Goal: Complete application form

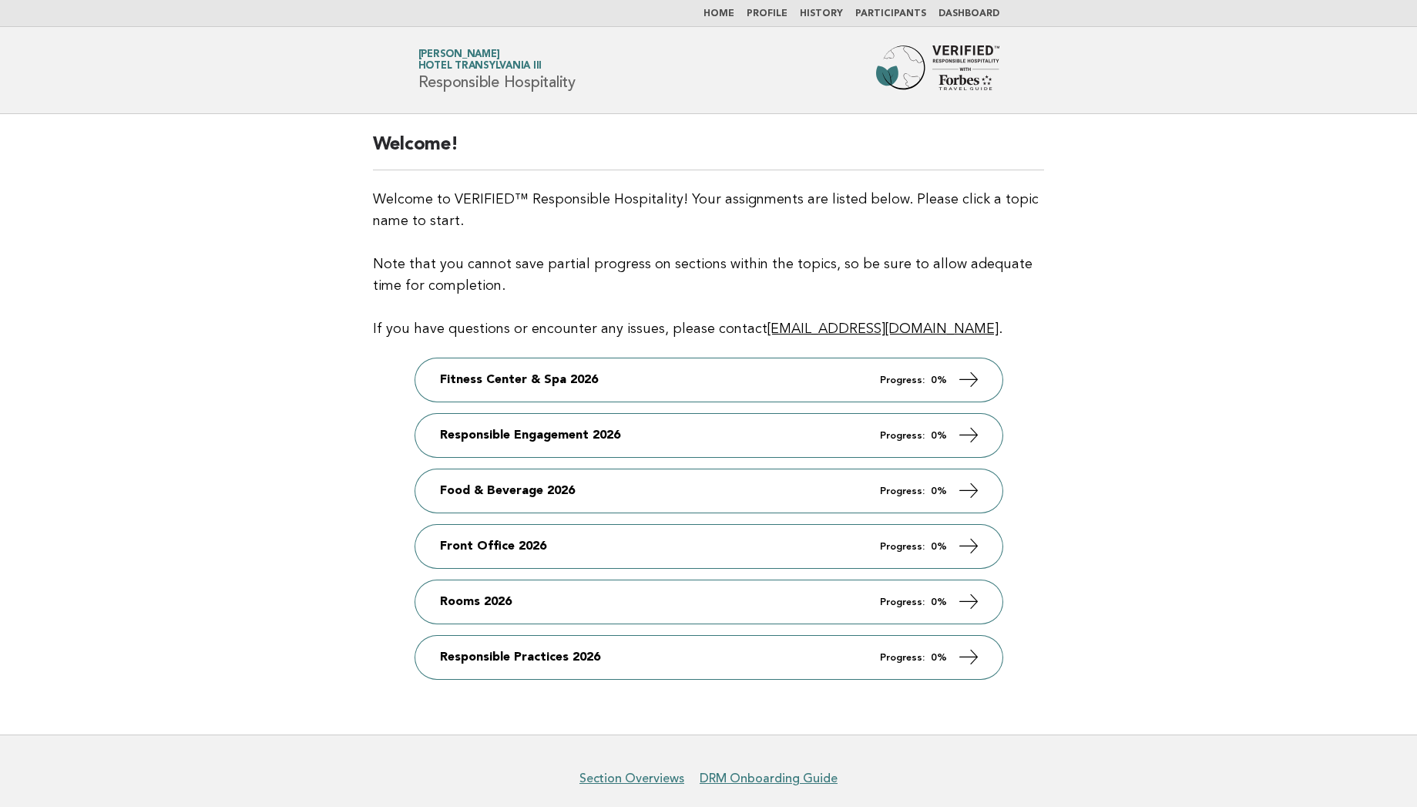
click at [684, 364] on link "Fitness Center & Spa 2026 Progress: 0%" at bounding box center [708, 379] width 587 height 43
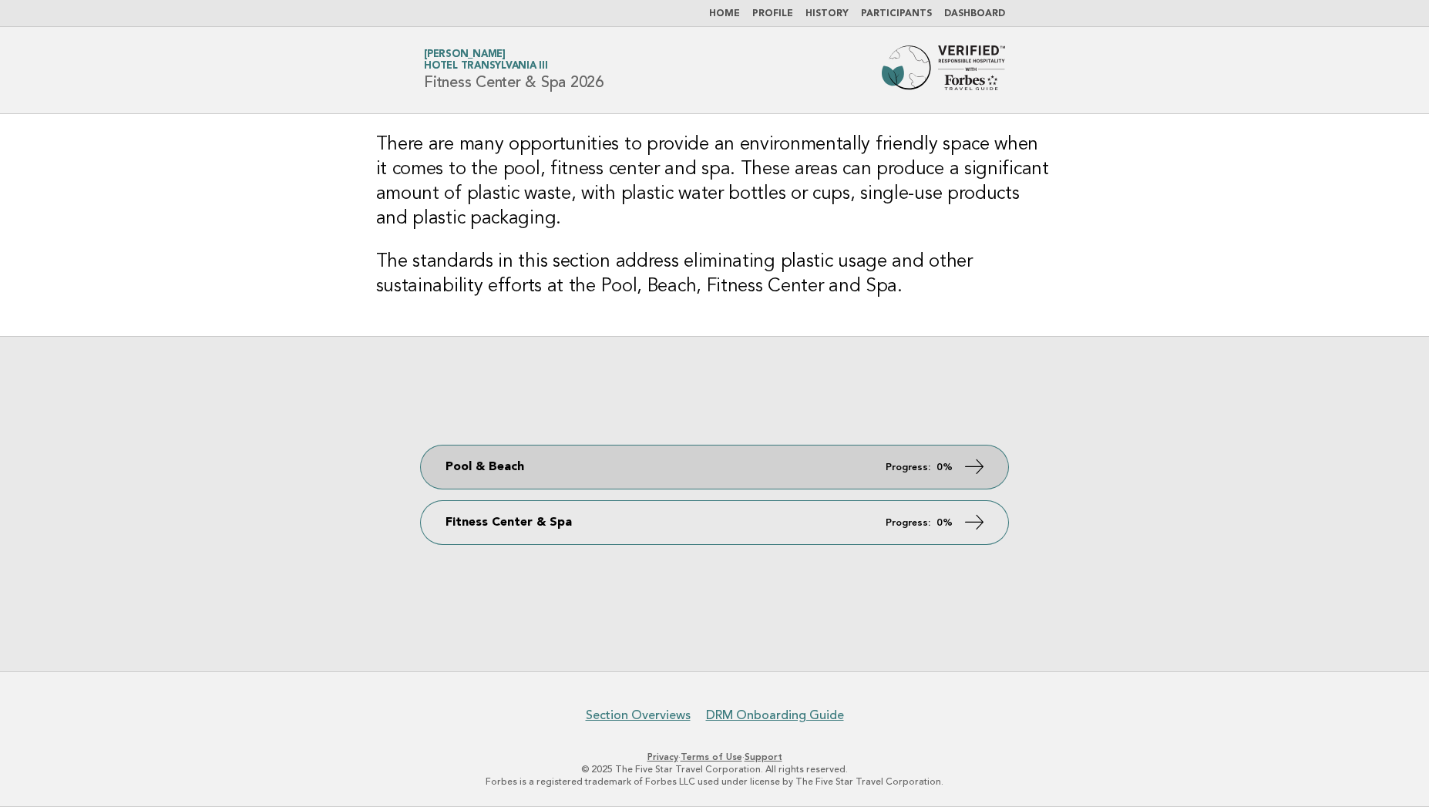
click at [593, 462] on link "Pool & Beach Progress: 0%" at bounding box center [714, 466] width 587 height 43
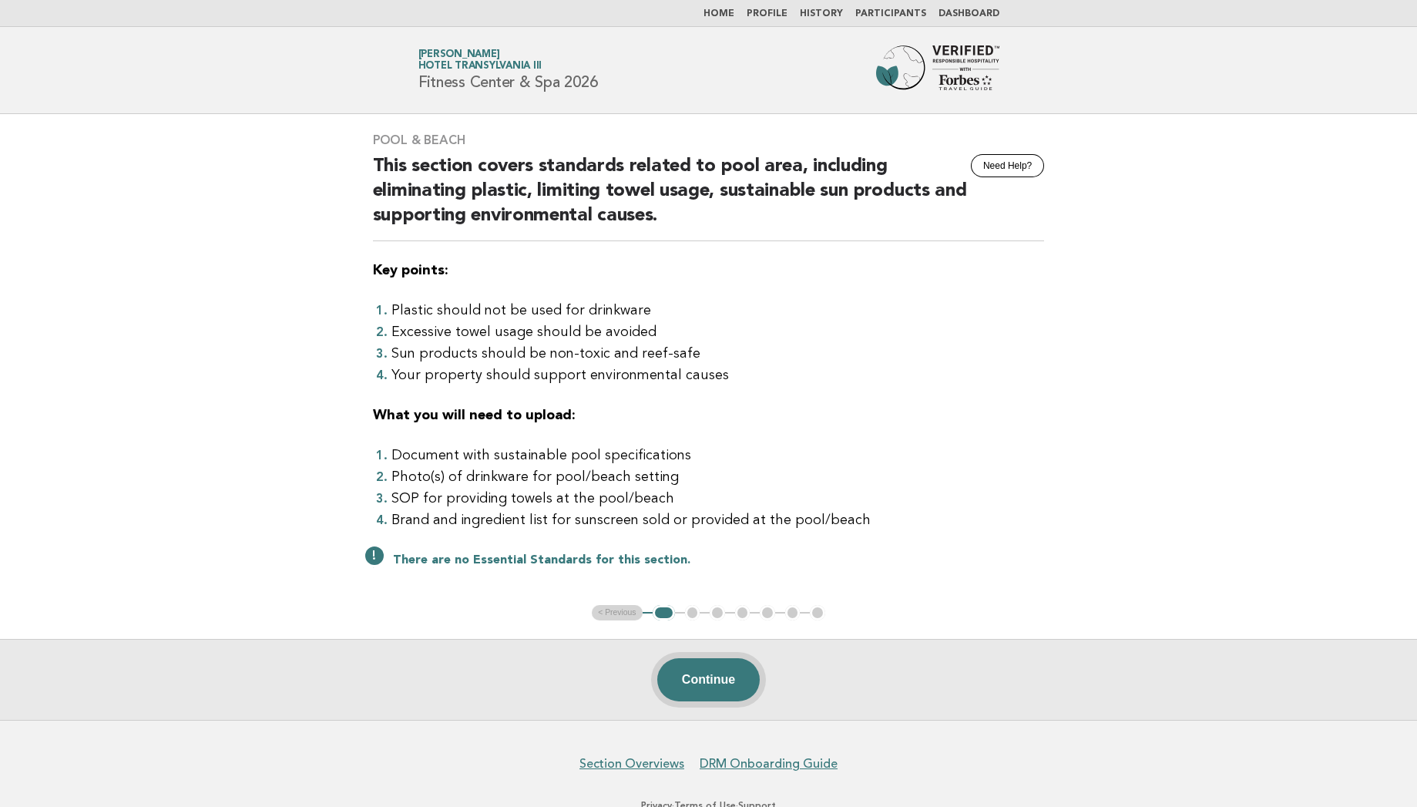
click at [714, 683] on button "Continue" at bounding box center [708, 679] width 102 height 43
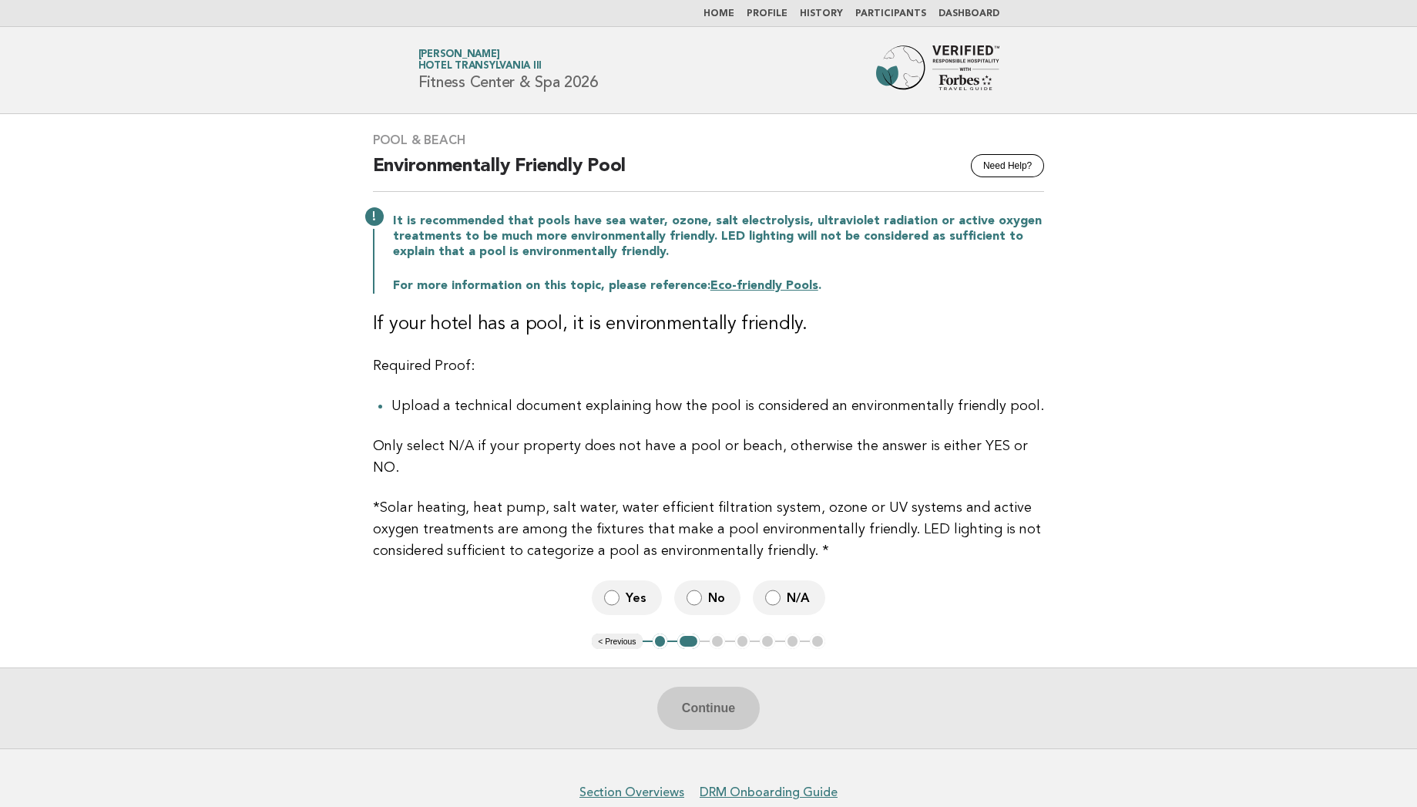
click at [632, 589] on span "Yes" at bounding box center [638, 597] width 24 height 16
click at [702, 687] on button "Continue" at bounding box center [708, 708] width 102 height 43
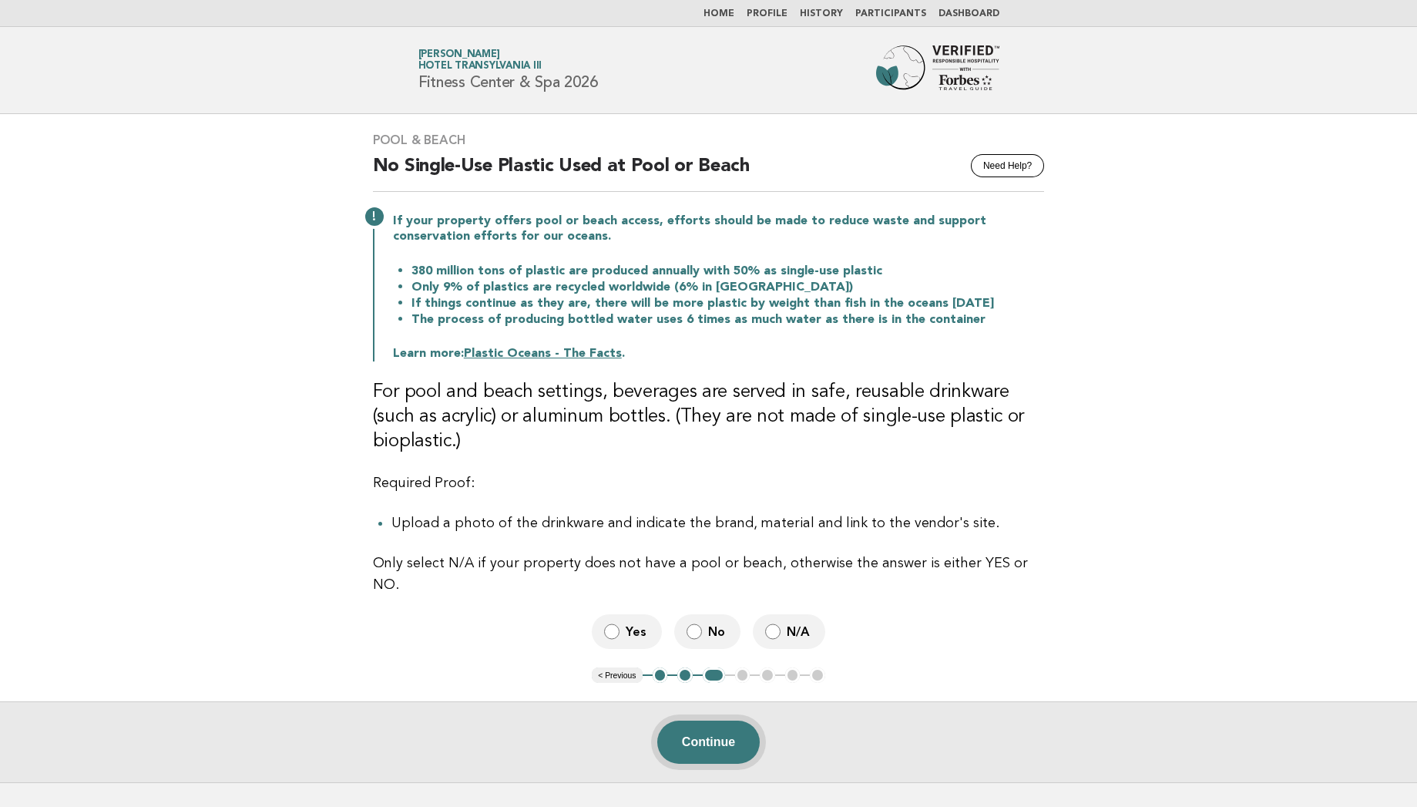
click at [703, 726] on button "Continue" at bounding box center [708, 741] width 102 height 43
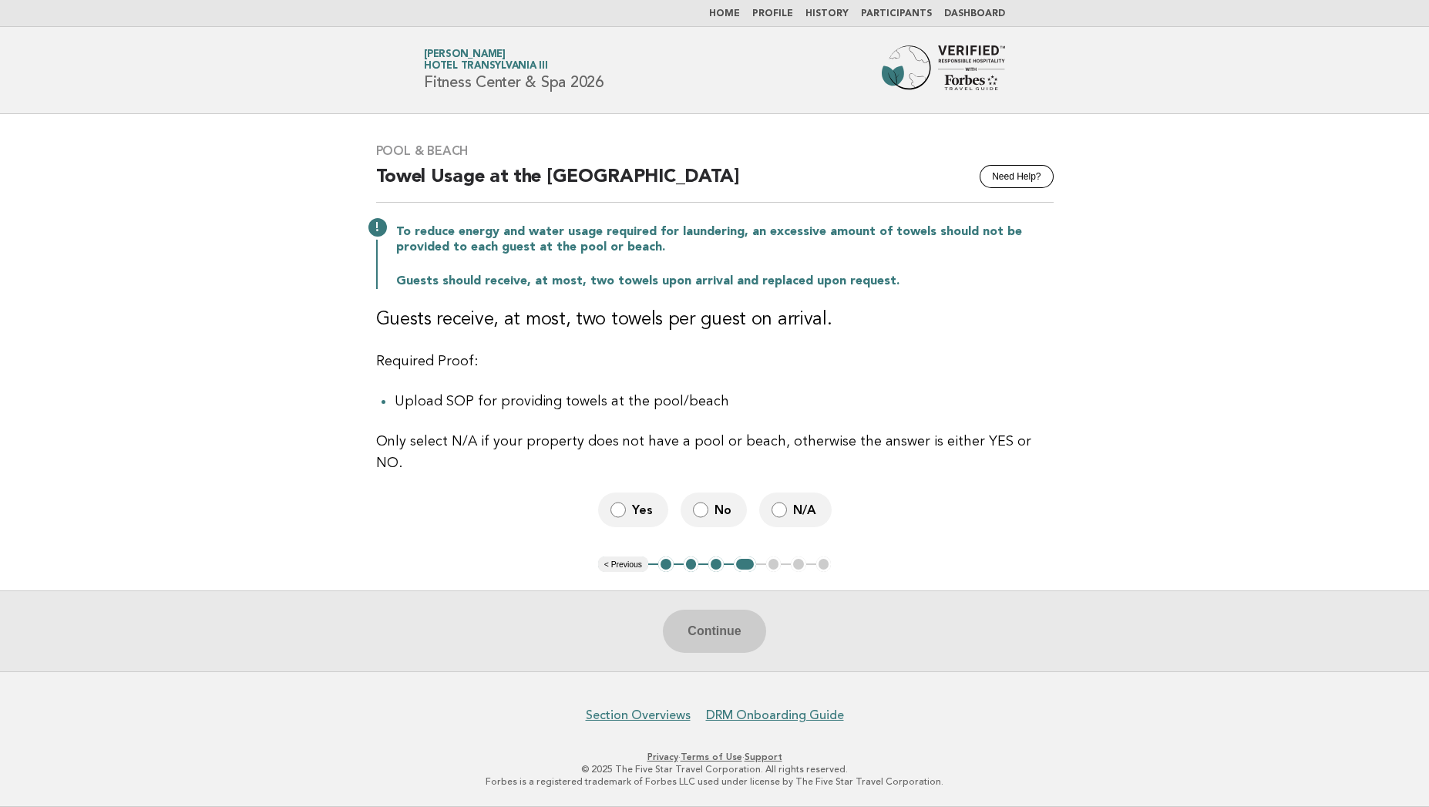
click at [643, 502] on span "Yes" at bounding box center [644, 510] width 24 height 16
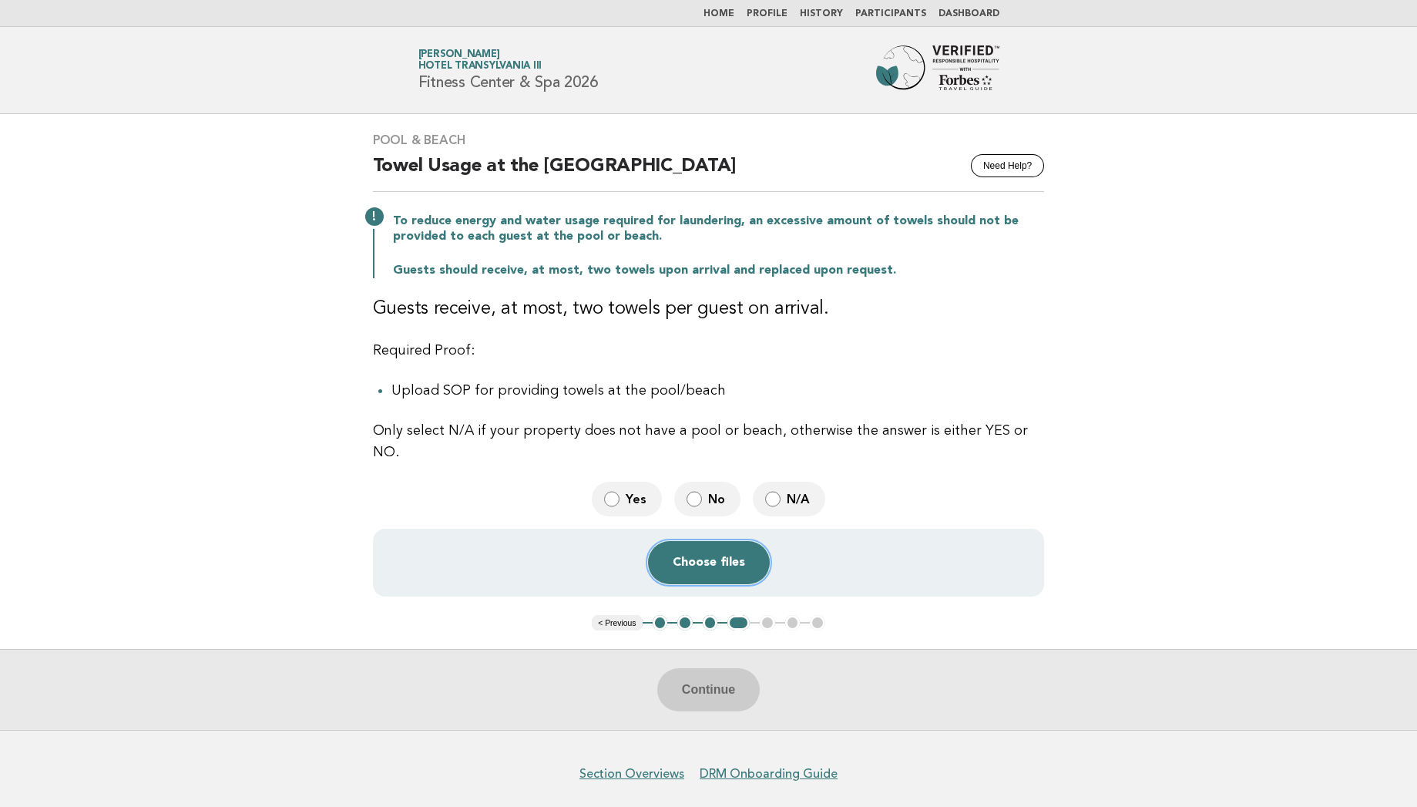
click at [711, 542] on button "Choose files" at bounding box center [709, 562] width 122 height 43
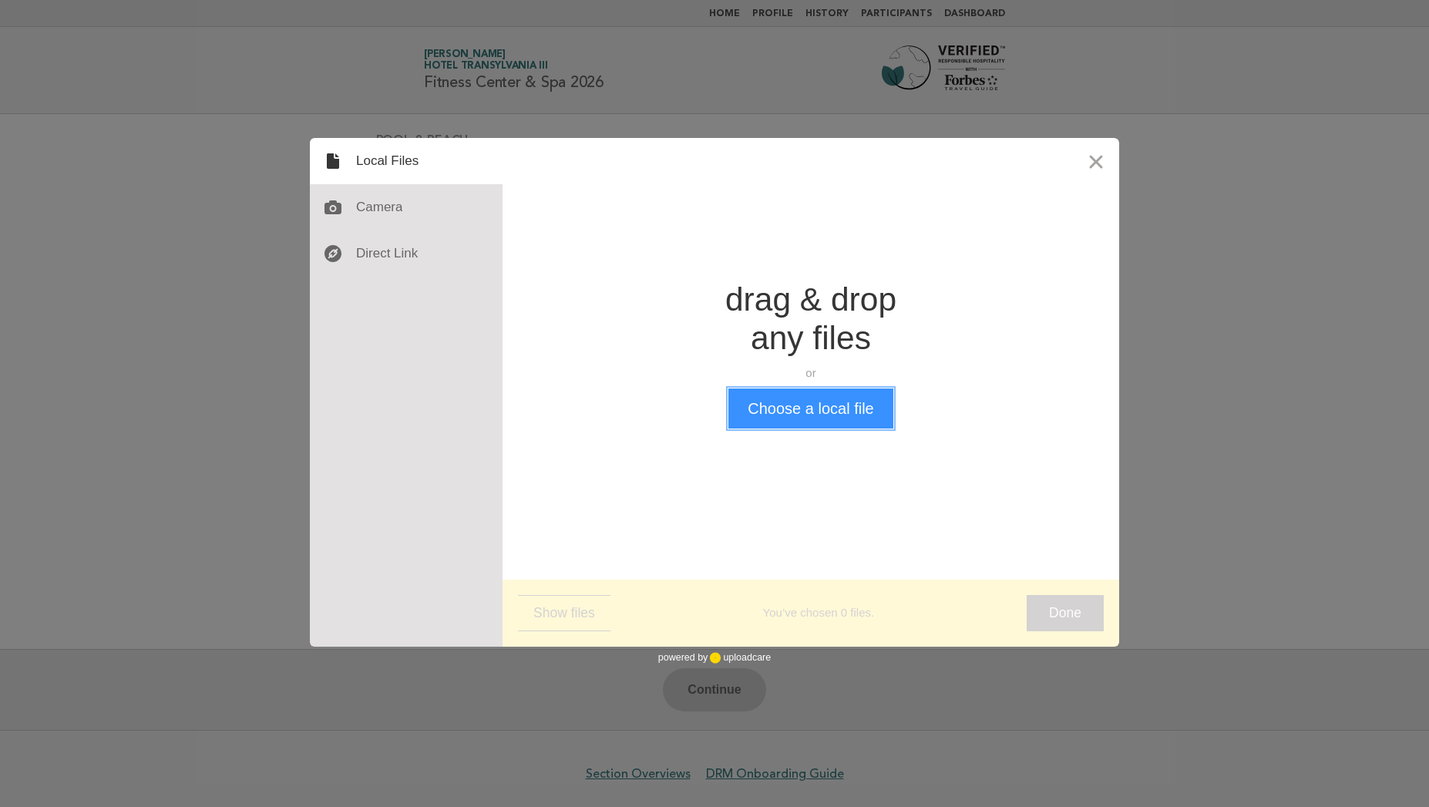
click at [837, 422] on button "Choose a local file" at bounding box center [810, 408] width 164 height 40
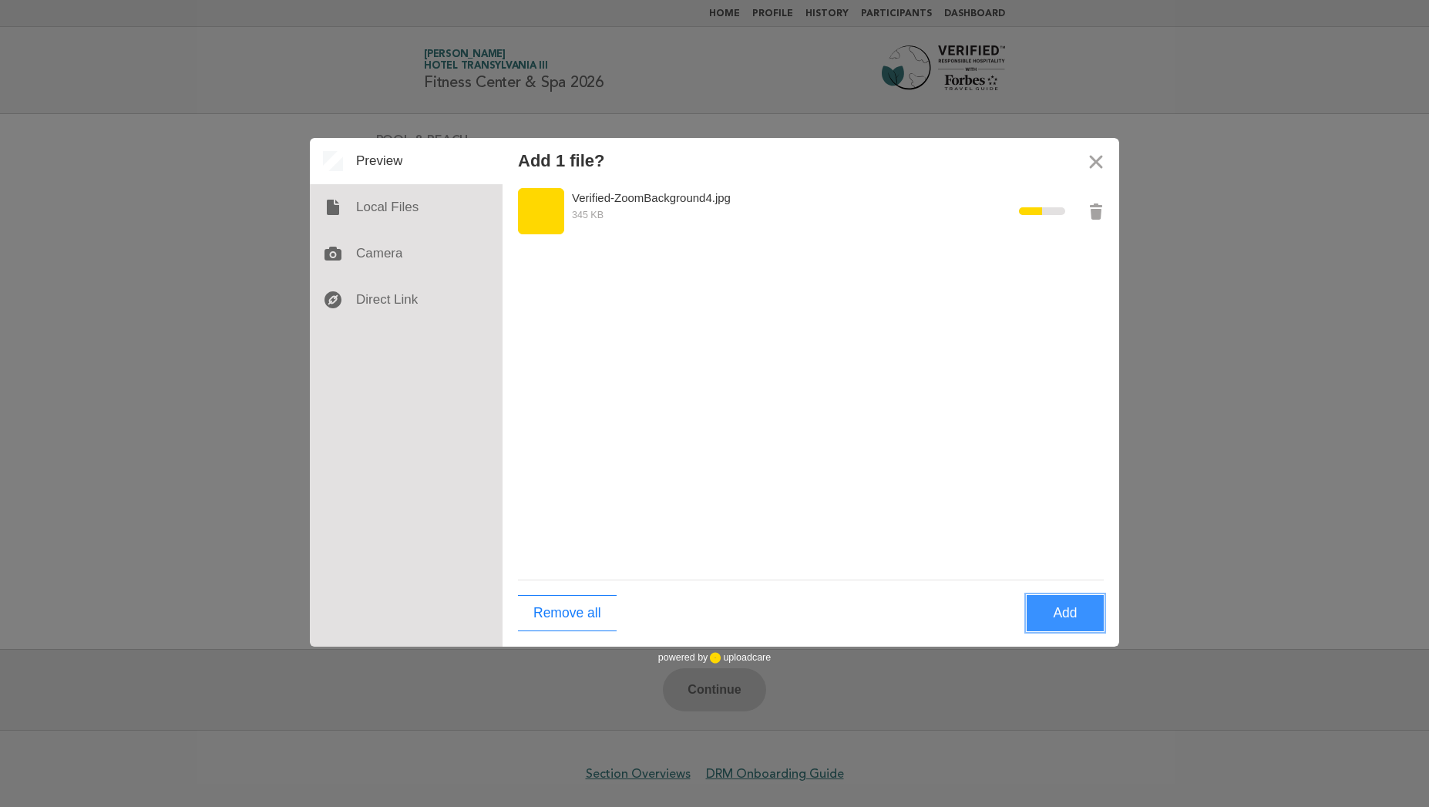
click at [1056, 606] on button "Add" at bounding box center [1064, 613] width 77 height 36
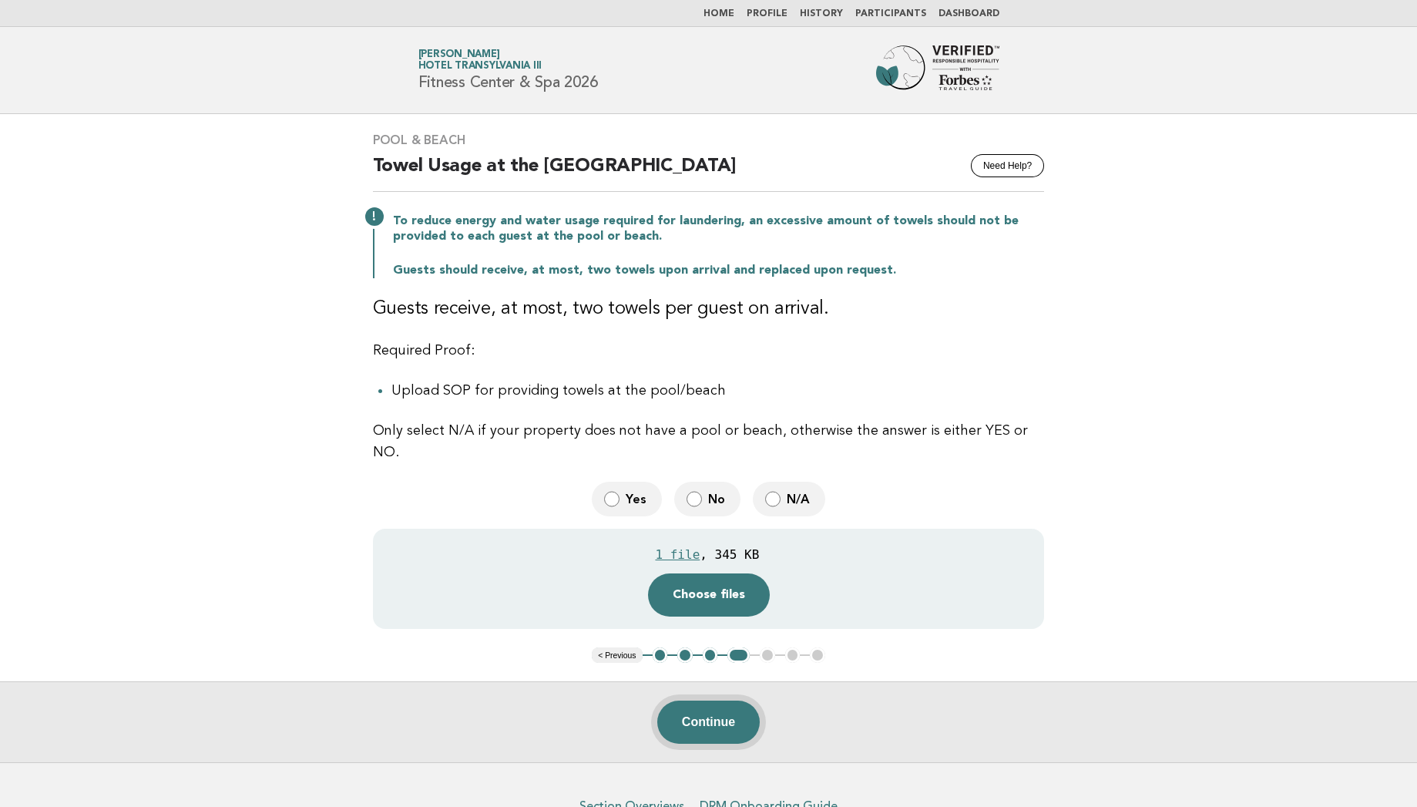
click at [710, 701] on button "Continue" at bounding box center [708, 721] width 102 height 43
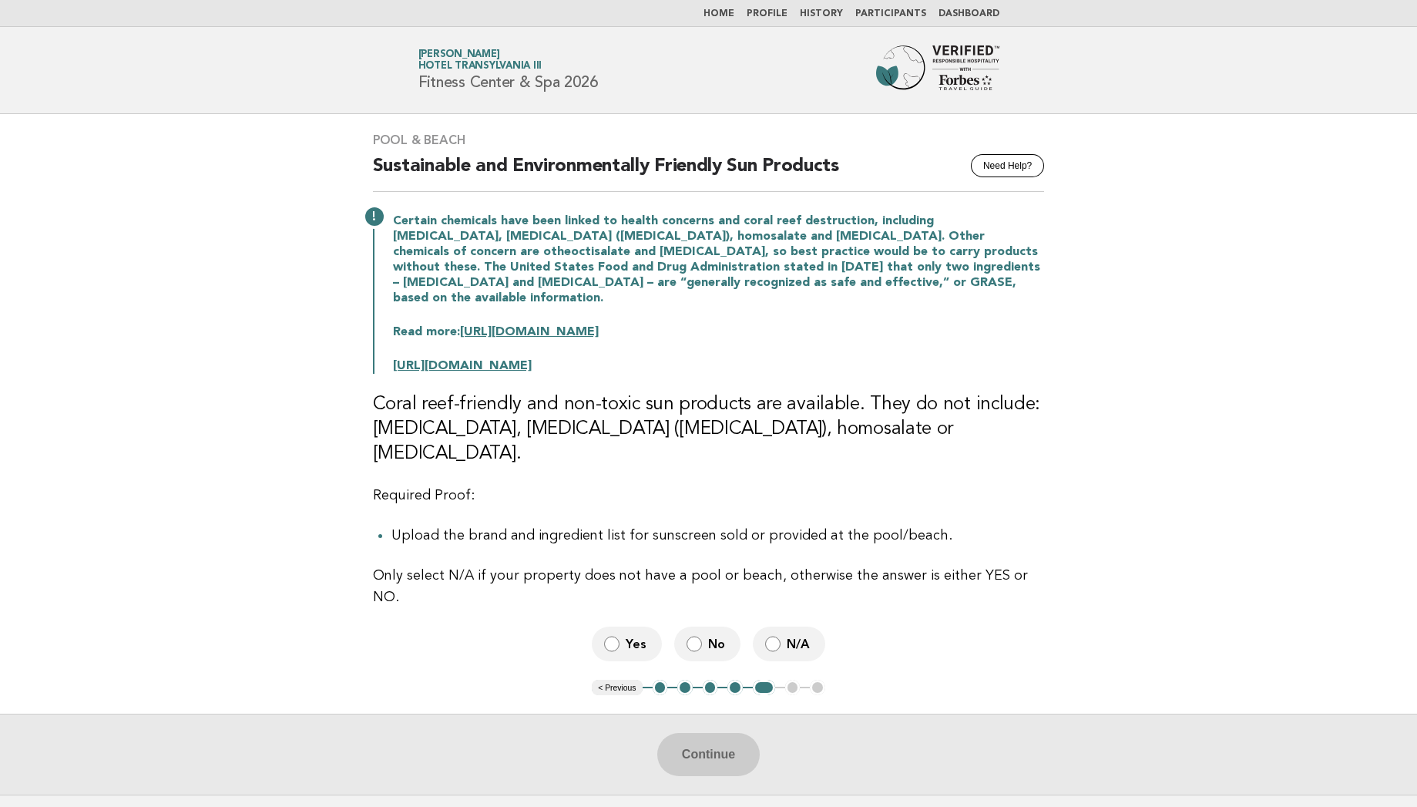
click at [787, 636] on span "N/A" at bounding box center [800, 644] width 26 height 16
click at [707, 733] on button "Continue" at bounding box center [708, 754] width 102 height 43
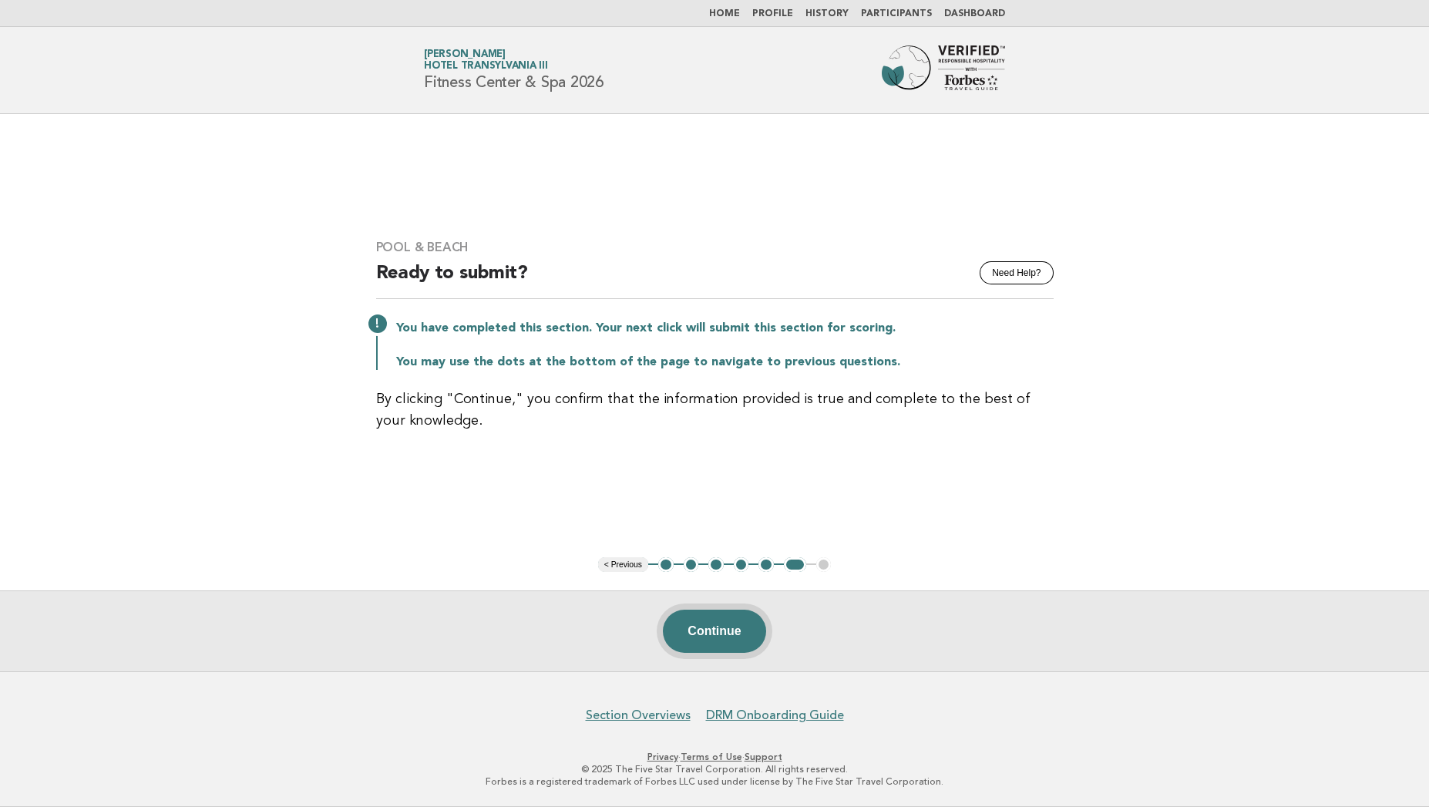
click at [710, 626] on button "Continue" at bounding box center [714, 630] width 102 height 43
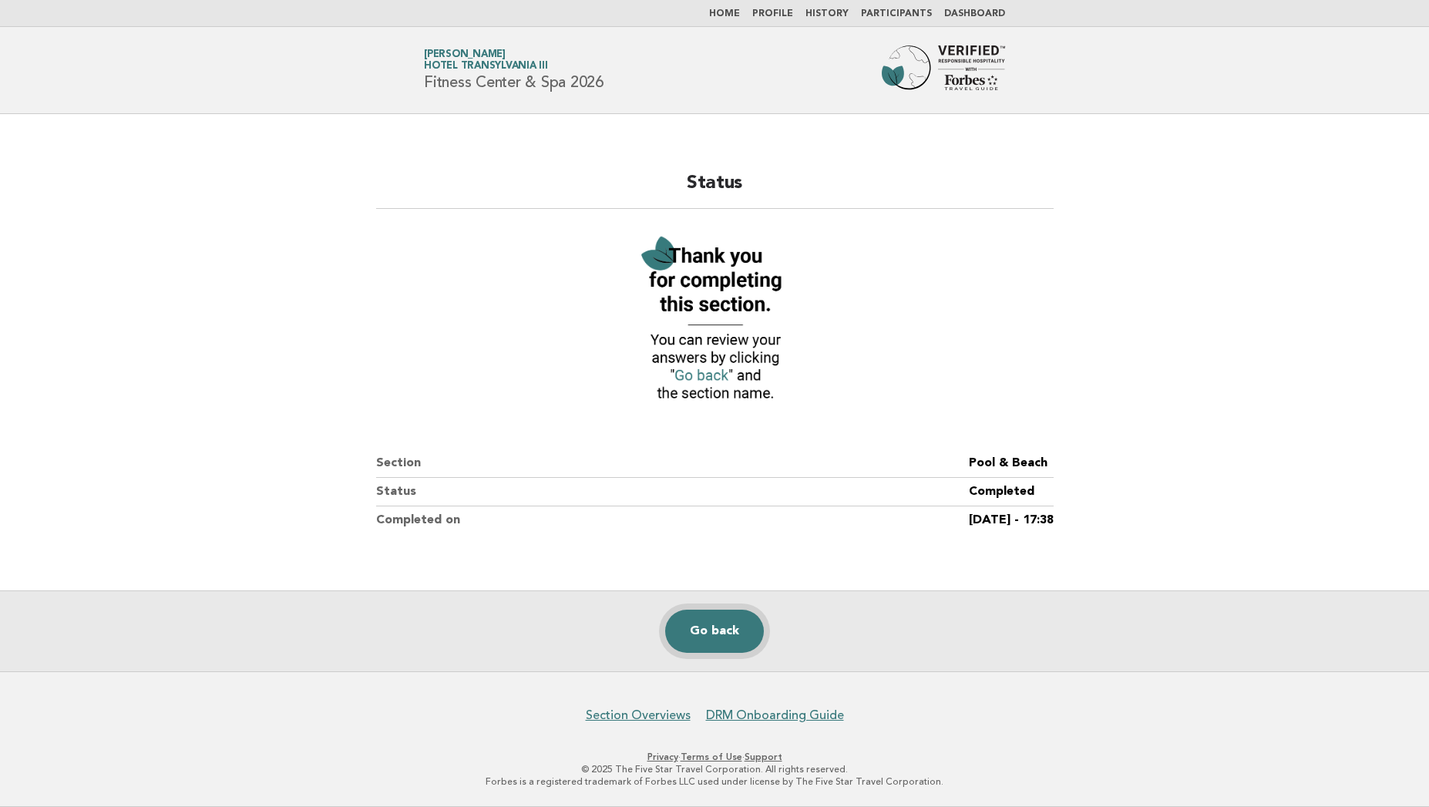
click at [698, 633] on link "Go back" at bounding box center [714, 630] width 99 height 43
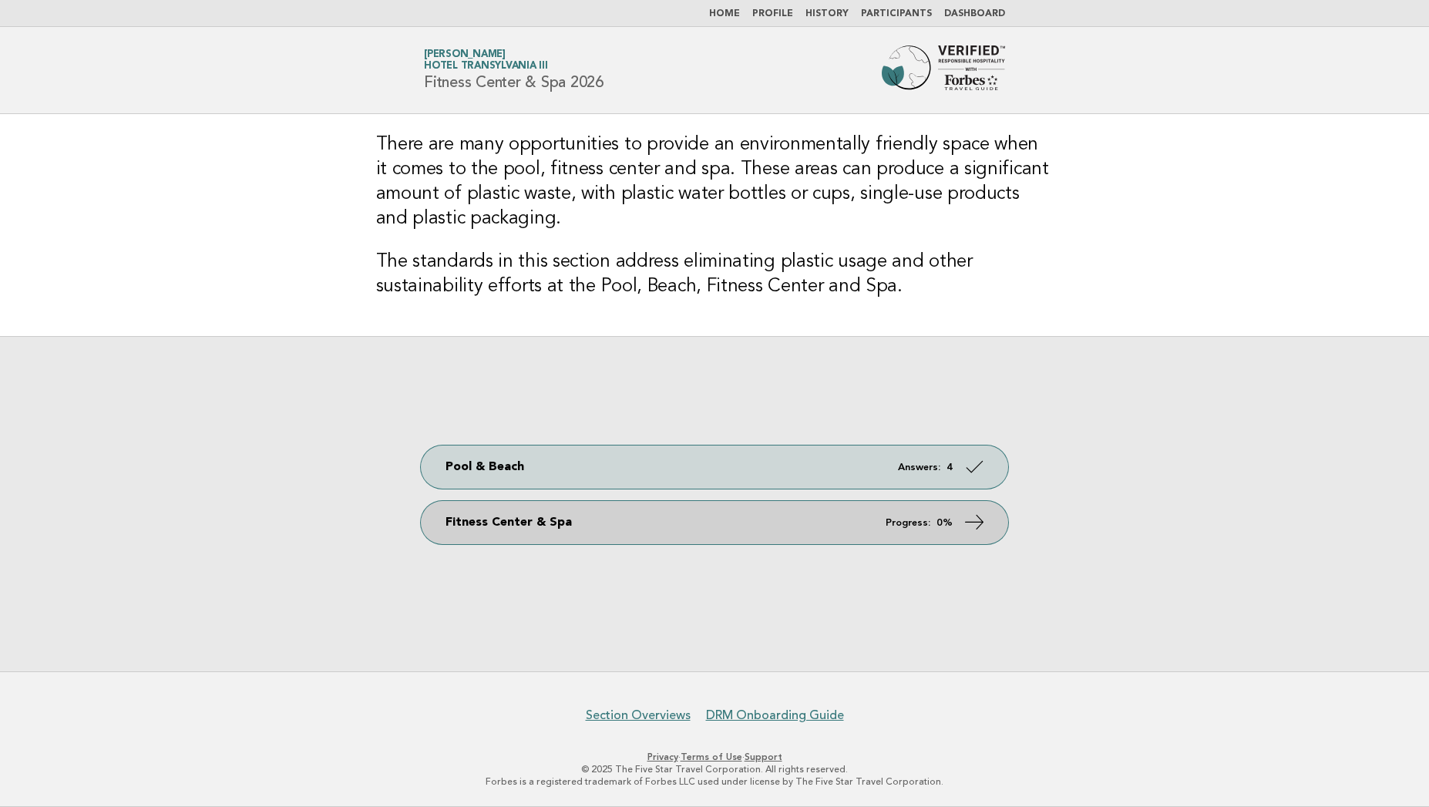
click at [582, 518] on link "Fitness Center & Spa Progress: 0%" at bounding box center [714, 522] width 587 height 43
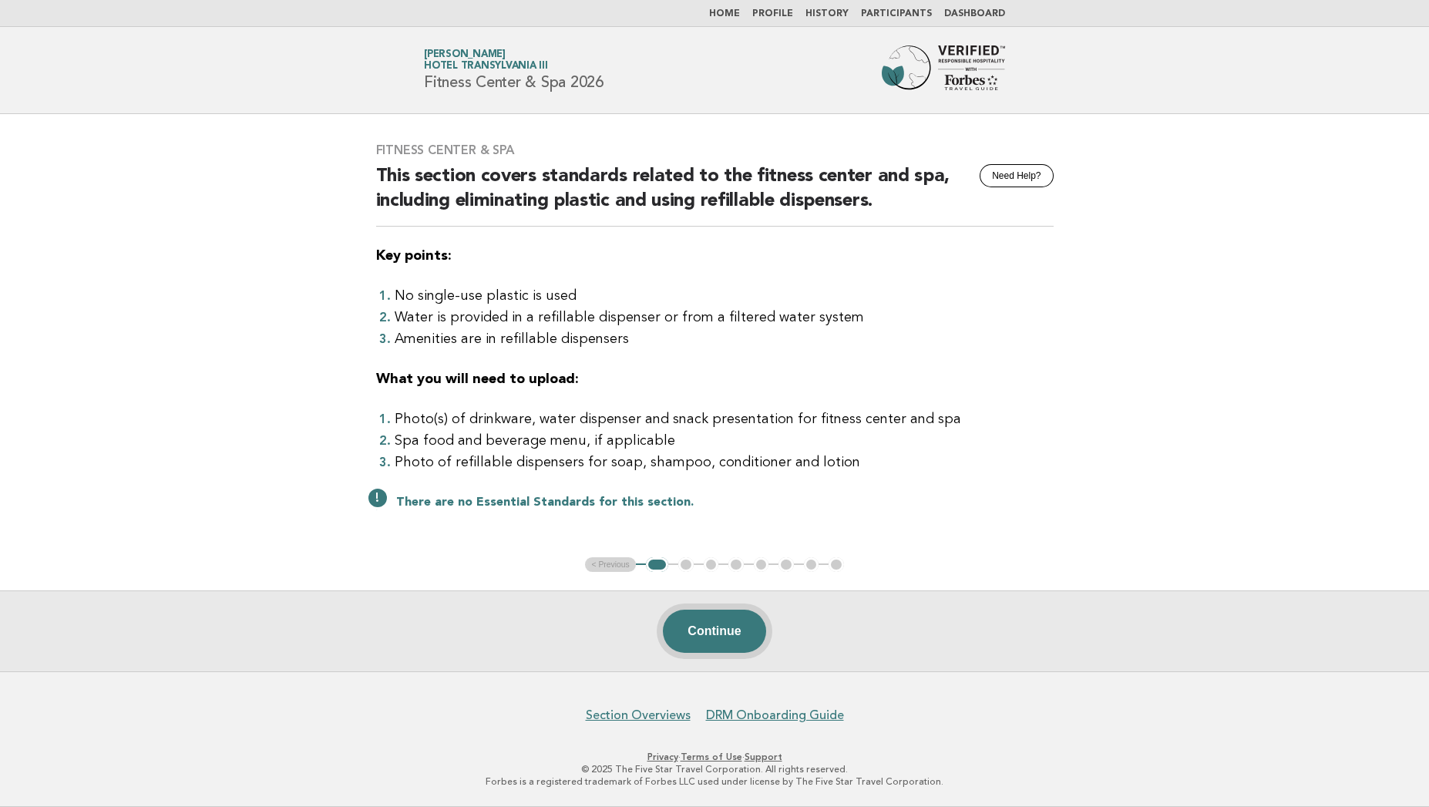
click at [717, 636] on button "Continue" at bounding box center [714, 630] width 102 height 43
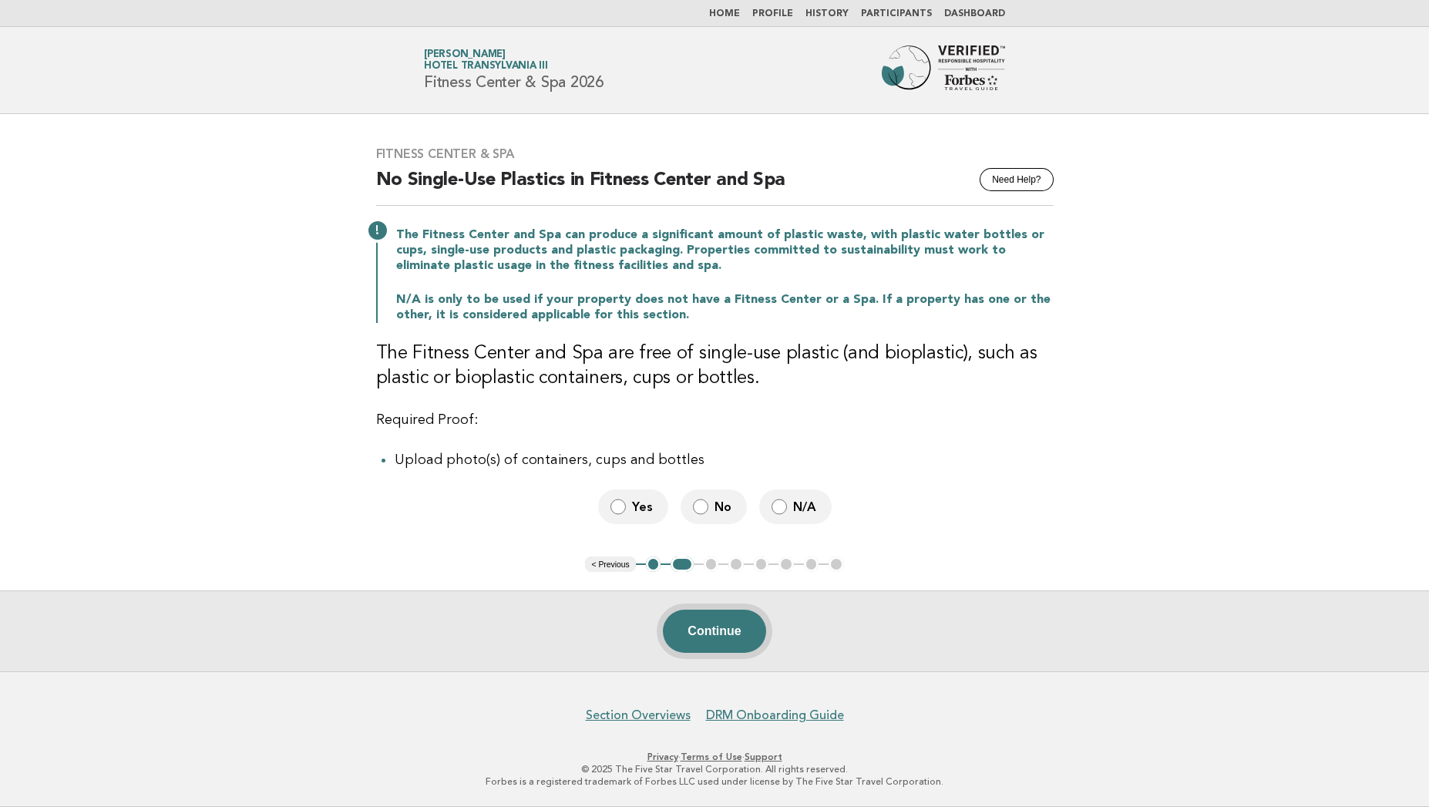
click at [681, 633] on button "Continue" at bounding box center [714, 630] width 102 height 43
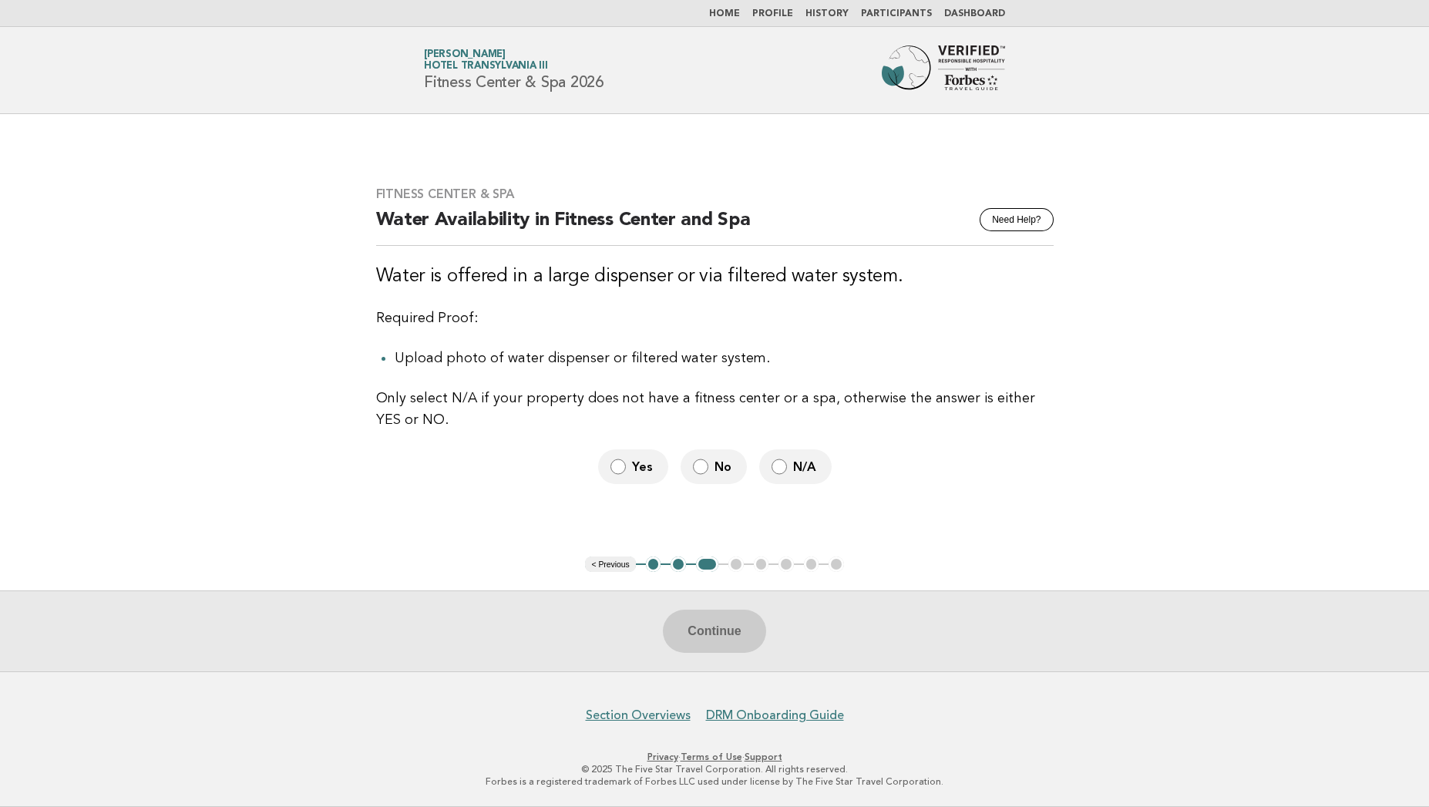
click at [794, 471] on span "N/A" at bounding box center [806, 466] width 26 height 16
click at [710, 628] on button "Continue" at bounding box center [714, 630] width 102 height 43
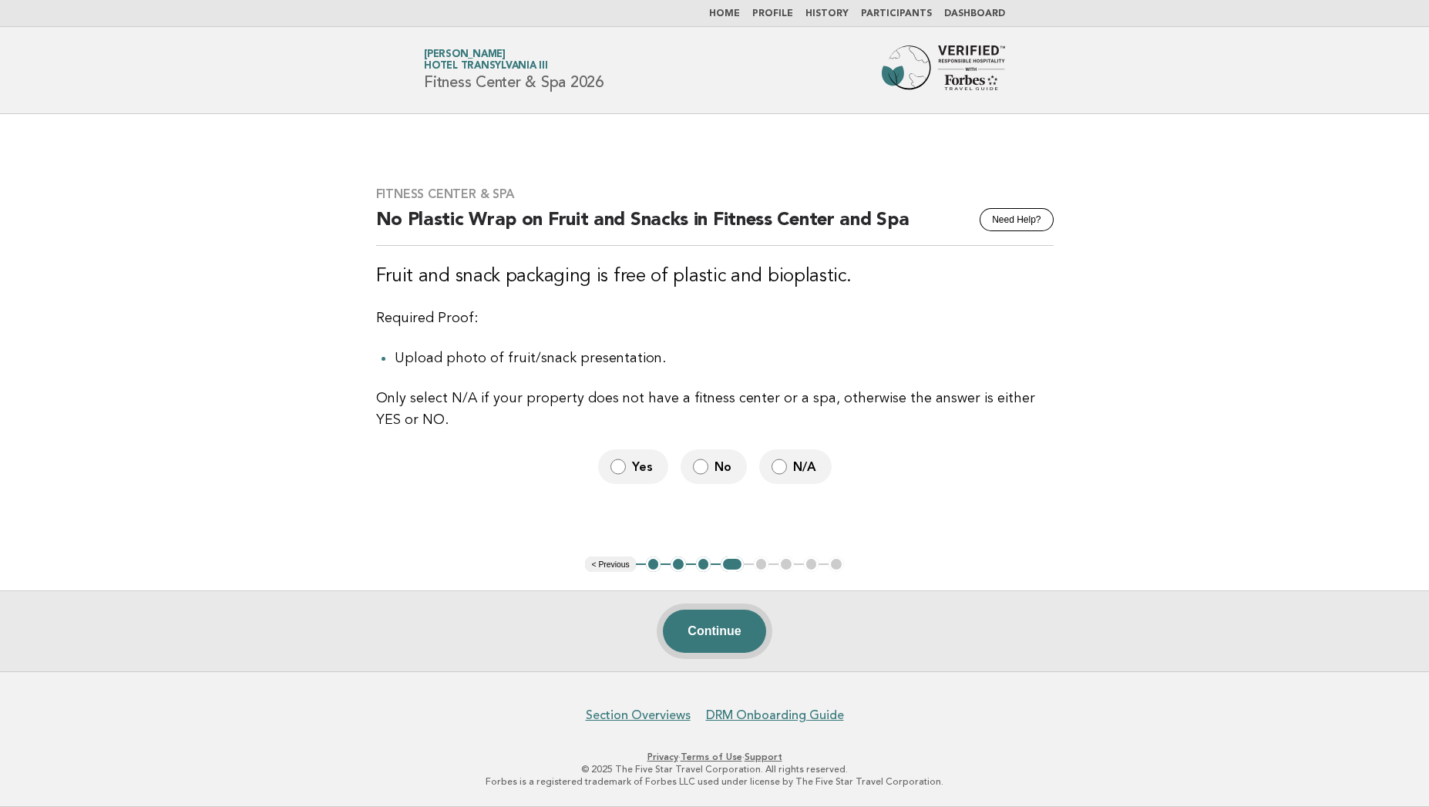
click at [717, 626] on button "Continue" at bounding box center [714, 630] width 102 height 43
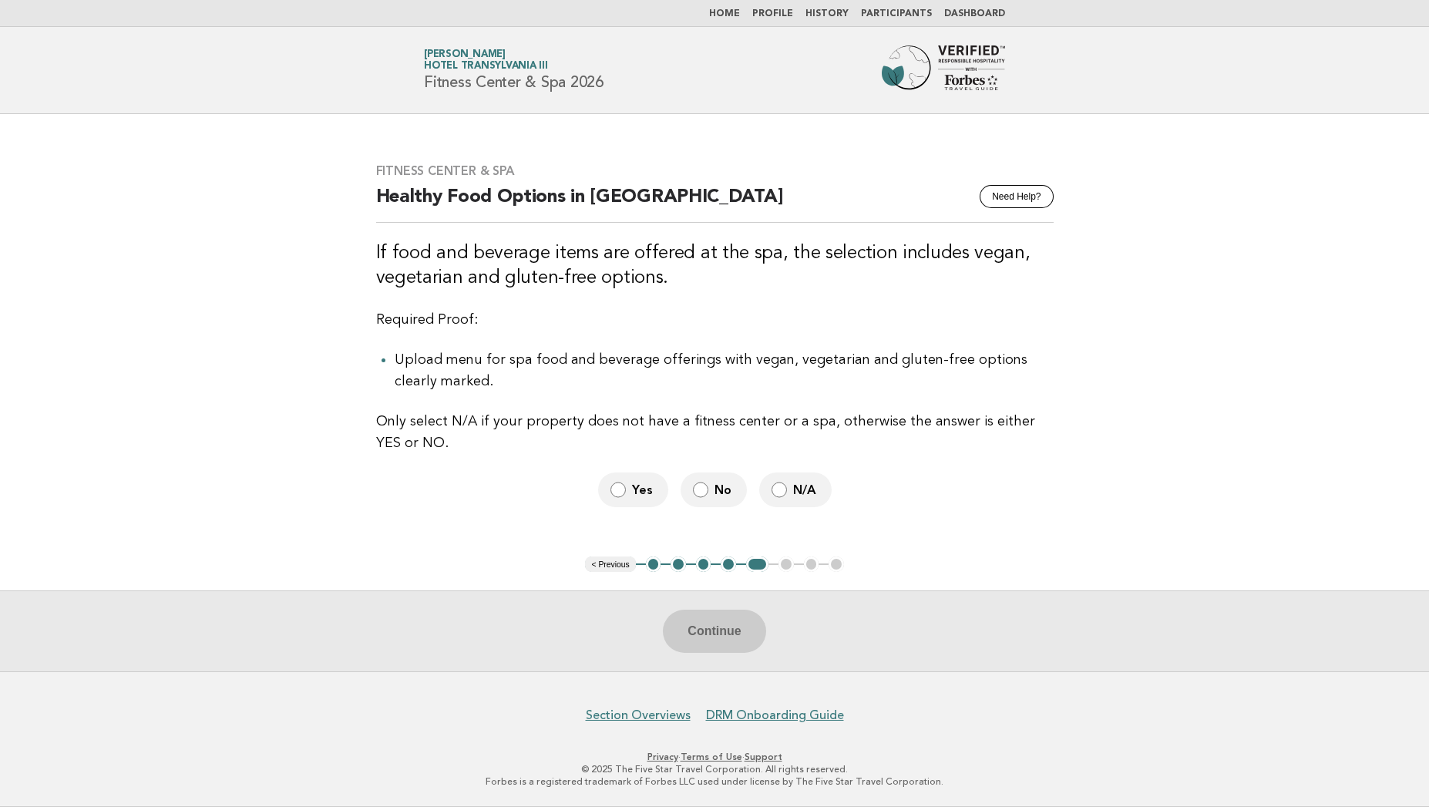
click at [793, 493] on span "N/A" at bounding box center [806, 490] width 26 height 16
click at [707, 630] on button "Continue" at bounding box center [714, 630] width 102 height 43
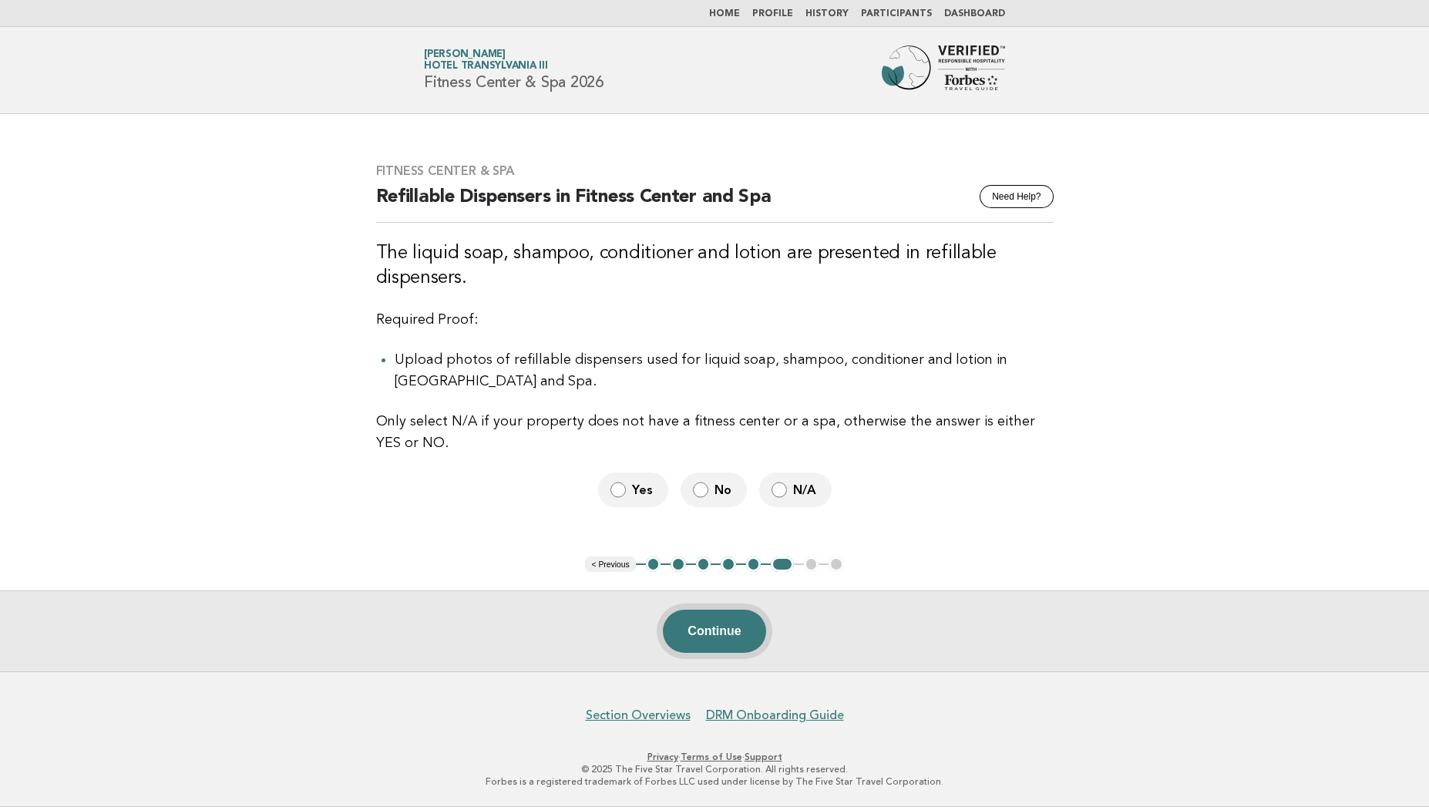
click at [698, 635] on button "Continue" at bounding box center [714, 630] width 102 height 43
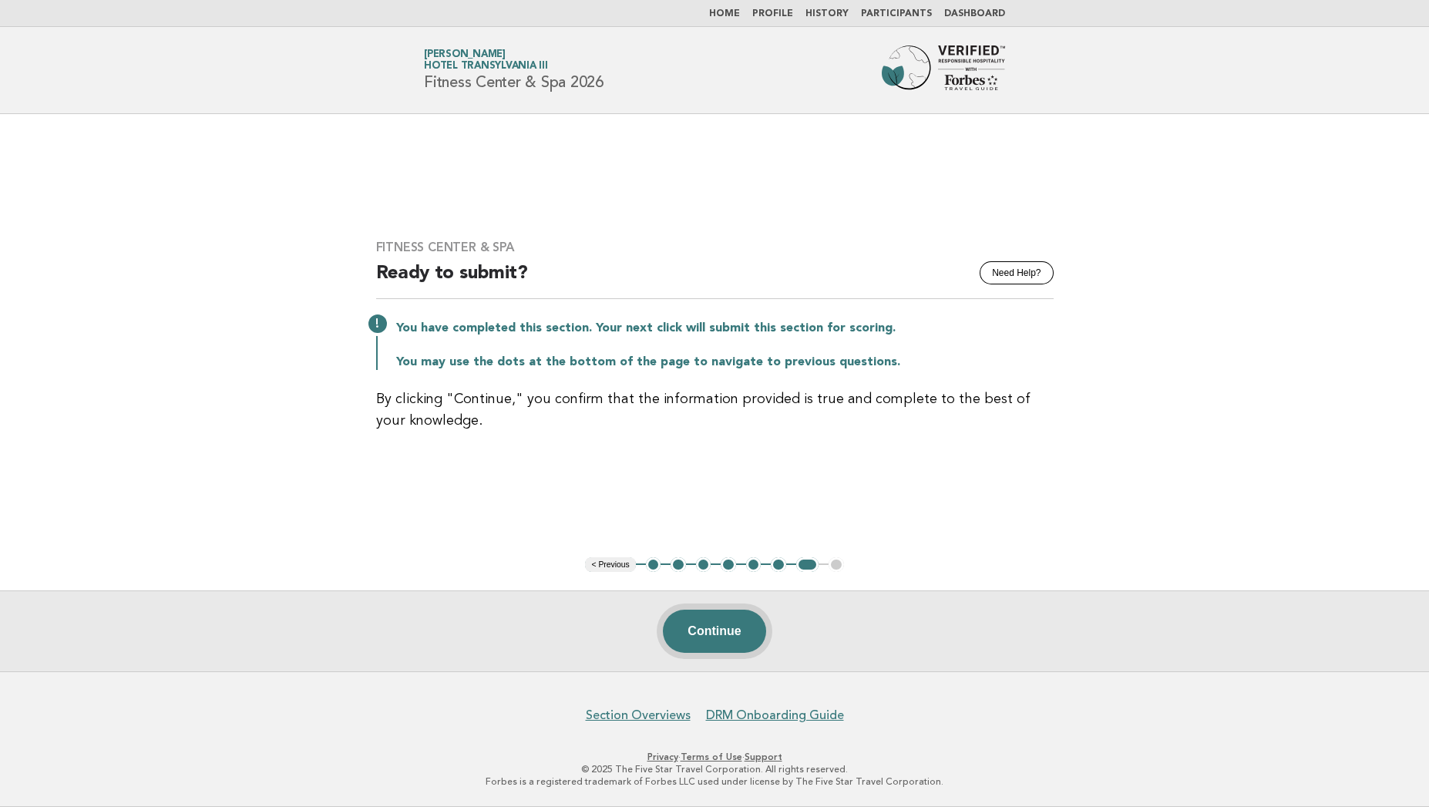
click at [714, 640] on button "Continue" at bounding box center [714, 630] width 102 height 43
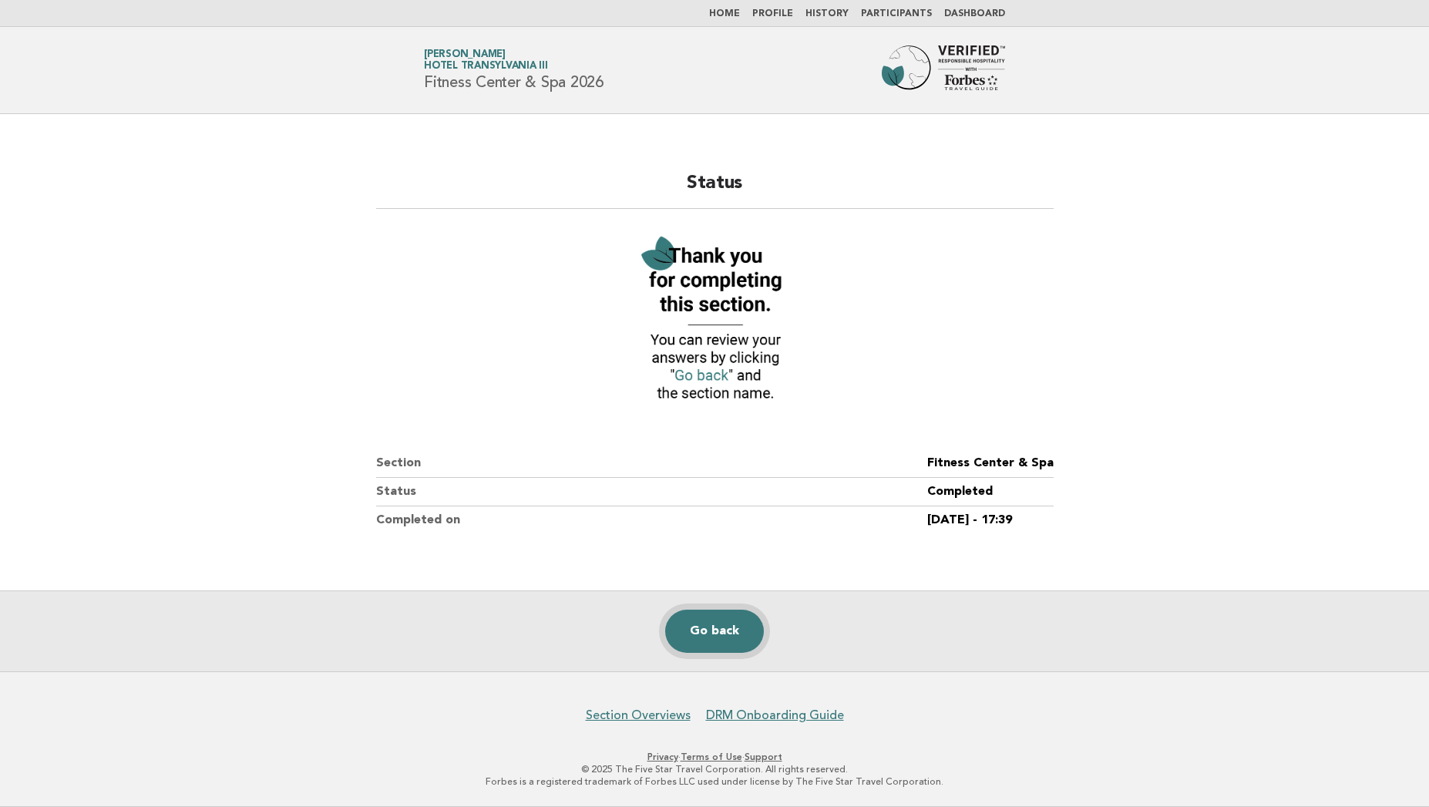
click at [712, 642] on link "Go back" at bounding box center [714, 630] width 99 height 43
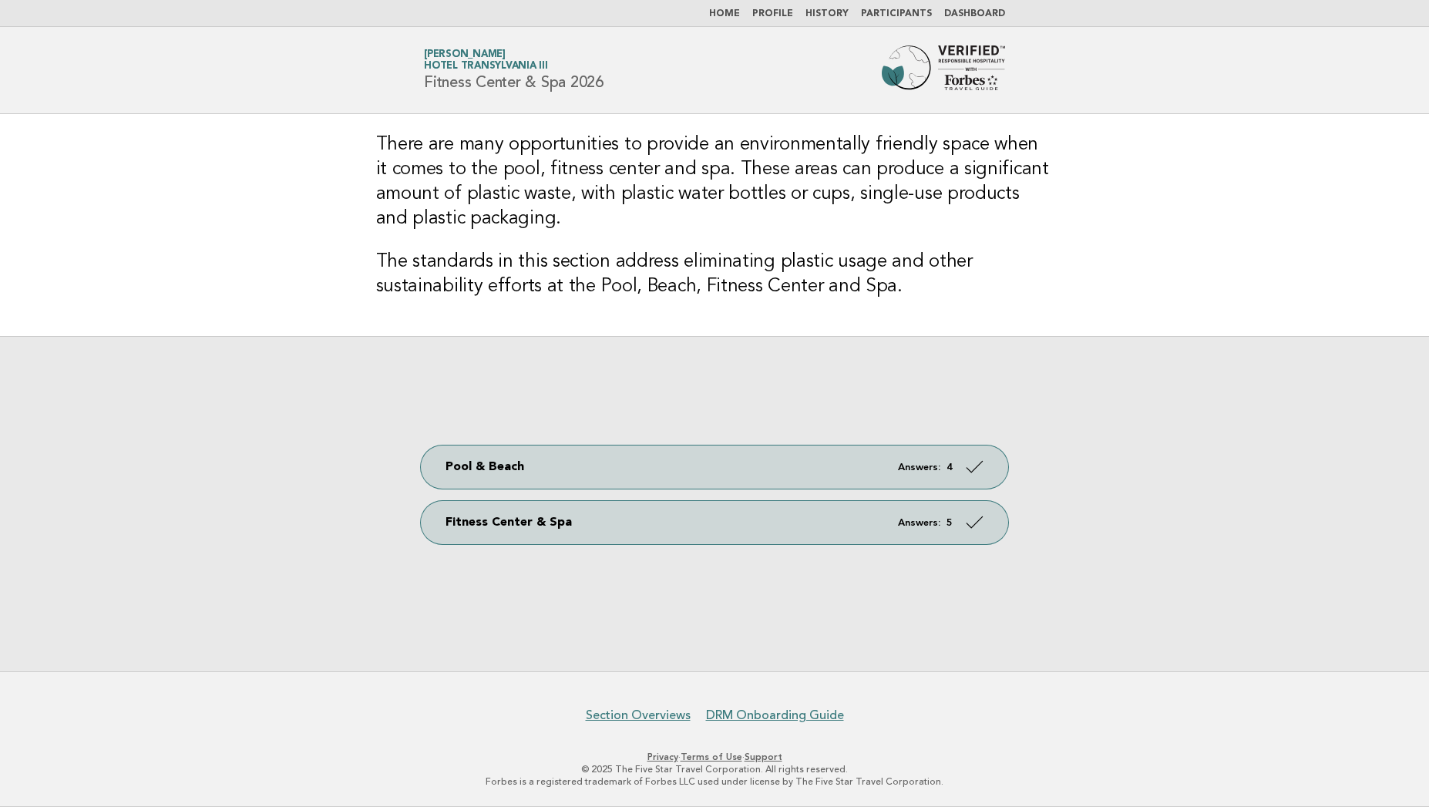
click at [740, 12] on link "Home" at bounding box center [724, 13] width 31 height 9
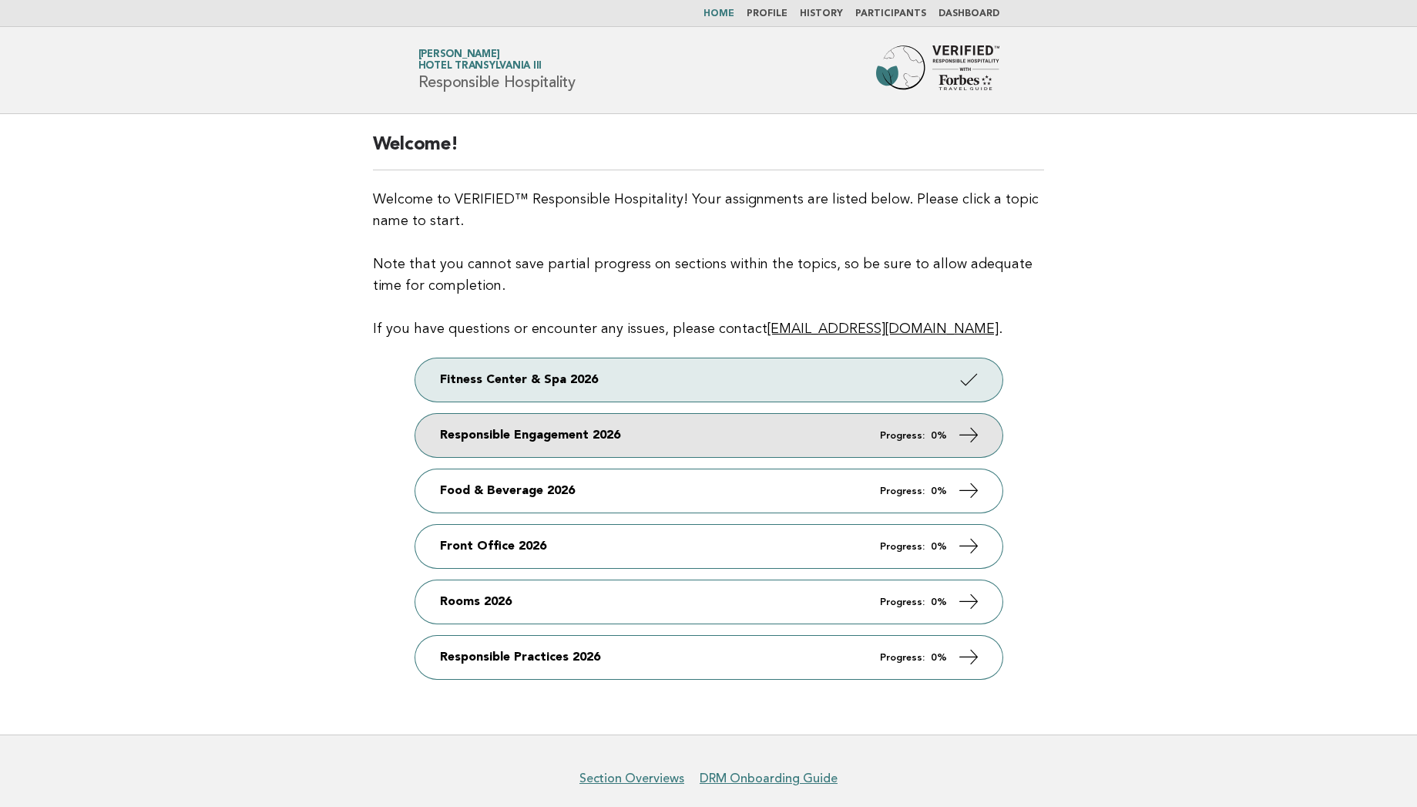
click at [559, 438] on link "Responsible Engagement 2026 Progress: 0%" at bounding box center [708, 435] width 587 height 43
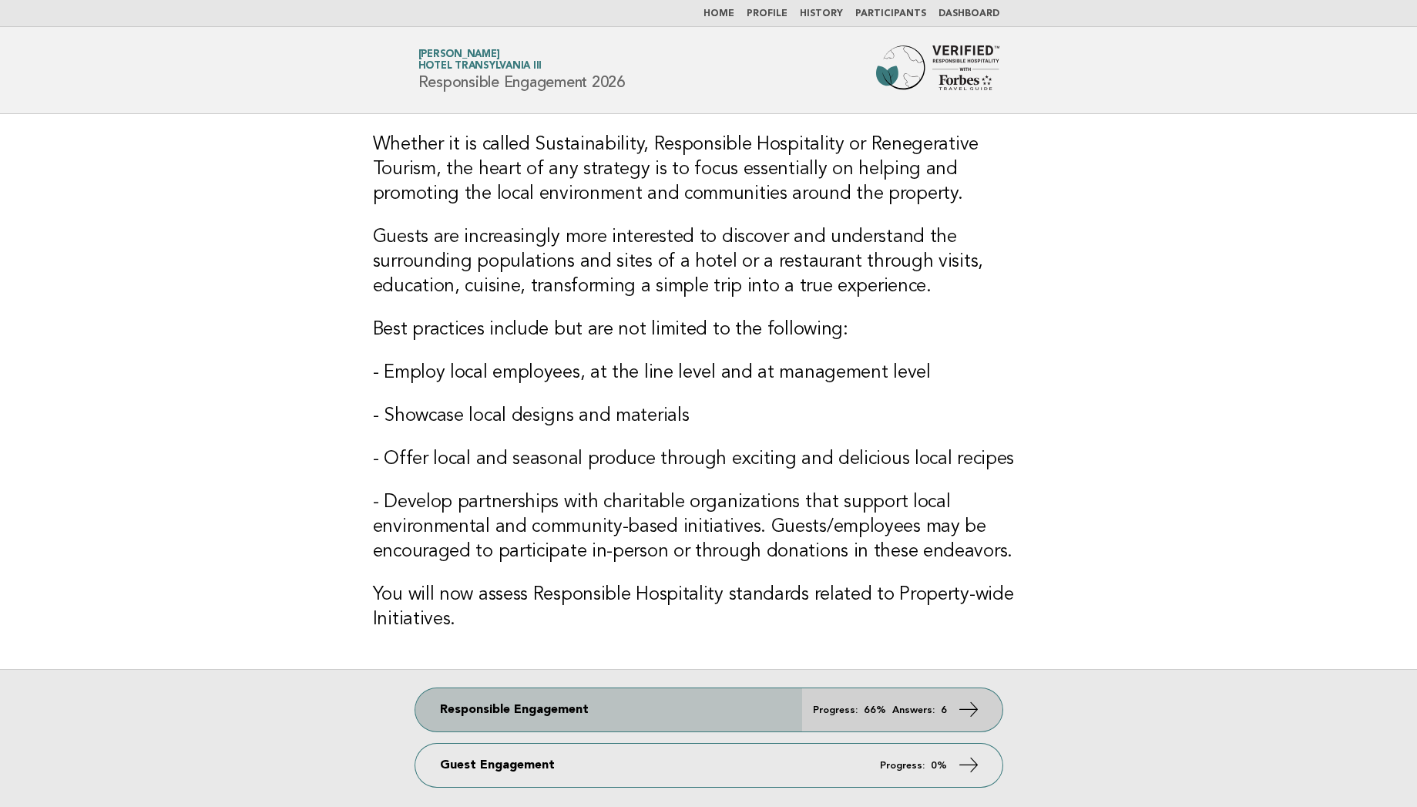
click at [709, 688] on link "Responsible Engagement Progress: 66% Answers: 6" at bounding box center [708, 709] width 587 height 43
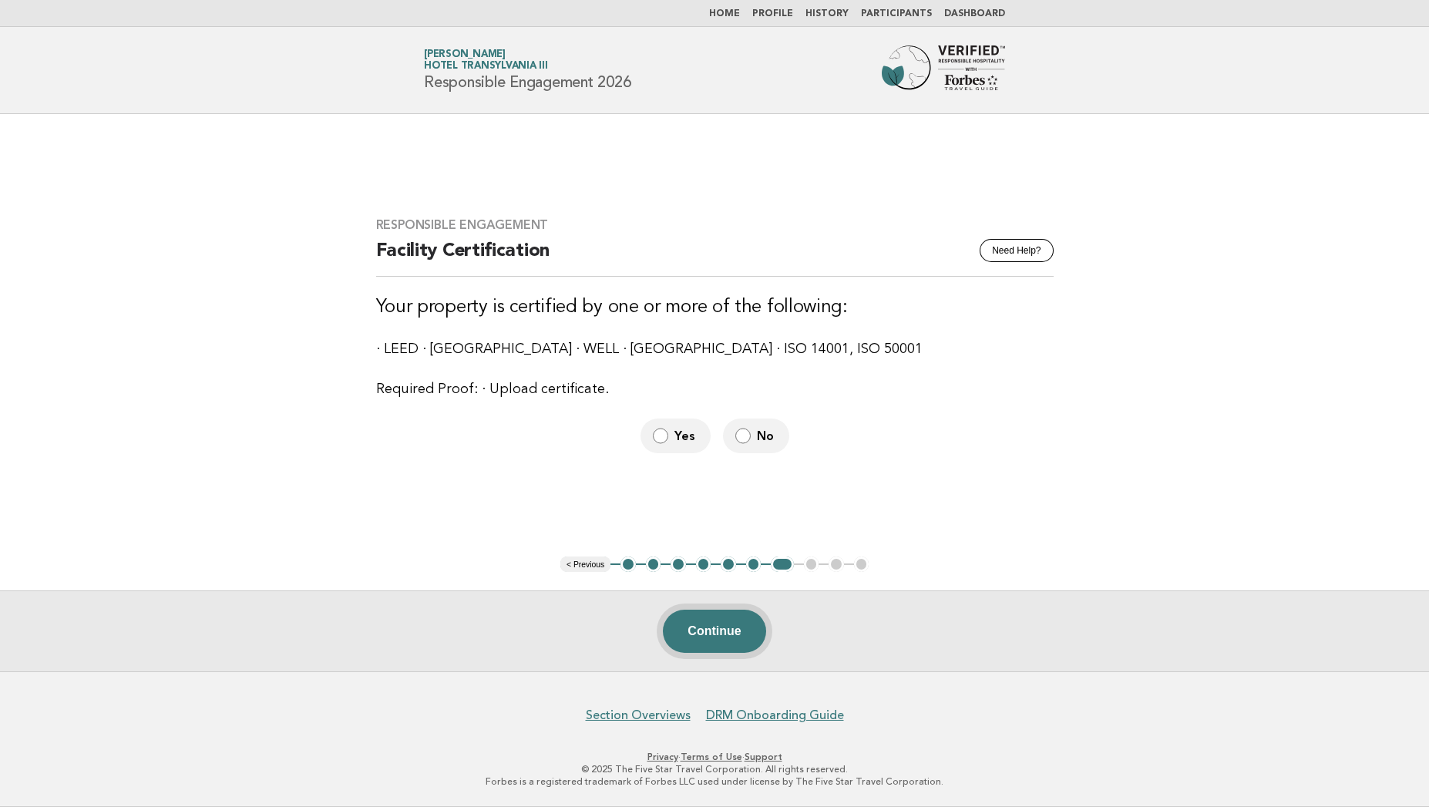
click at [707, 633] on button "Continue" at bounding box center [714, 630] width 102 height 43
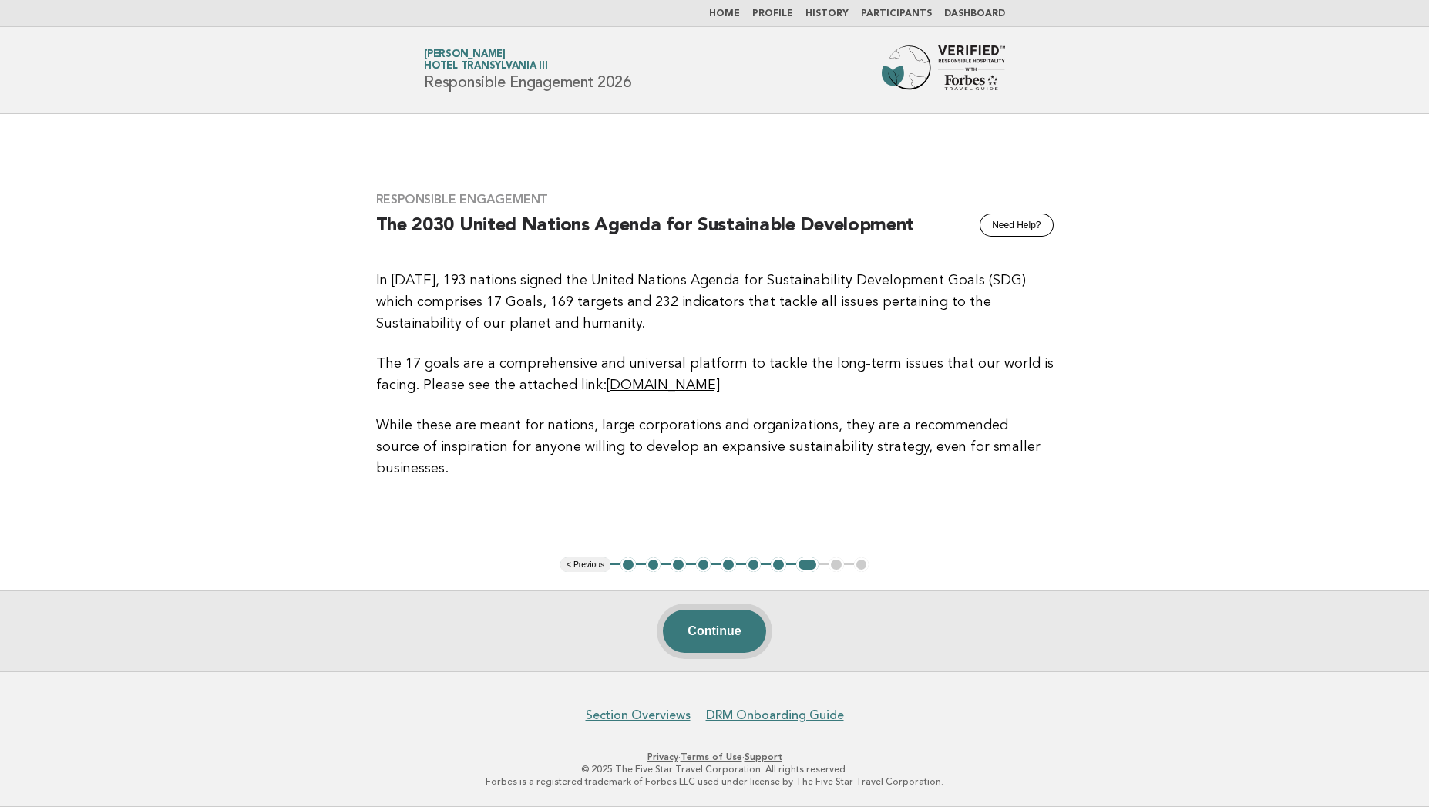
click at [714, 643] on button "Continue" at bounding box center [714, 630] width 102 height 43
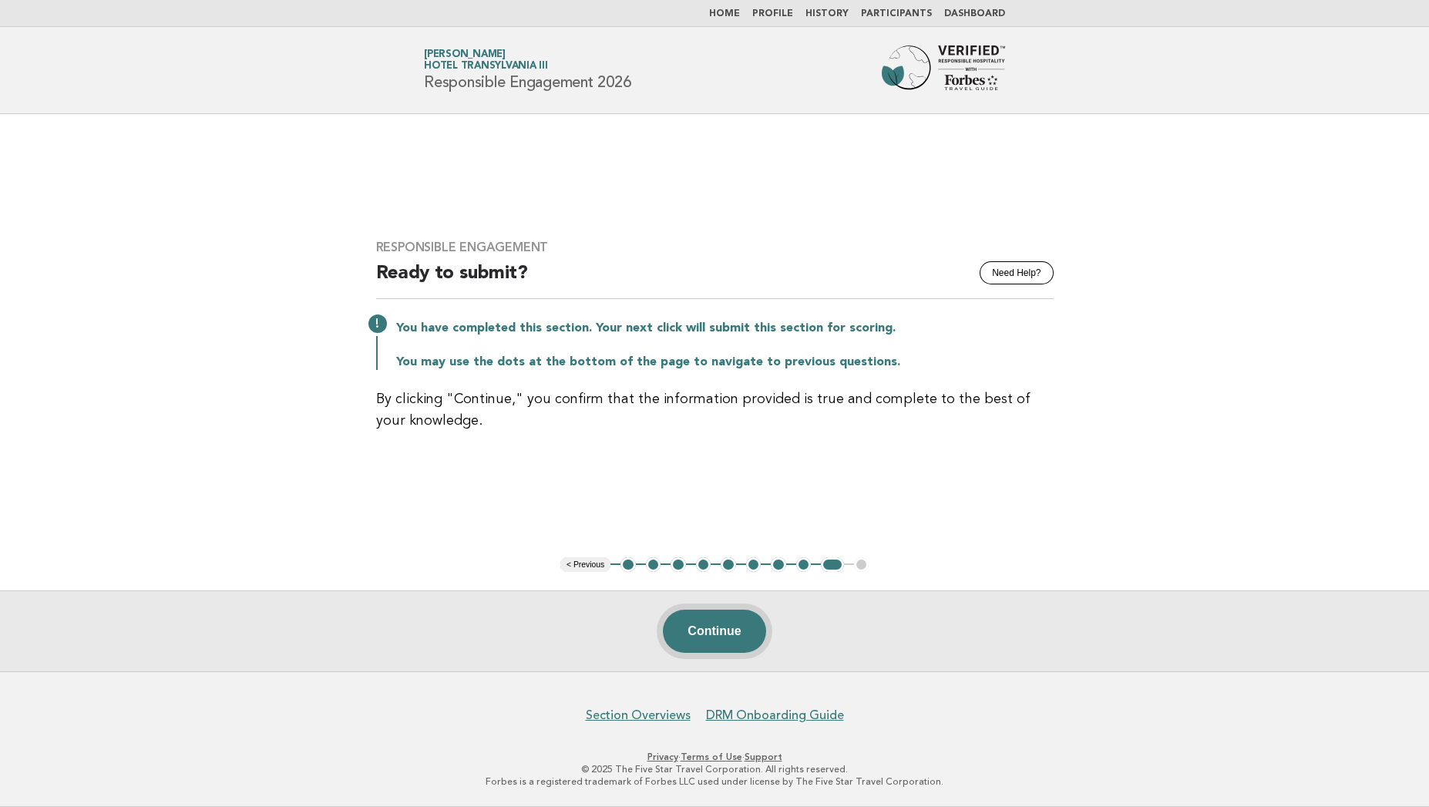
click at [722, 639] on button "Continue" at bounding box center [714, 630] width 102 height 43
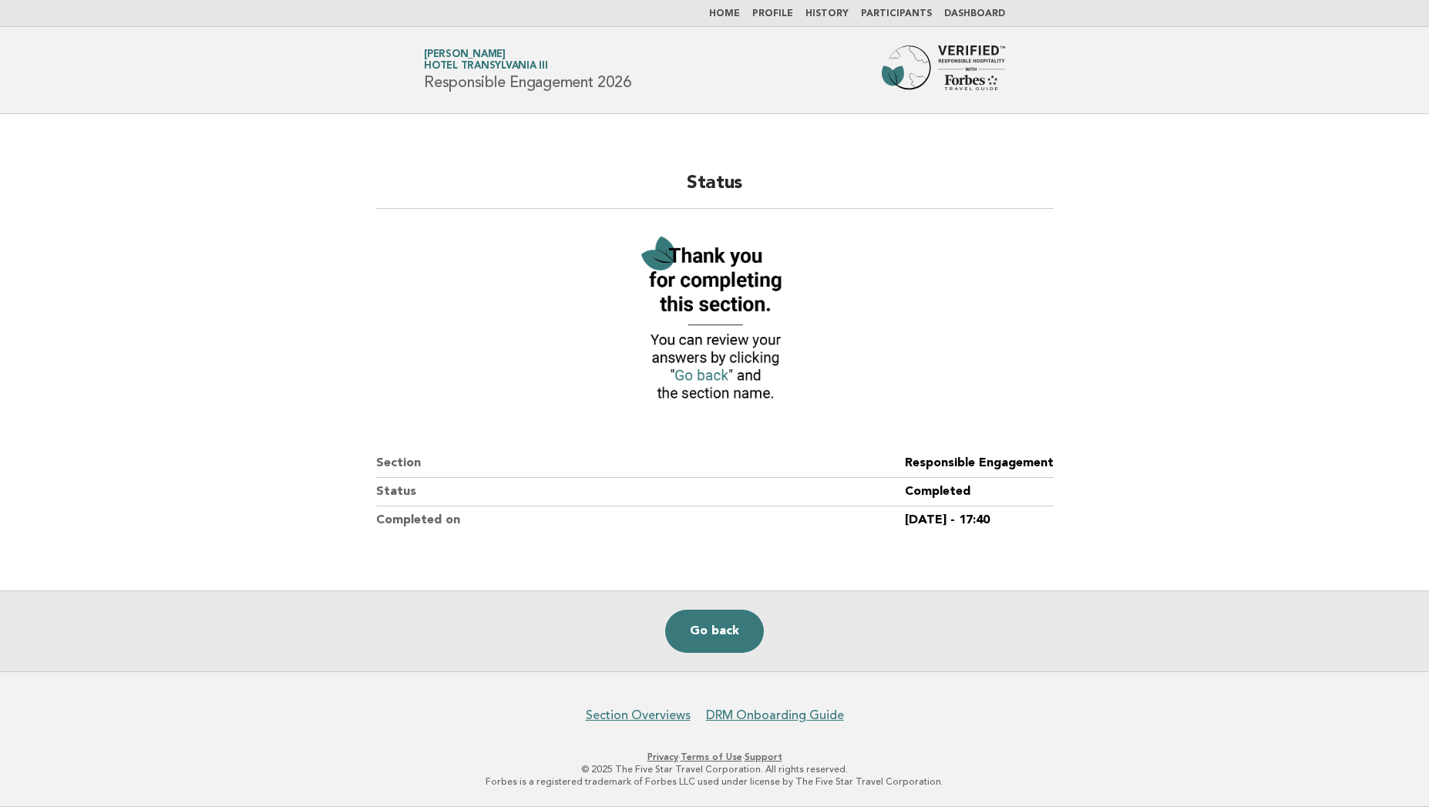
click at [722, 639] on link "Go back" at bounding box center [714, 630] width 99 height 43
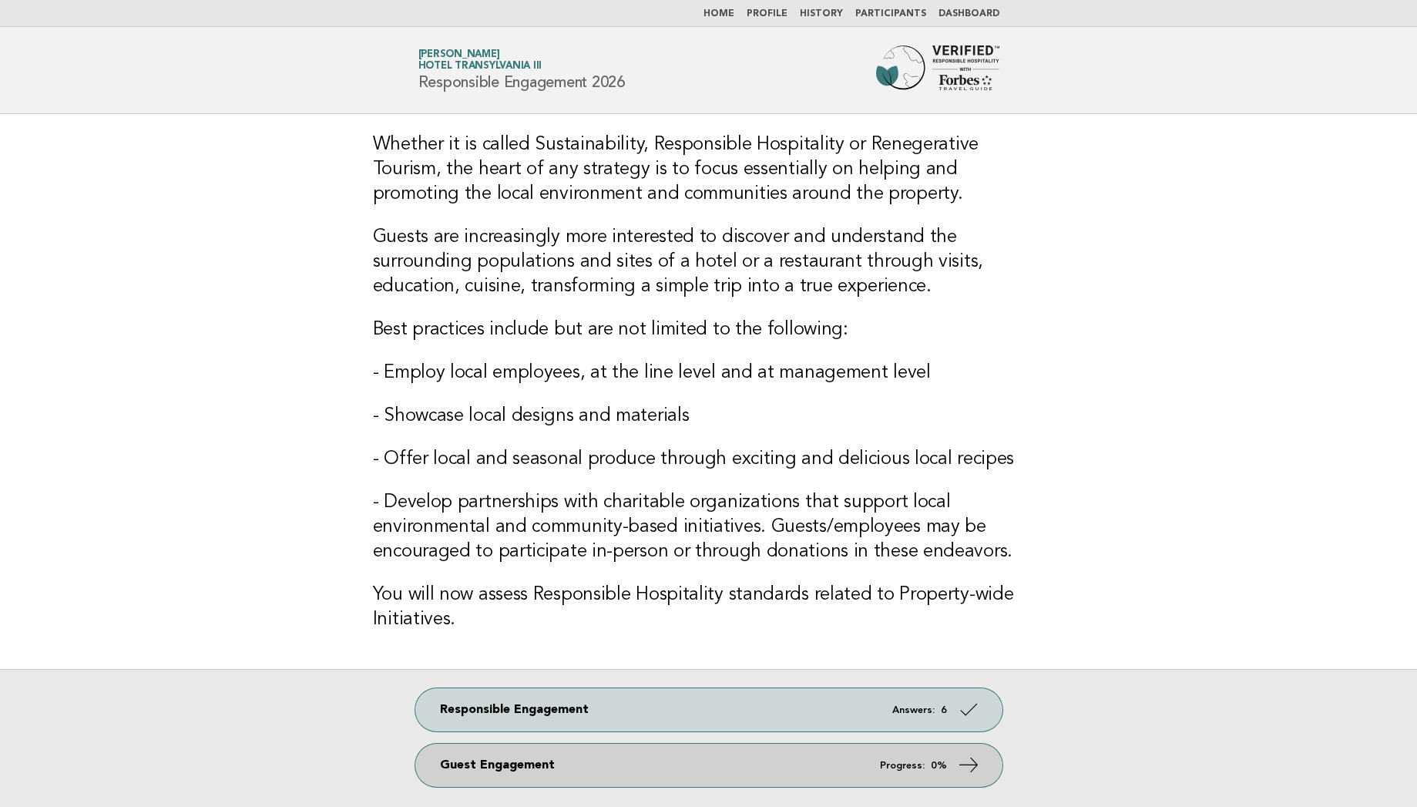
click at [787, 775] on link "Guest Engagement Progress: 0%" at bounding box center [708, 765] width 587 height 43
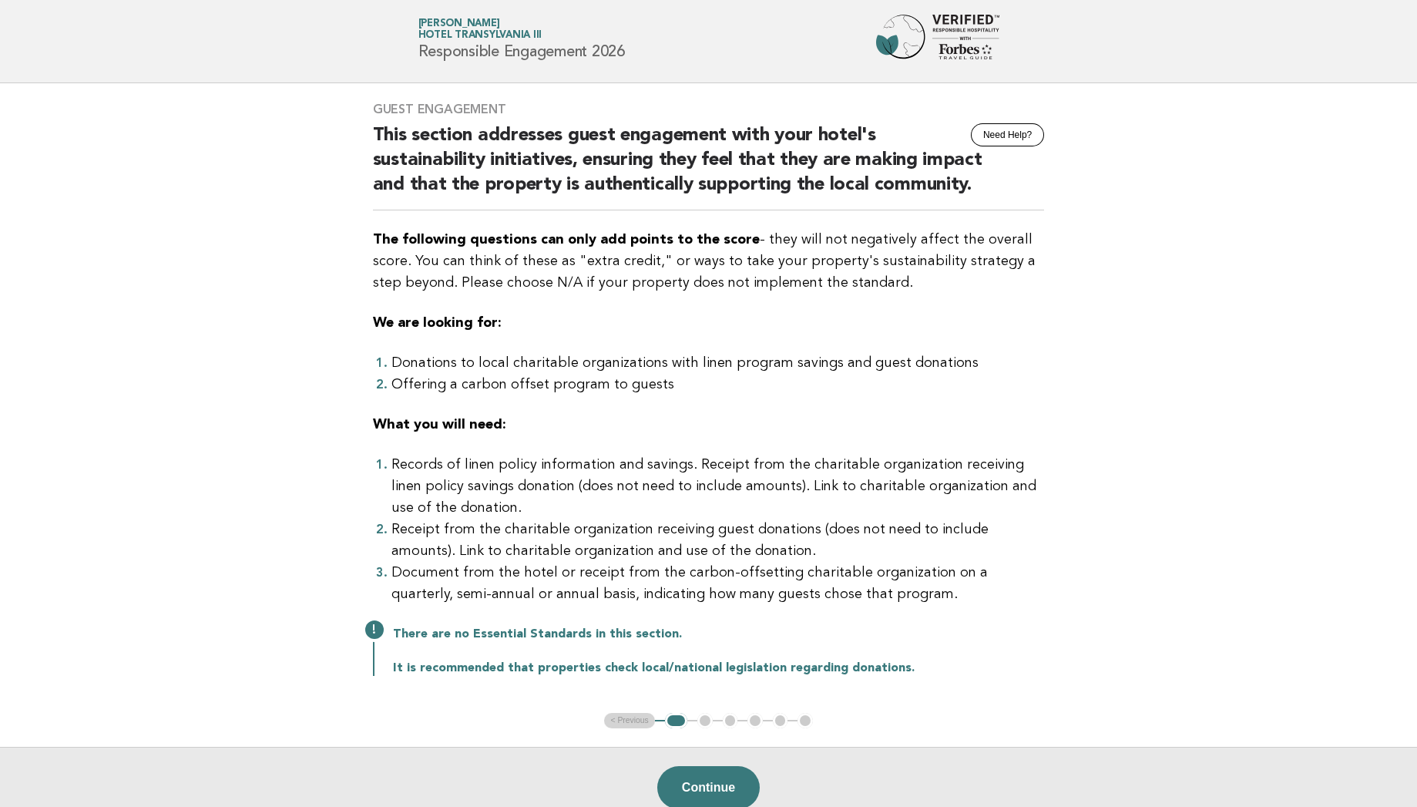
scroll to position [62, 0]
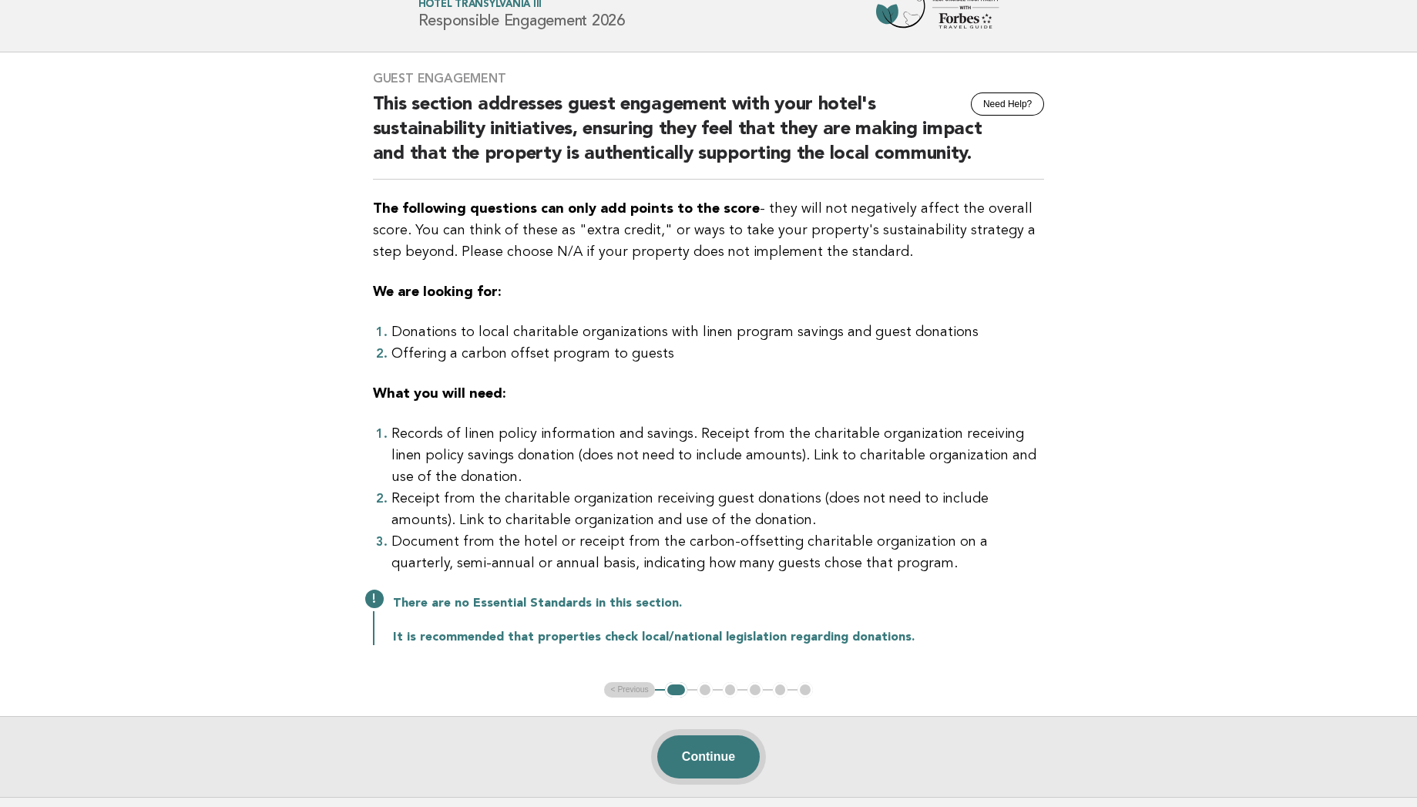
click at [698, 747] on button "Continue" at bounding box center [708, 756] width 102 height 43
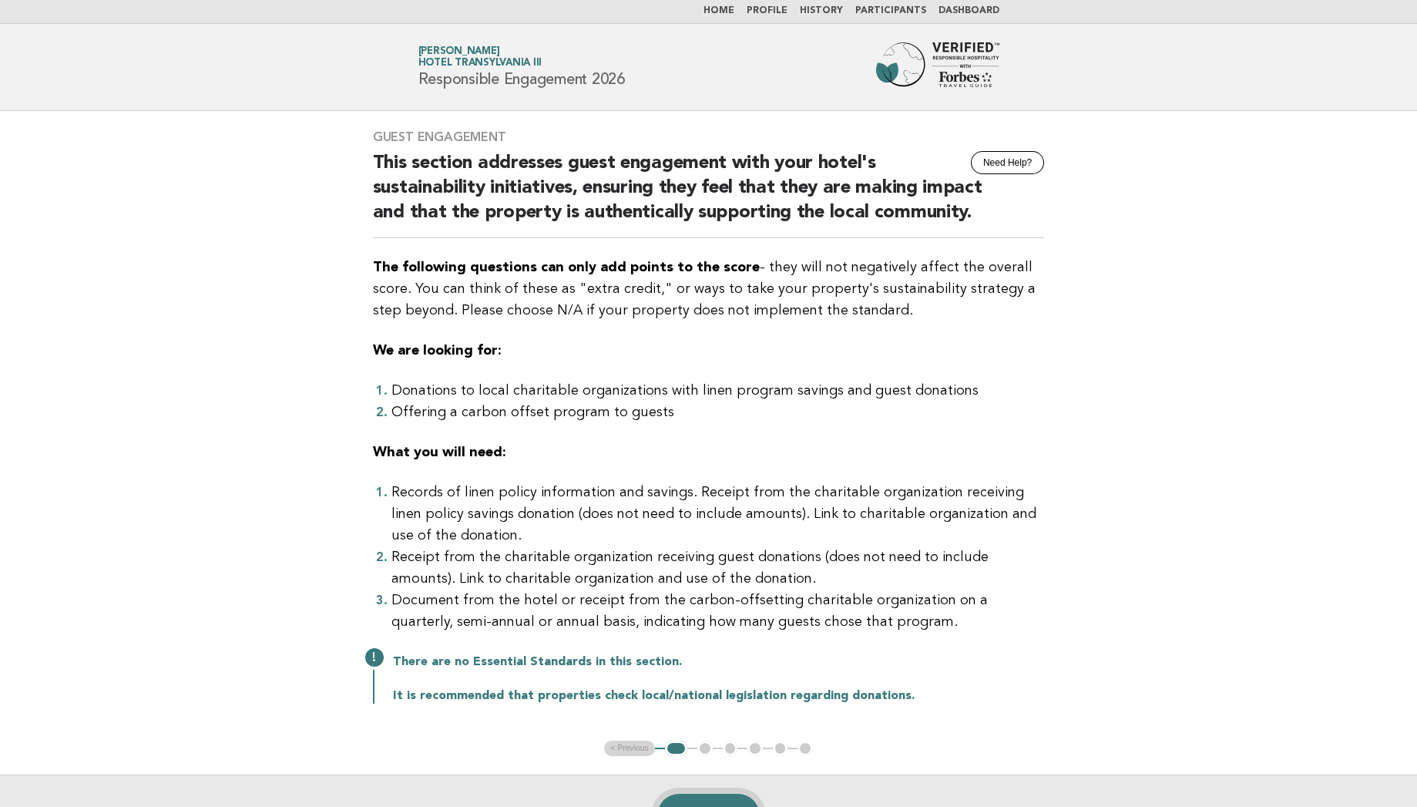
scroll to position [0, 0]
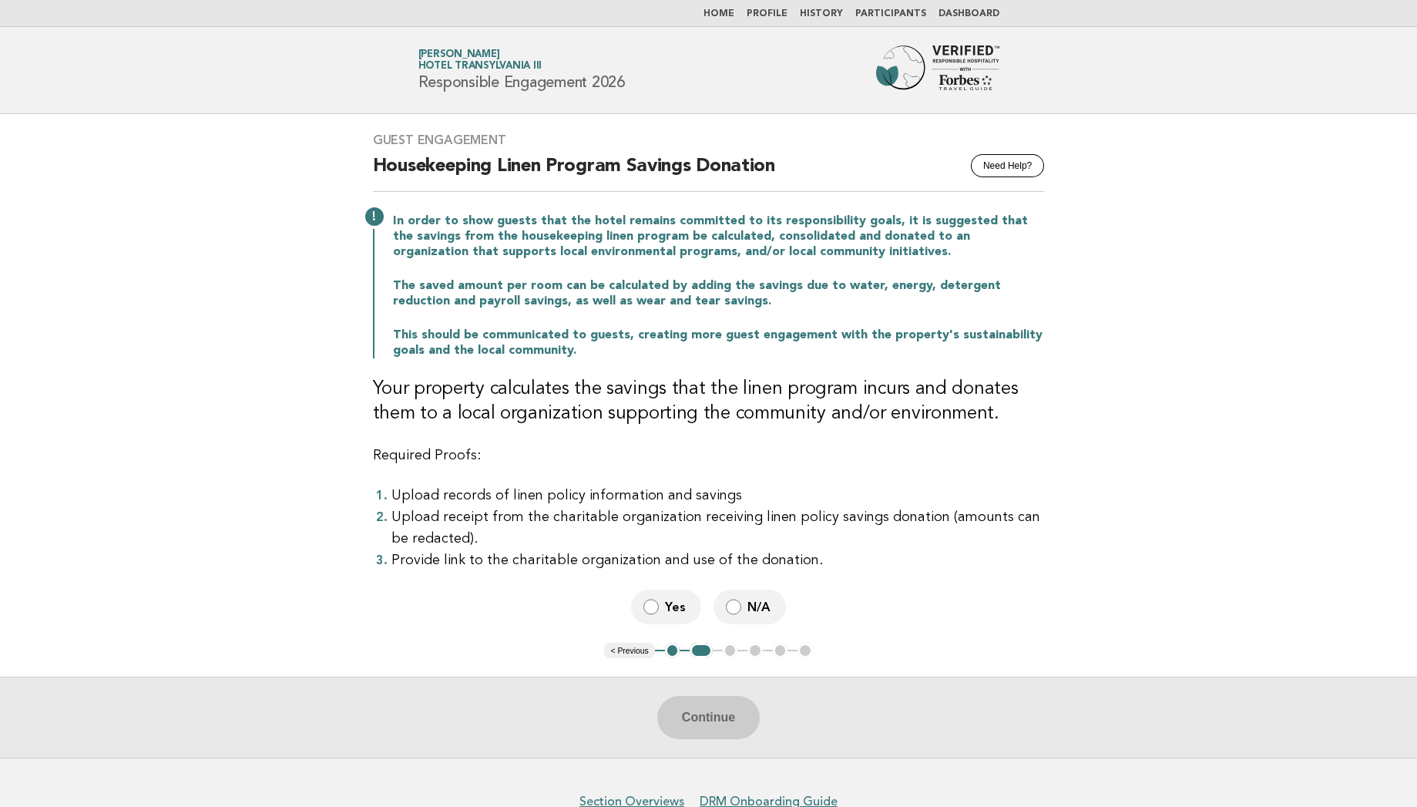
click at [667, 613] on span "Yes" at bounding box center [677, 607] width 24 height 16
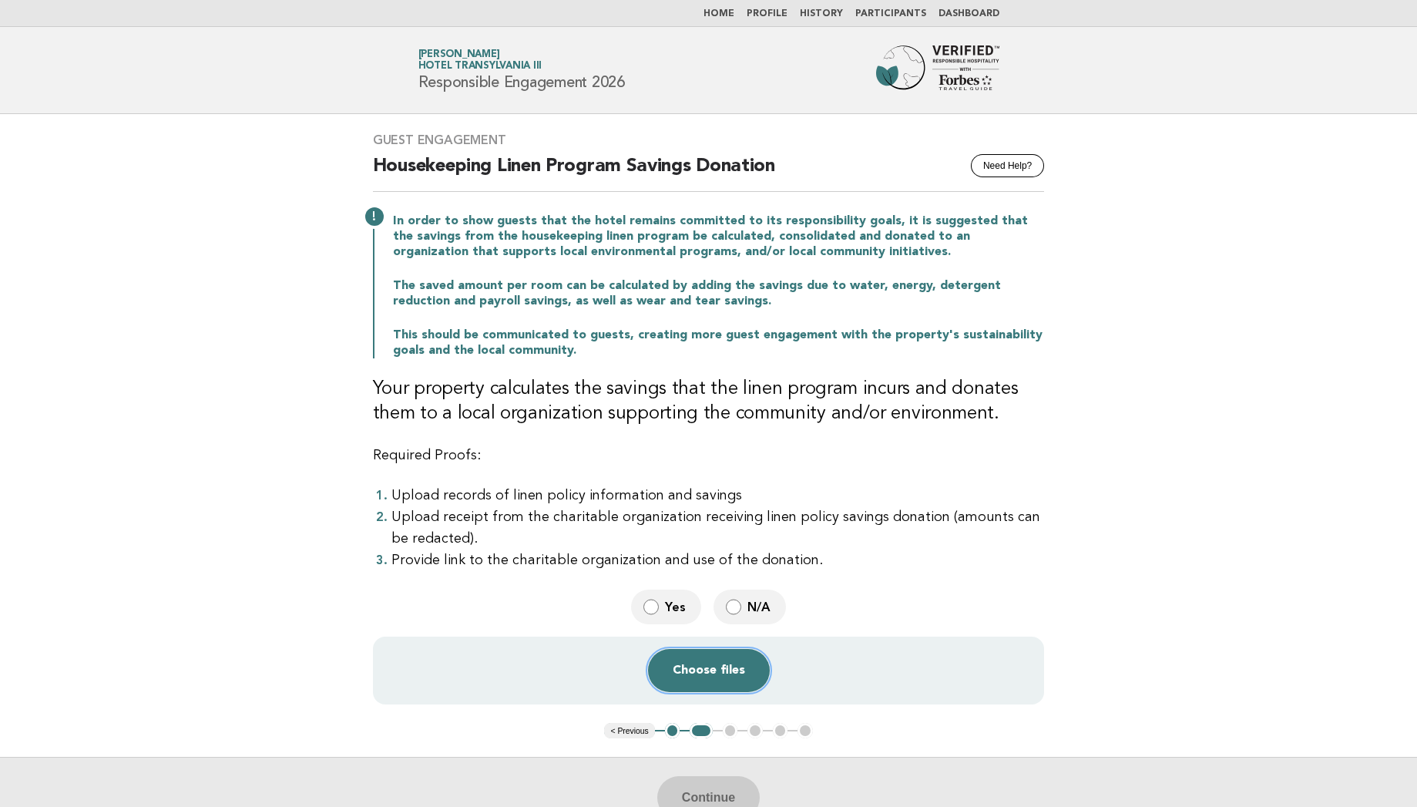
click at [706, 661] on button "Choose files" at bounding box center [709, 670] width 122 height 43
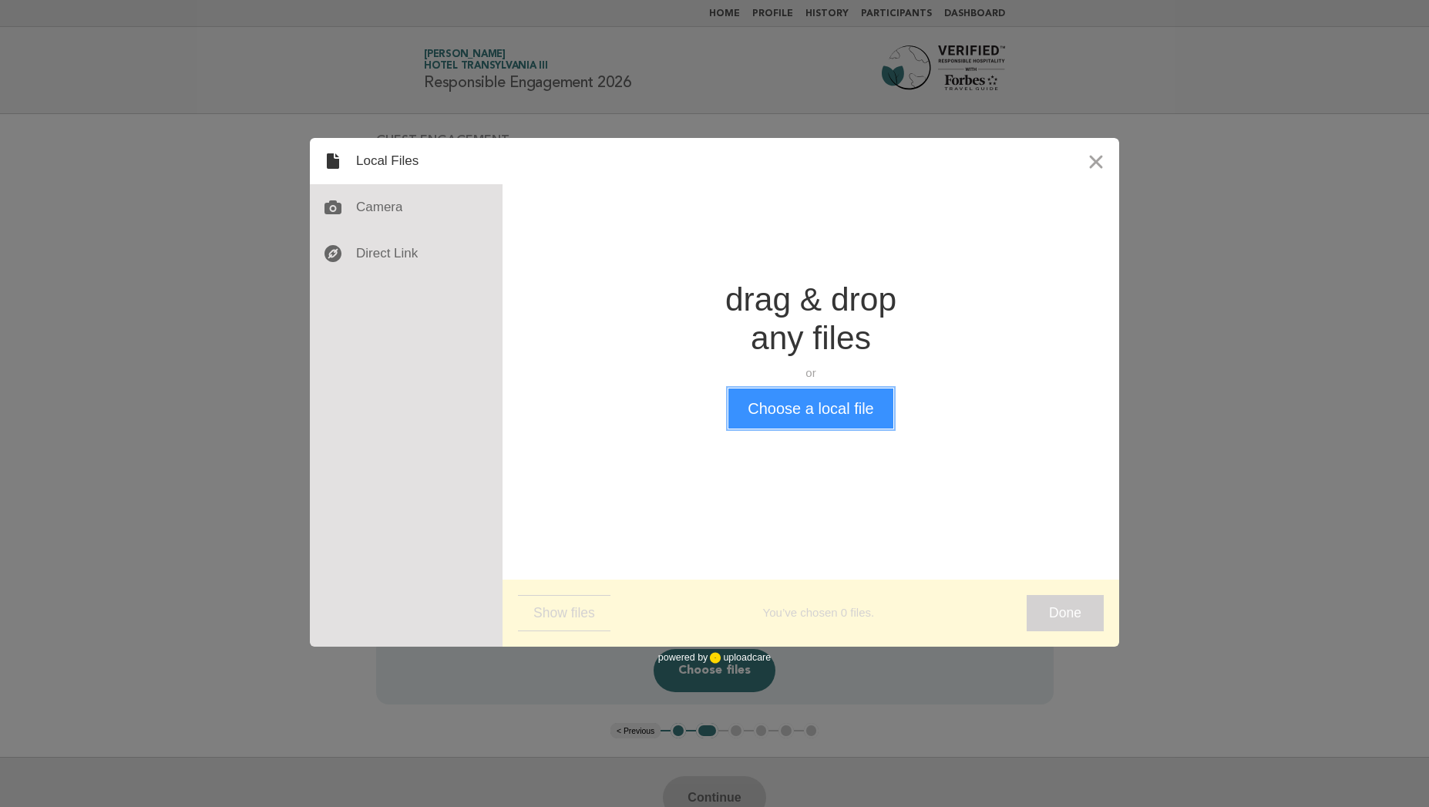
click at [784, 411] on button "Choose a local file" at bounding box center [810, 408] width 164 height 40
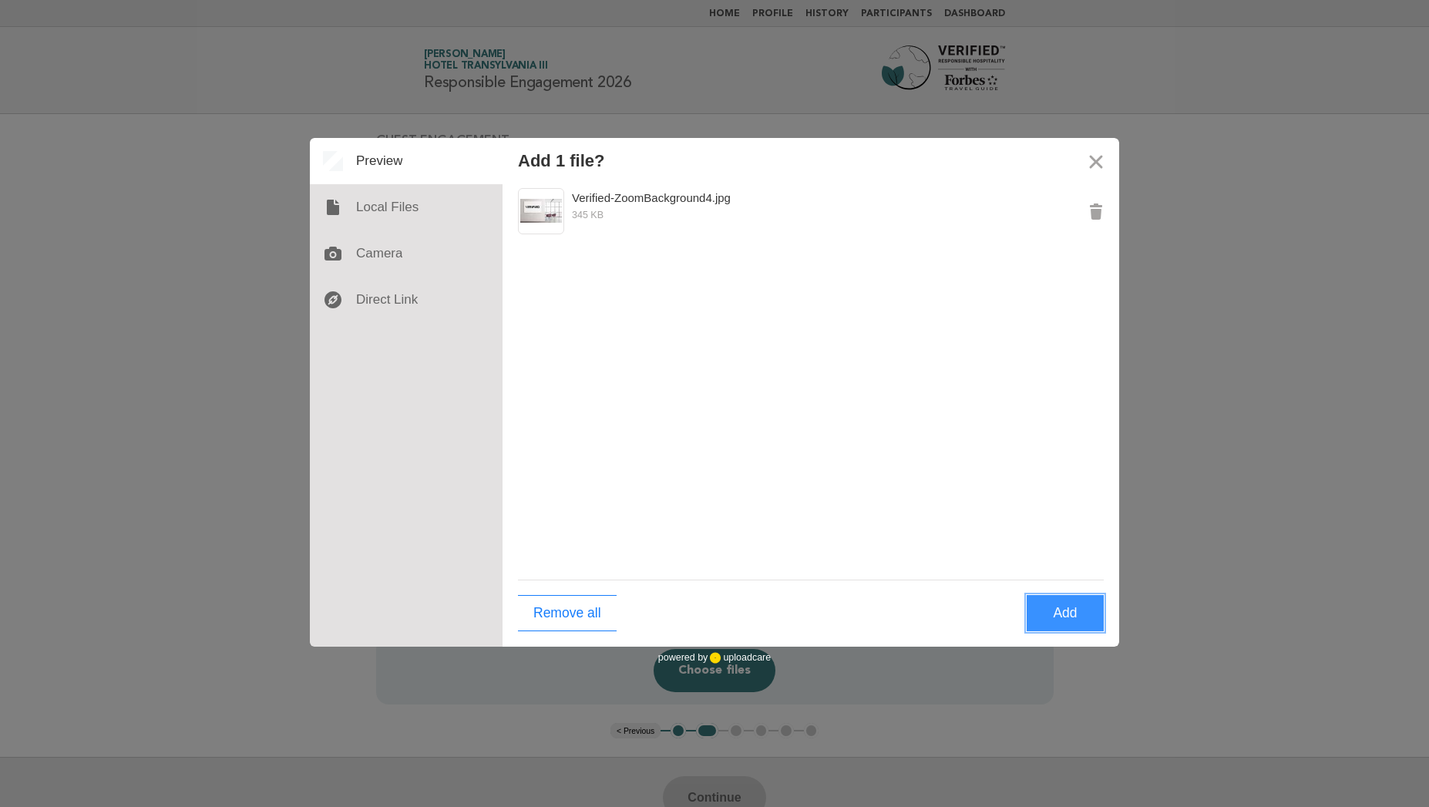
click at [1067, 609] on button "Add" at bounding box center [1064, 613] width 77 height 36
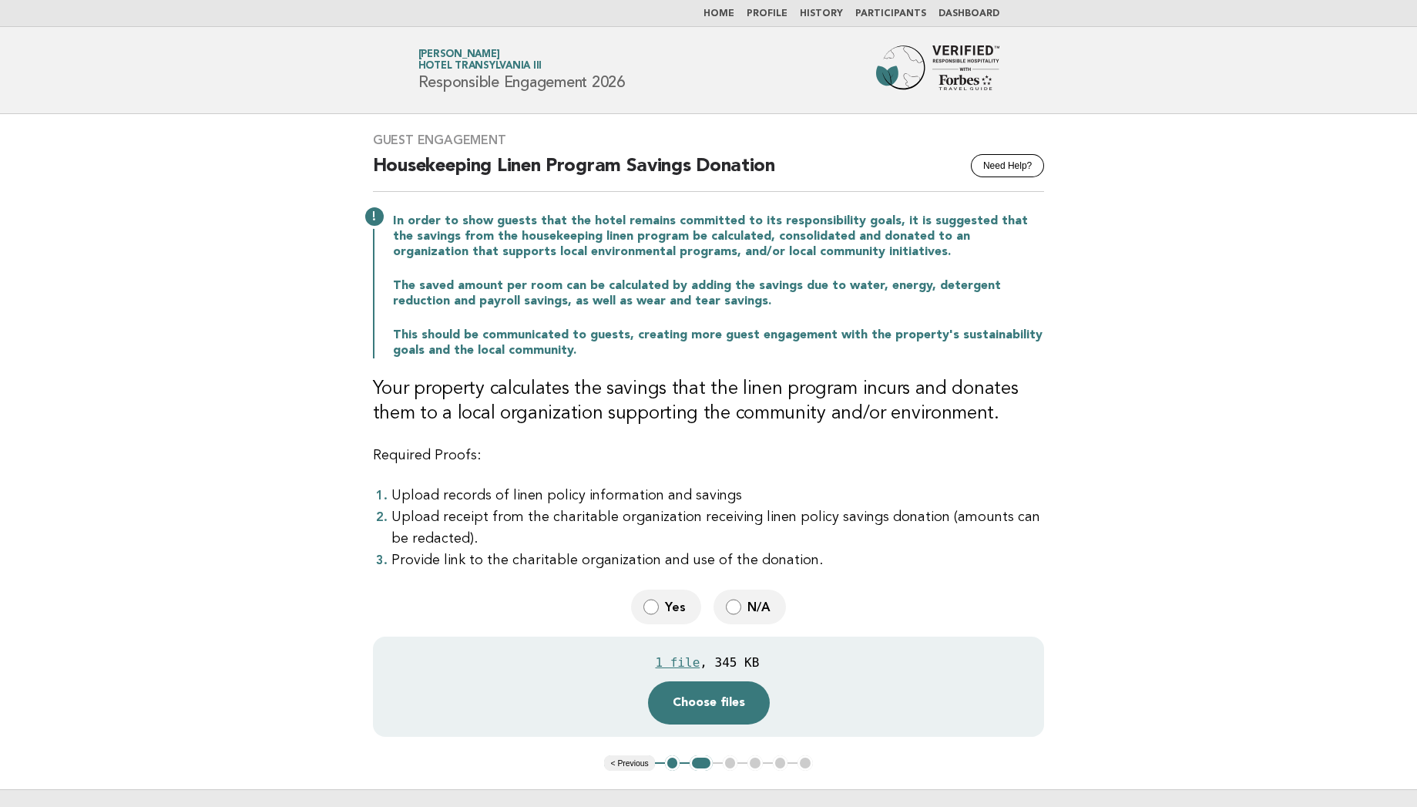
click at [913, 661] on div "1 file , 345 KB" at bounding box center [707, 662] width 647 height 26
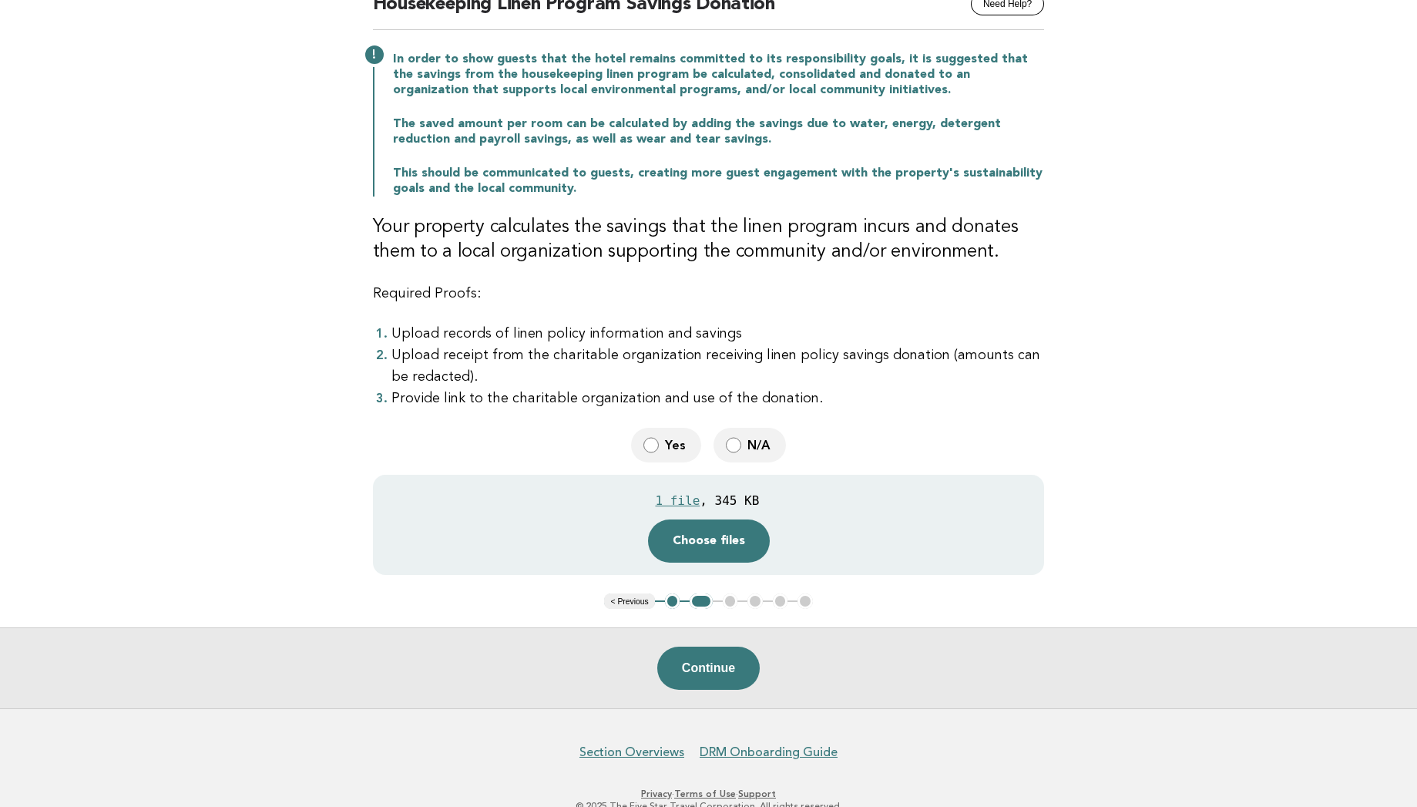
scroll to position [199, 0]
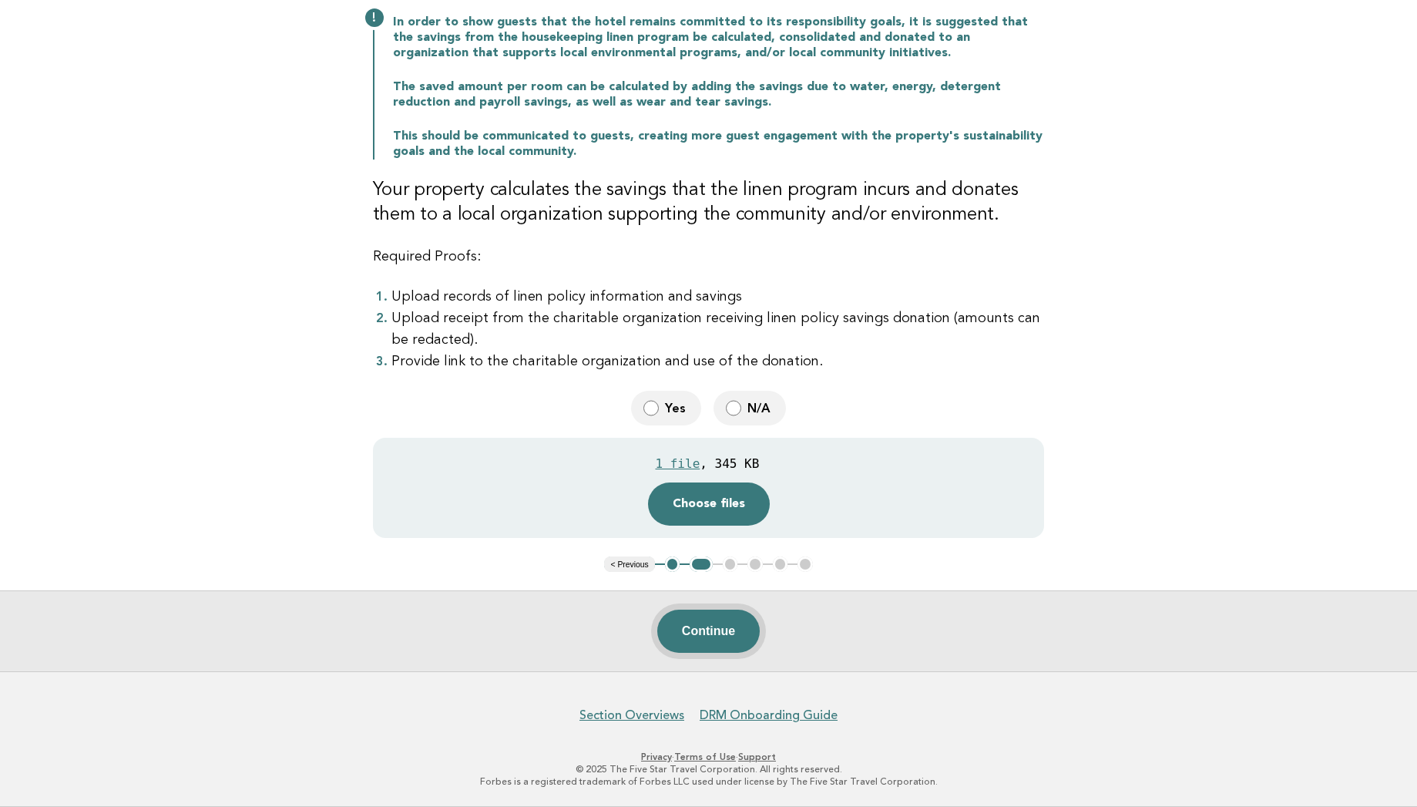
click at [730, 636] on button "Continue" at bounding box center [708, 630] width 102 height 43
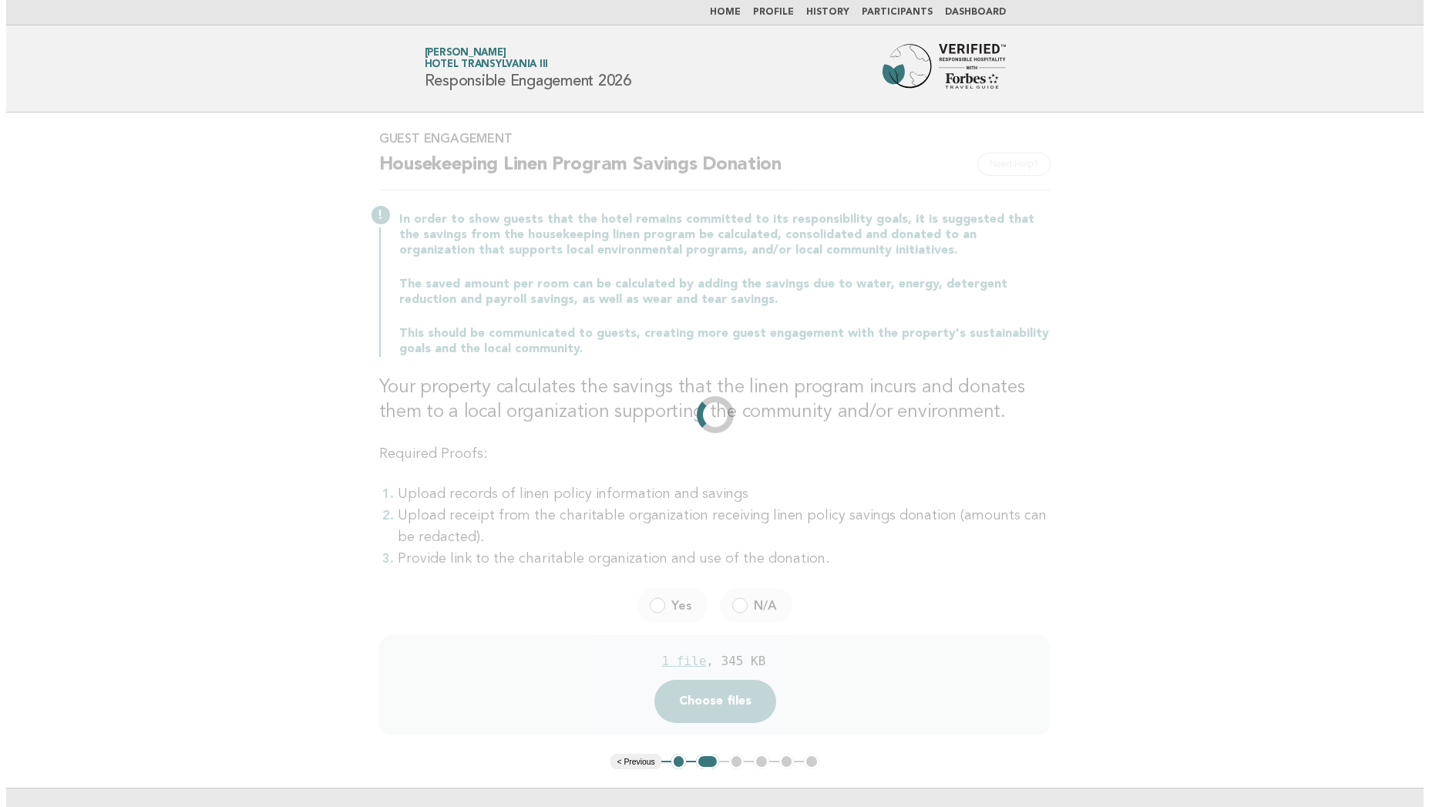
scroll to position [0, 0]
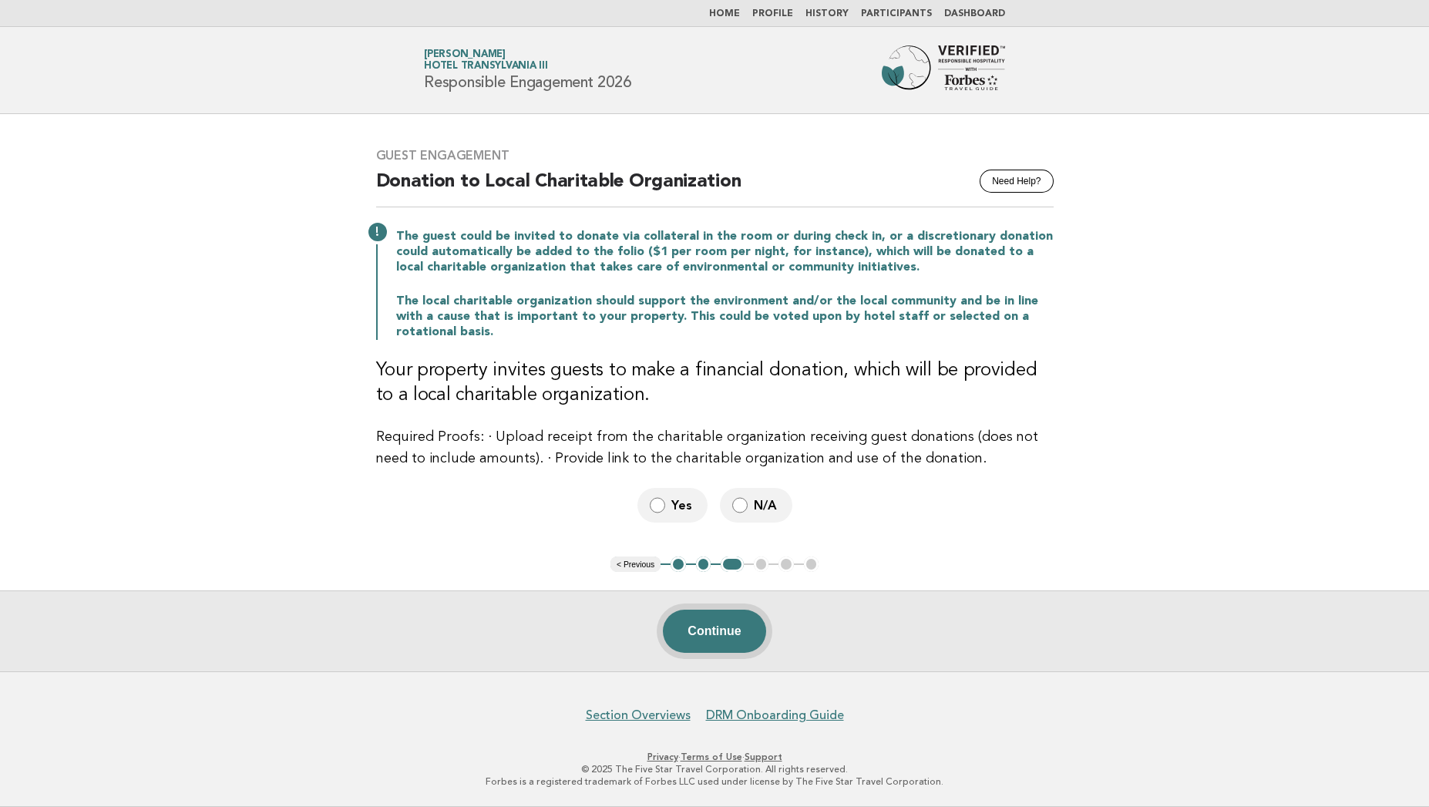
click at [735, 623] on button "Continue" at bounding box center [714, 630] width 102 height 43
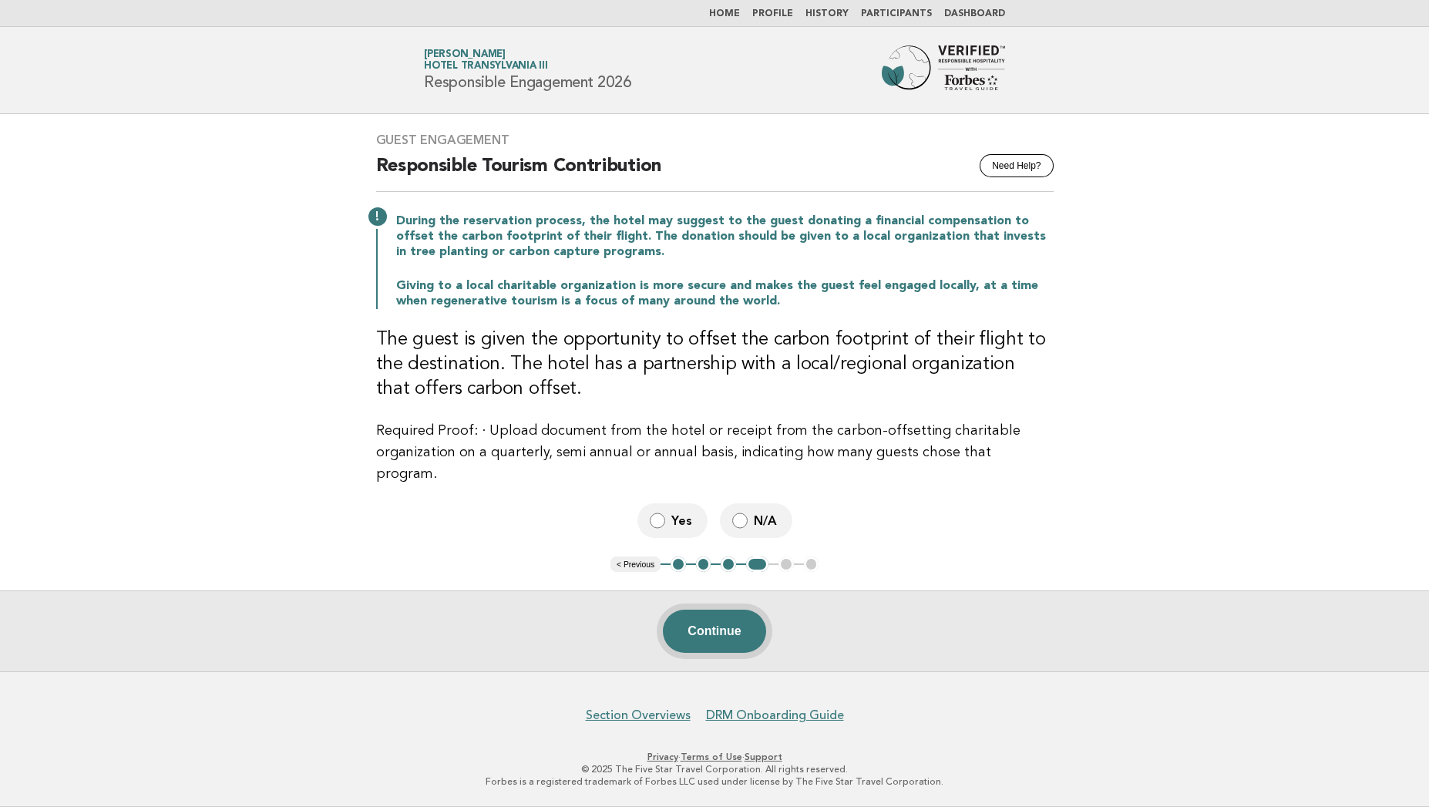
click at [731, 629] on button "Continue" at bounding box center [714, 630] width 102 height 43
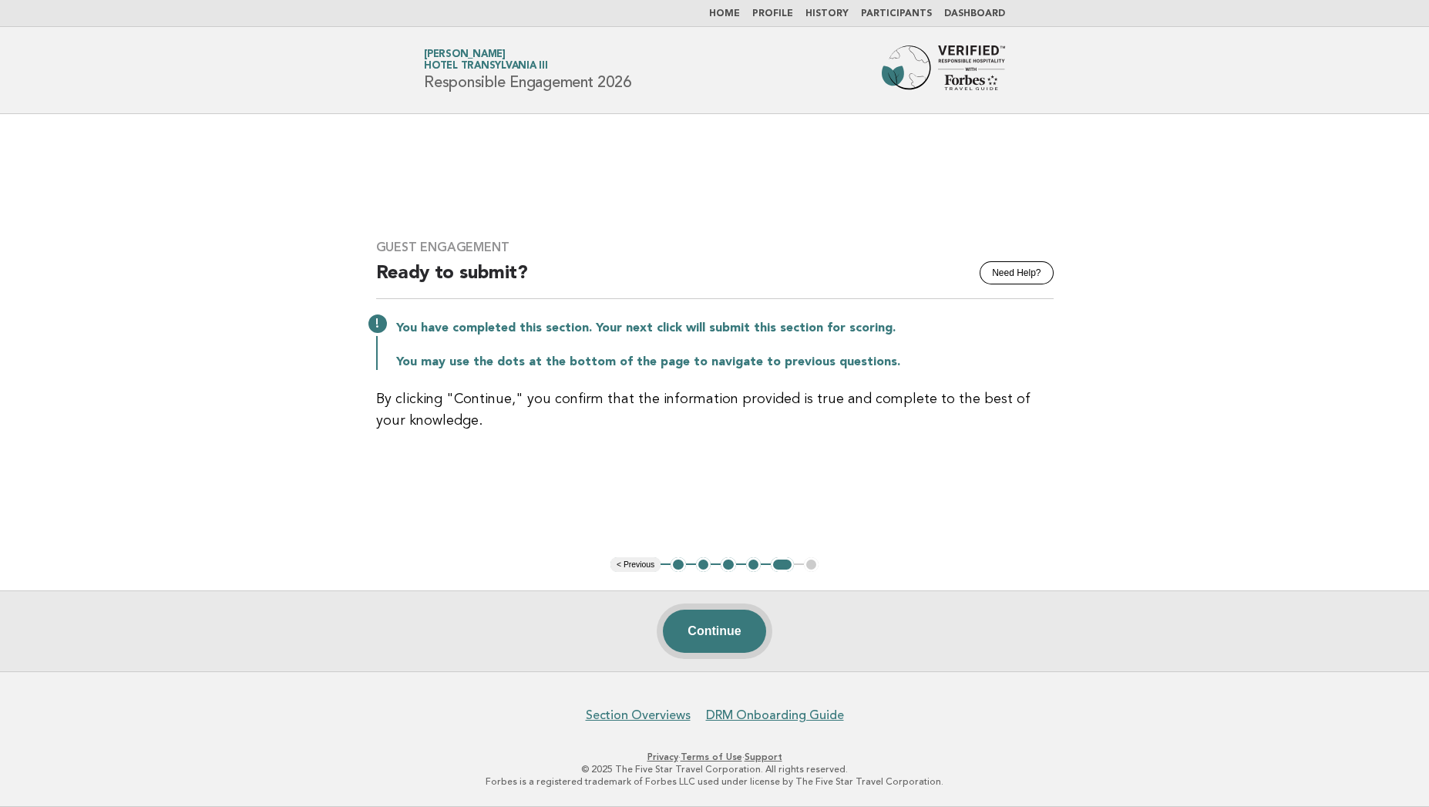
click at [714, 630] on button "Continue" at bounding box center [714, 630] width 102 height 43
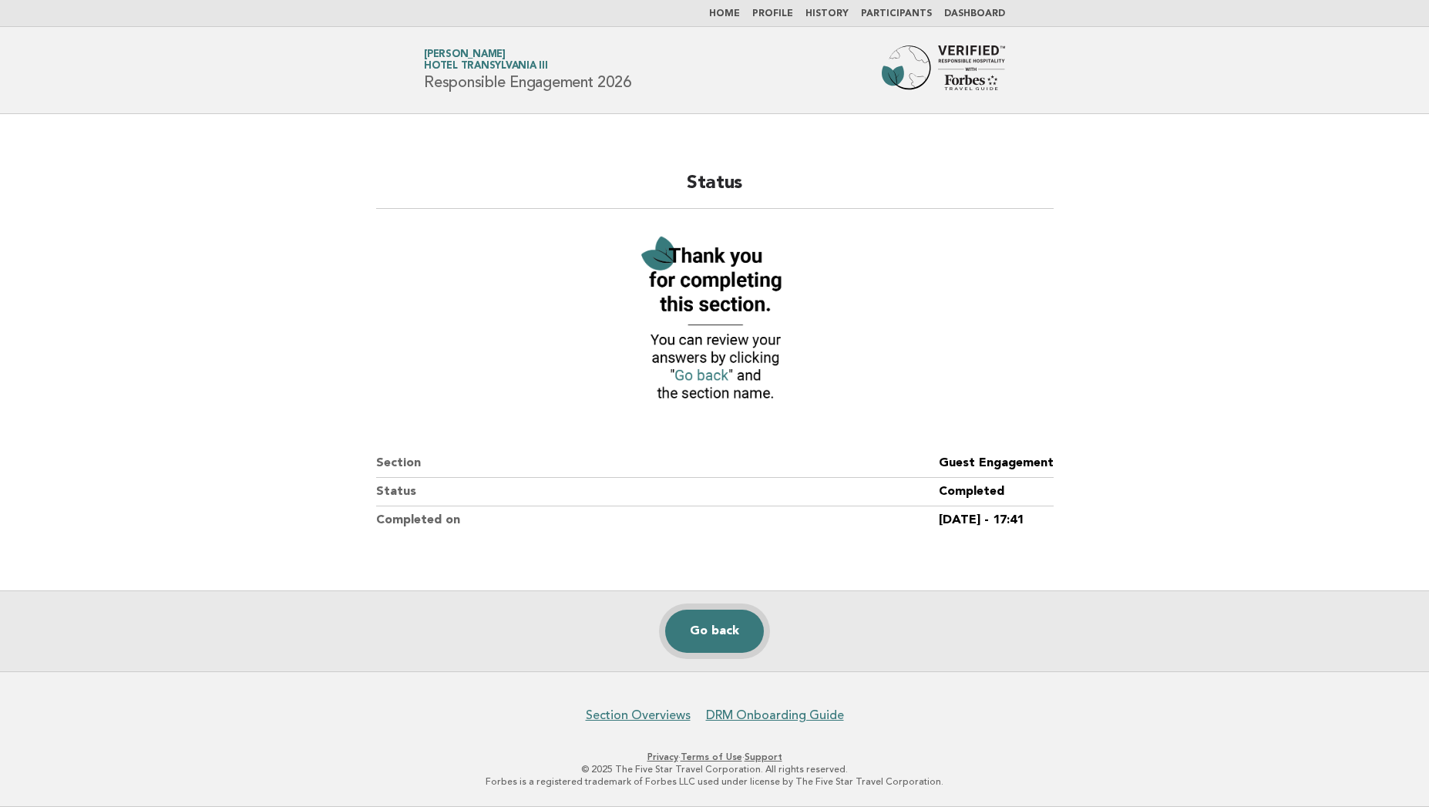
click at [703, 643] on link "Go back" at bounding box center [714, 630] width 99 height 43
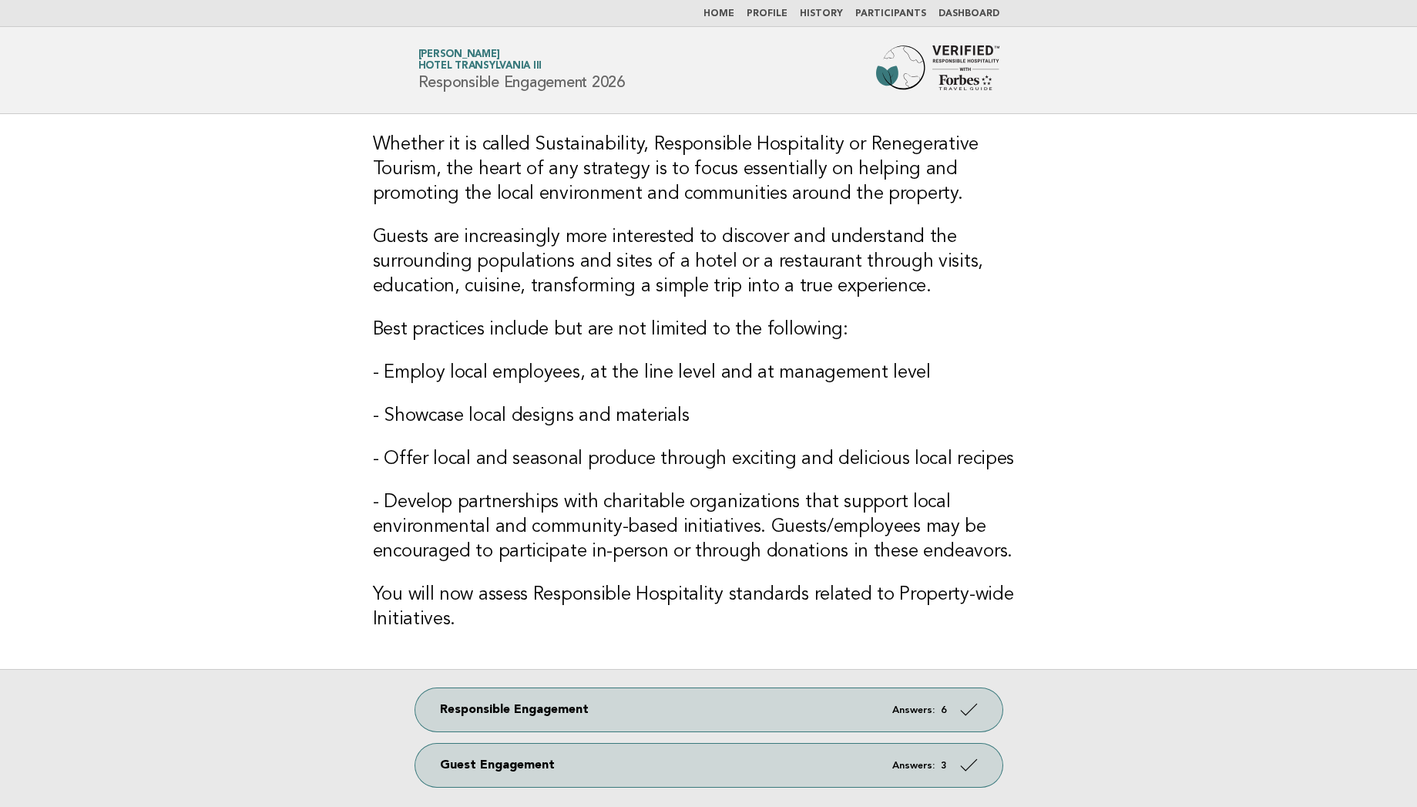
click at [734, 12] on link "Home" at bounding box center [718, 13] width 31 height 9
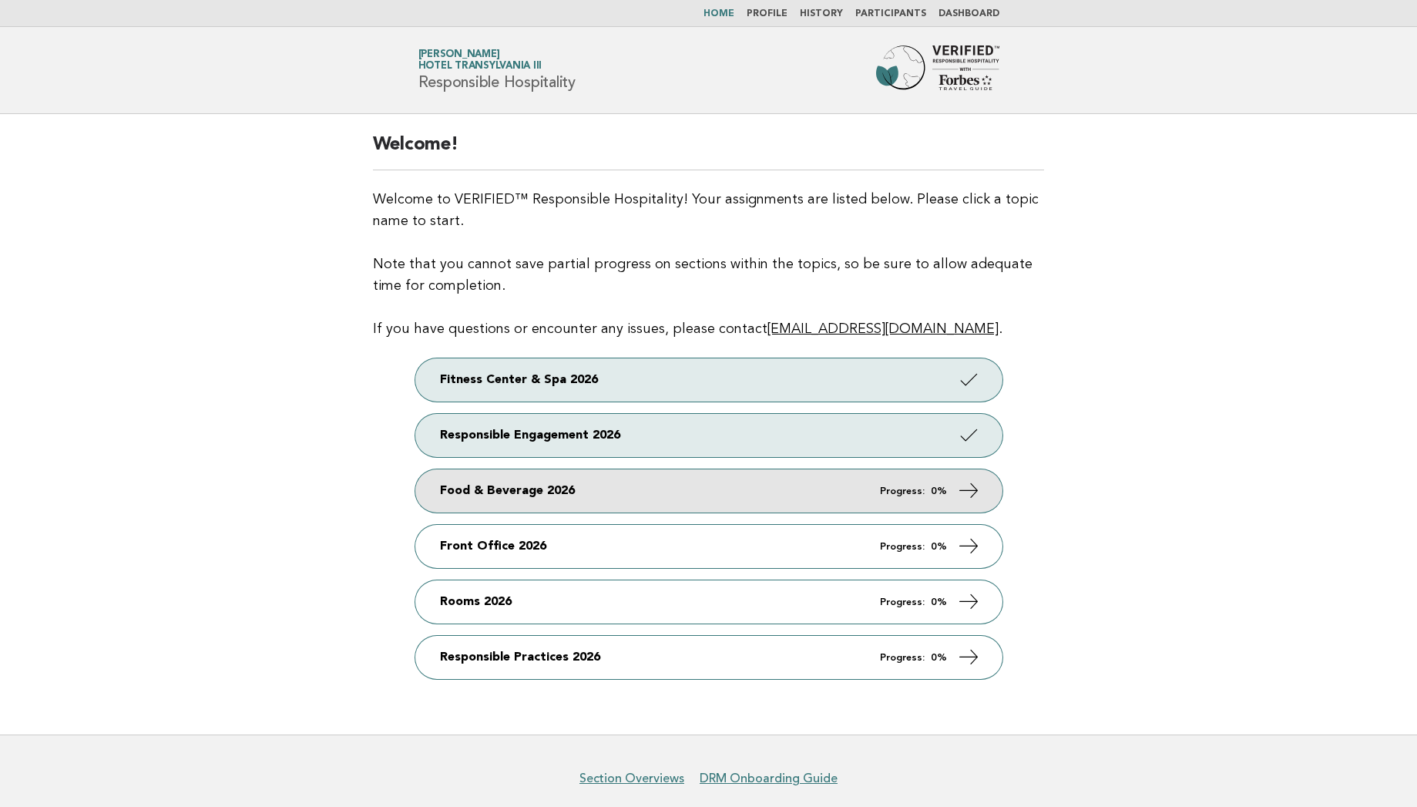
click at [556, 496] on link "Food & Beverage 2026 Progress: 0%" at bounding box center [708, 490] width 587 height 43
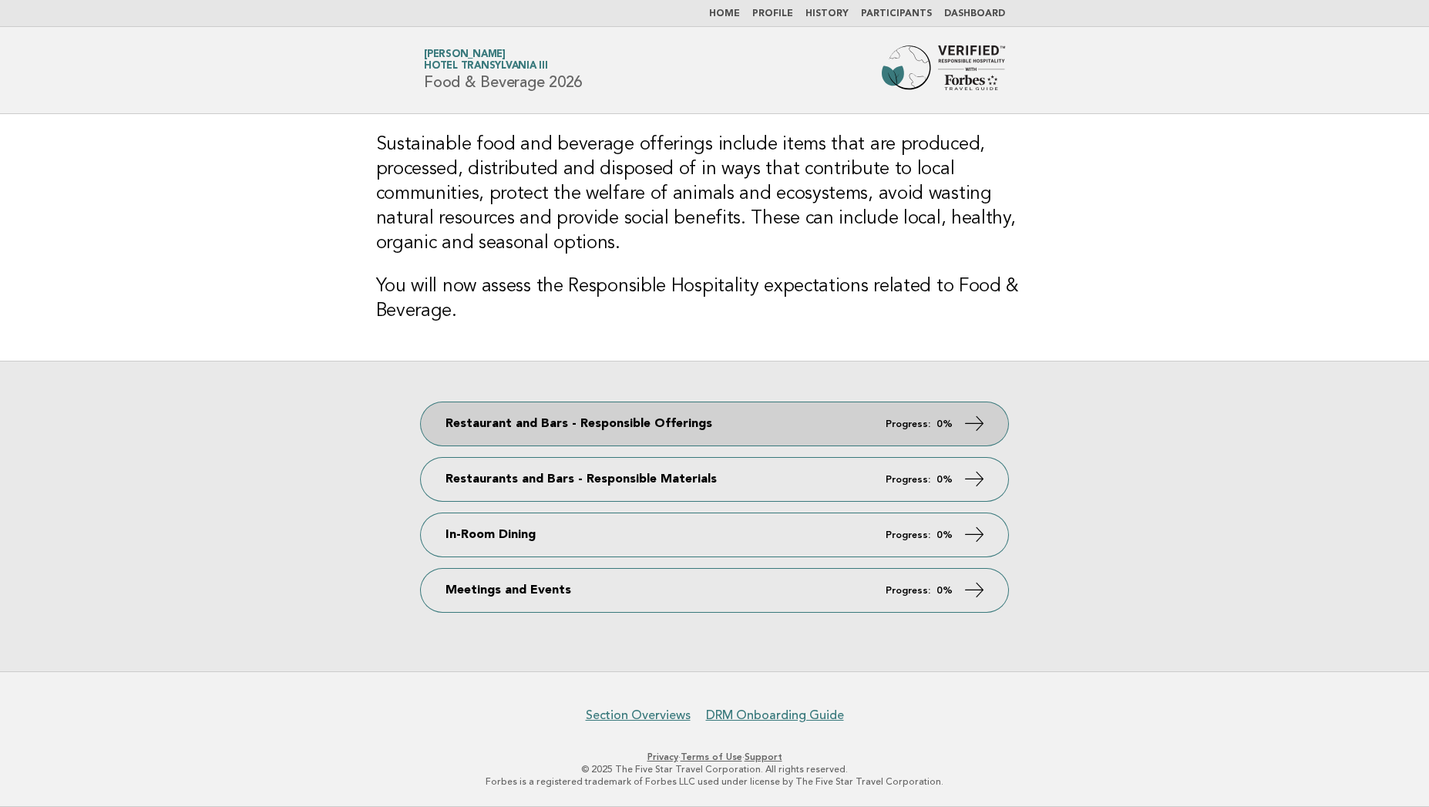
click at [651, 417] on link "Restaurant and Bars - Responsible Offerings Progress: 0%" at bounding box center [714, 423] width 587 height 43
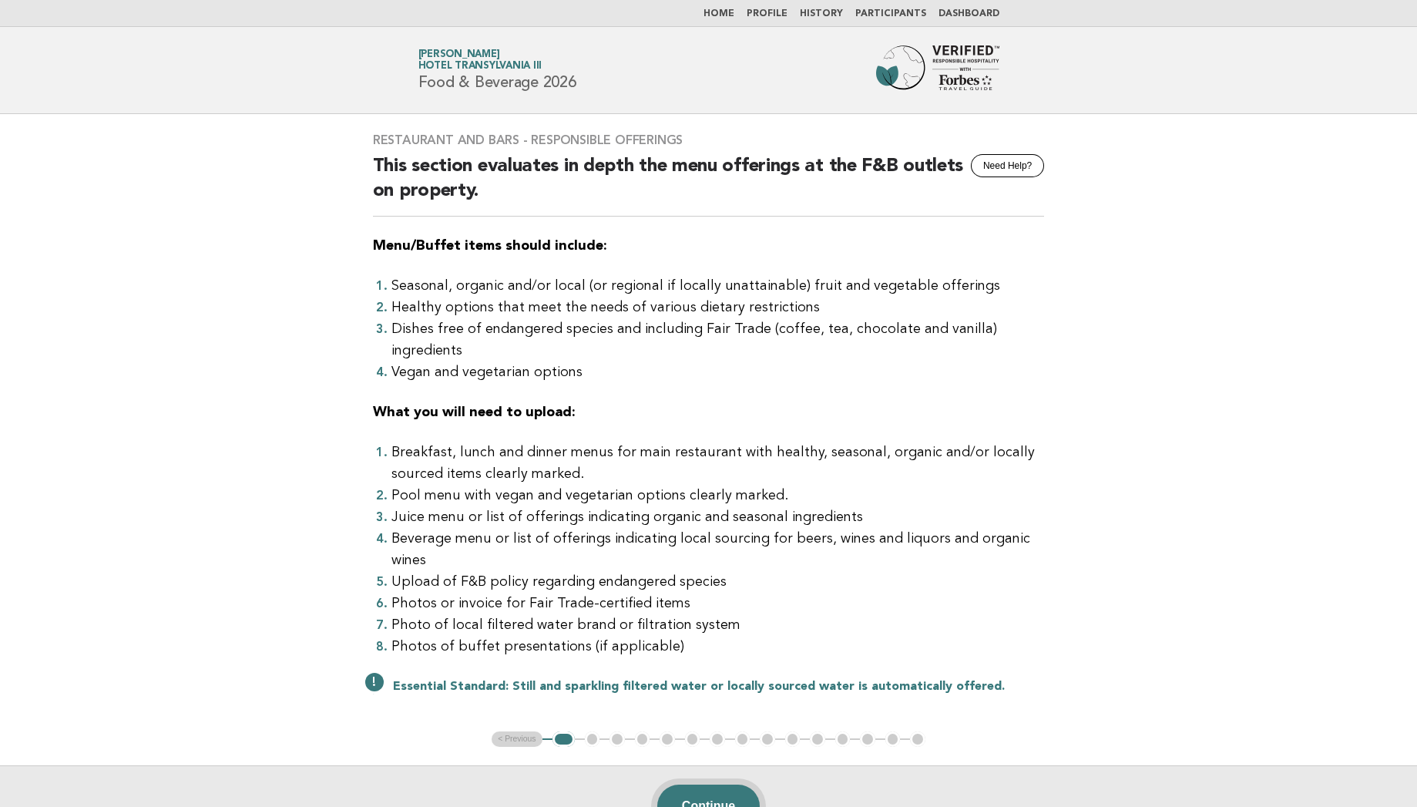
click at [706, 784] on button "Continue" at bounding box center [708, 805] width 102 height 43
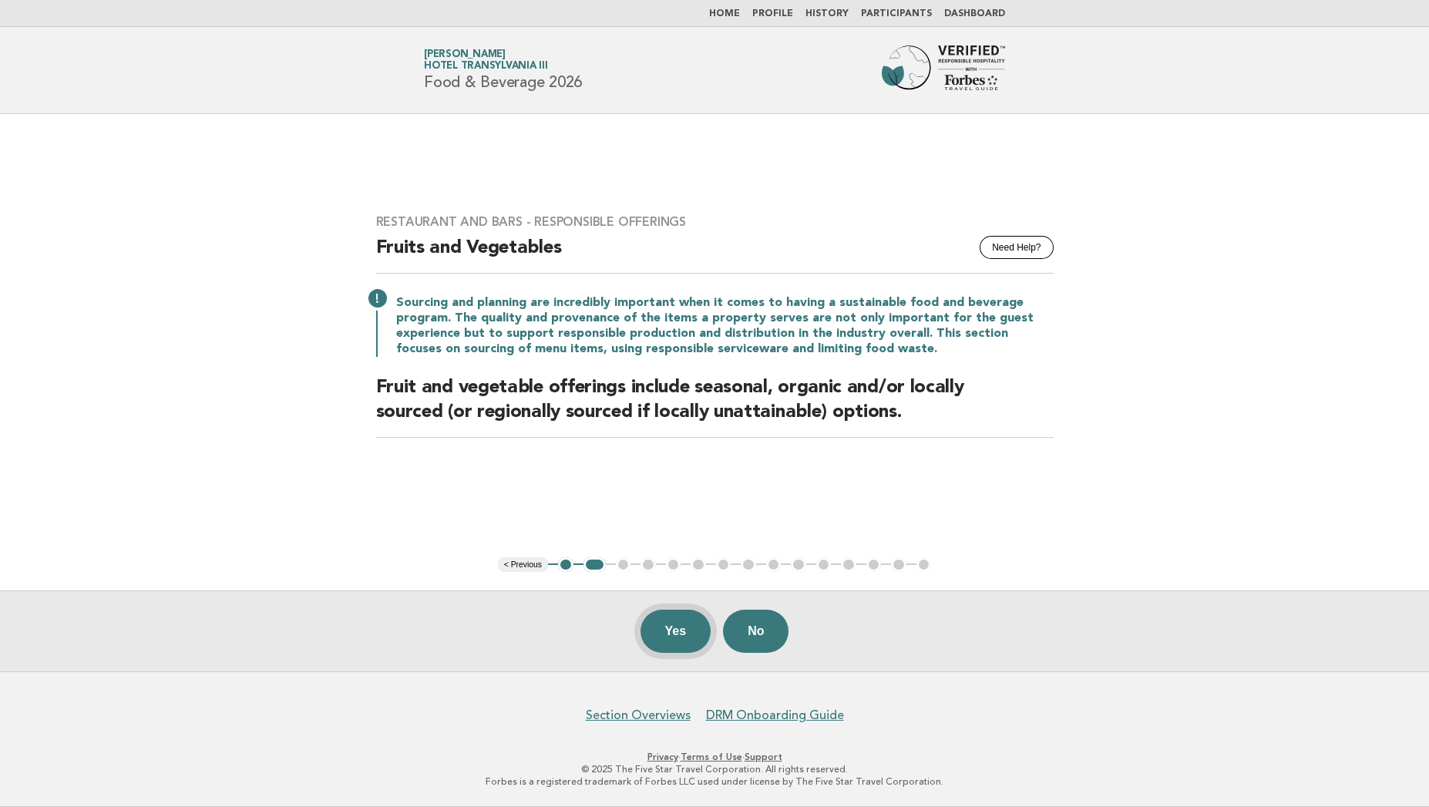
click at [667, 637] on button "Yes" at bounding box center [675, 630] width 71 height 43
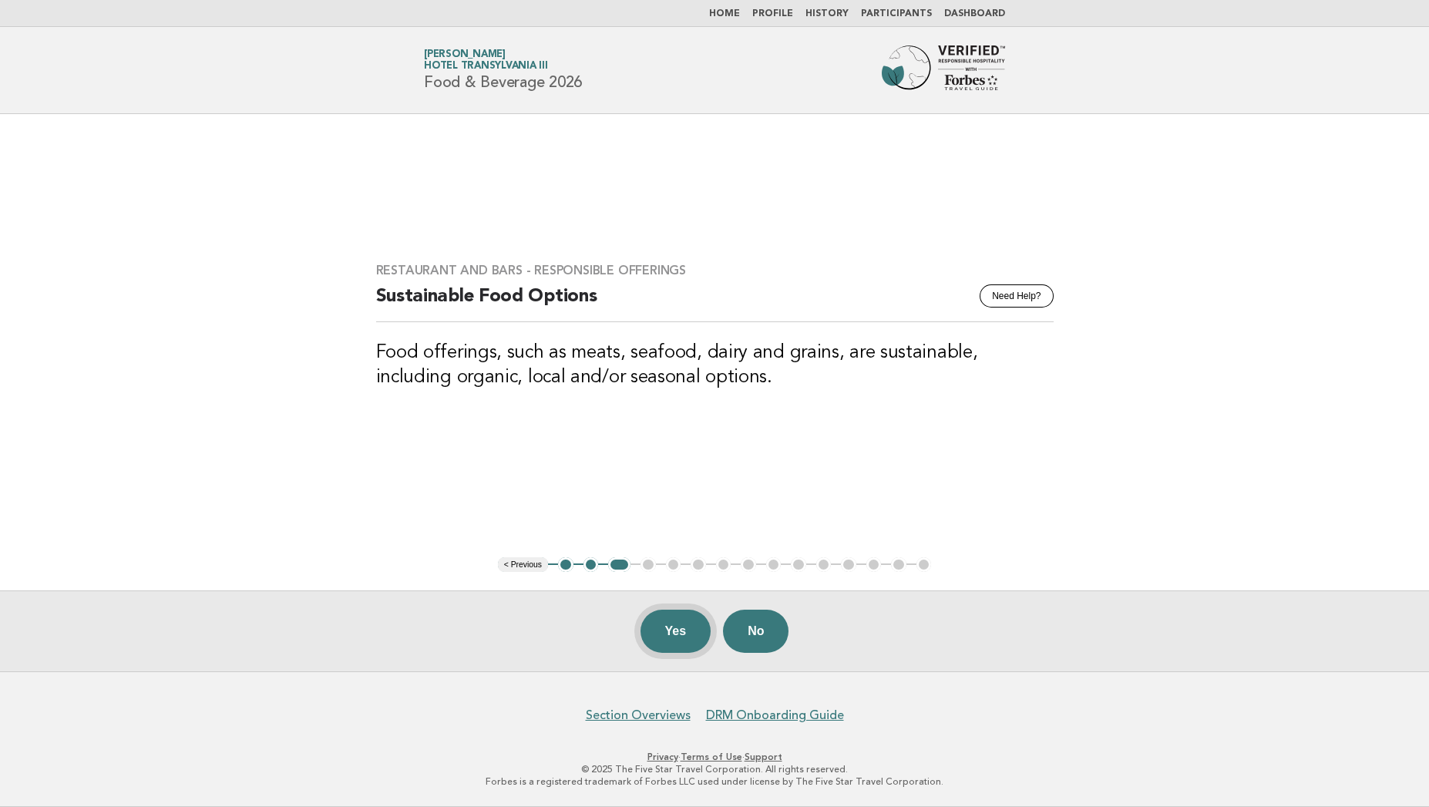
click at [690, 633] on button "Yes" at bounding box center [675, 630] width 71 height 43
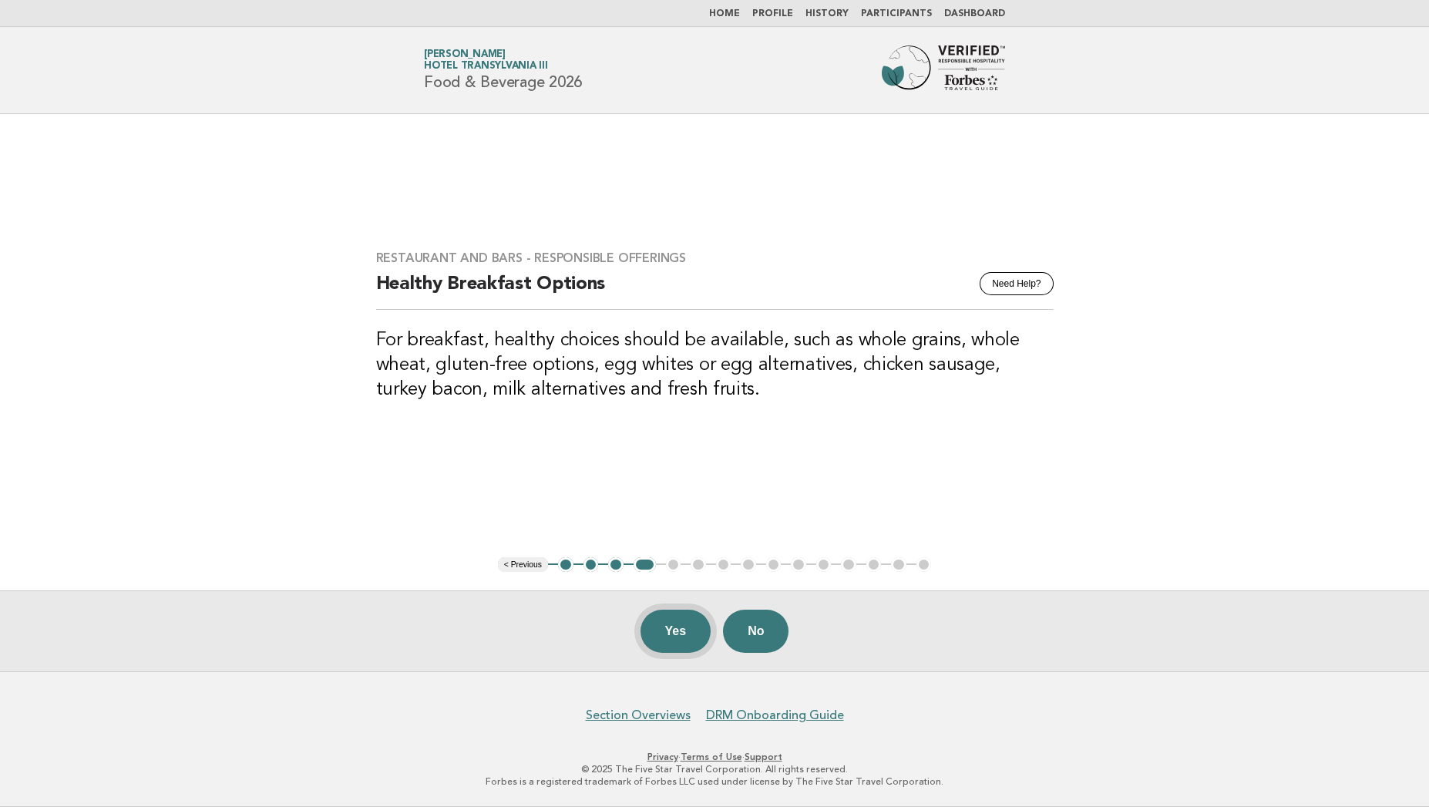
click at [691, 628] on button "Yes" at bounding box center [675, 630] width 71 height 43
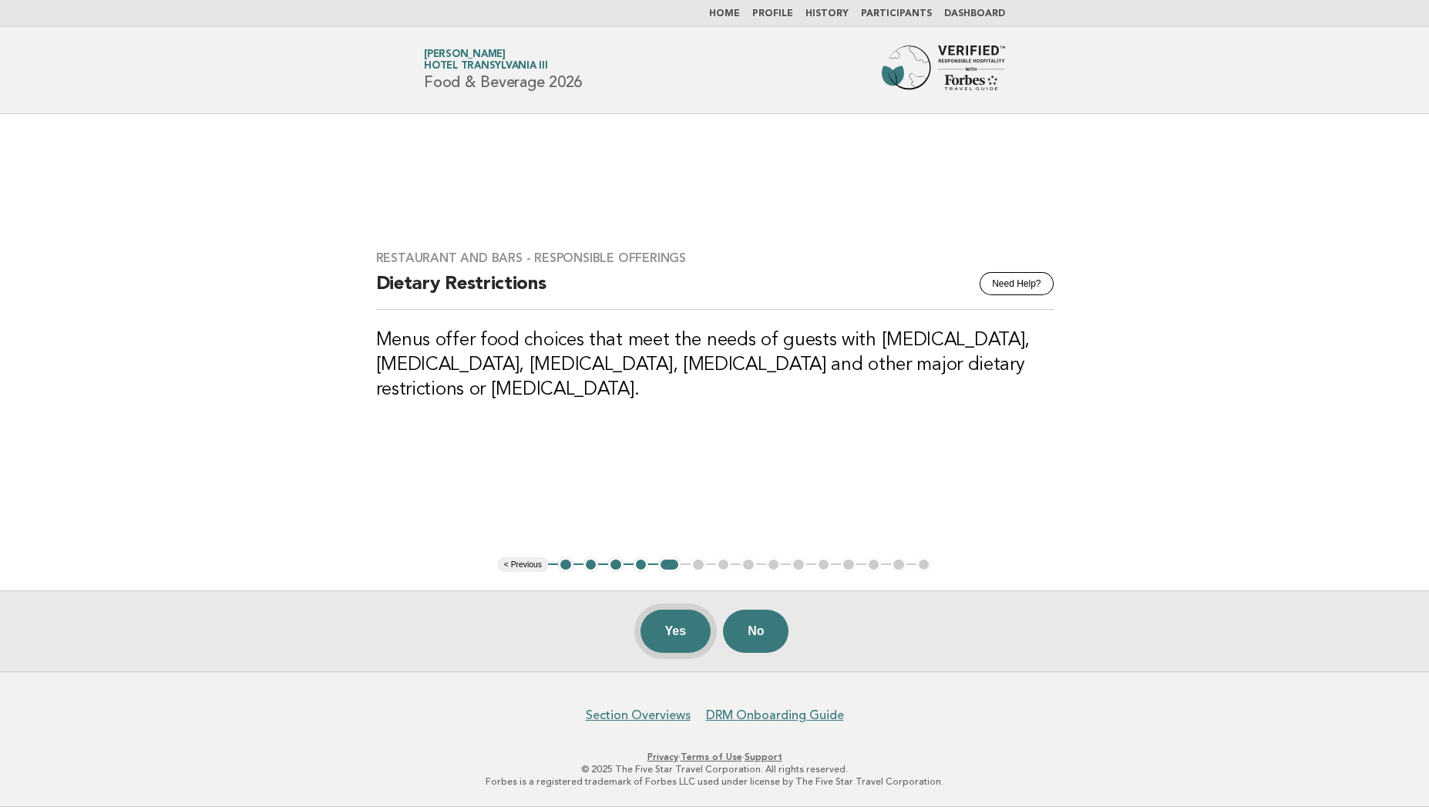
click at [674, 629] on button "Yes" at bounding box center [675, 630] width 71 height 43
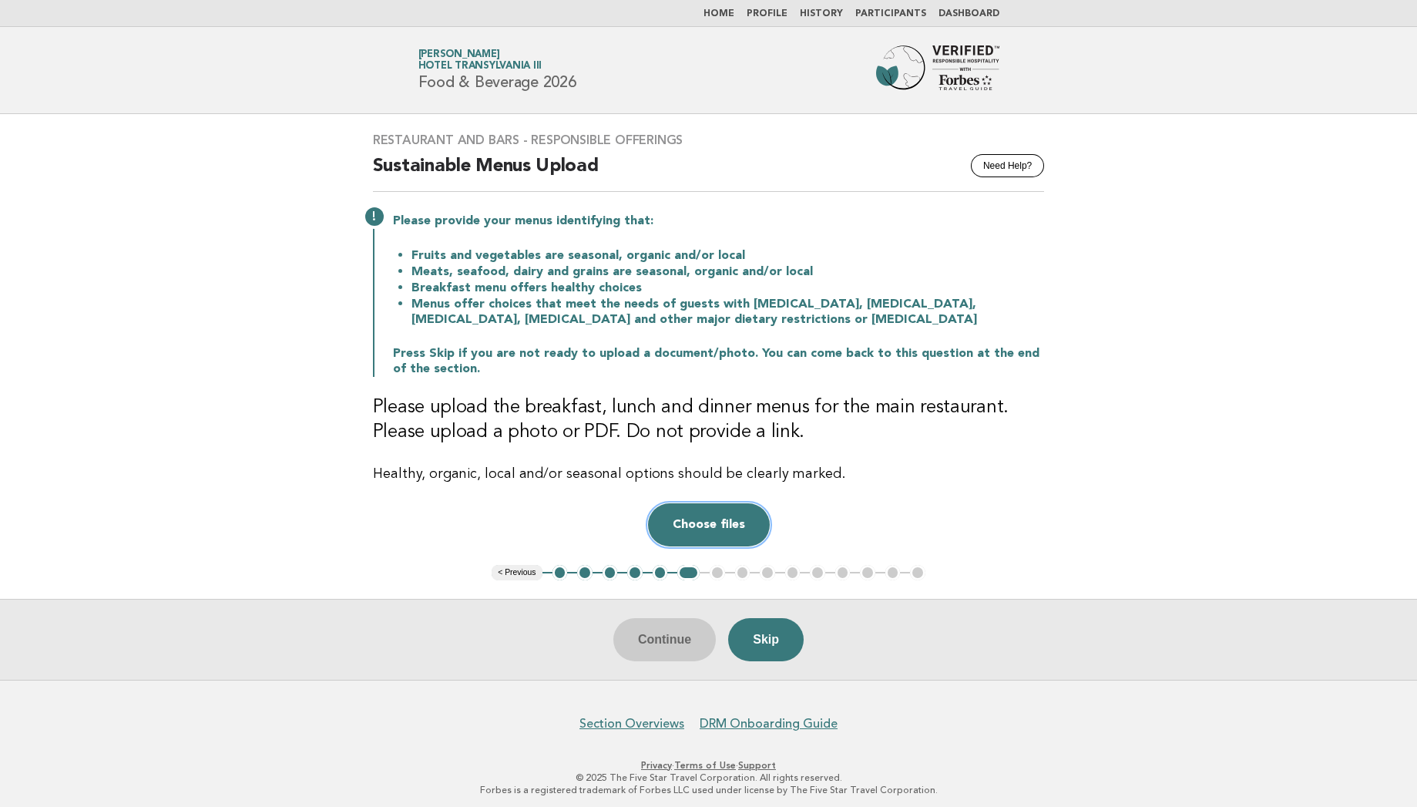
click at [715, 528] on button "Choose files" at bounding box center [709, 524] width 122 height 43
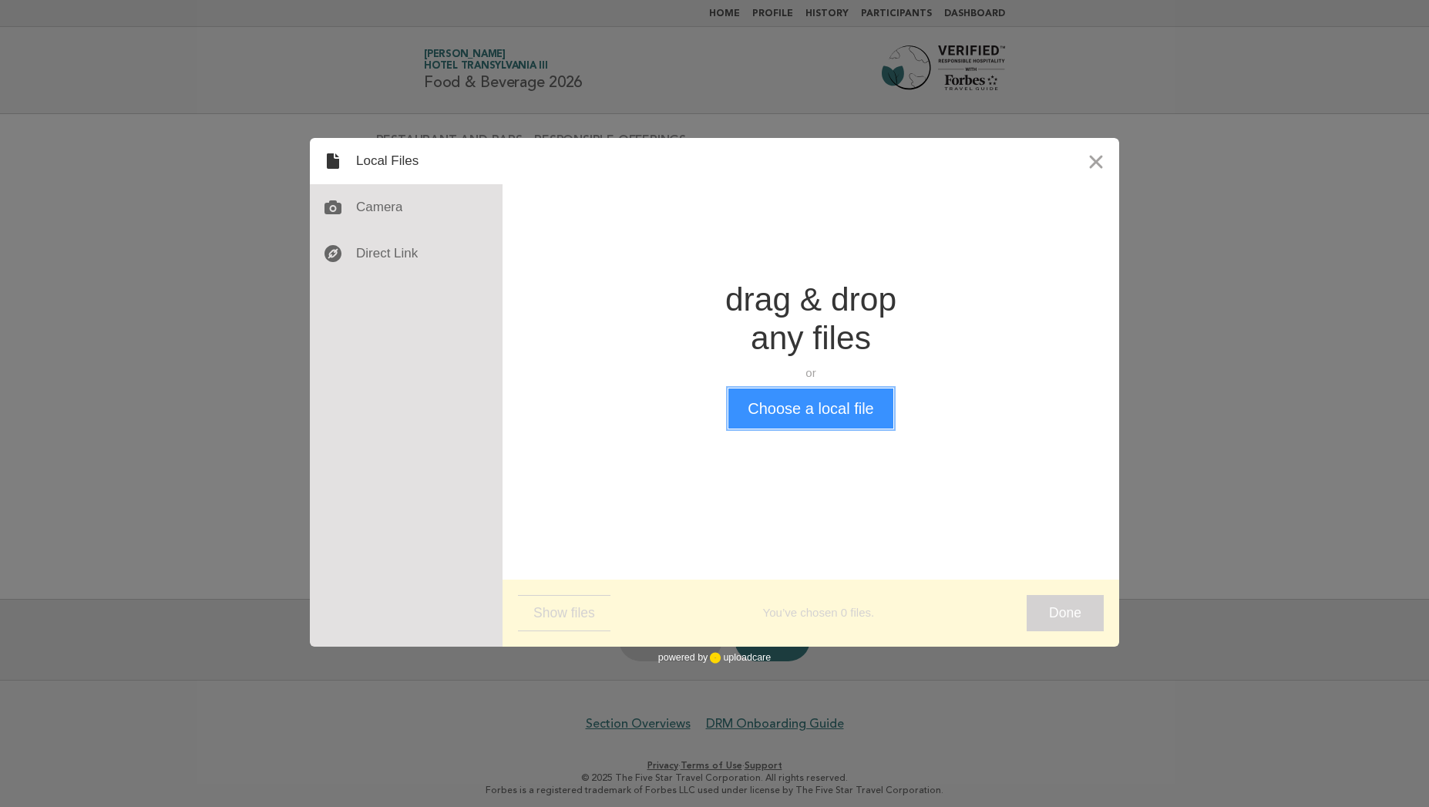
click at [812, 418] on button "Choose a local file" at bounding box center [810, 408] width 164 height 40
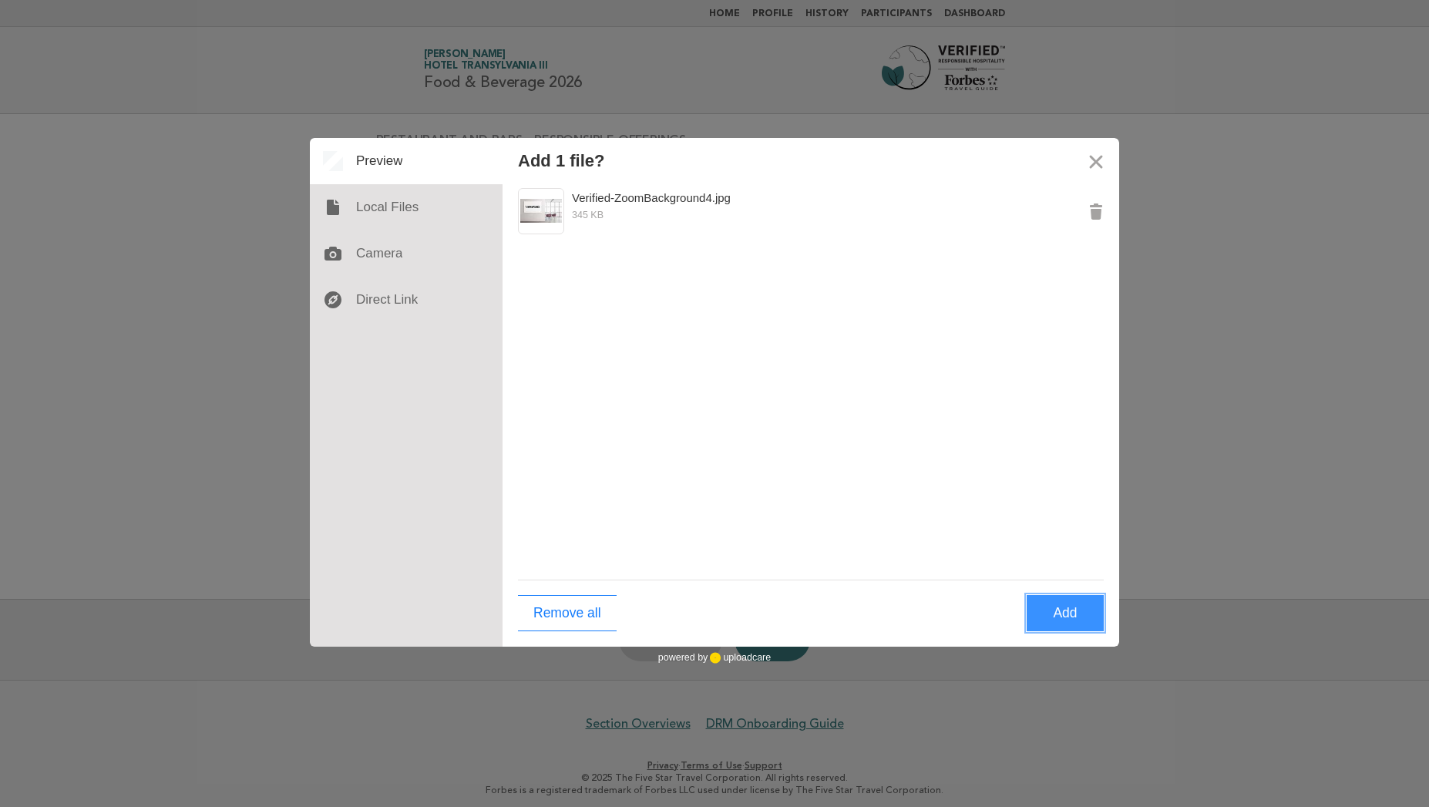
click at [1069, 616] on button "Add" at bounding box center [1064, 613] width 77 height 36
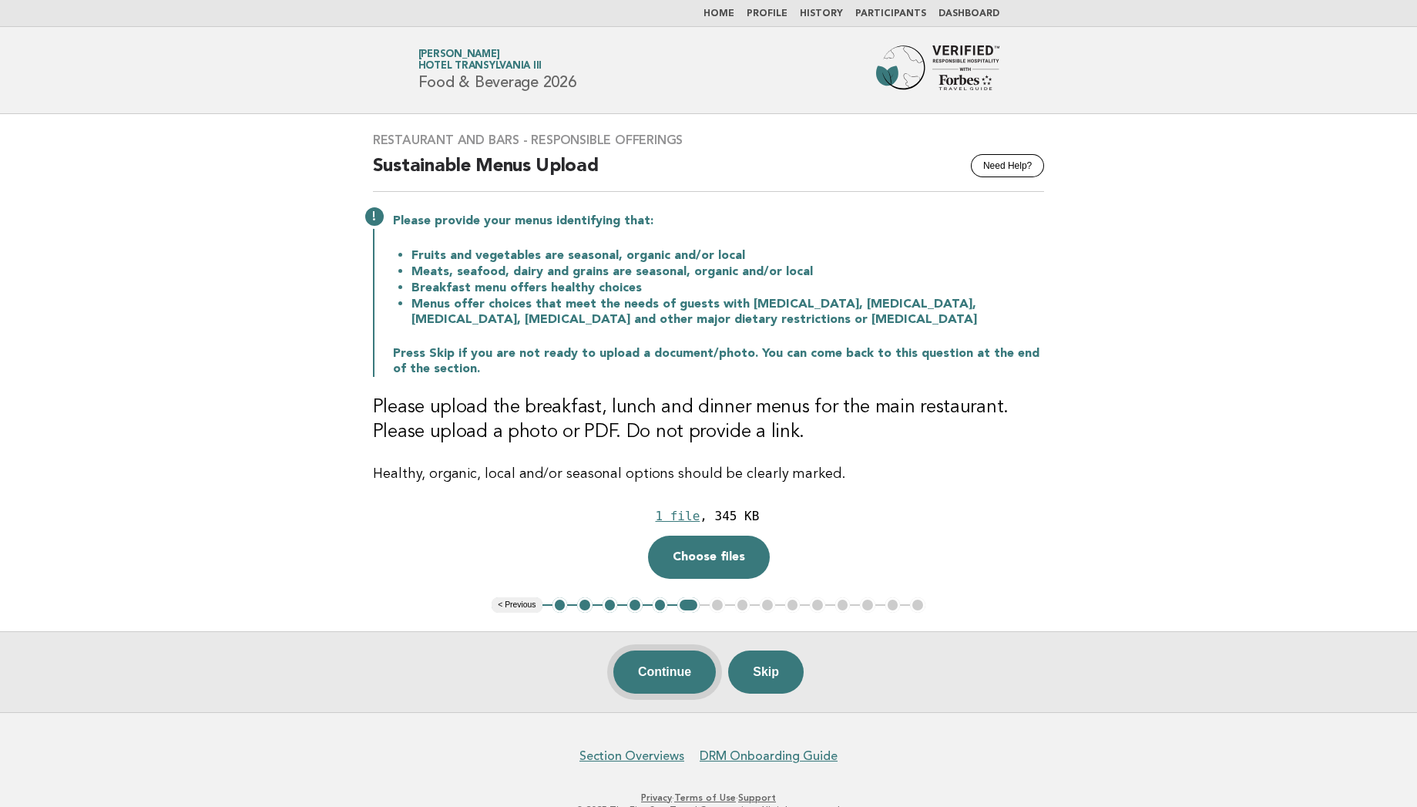
click at [673, 671] on button "Continue" at bounding box center [664, 671] width 102 height 43
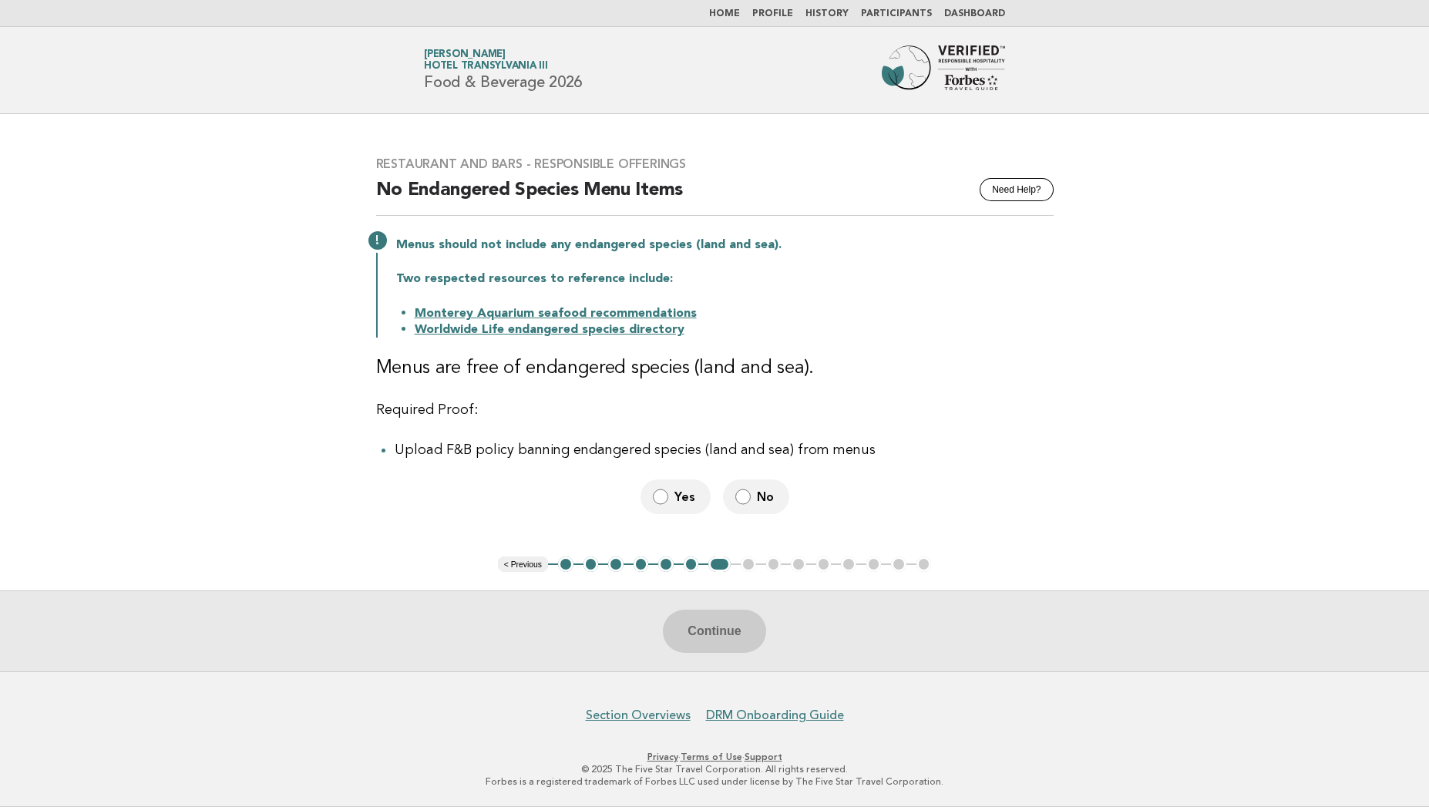
click at [754, 497] on label "No" at bounding box center [756, 496] width 66 height 35
click at [707, 639] on button "Continue" at bounding box center [714, 630] width 102 height 43
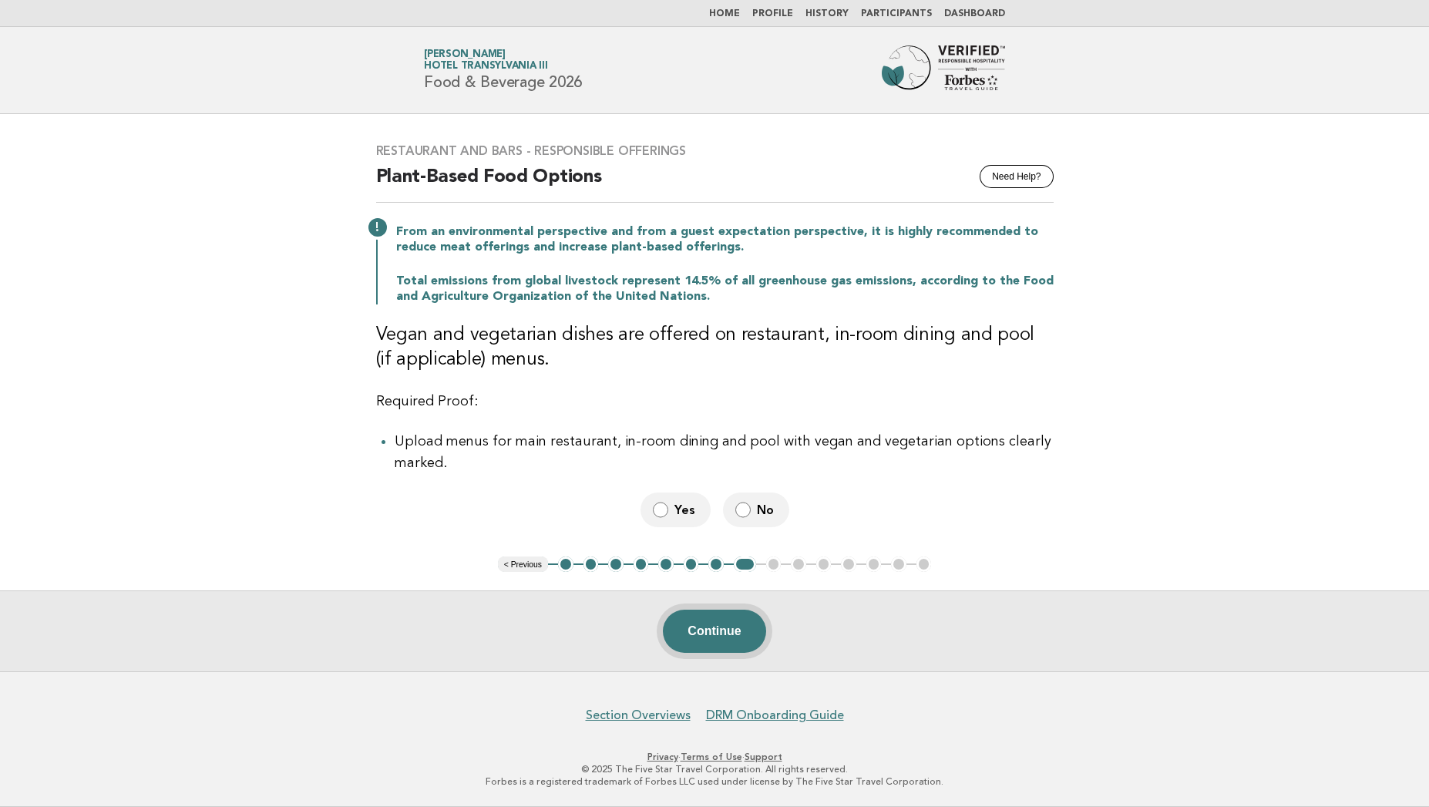
click at [714, 633] on button "Continue" at bounding box center [714, 630] width 102 height 43
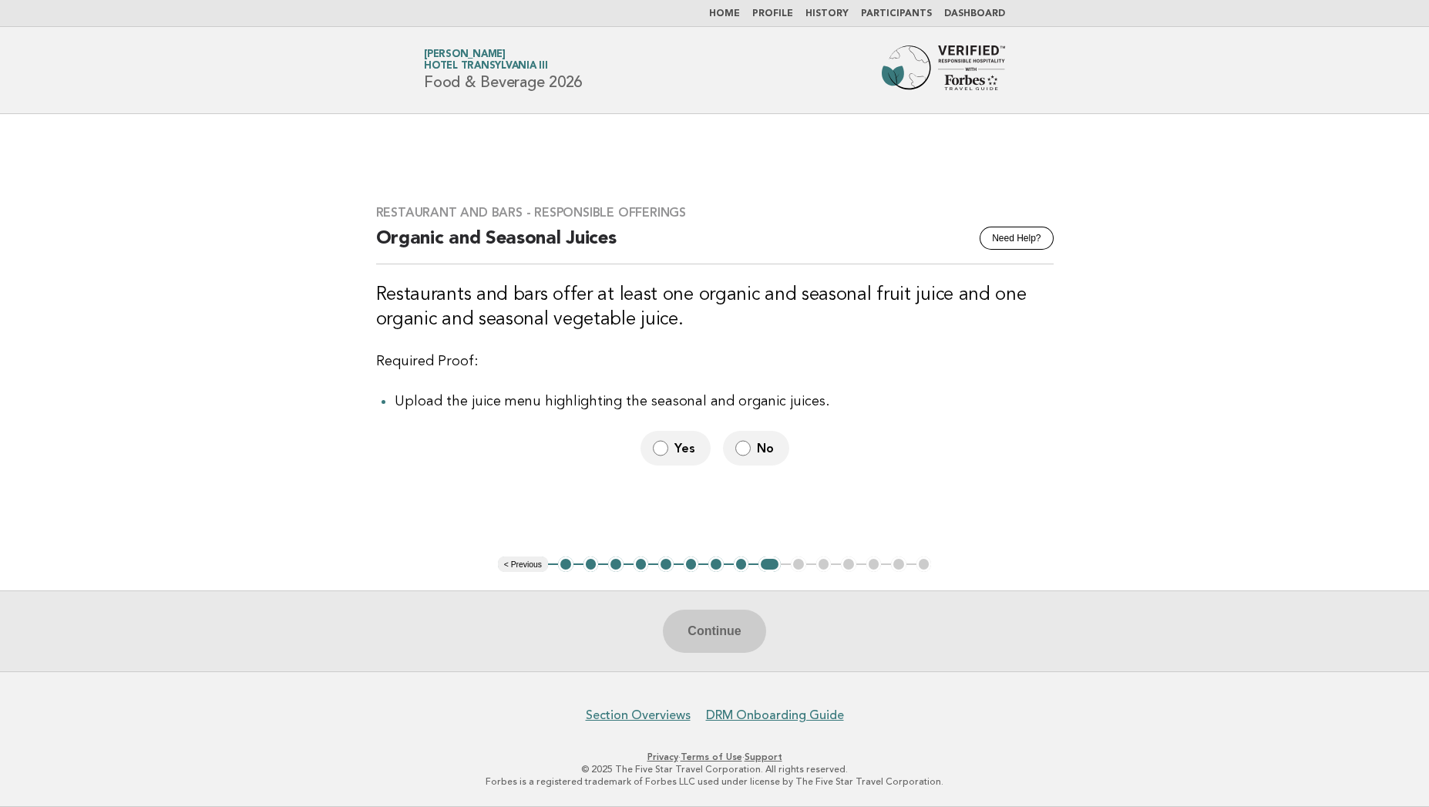
click at [750, 448] on label "No" at bounding box center [756, 448] width 66 height 35
click at [722, 641] on button "Continue" at bounding box center [714, 630] width 102 height 43
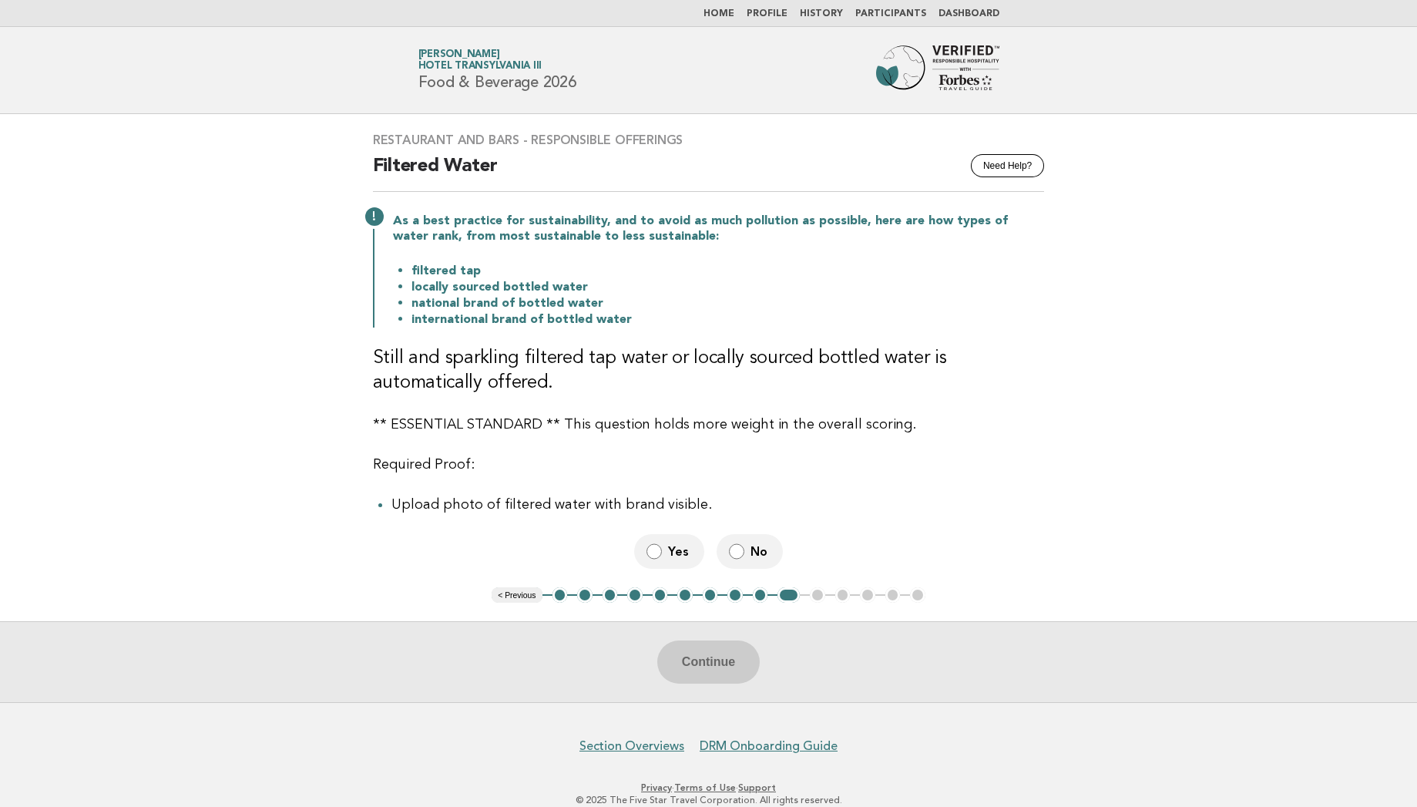
click at [741, 542] on label "No" at bounding box center [750, 551] width 66 height 35
click at [718, 666] on button "Continue" at bounding box center [708, 661] width 102 height 43
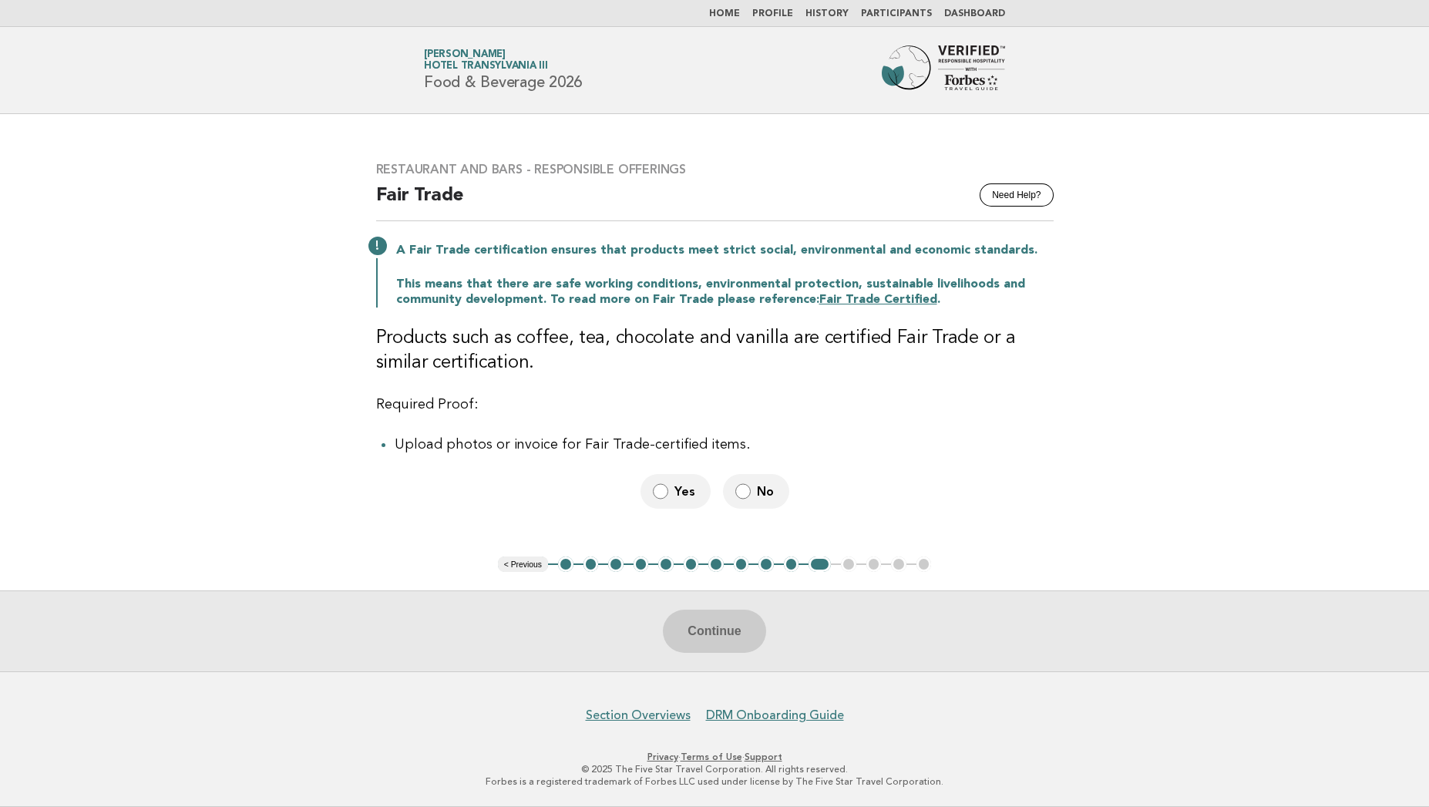
click at [749, 489] on label "No" at bounding box center [756, 491] width 66 height 35
click at [710, 620] on button "Continue" at bounding box center [714, 630] width 102 height 43
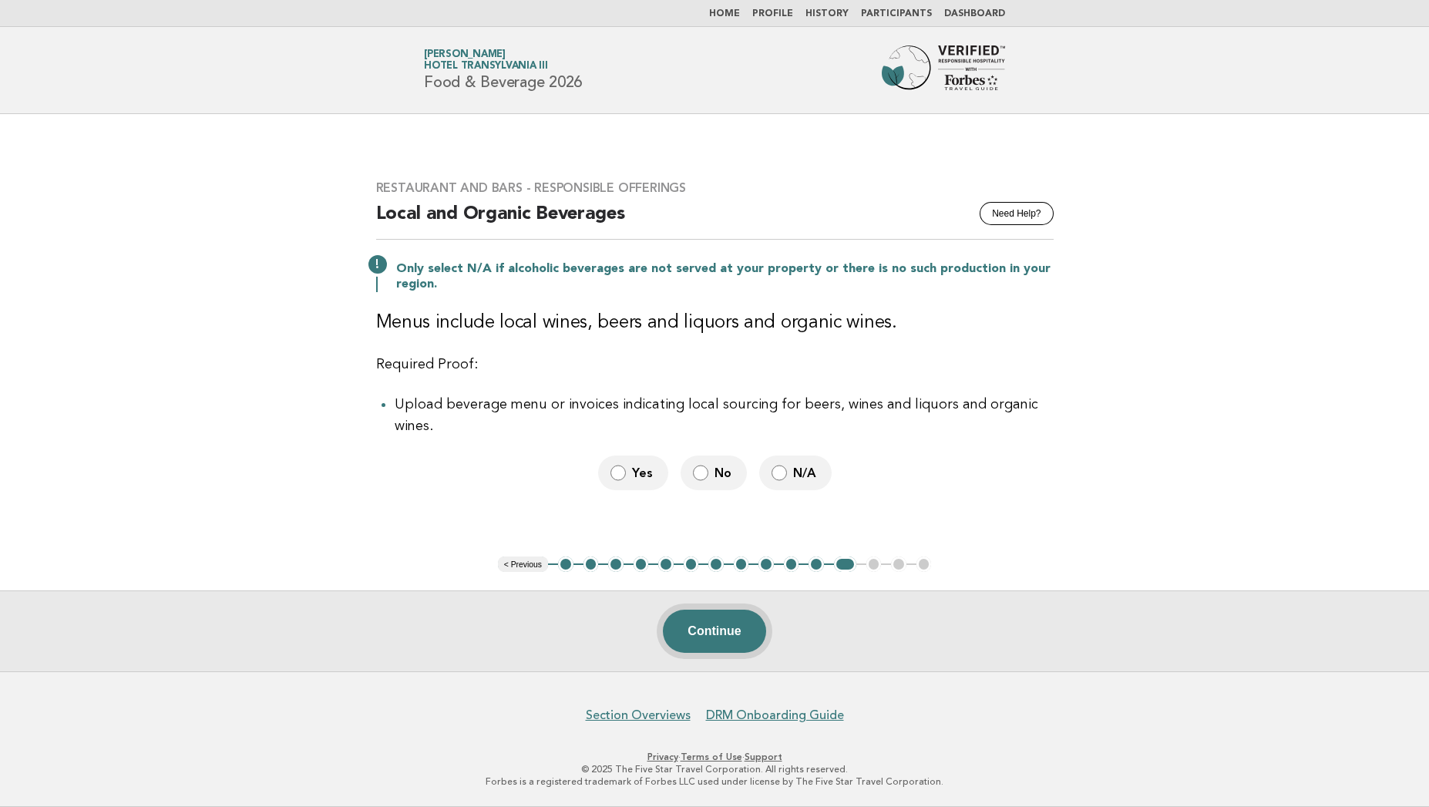
click at [721, 639] on button "Continue" at bounding box center [714, 630] width 102 height 43
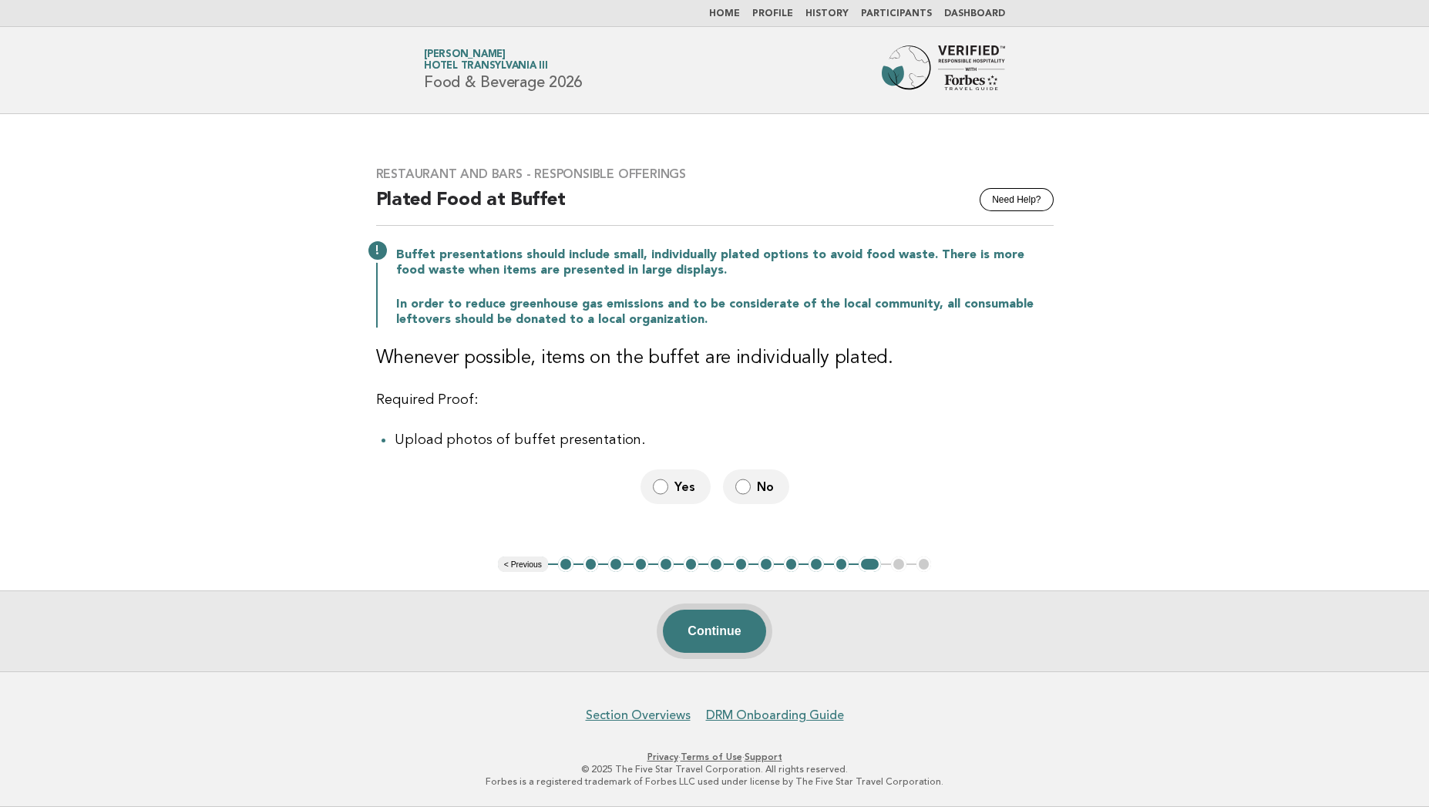
click at [724, 632] on button "Continue" at bounding box center [714, 630] width 102 height 43
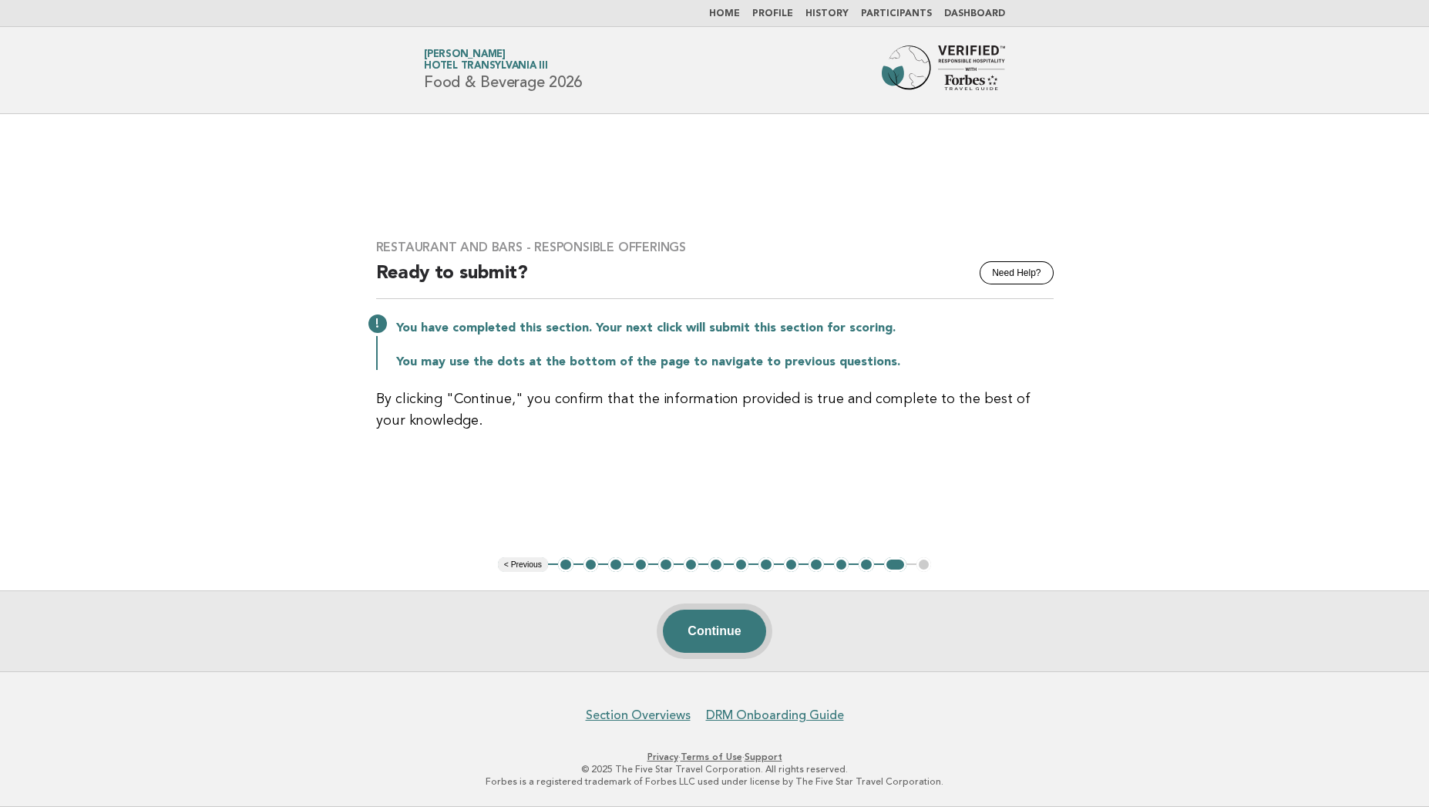
click at [720, 622] on button "Continue" at bounding box center [714, 630] width 102 height 43
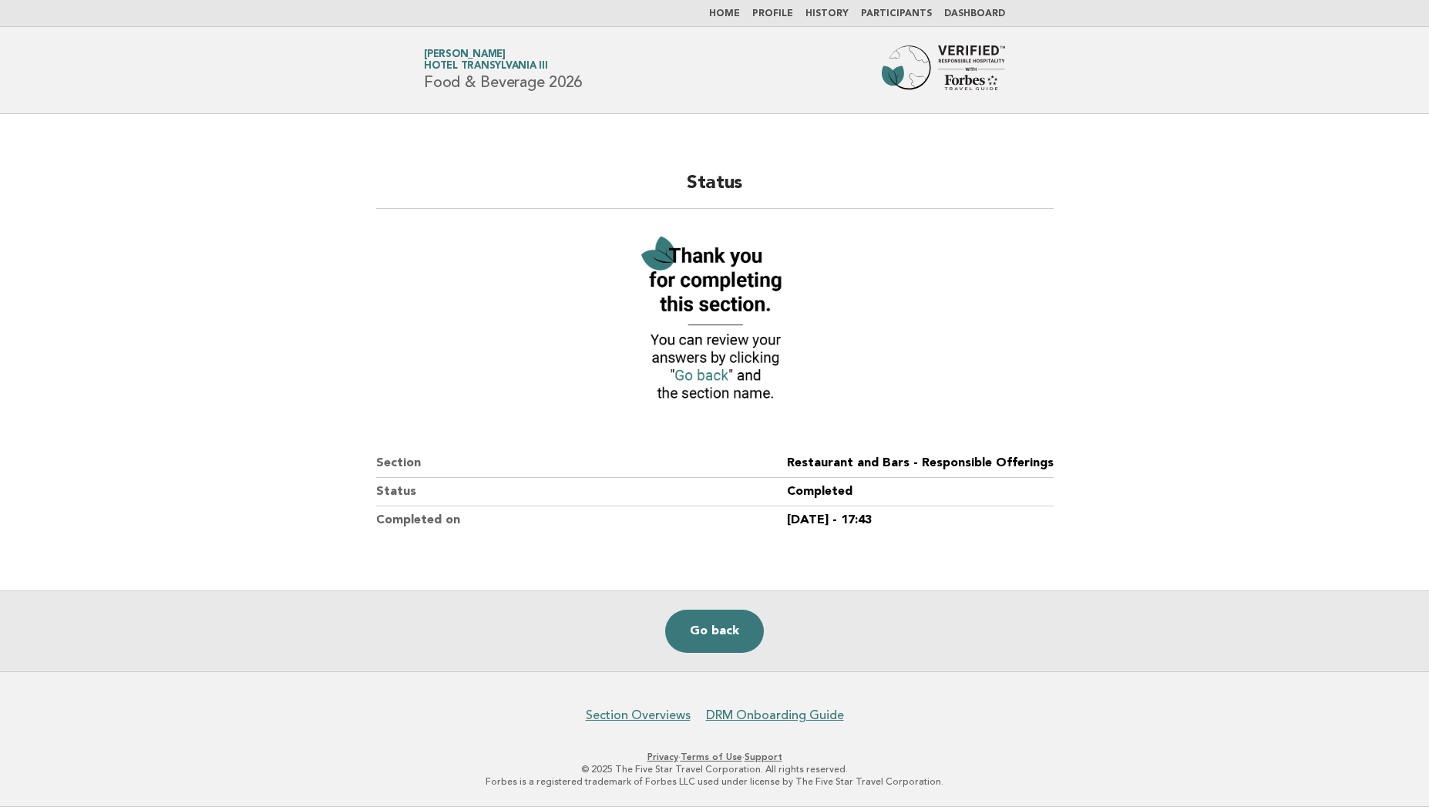
click at [720, 622] on link "Go back" at bounding box center [714, 630] width 99 height 43
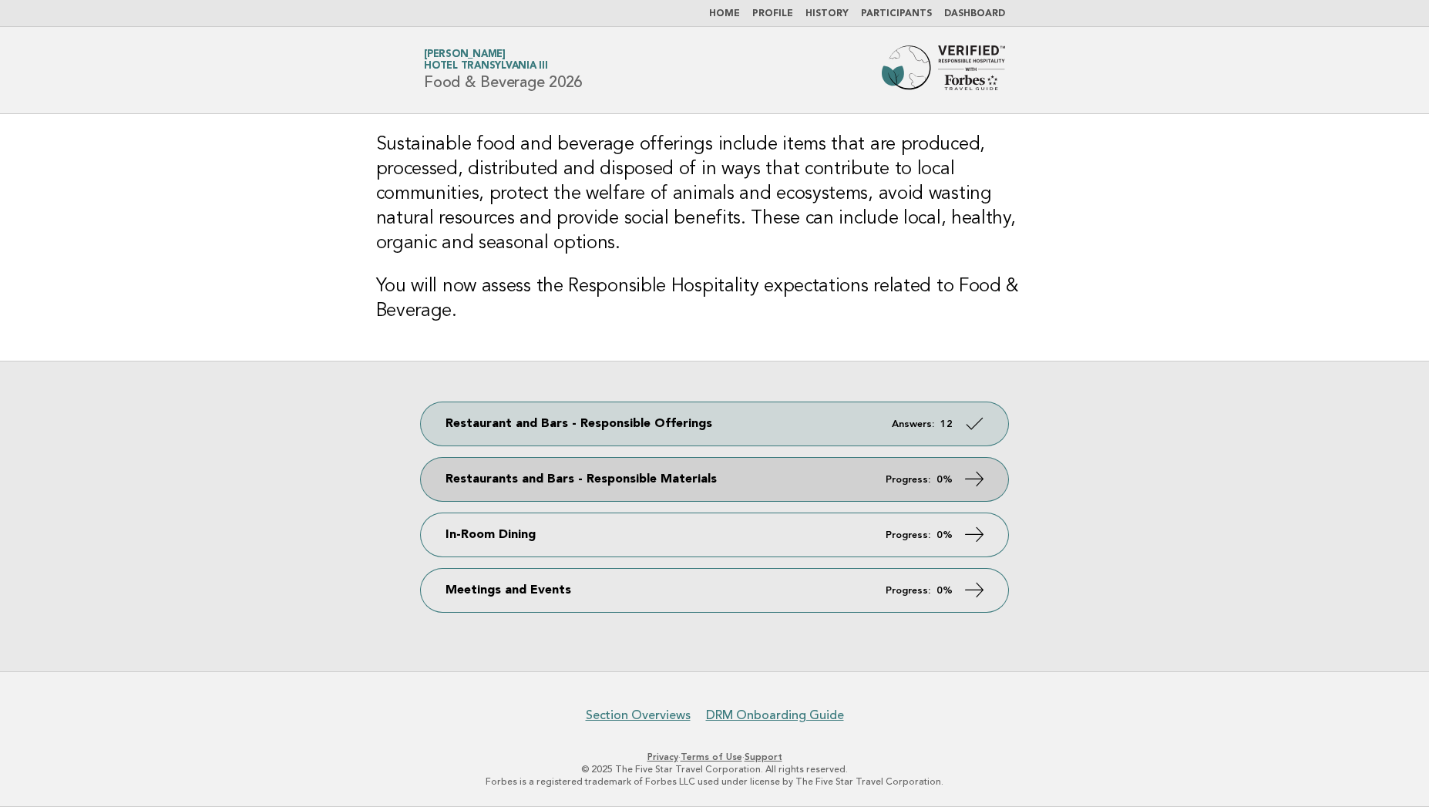
click at [735, 477] on link "Restaurants and Bars - Responsible Materials Progress: 0%" at bounding box center [714, 479] width 587 height 43
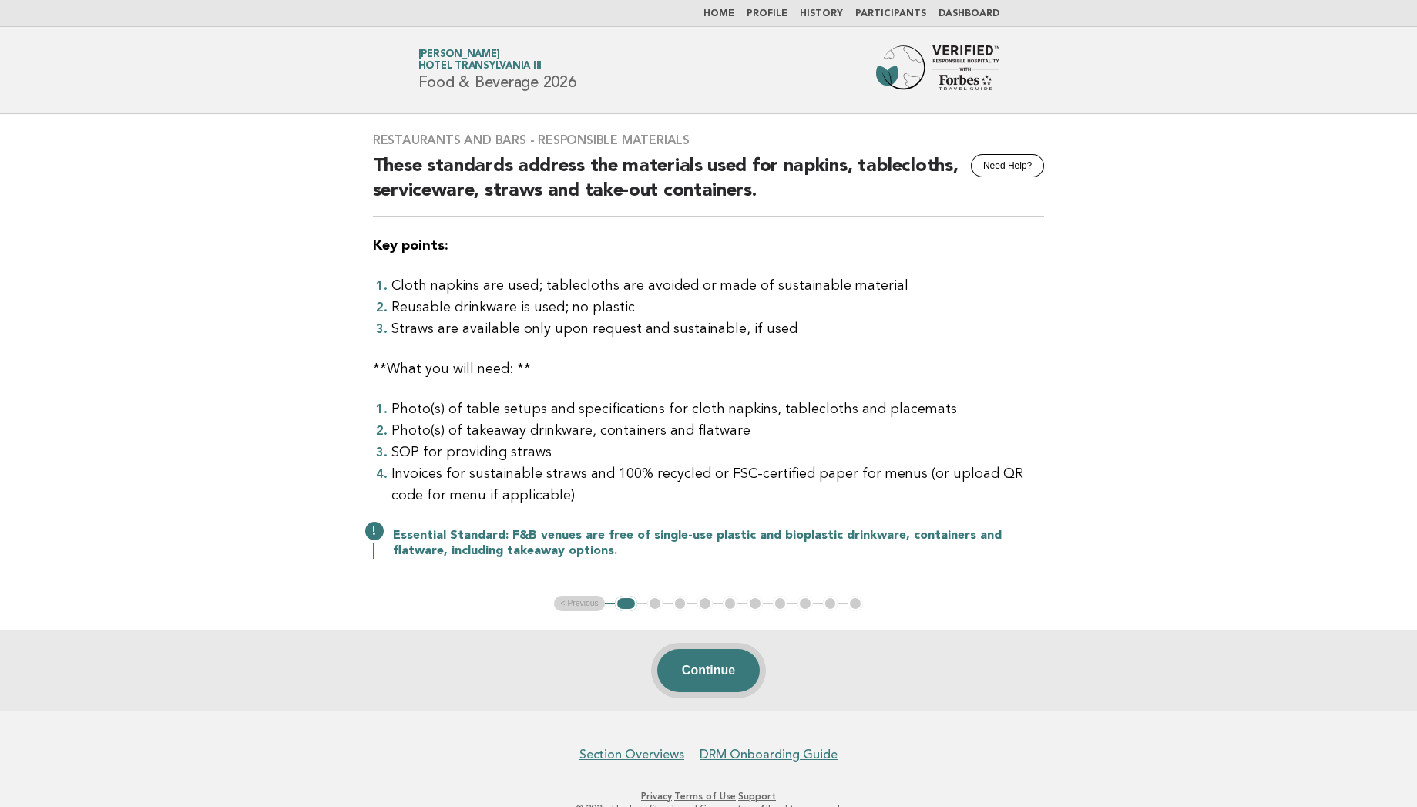
click at [698, 687] on button "Continue" at bounding box center [708, 670] width 102 height 43
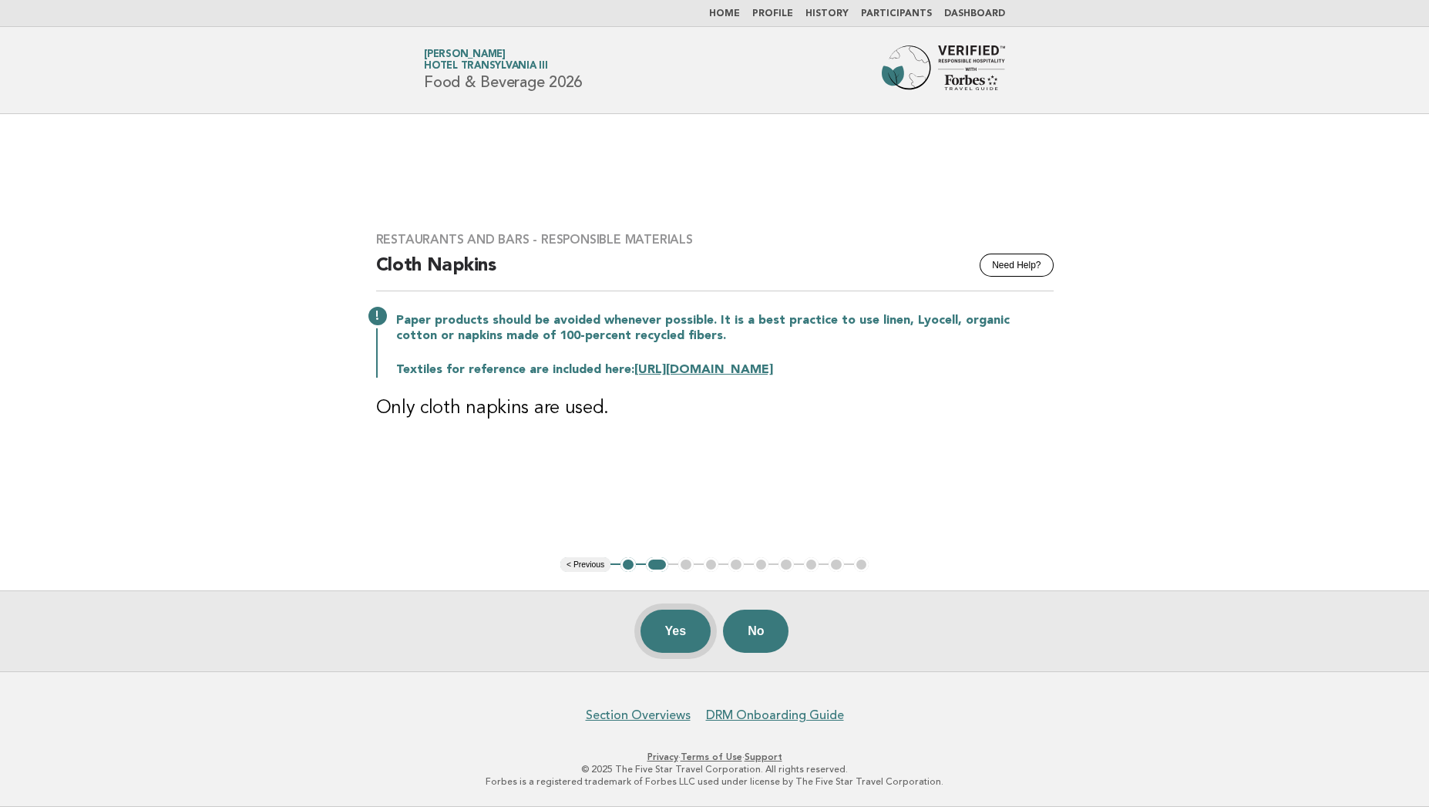
click at [667, 640] on button "Yes" at bounding box center [675, 630] width 71 height 43
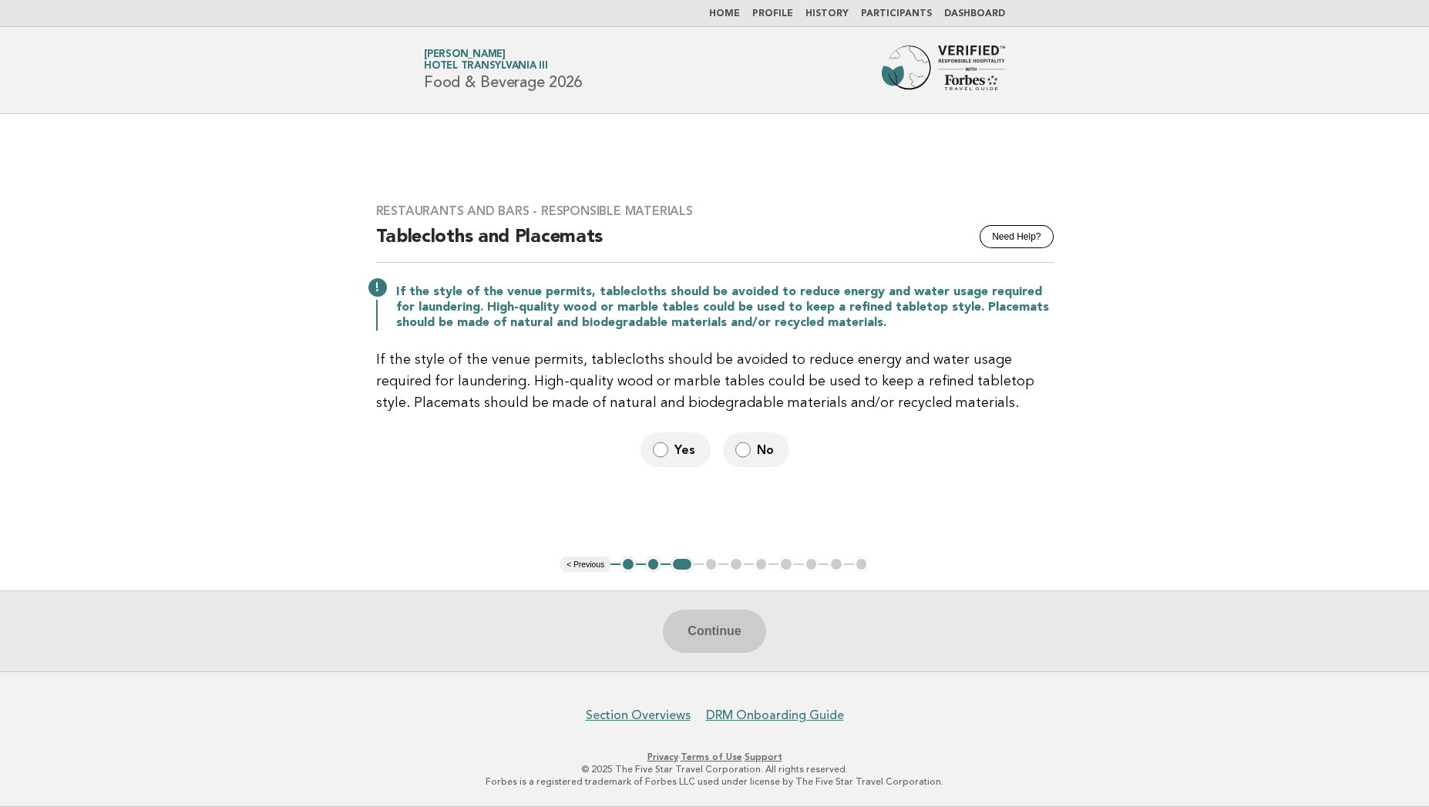
click at [763, 439] on label "No" at bounding box center [756, 449] width 66 height 35
click at [726, 616] on button "Continue" at bounding box center [714, 630] width 102 height 43
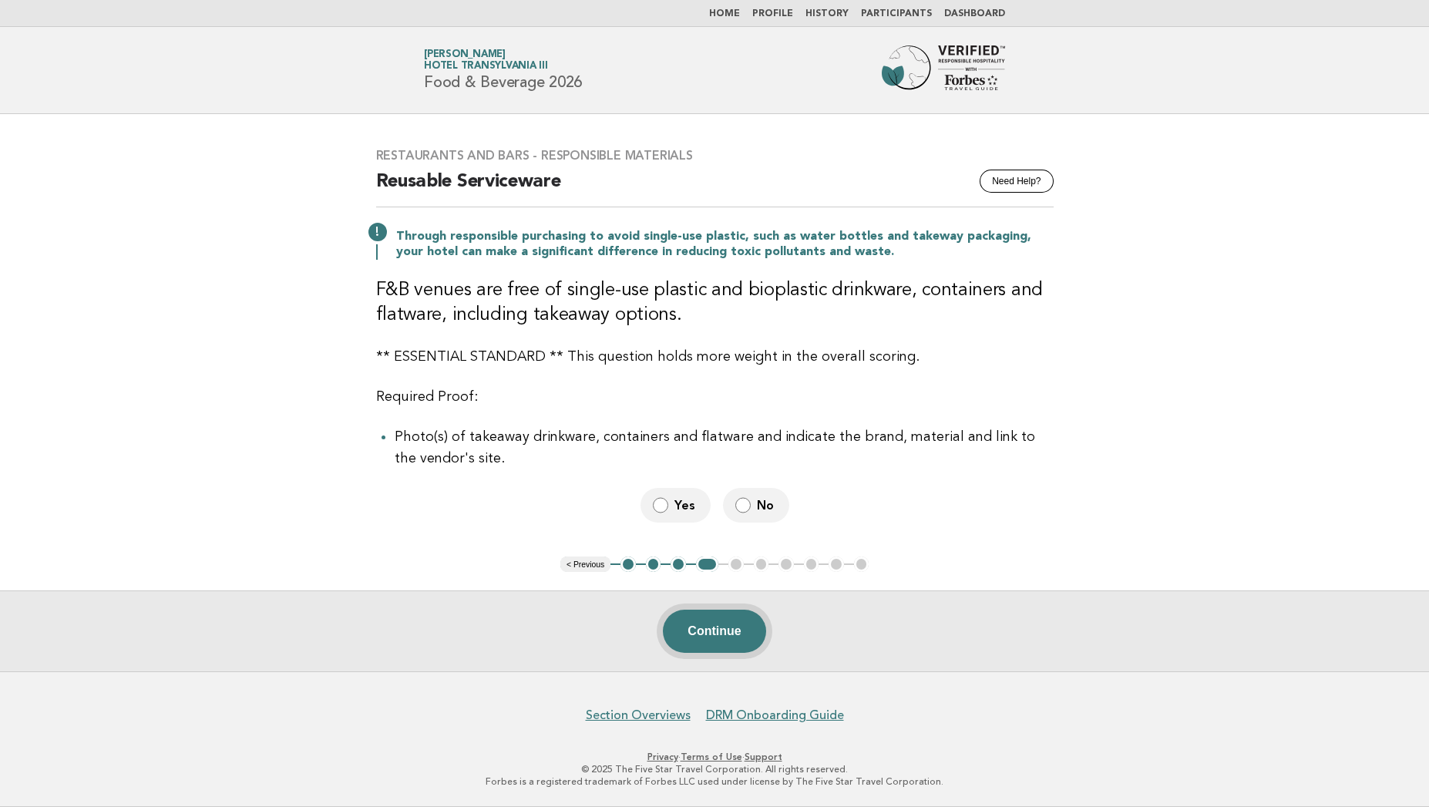
click at [724, 636] on button "Continue" at bounding box center [714, 630] width 102 height 43
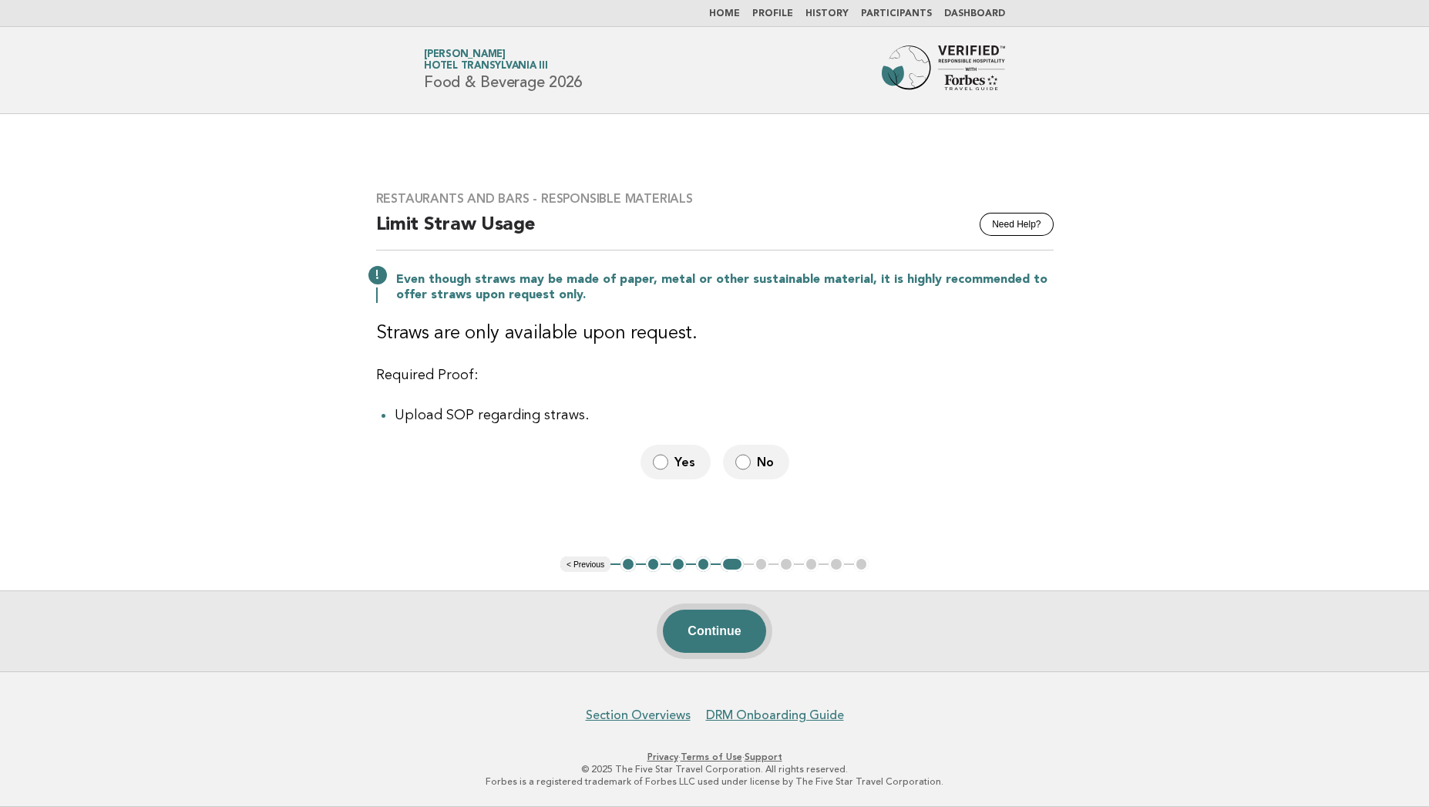
click at [720, 631] on button "Continue" at bounding box center [714, 630] width 102 height 43
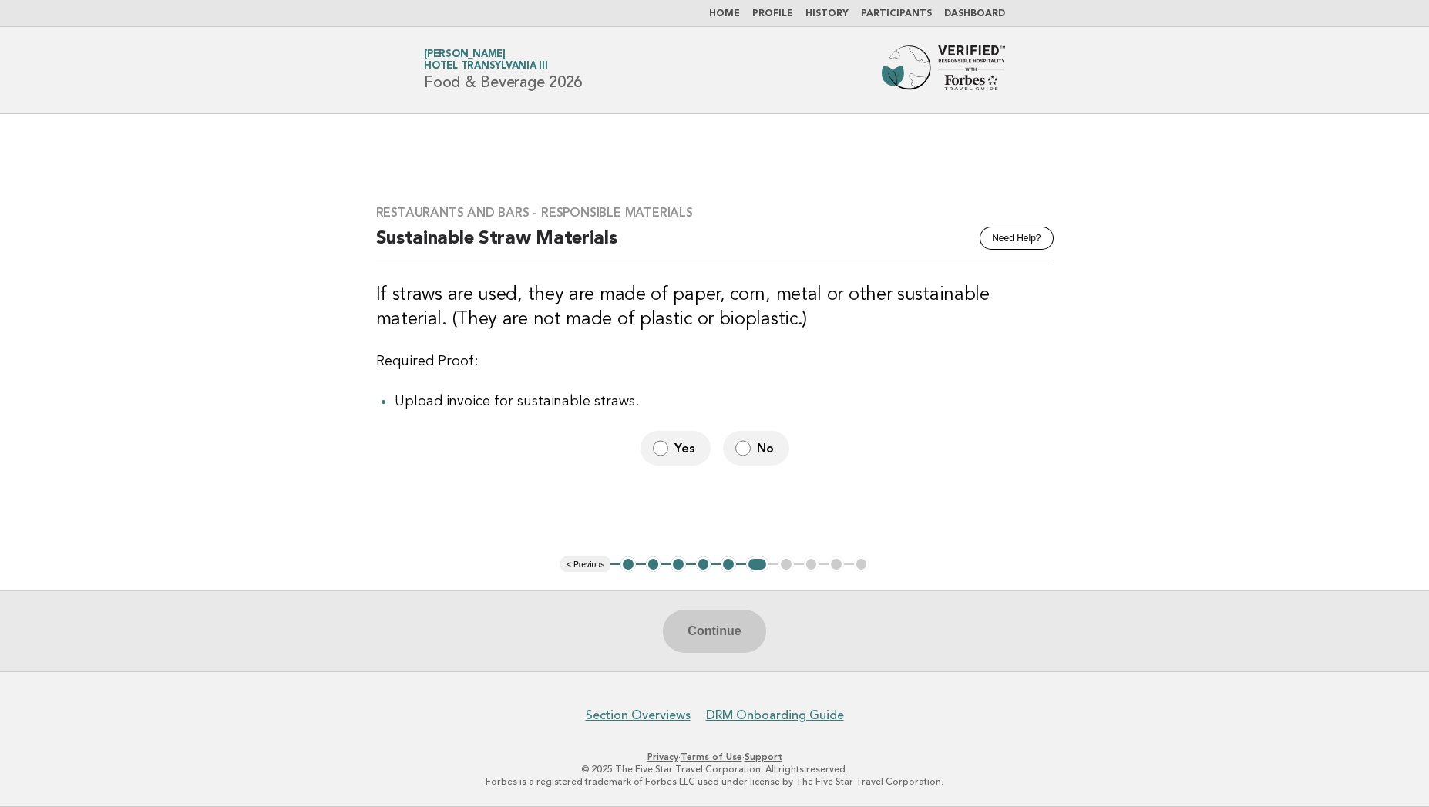
click at [748, 459] on label "No" at bounding box center [756, 448] width 66 height 35
click at [735, 619] on button "Continue" at bounding box center [714, 630] width 102 height 43
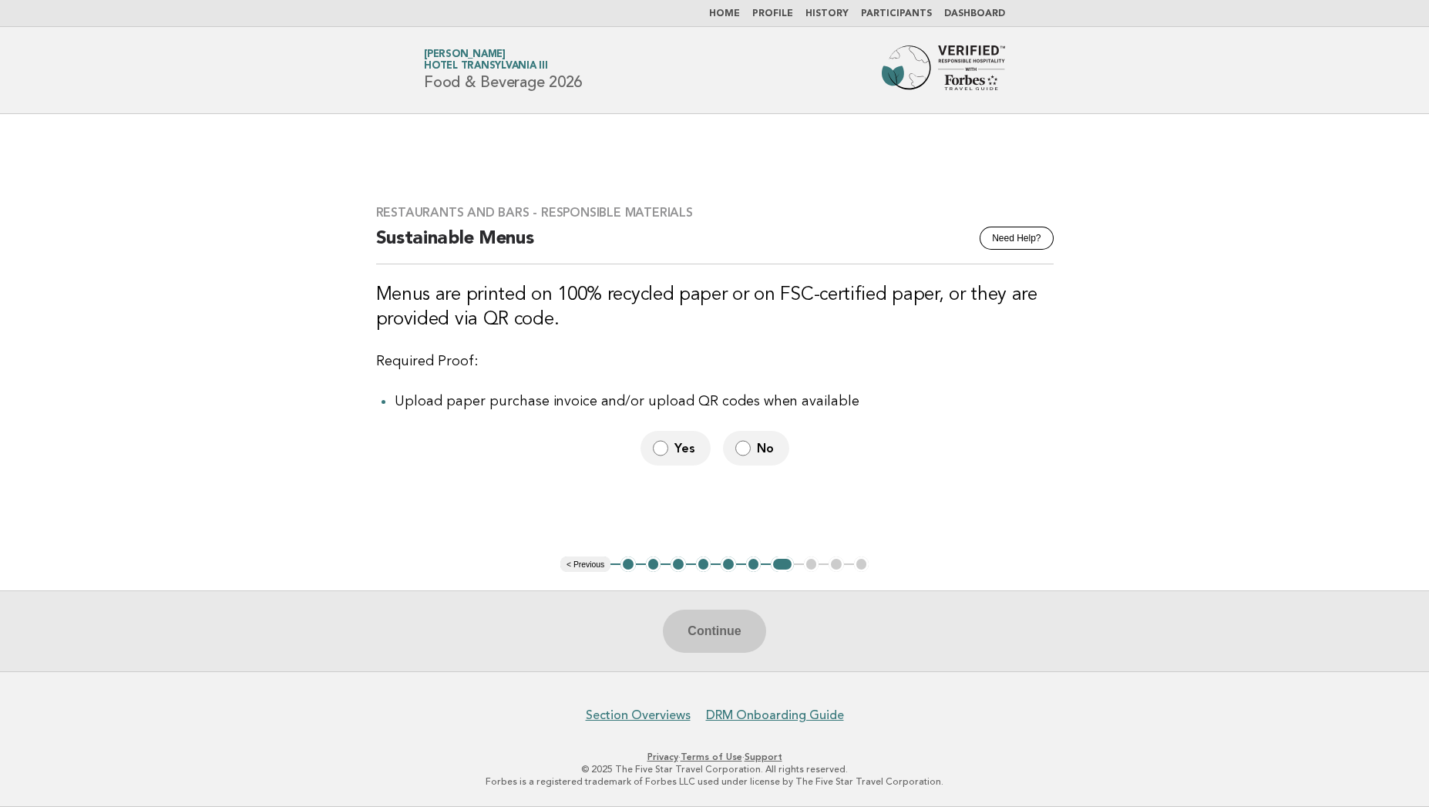
click at [768, 452] on span "No" at bounding box center [767, 448] width 20 height 16
click at [725, 634] on button "Continue" at bounding box center [714, 630] width 102 height 43
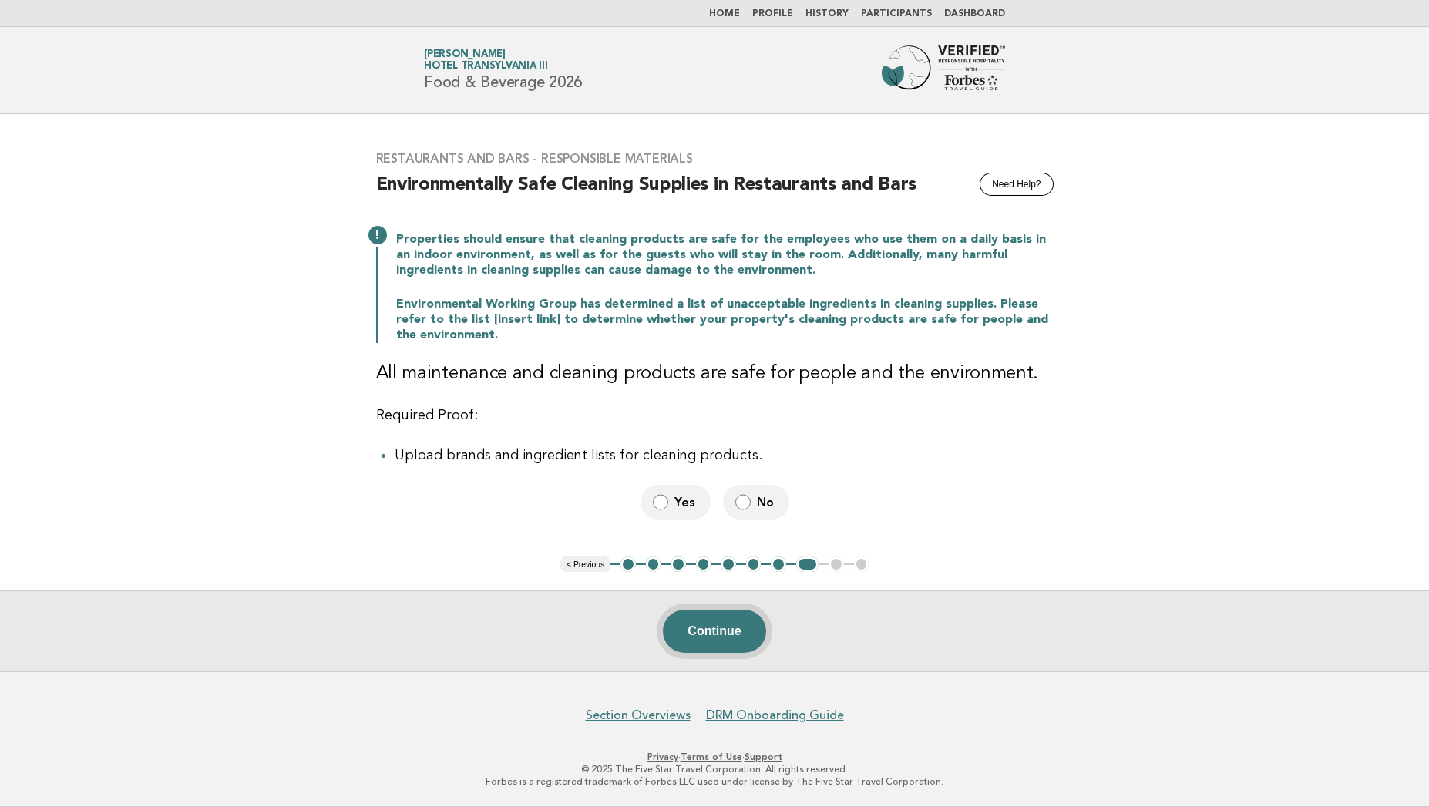
click at [710, 616] on button "Continue" at bounding box center [714, 630] width 102 height 43
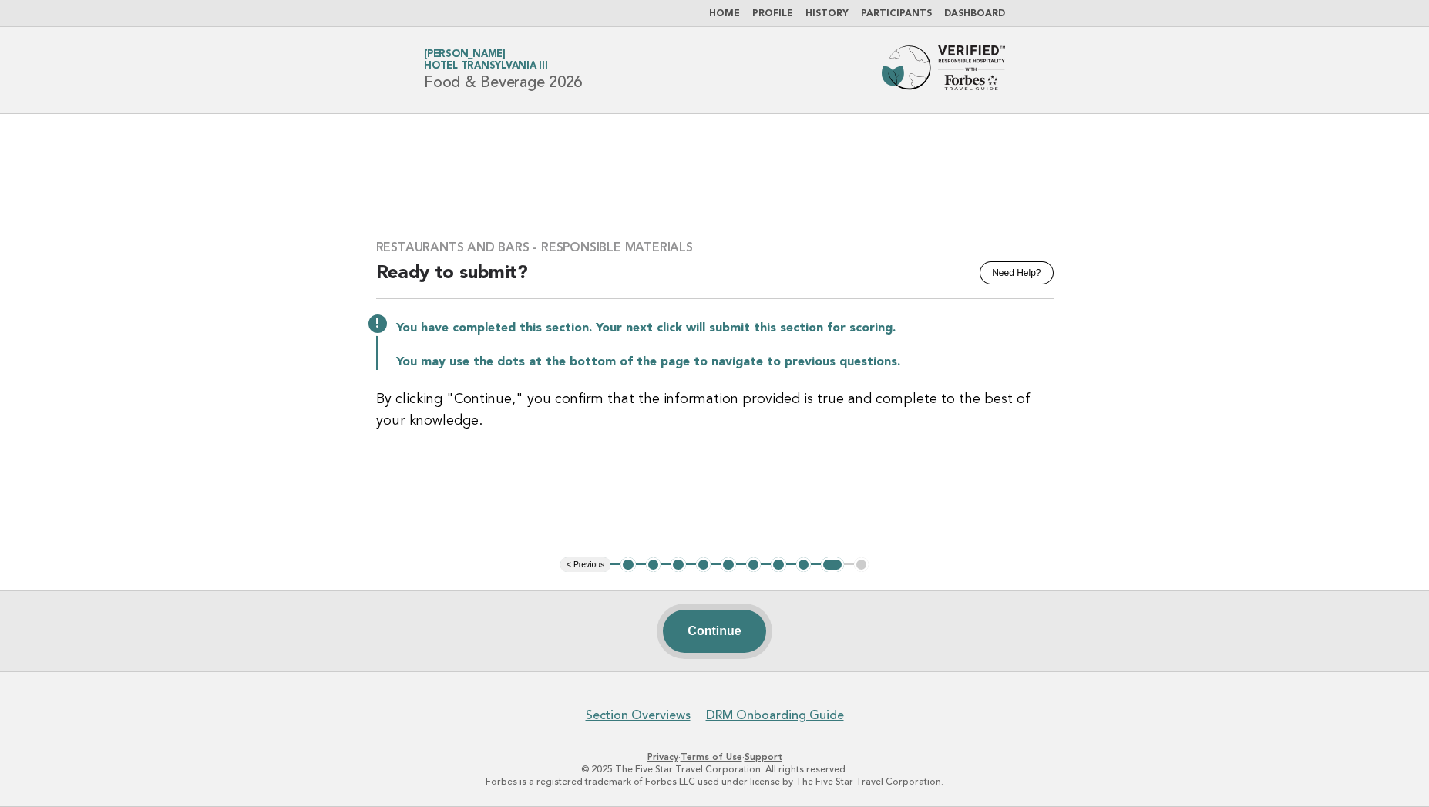
click at [734, 622] on button "Continue" at bounding box center [714, 630] width 102 height 43
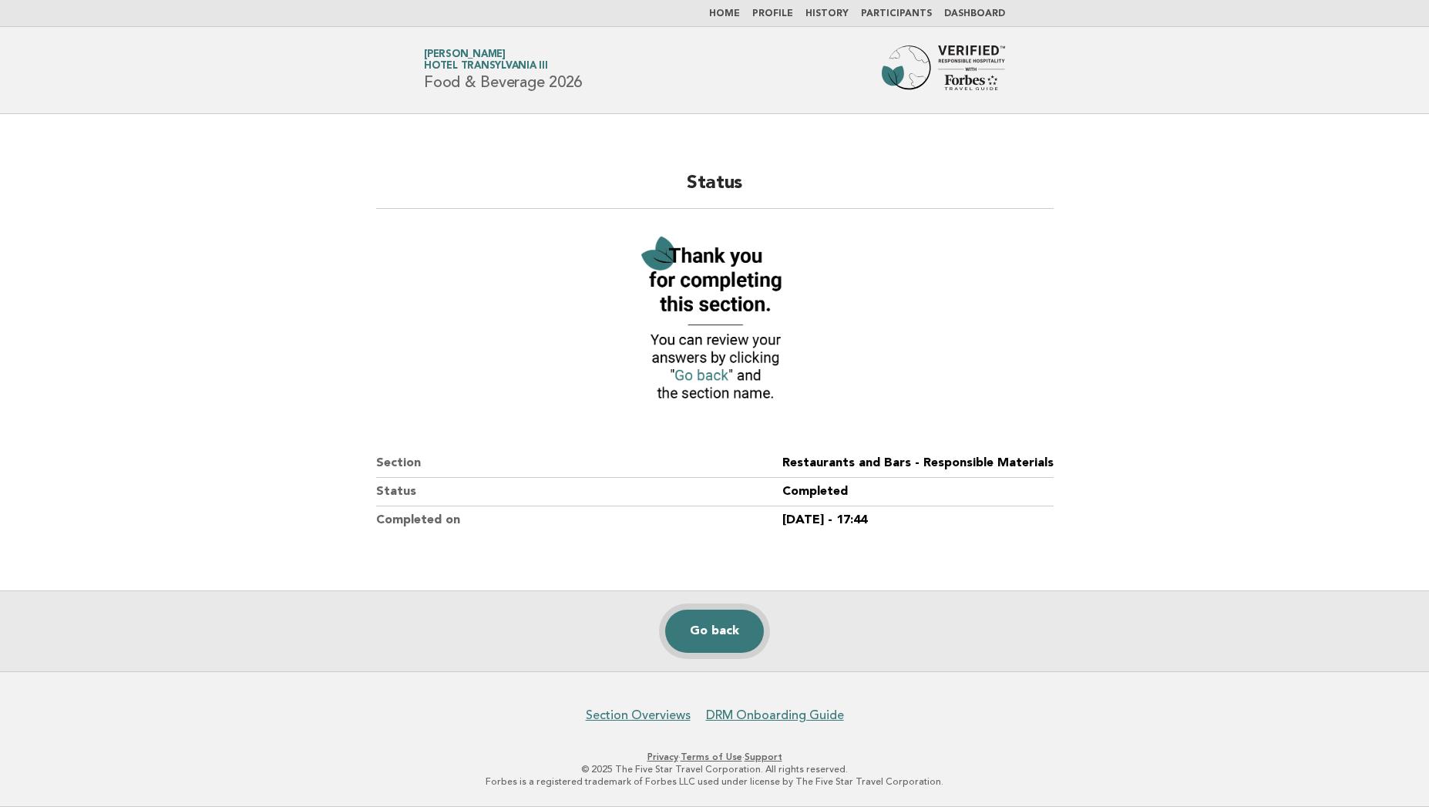
click at [716, 636] on link "Go back" at bounding box center [714, 630] width 99 height 43
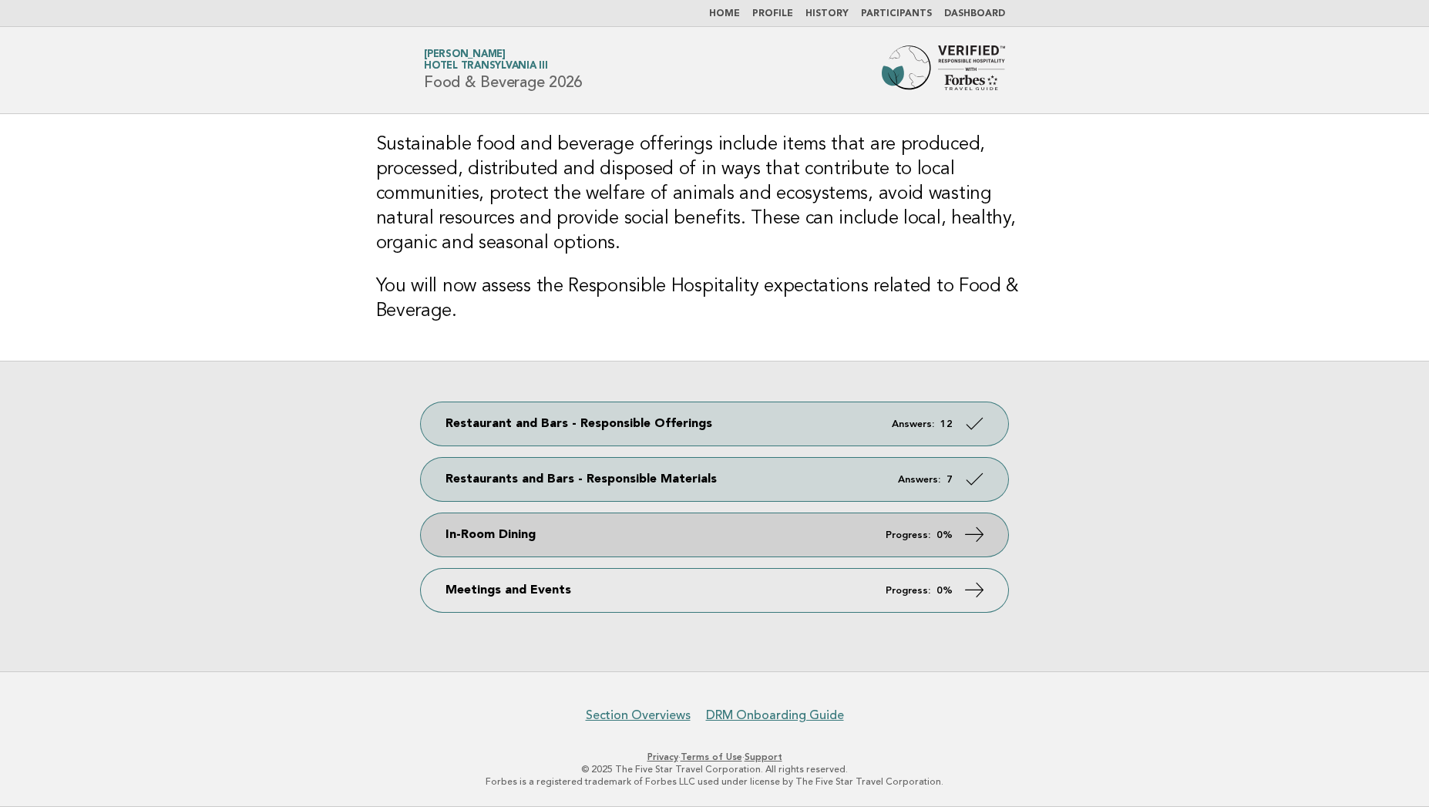
click at [735, 525] on link "In-Room Dining Progress: 0%" at bounding box center [714, 534] width 587 height 43
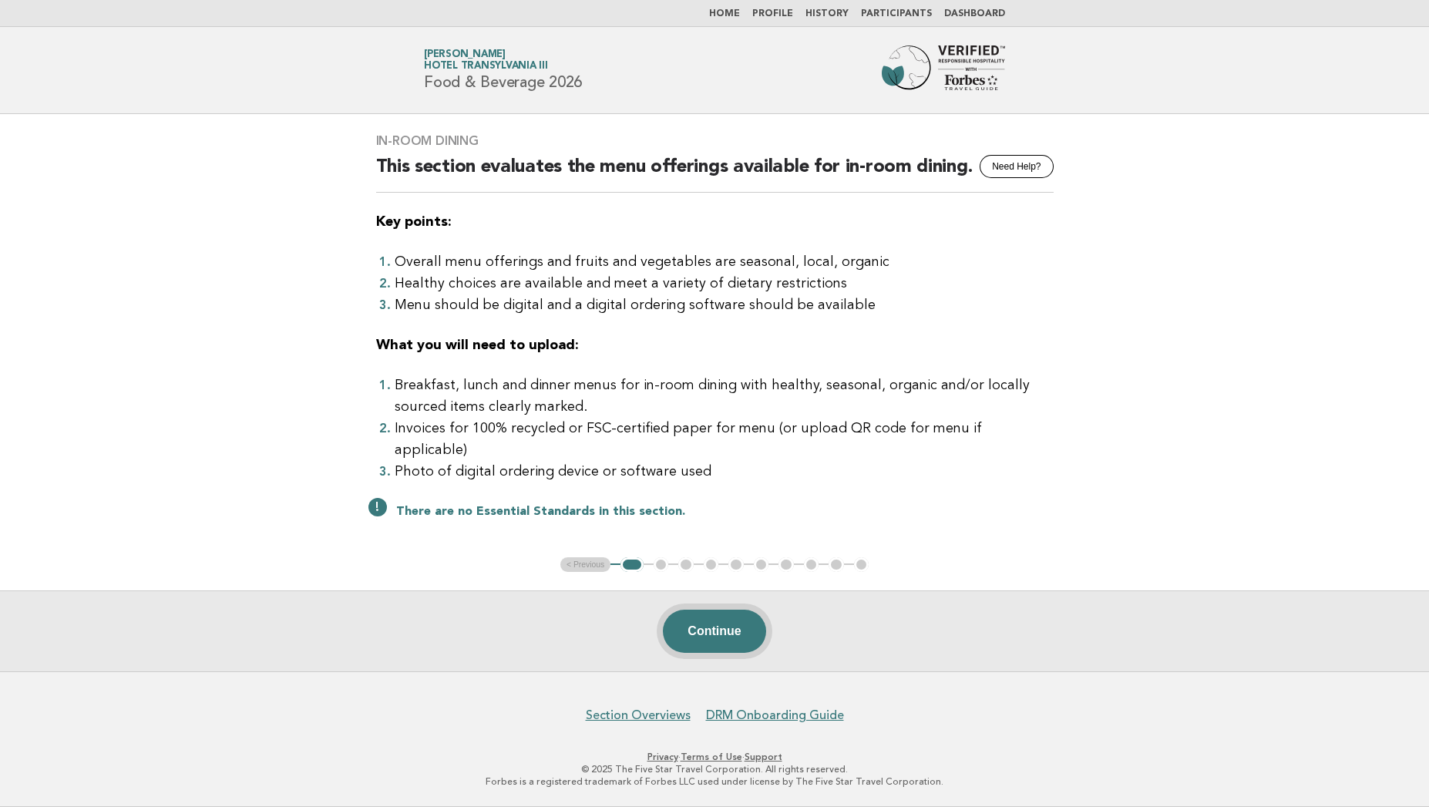
click at [702, 619] on button "Continue" at bounding box center [714, 630] width 102 height 43
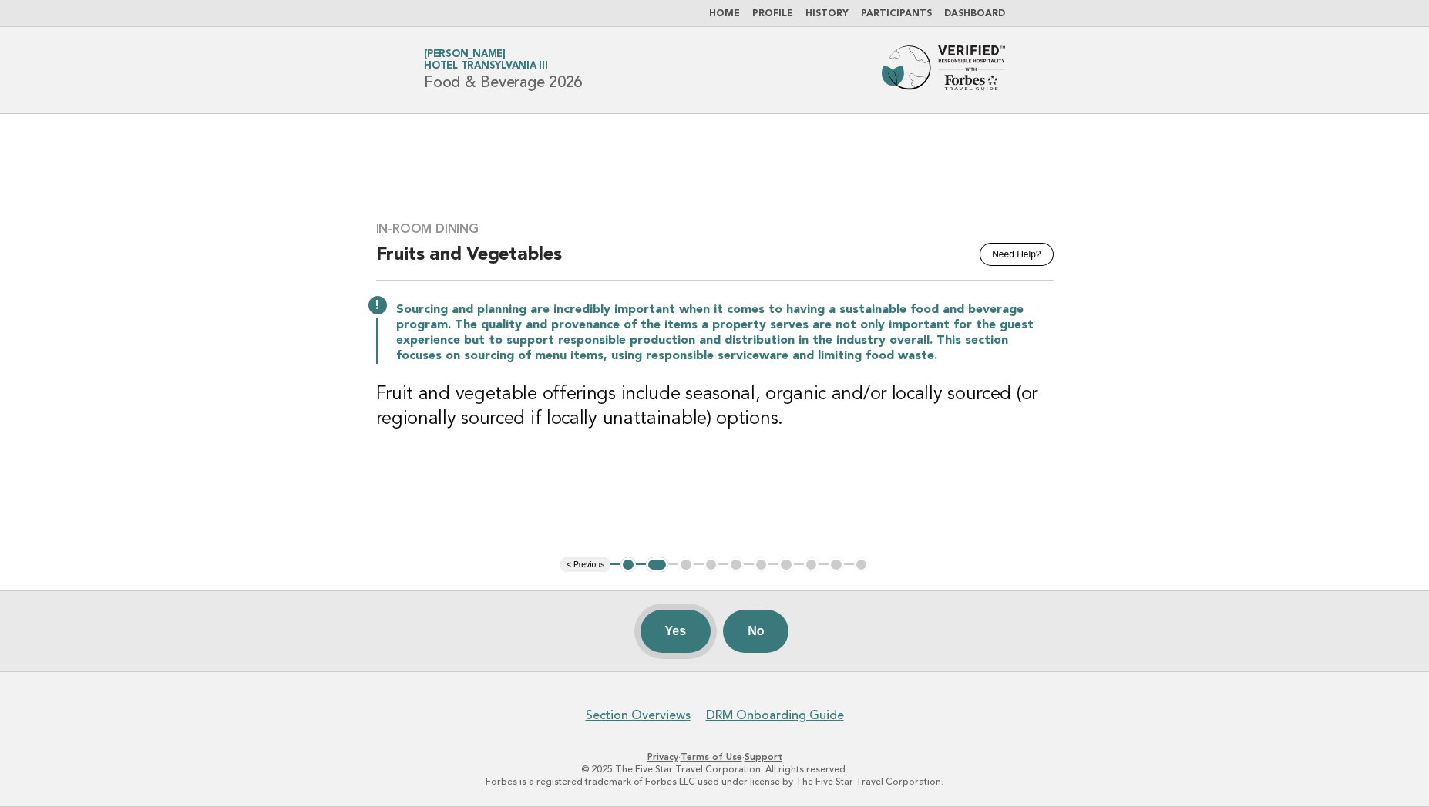
click at [672, 624] on button "Yes" at bounding box center [675, 630] width 71 height 43
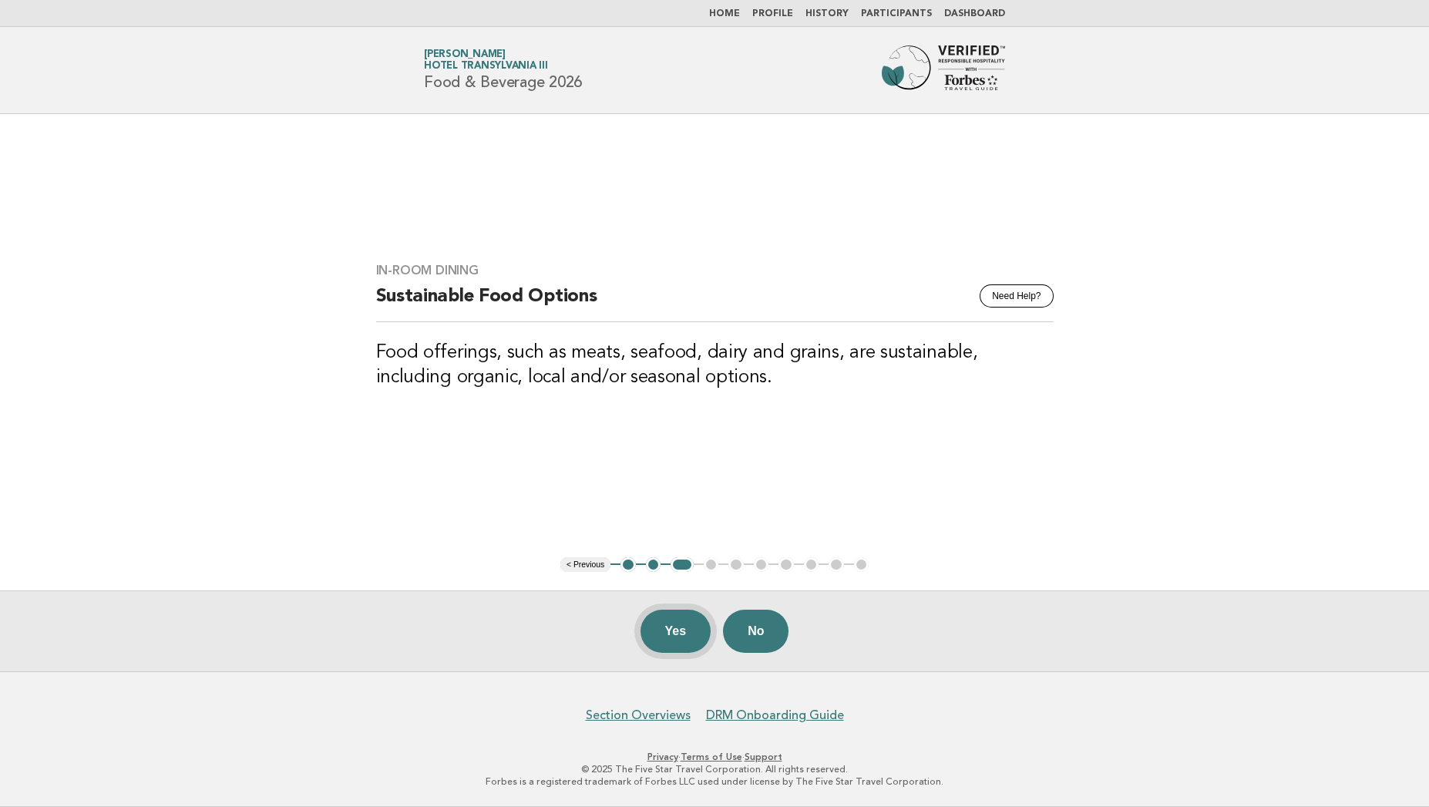
click at [670, 640] on button "Yes" at bounding box center [675, 630] width 71 height 43
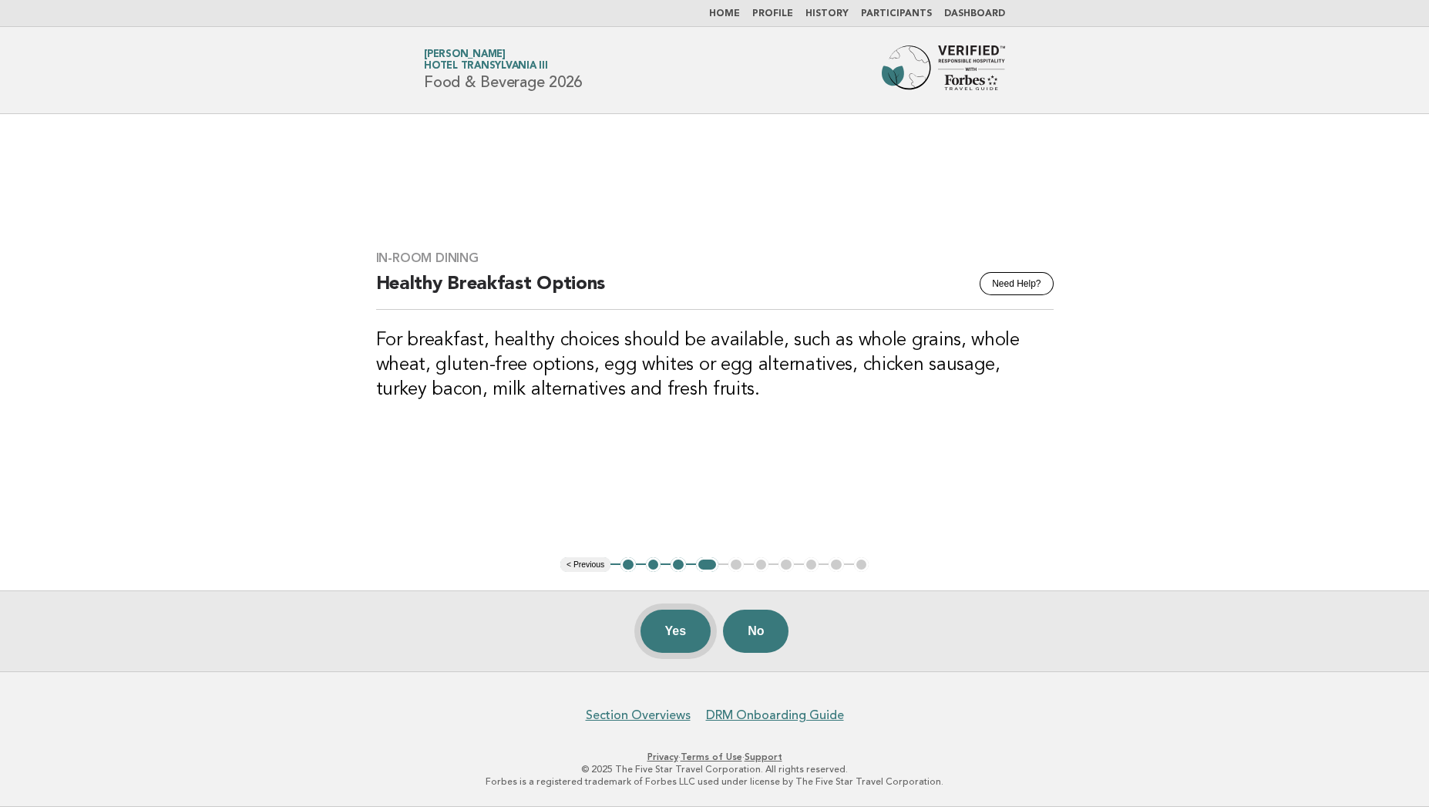
click at [666, 638] on button "Yes" at bounding box center [675, 630] width 71 height 43
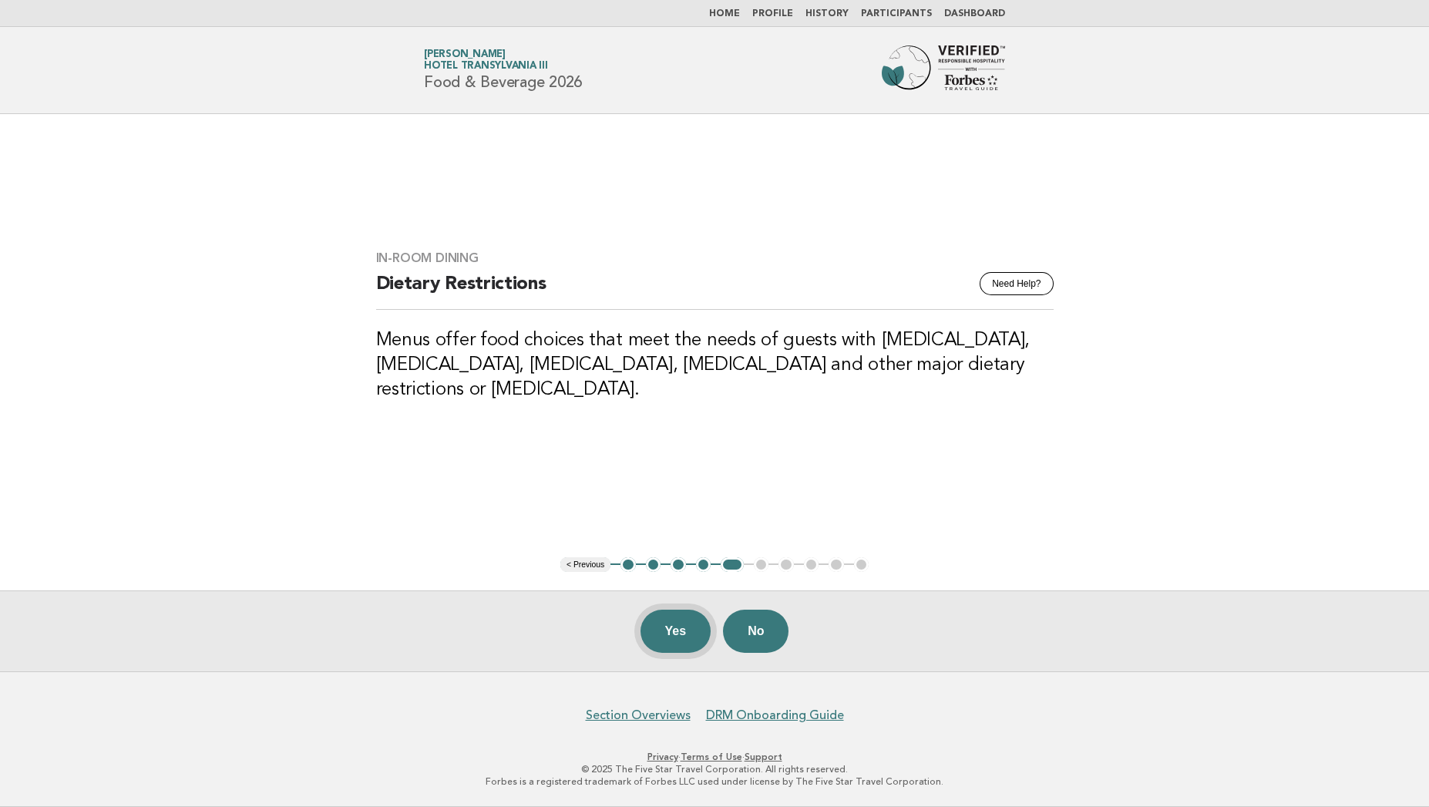
click at [670, 637] on button "Yes" at bounding box center [675, 630] width 71 height 43
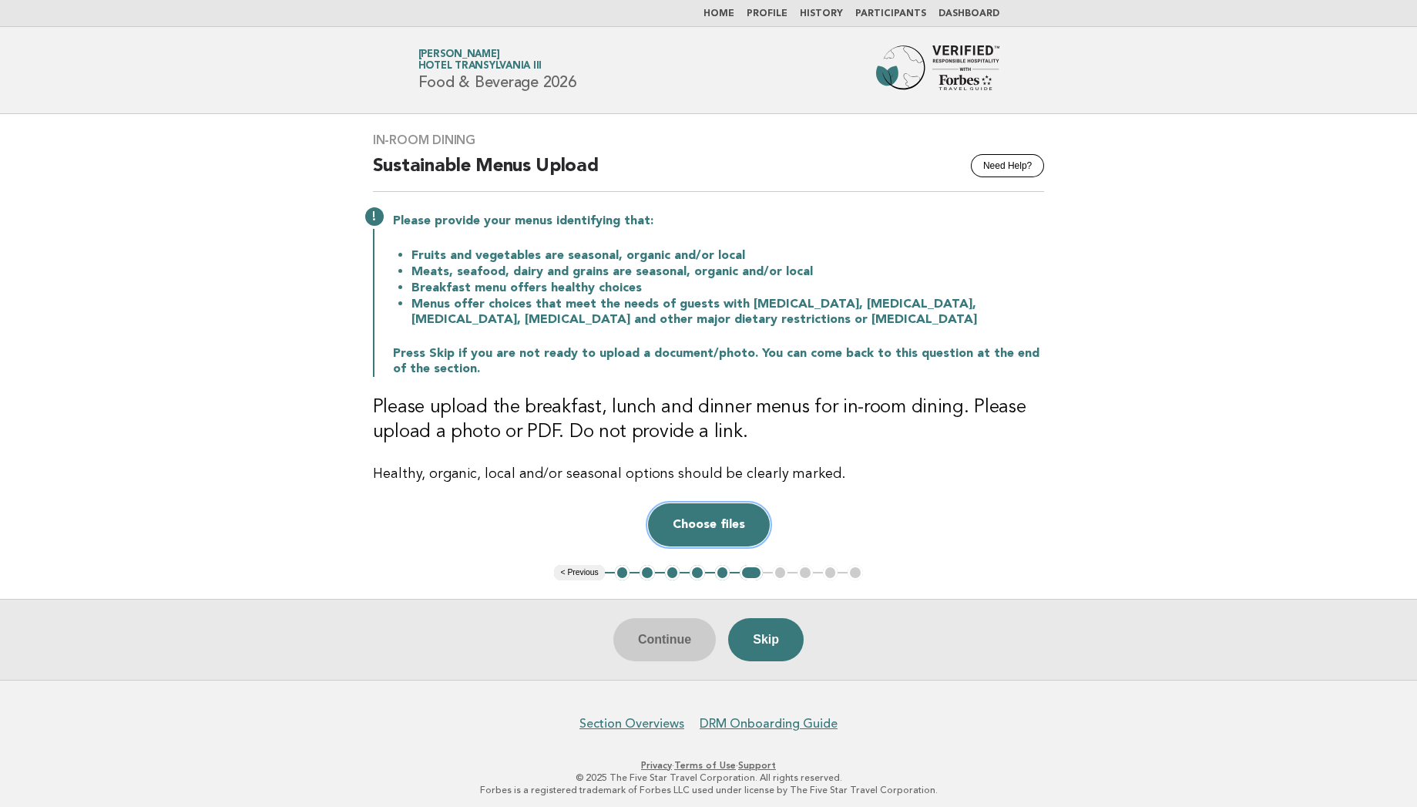
click at [722, 523] on button "Choose files" at bounding box center [709, 524] width 122 height 43
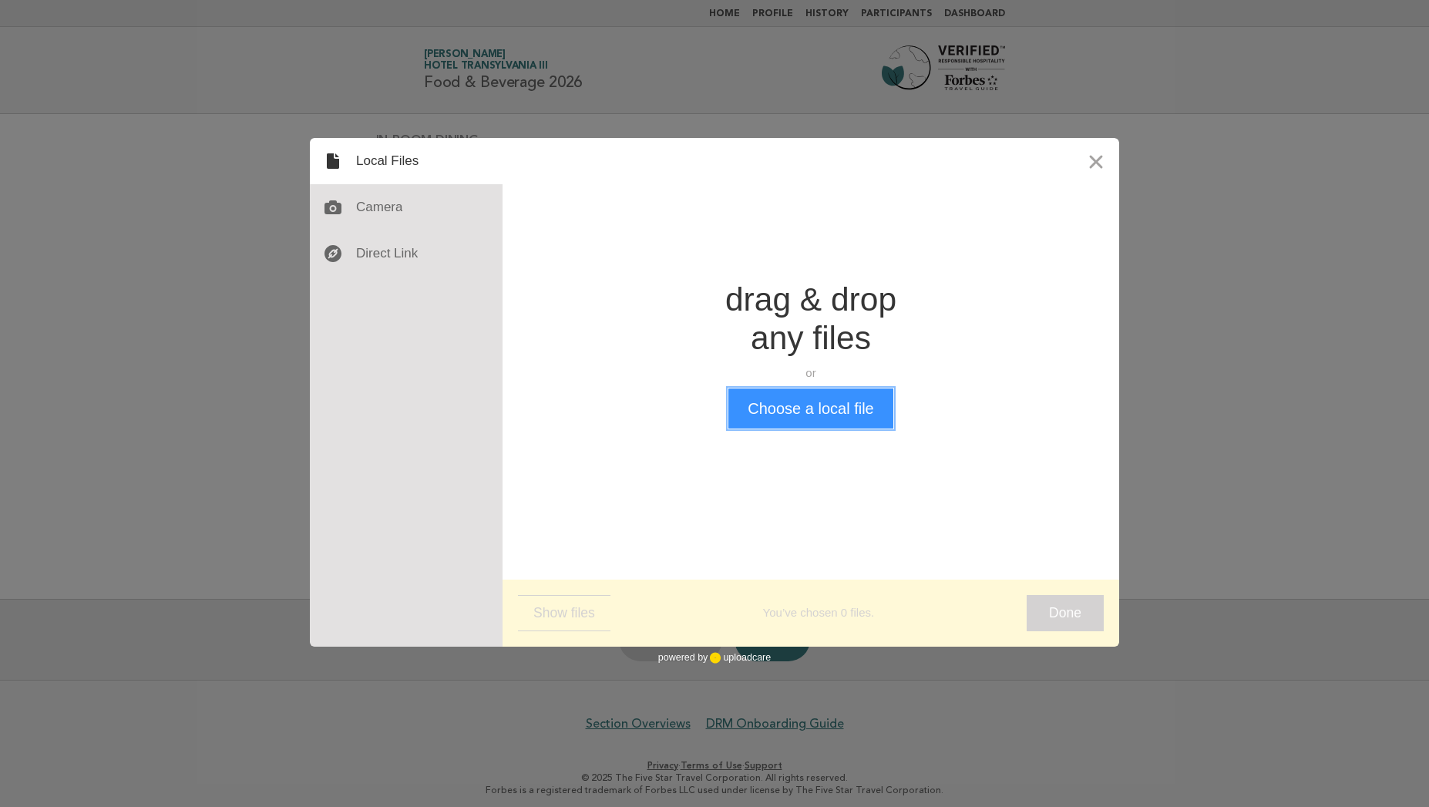
click at [812, 404] on button "Choose a local file" at bounding box center [810, 408] width 164 height 40
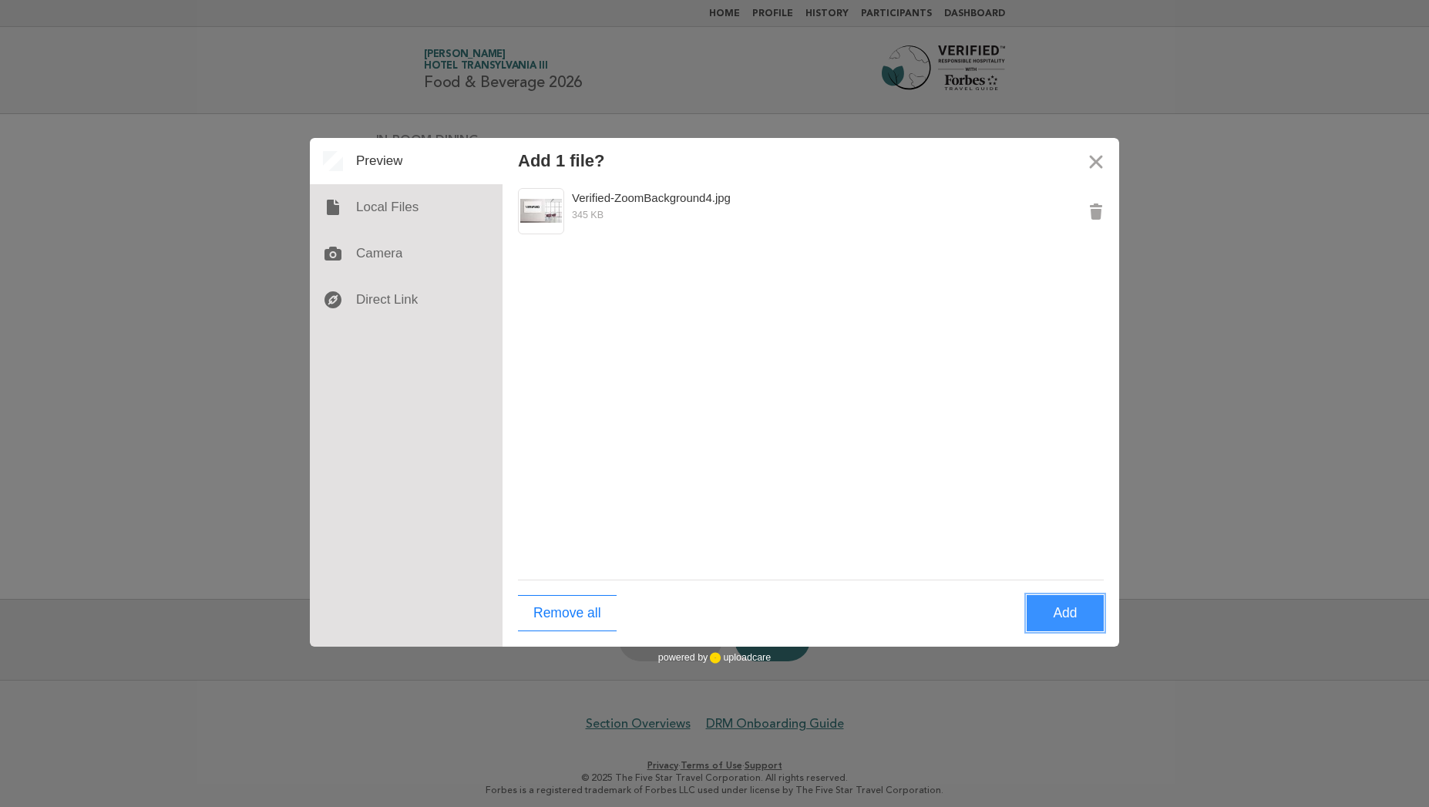
click at [1076, 612] on button "Add" at bounding box center [1064, 613] width 77 height 36
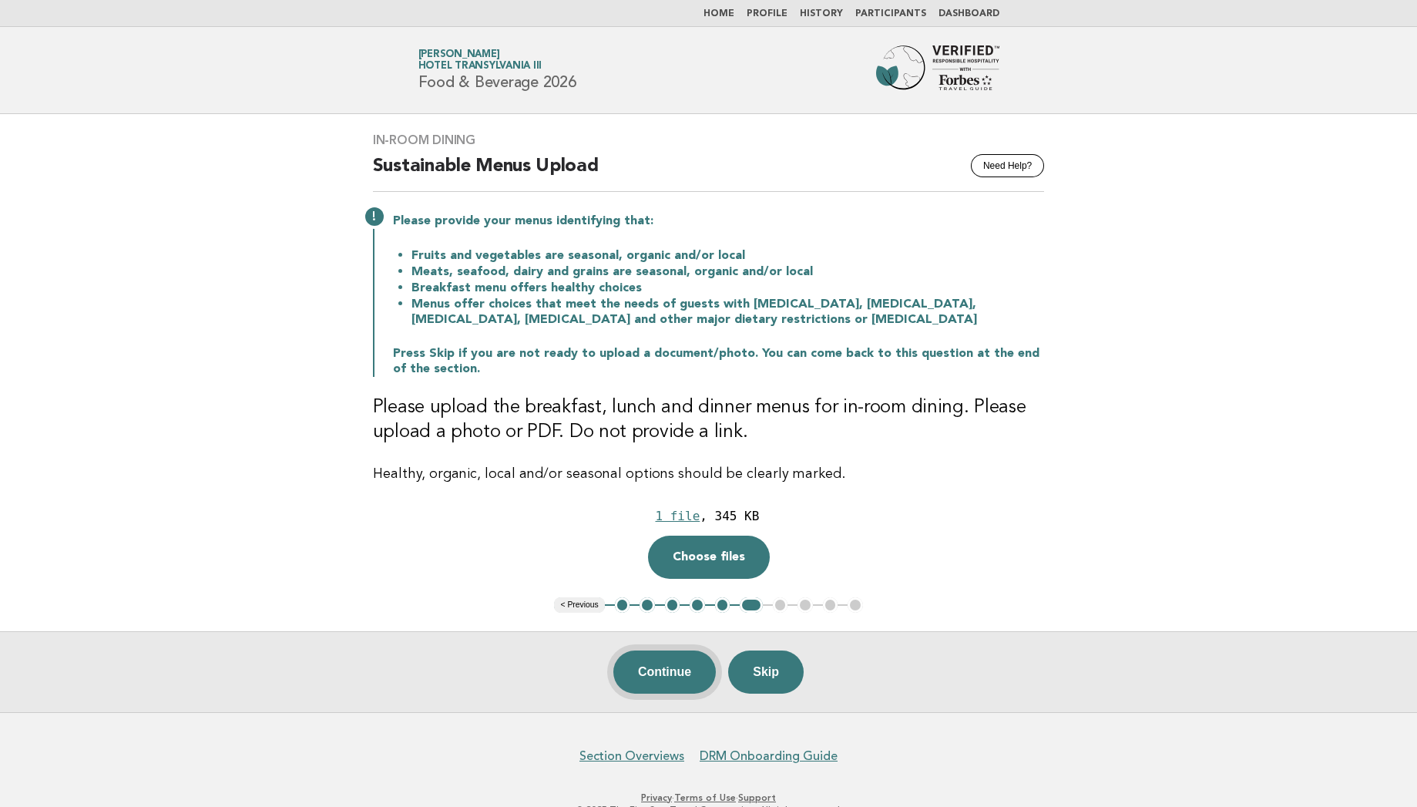
click at [667, 673] on button "Continue" at bounding box center [664, 671] width 102 height 43
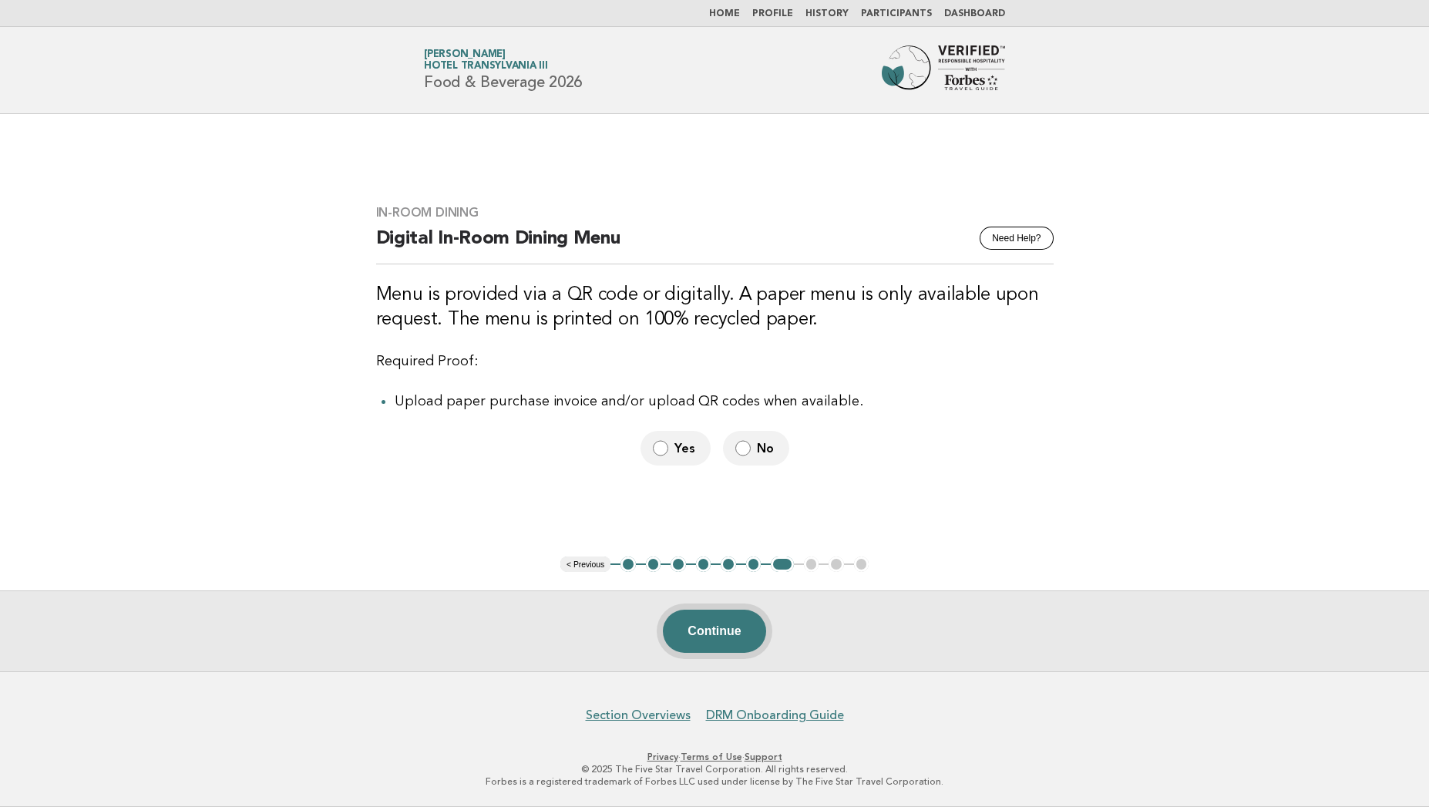
click at [720, 636] on button "Continue" at bounding box center [714, 630] width 102 height 43
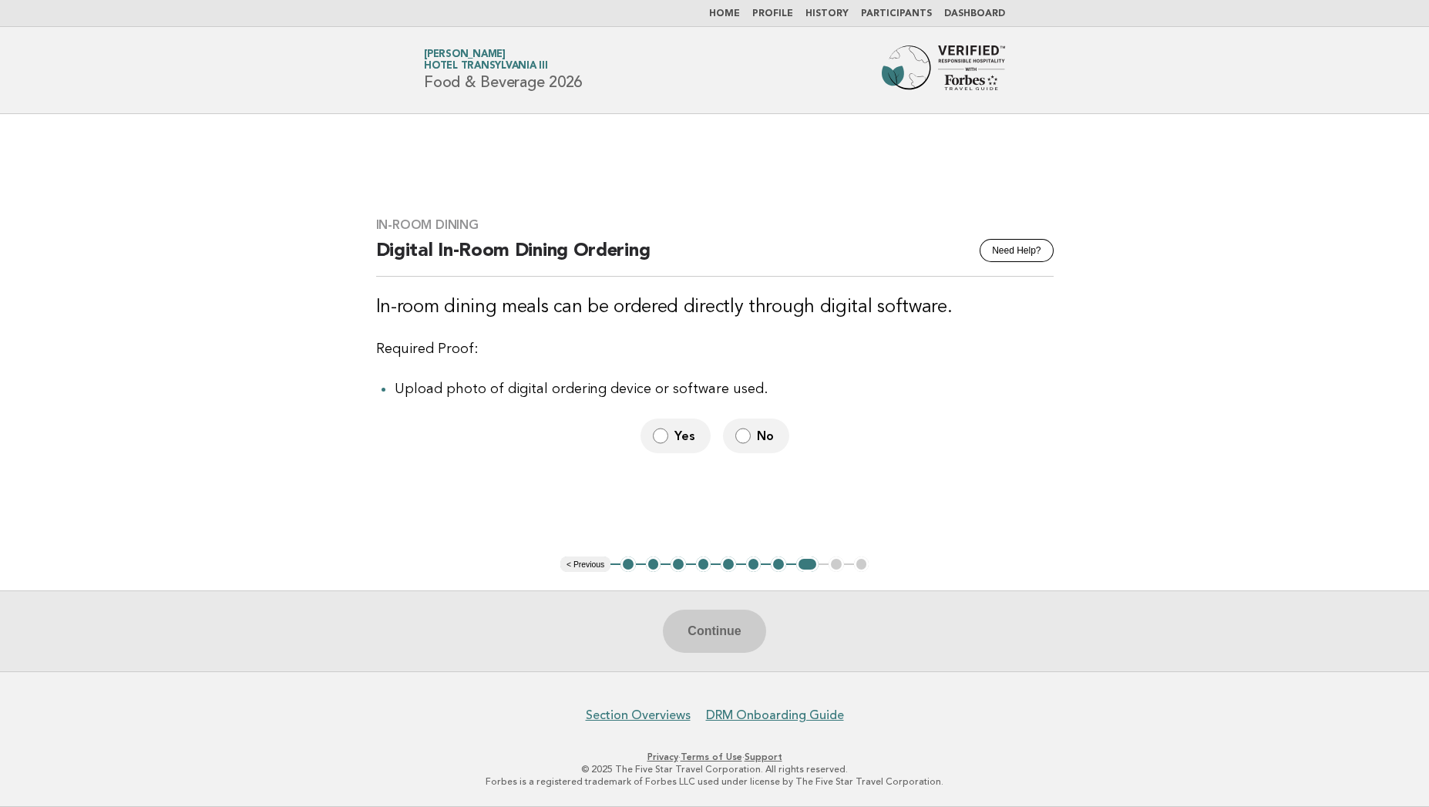
click at [751, 444] on label "No" at bounding box center [756, 435] width 66 height 35
drag, startPoint x: 717, startPoint y: 654, endPoint x: 717, endPoint y: 623, distance: 30.8
click at [717, 623] on div "Continue" at bounding box center [714, 630] width 1429 height 81
click at [717, 623] on button "Continue" at bounding box center [714, 630] width 102 height 43
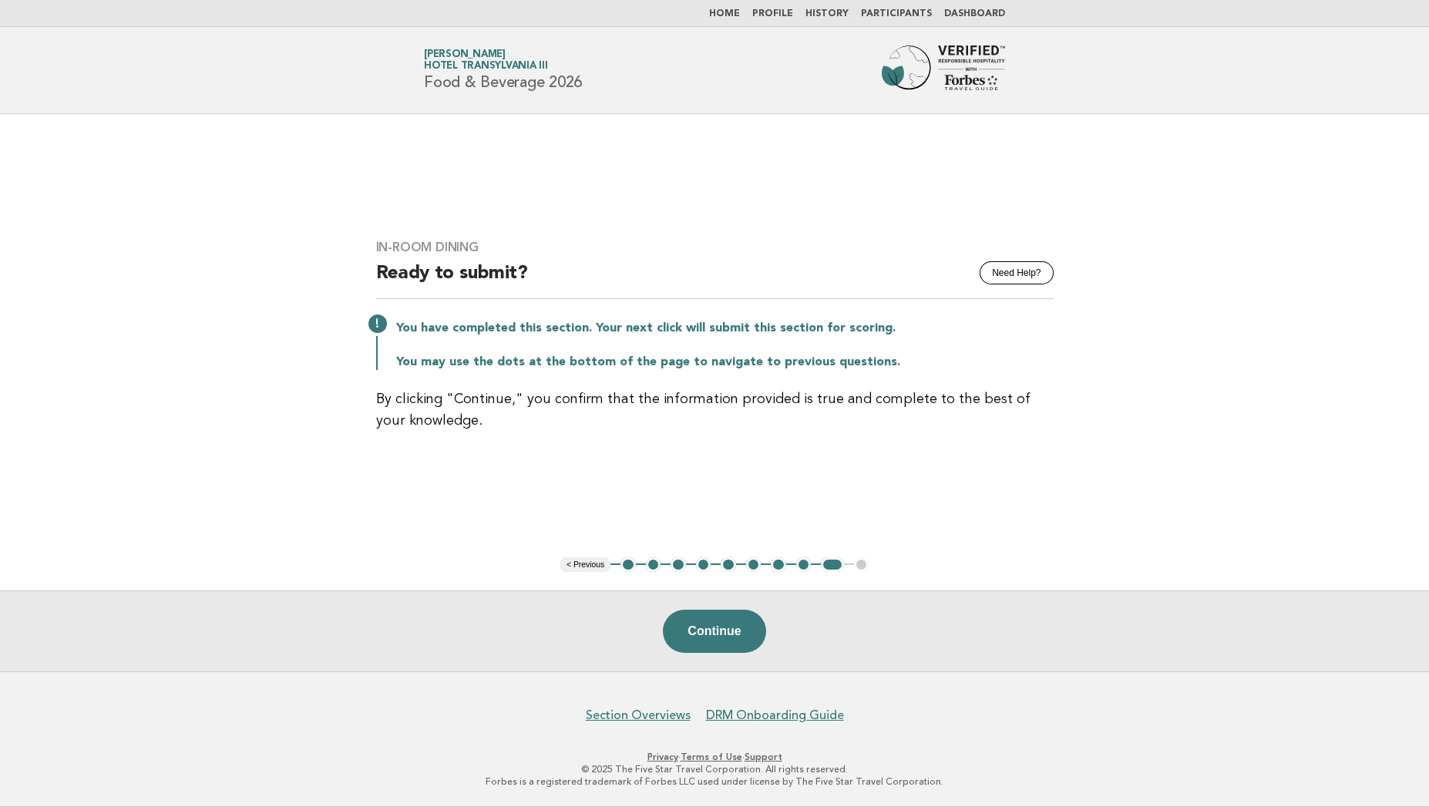
click at [717, 623] on button "Continue" at bounding box center [714, 630] width 102 height 43
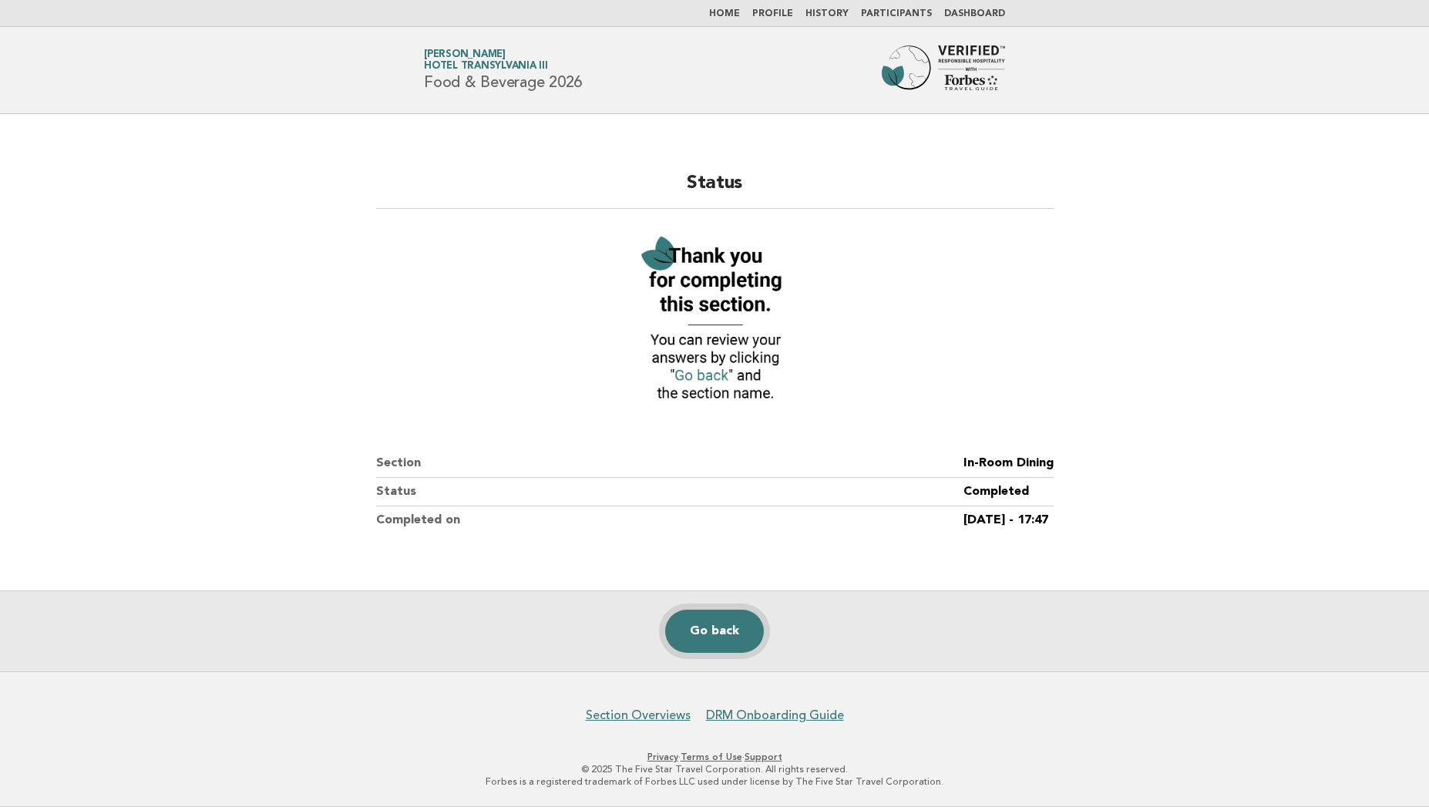
click at [707, 633] on link "Go back" at bounding box center [714, 630] width 99 height 43
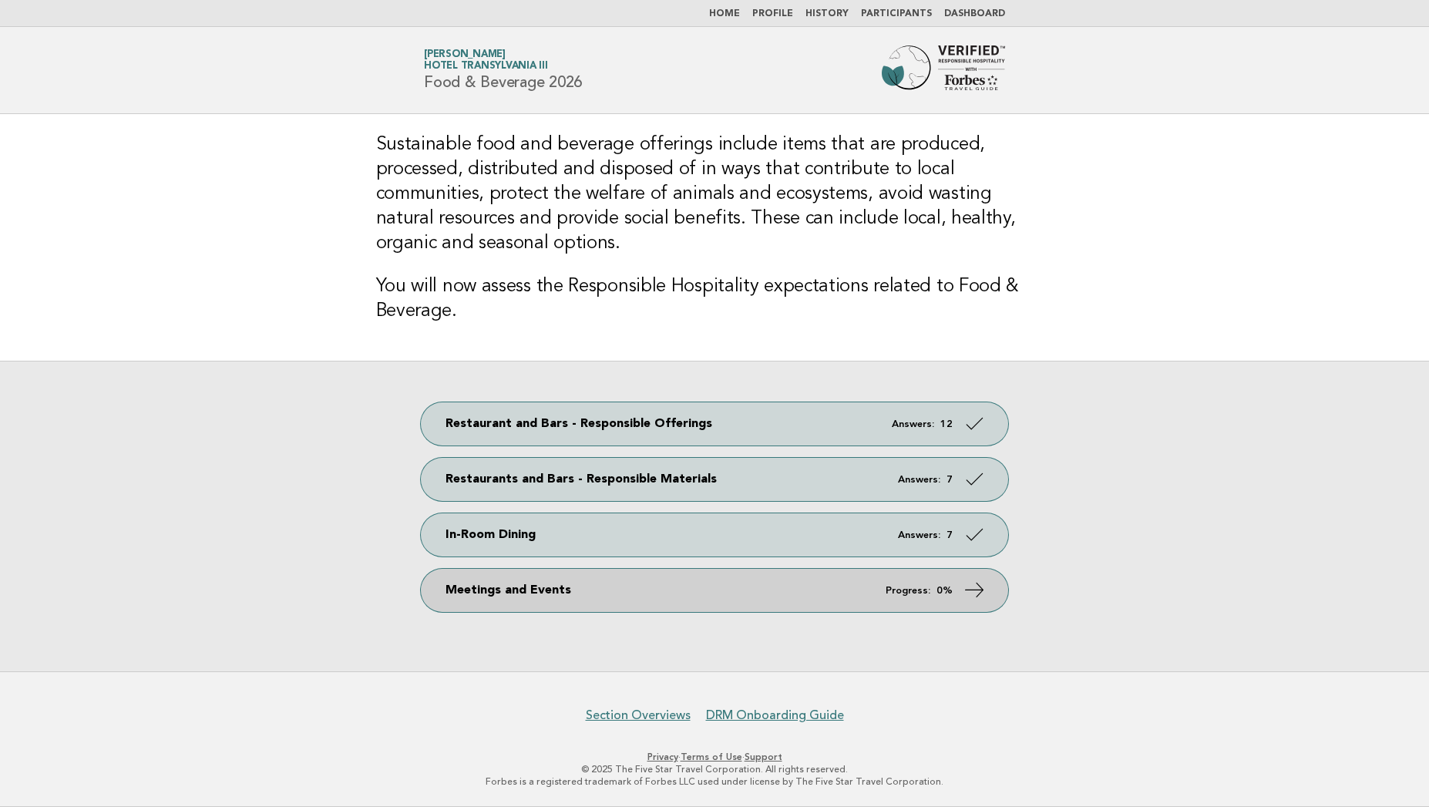
click at [600, 592] on link "Meetings and Events Progress: 0%" at bounding box center [714, 590] width 587 height 43
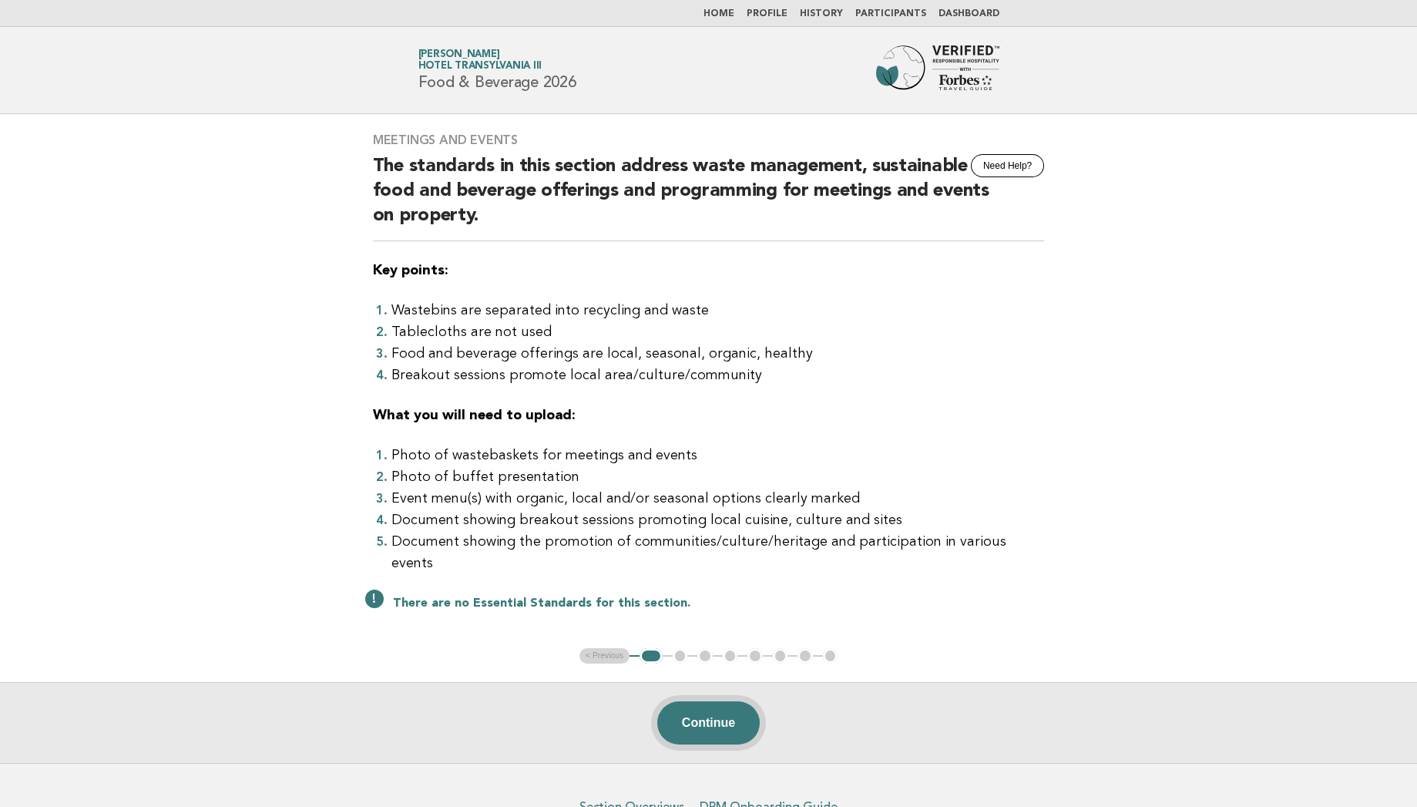
click at [709, 701] on button "Continue" at bounding box center [708, 722] width 102 height 43
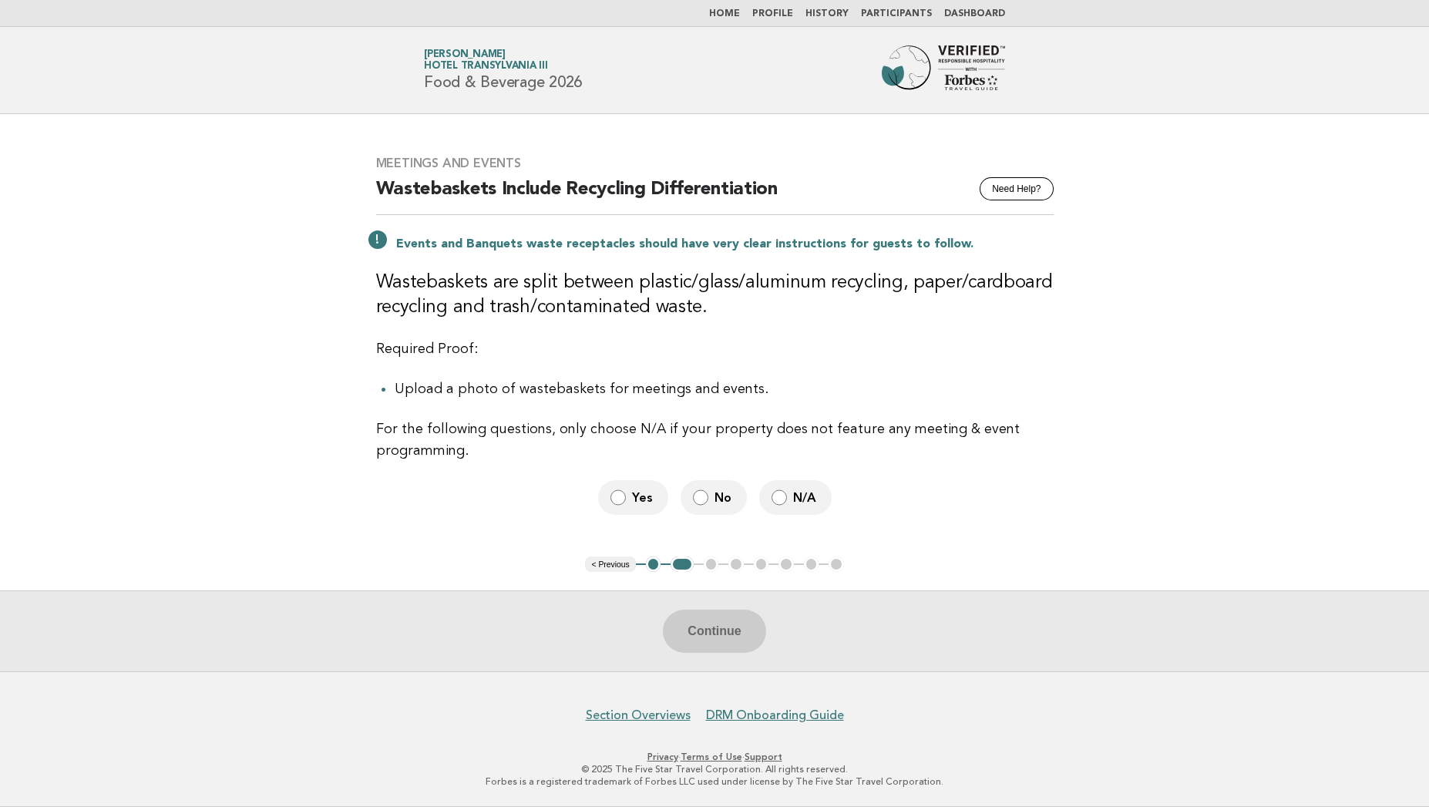
click at [801, 490] on span "N/A" at bounding box center [806, 497] width 26 height 16
click at [730, 630] on button "Continue" at bounding box center [714, 630] width 102 height 43
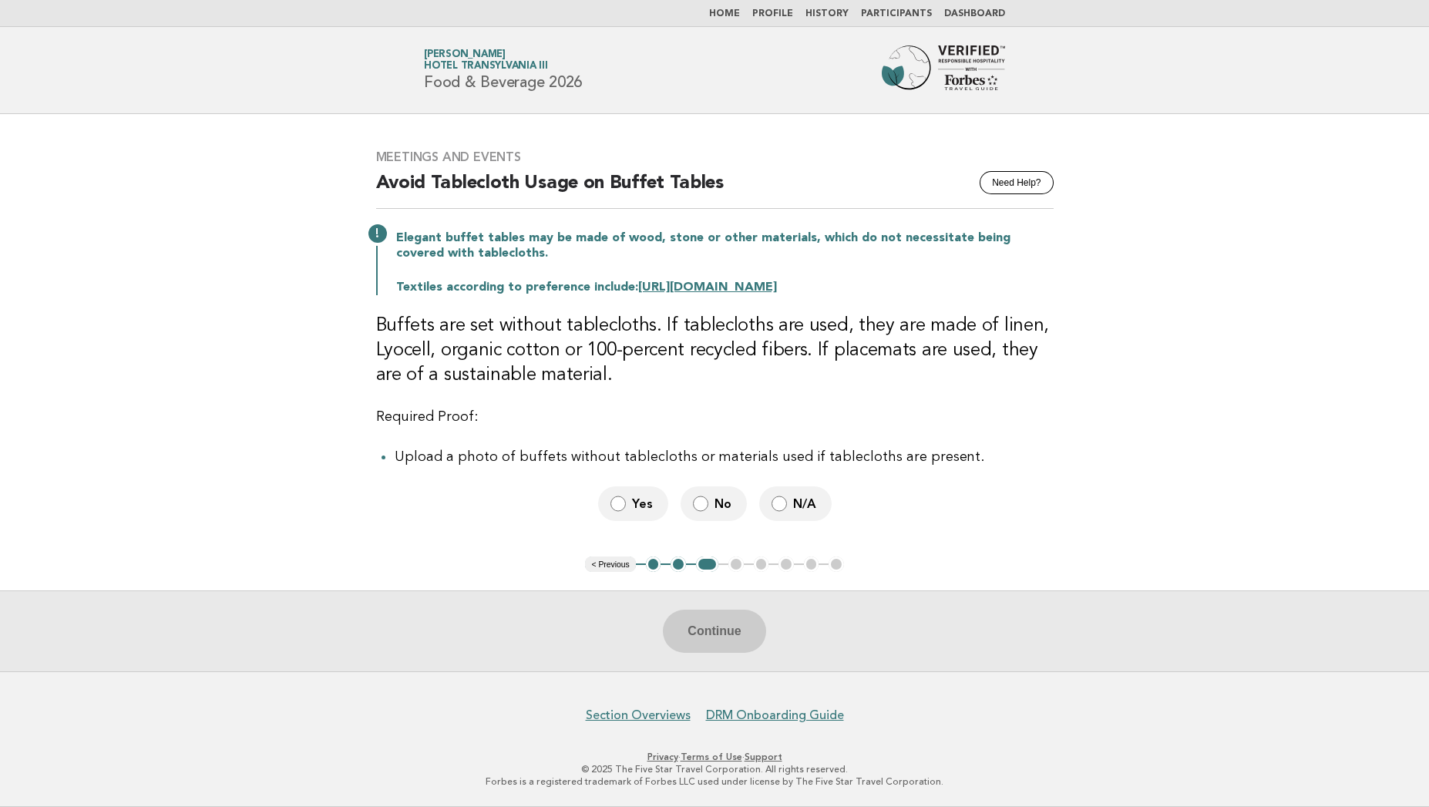
click at [714, 501] on span "No" at bounding box center [724, 503] width 20 height 16
click at [703, 629] on button "Continue" at bounding box center [714, 630] width 102 height 43
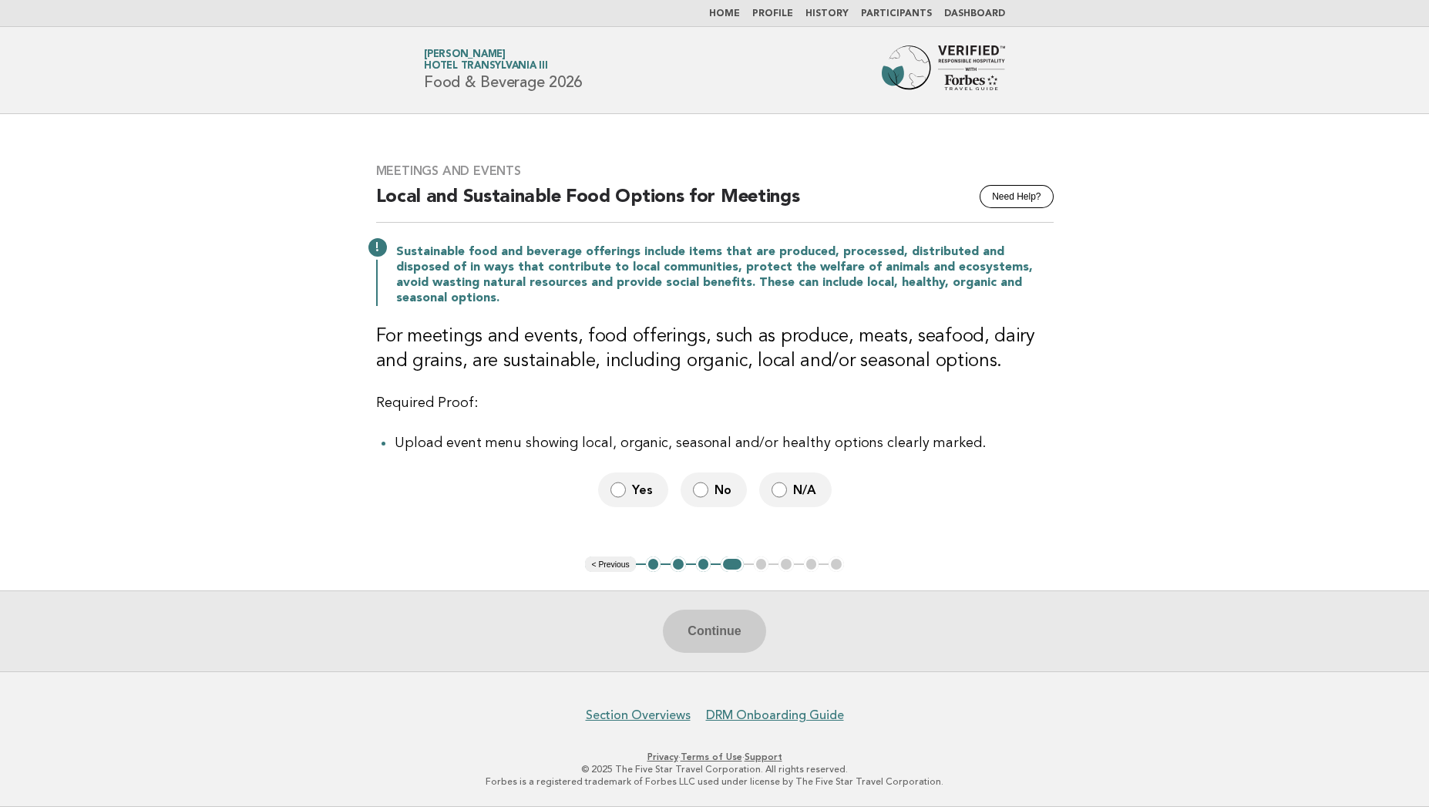
click at [794, 482] on span "N/A" at bounding box center [806, 490] width 26 height 16
click at [723, 620] on button "Continue" at bounding box center [714, 630] width 102 height 43
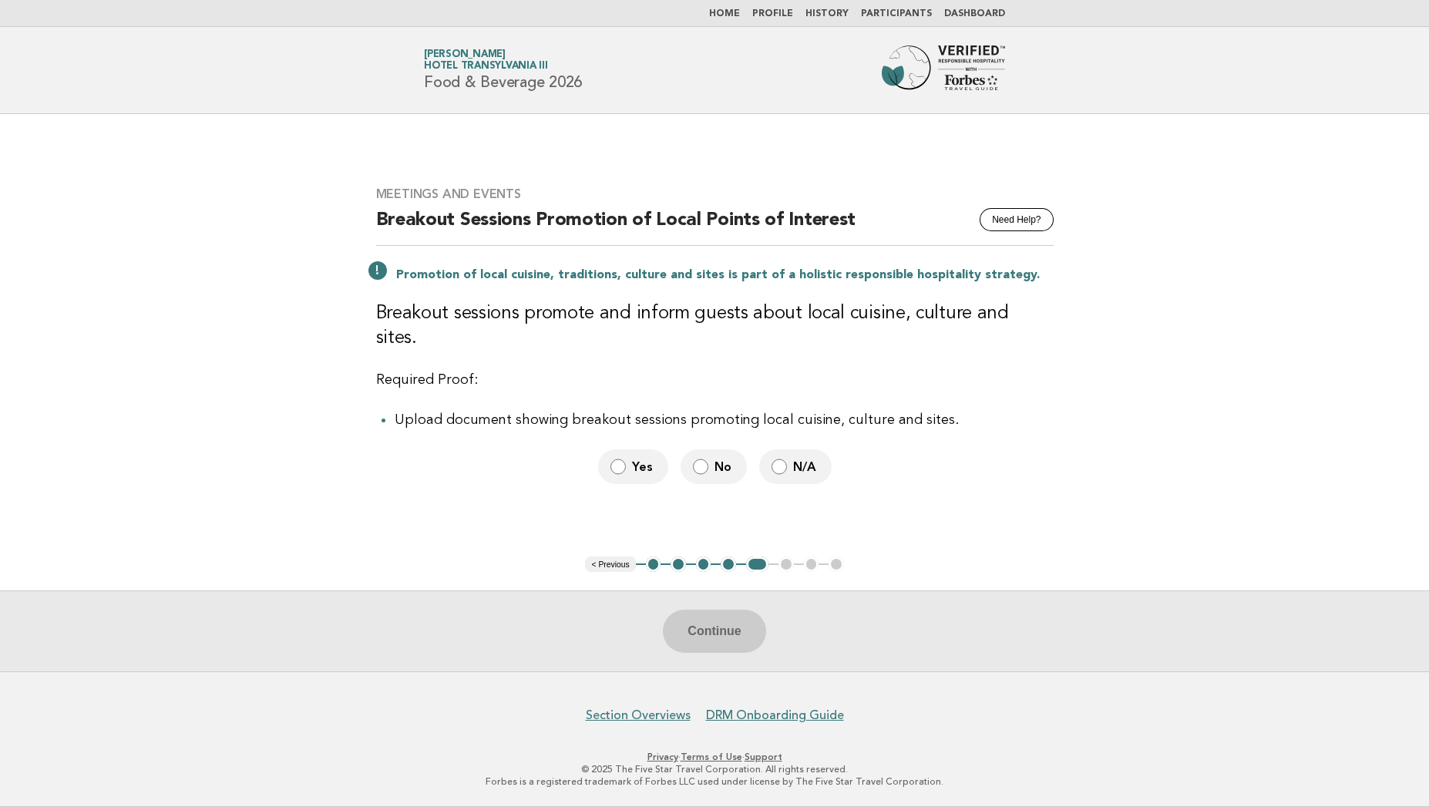
click at [711, 452] on label "No" at bounding box center [713, 466] width 66 height 35
click at [700, 632] on button "Continue" at bounding box center [714, 630] width 102 height 43
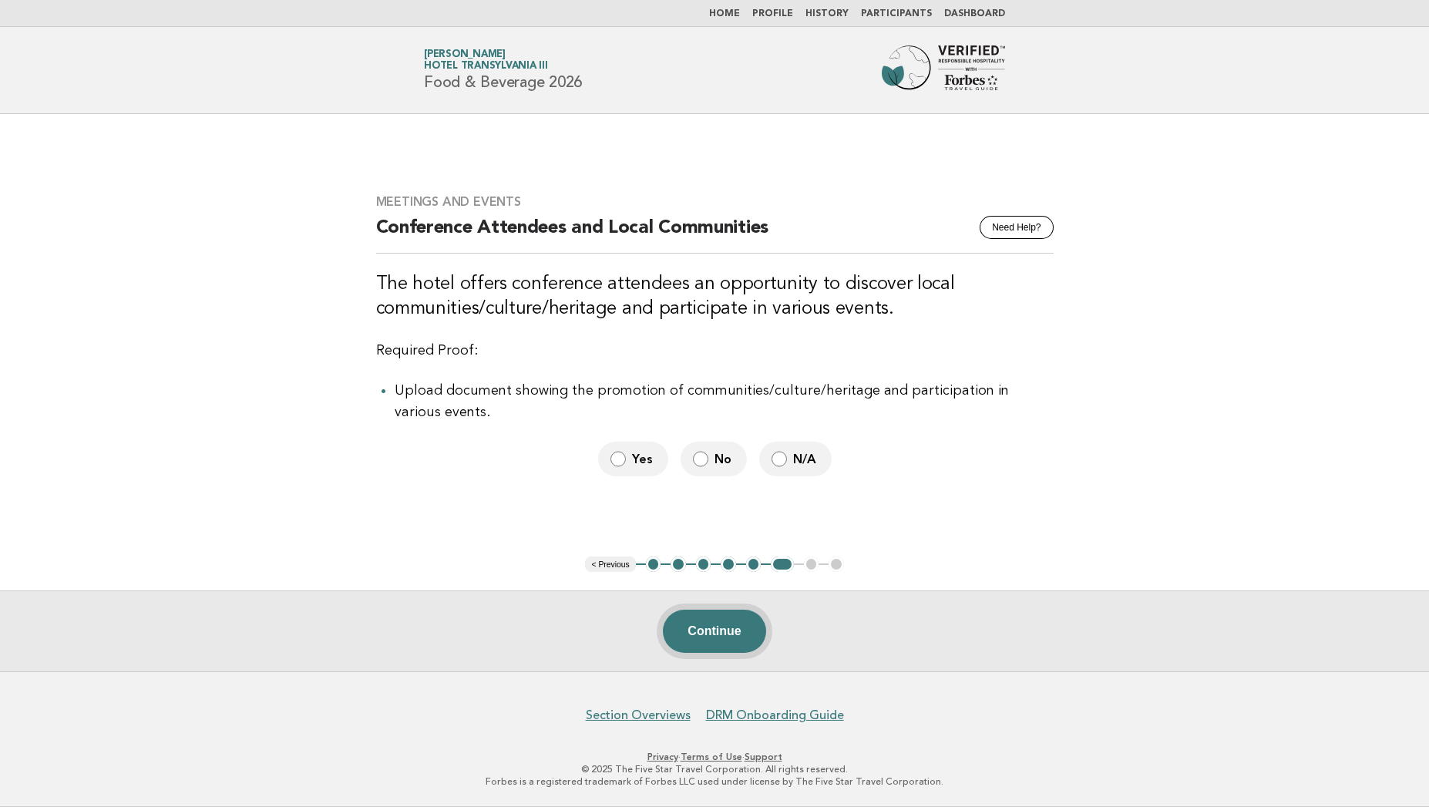
click at [723, 634] on button "Continue" at bounding box center [714, 630] width 102 height 43
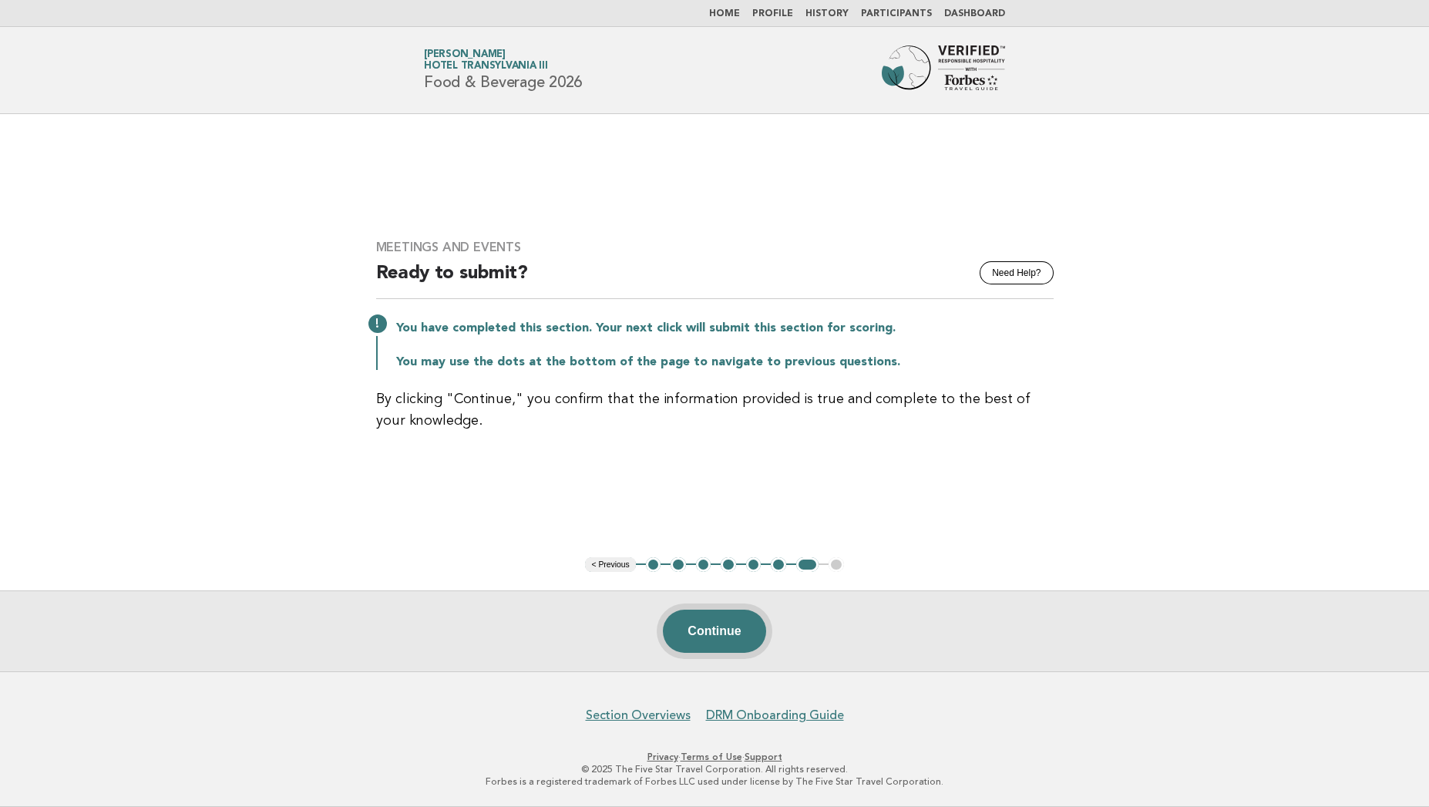
click at [712, 613] on button "Continue" at bounding box center [714, 630] width 102 height 43
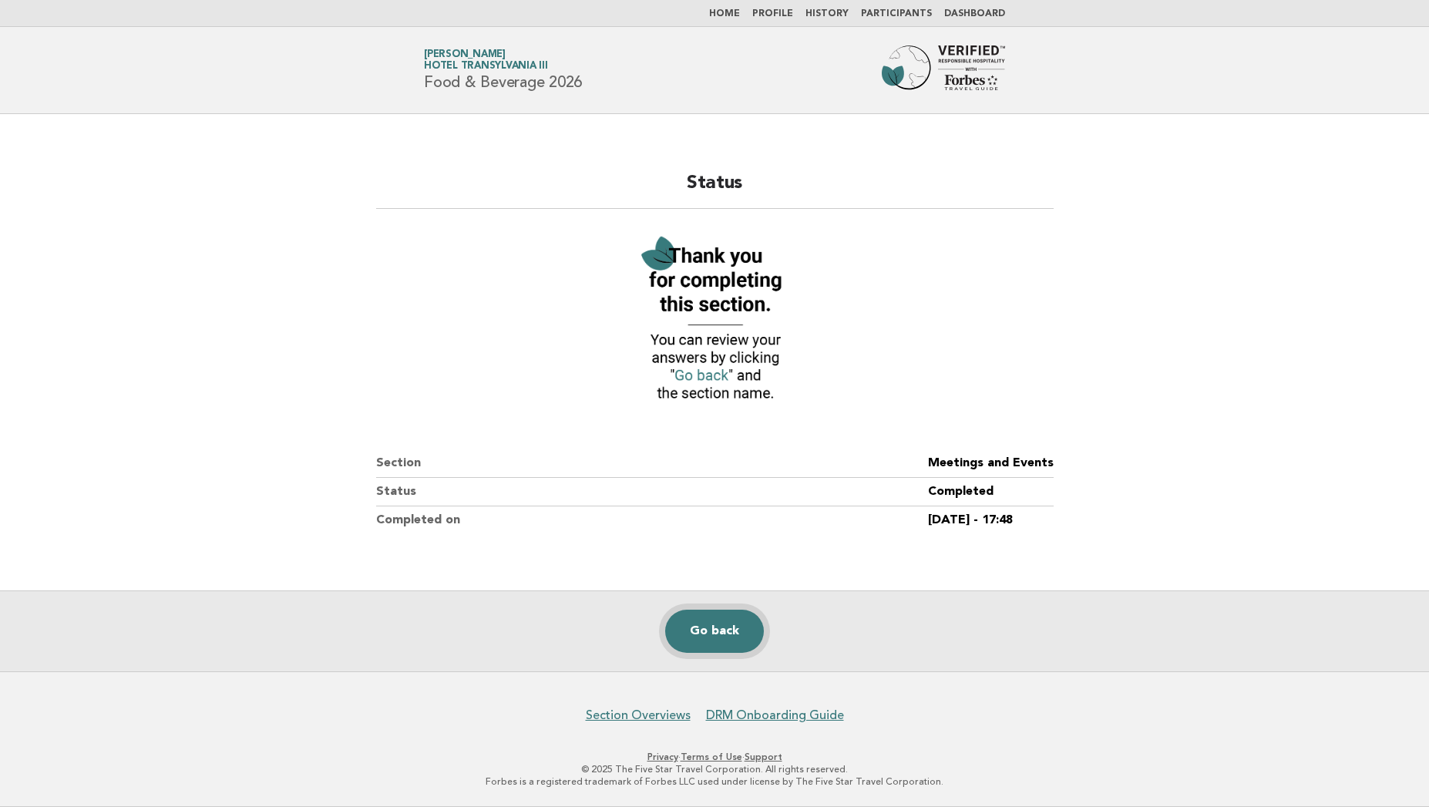
click at [706, 628] on link "Go back" at bounding box center [714, 630] width 99 height 43
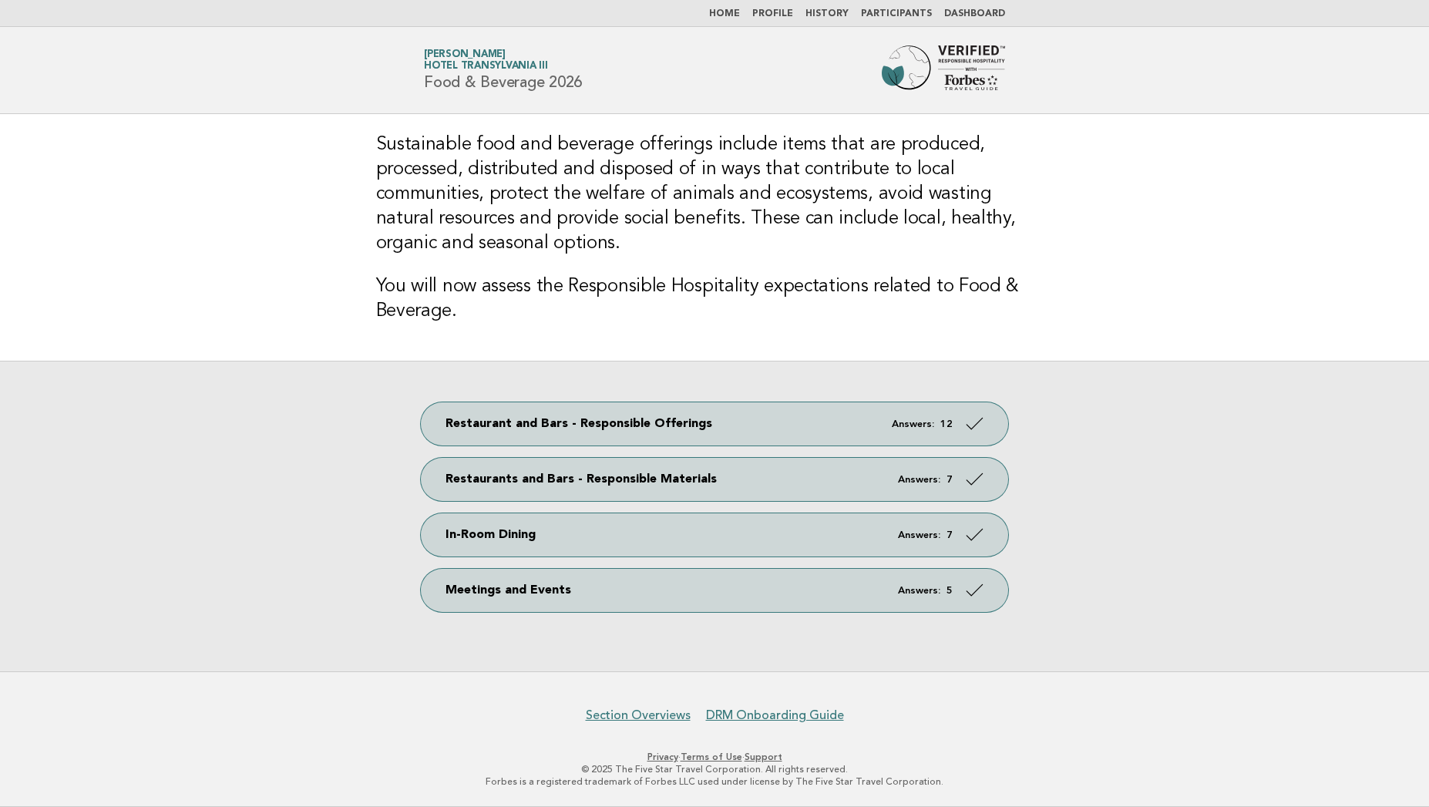
click at [724, 12] on link "Home" at bounding box center [724, 13] width 31 height 9
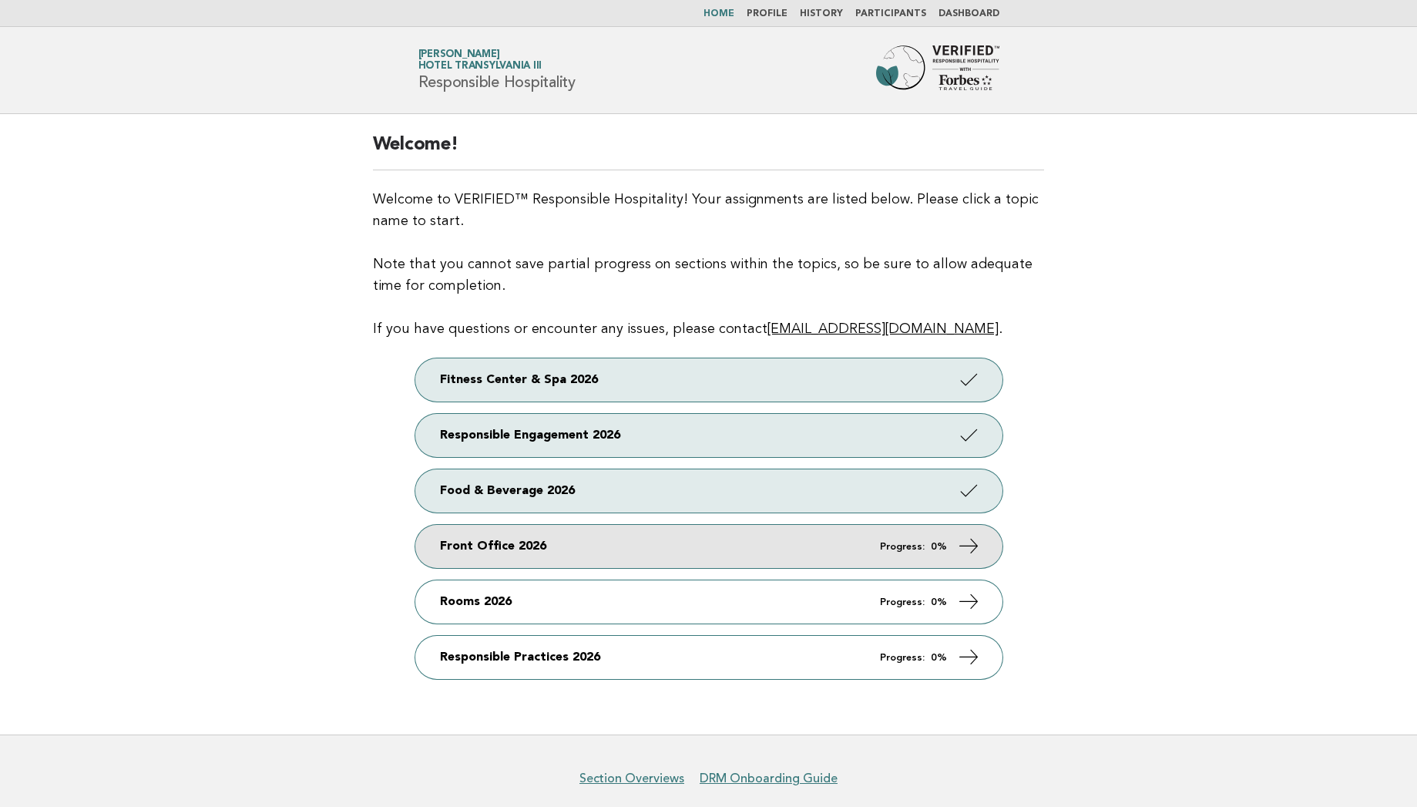
click at [579, 556] on link "Front Office 2026 Progress: 0%" at bounding box center [708, 546] width 587 height 43
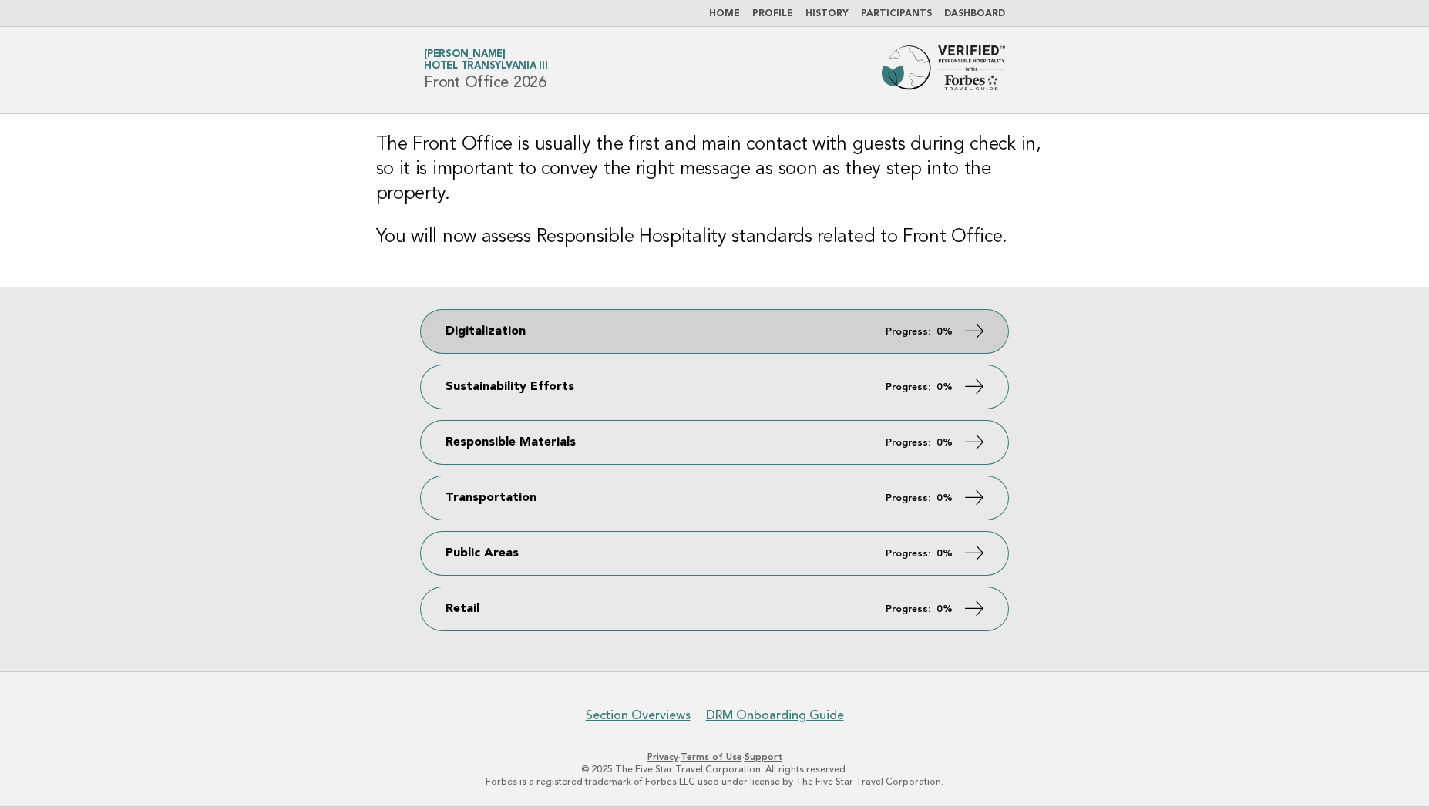
click at [570, 317] on link "Digitalization Progress: 0%" at bounding box center [714, 331] width 587 height 43
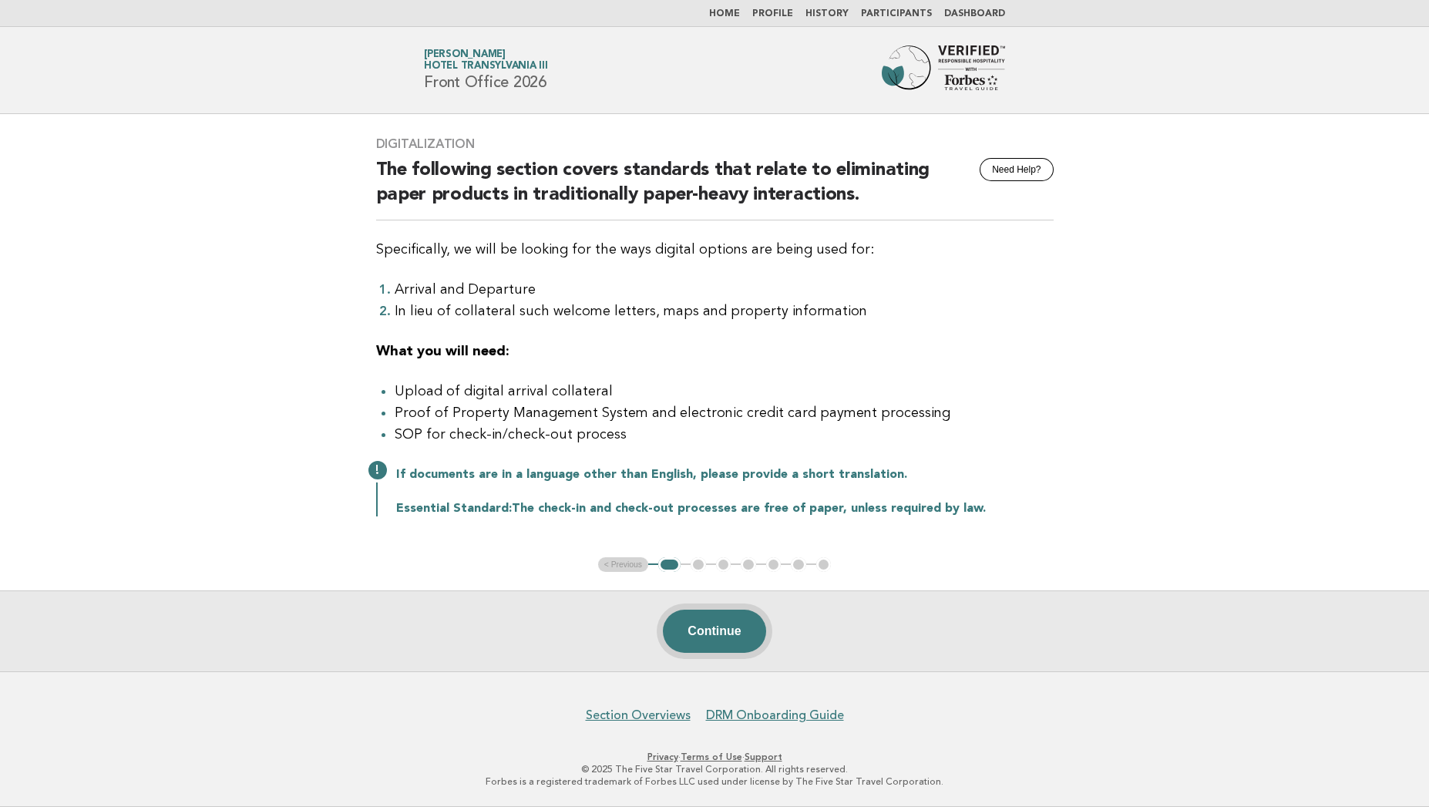
click at [730, 640] on button "Continue" at bounding box center [714, 630] width 102 height 43
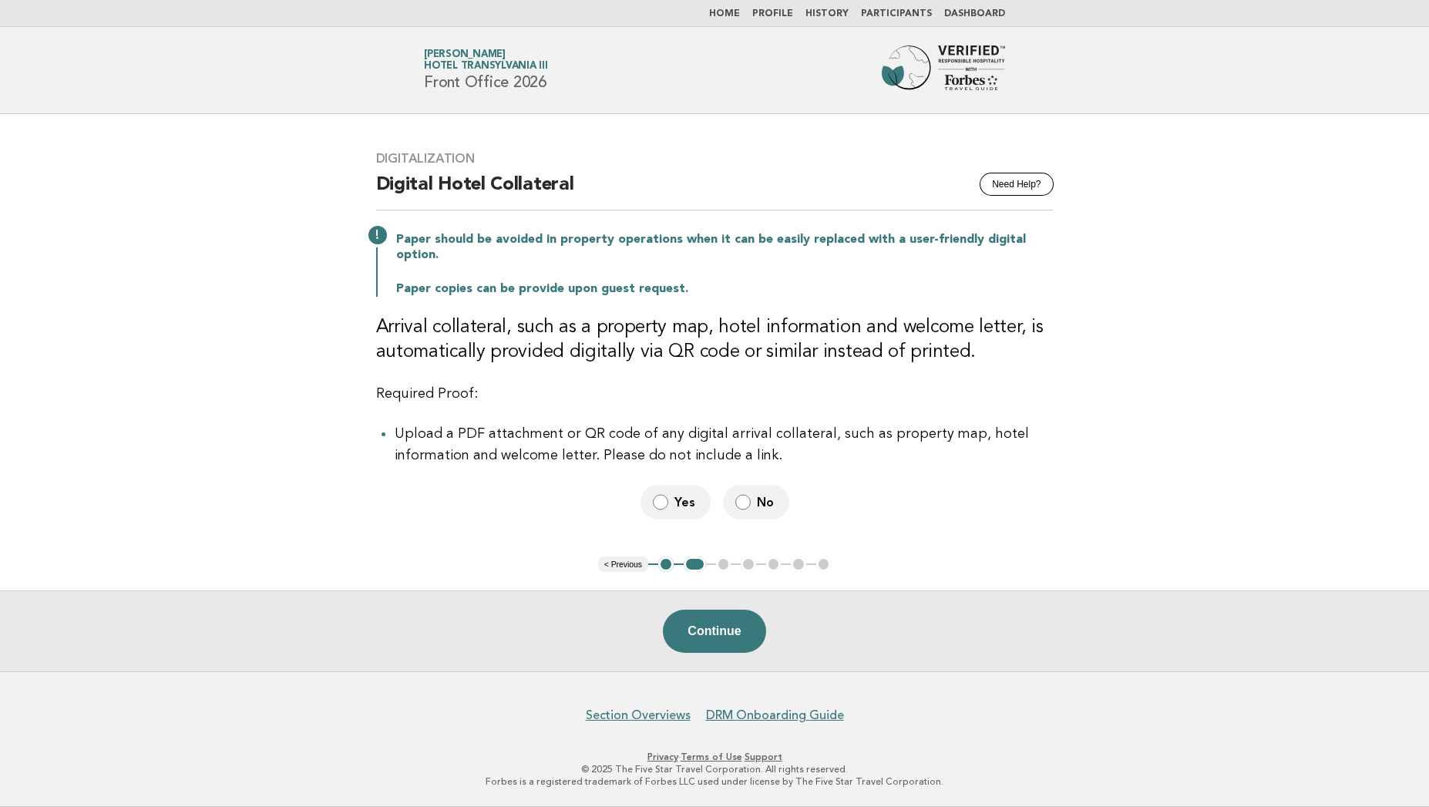
click at [717, 653] on div "Continue" at bounding box center [714, 630] width 1429 height 81
click at [717, 637] on button "Continue" at bounding box center [714, 630] width 102 height 43
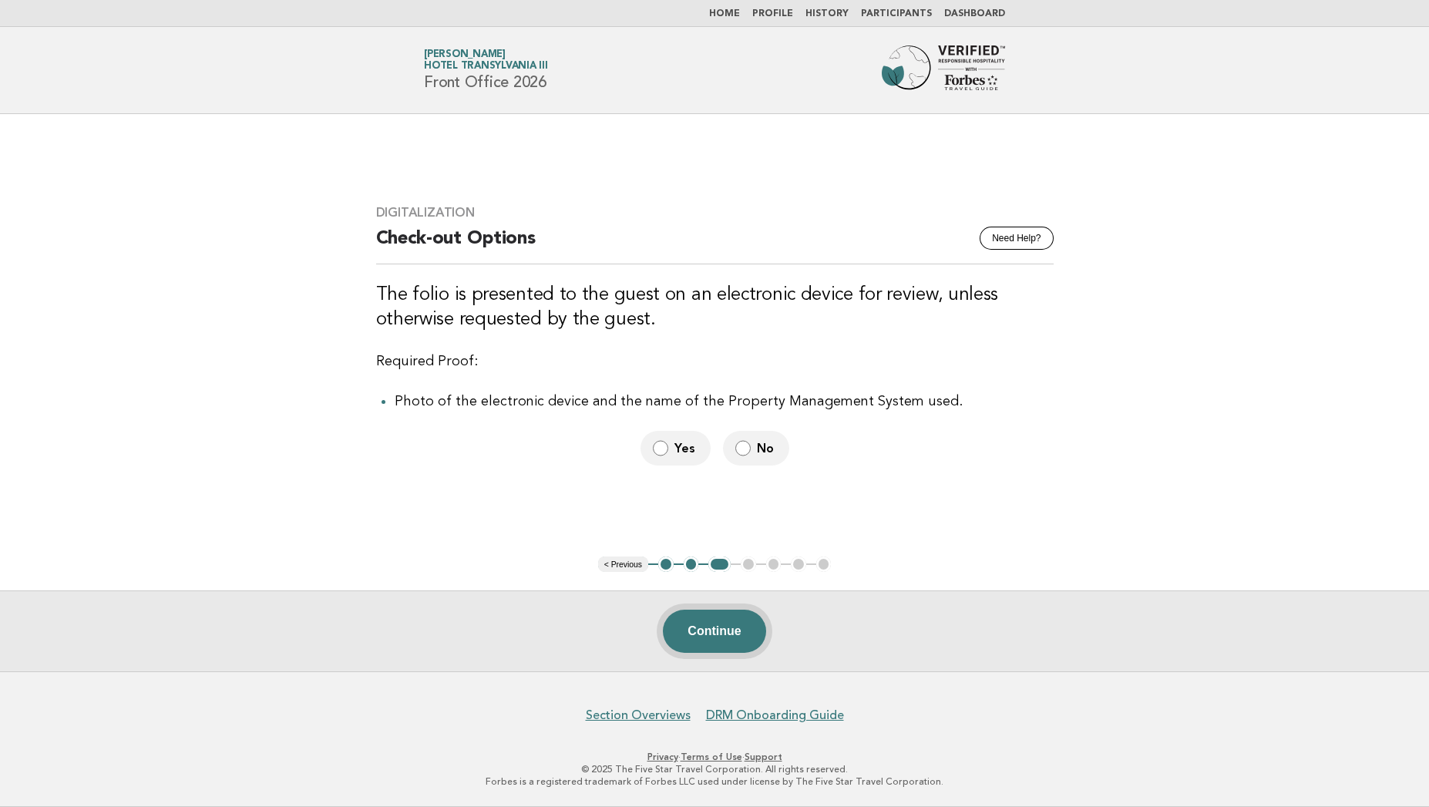
click at [714, 623] on button "Continue" at bounding box center [714, 630] width 102 height 43
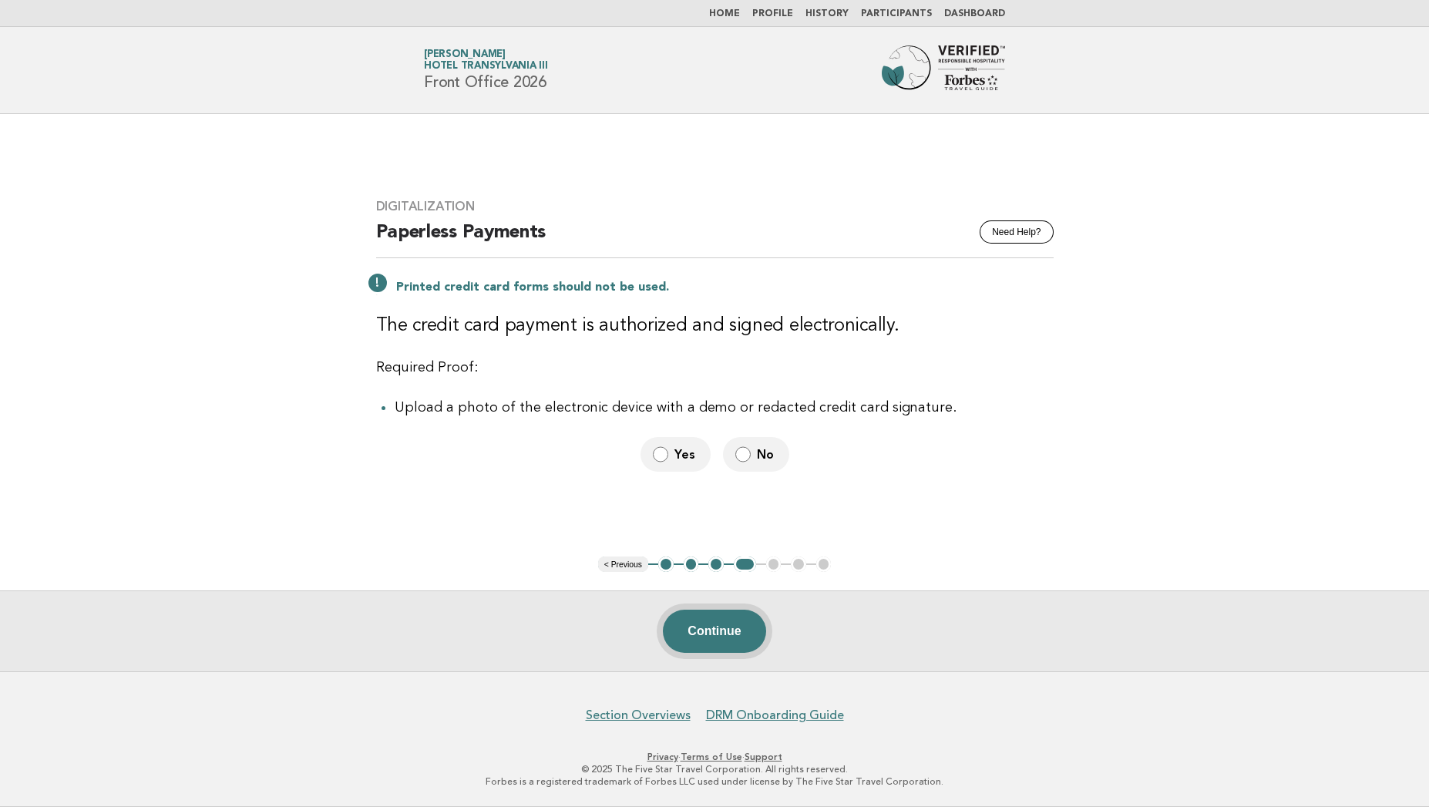
click at [712, 627] on button "Continue" at bounding box center [714, 630] width 102 height 43
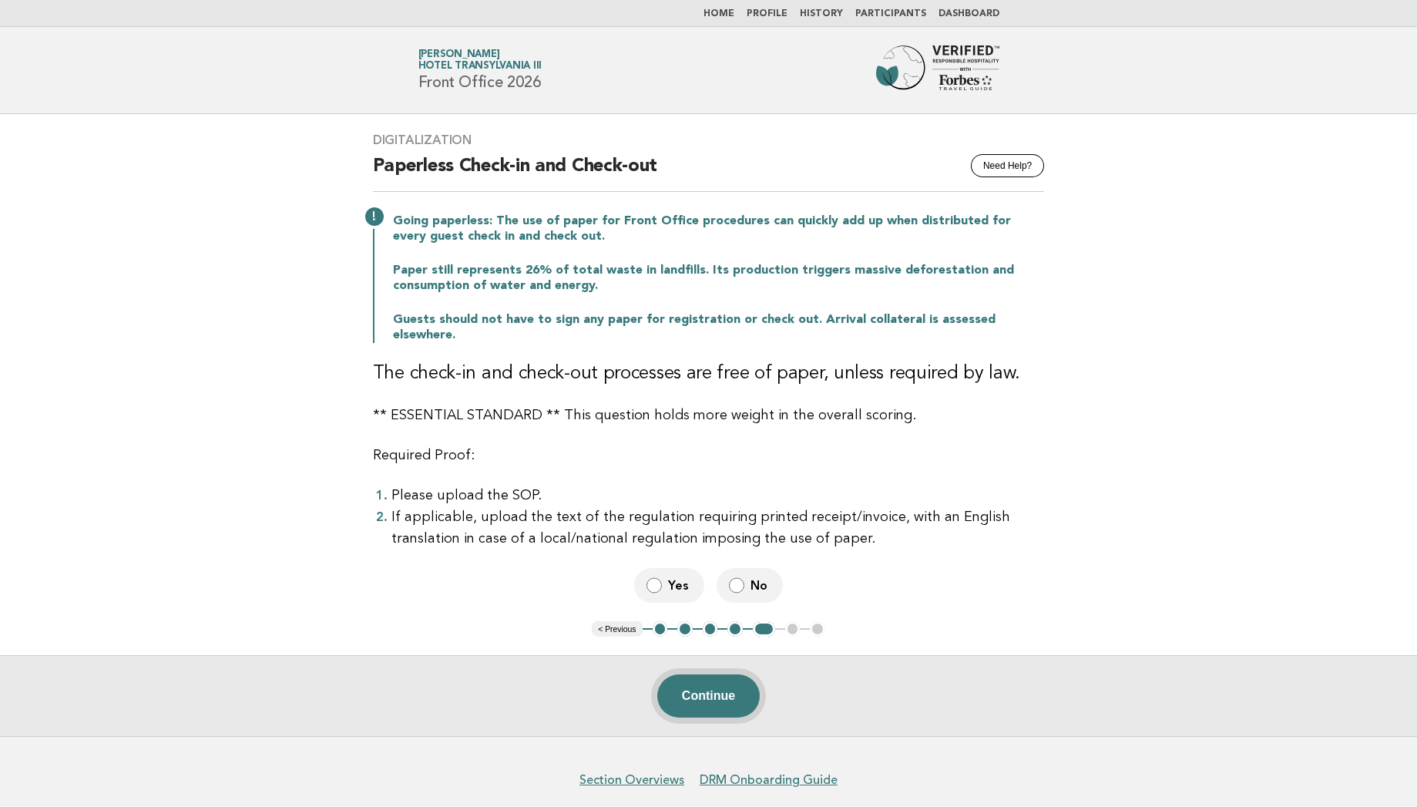
click at [726, 677] on button "Continue" at bounding box center [708, 695] width 102 height 43
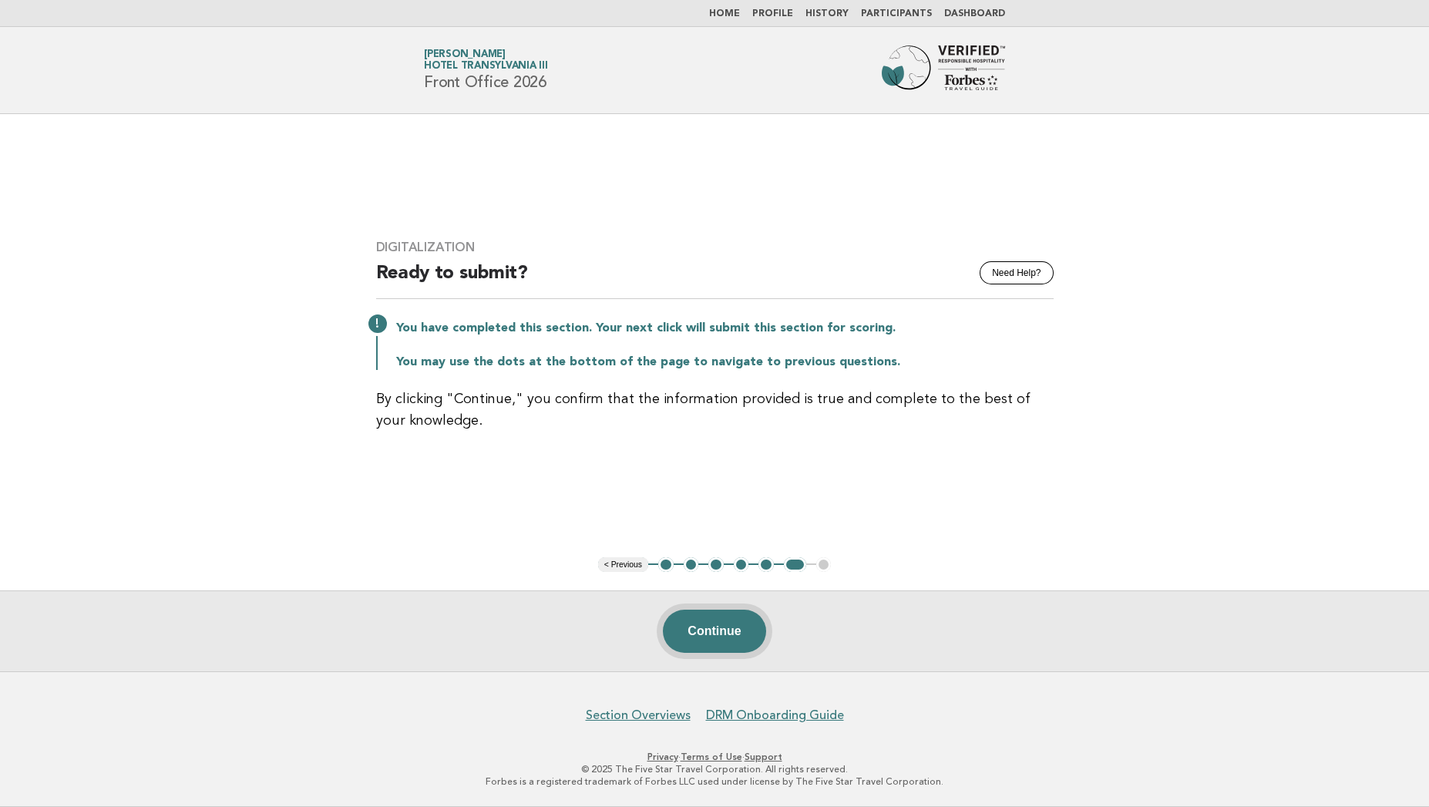
click at [722, 638] on button "Continue" at bounding box center [714, 630] width 102 height 43
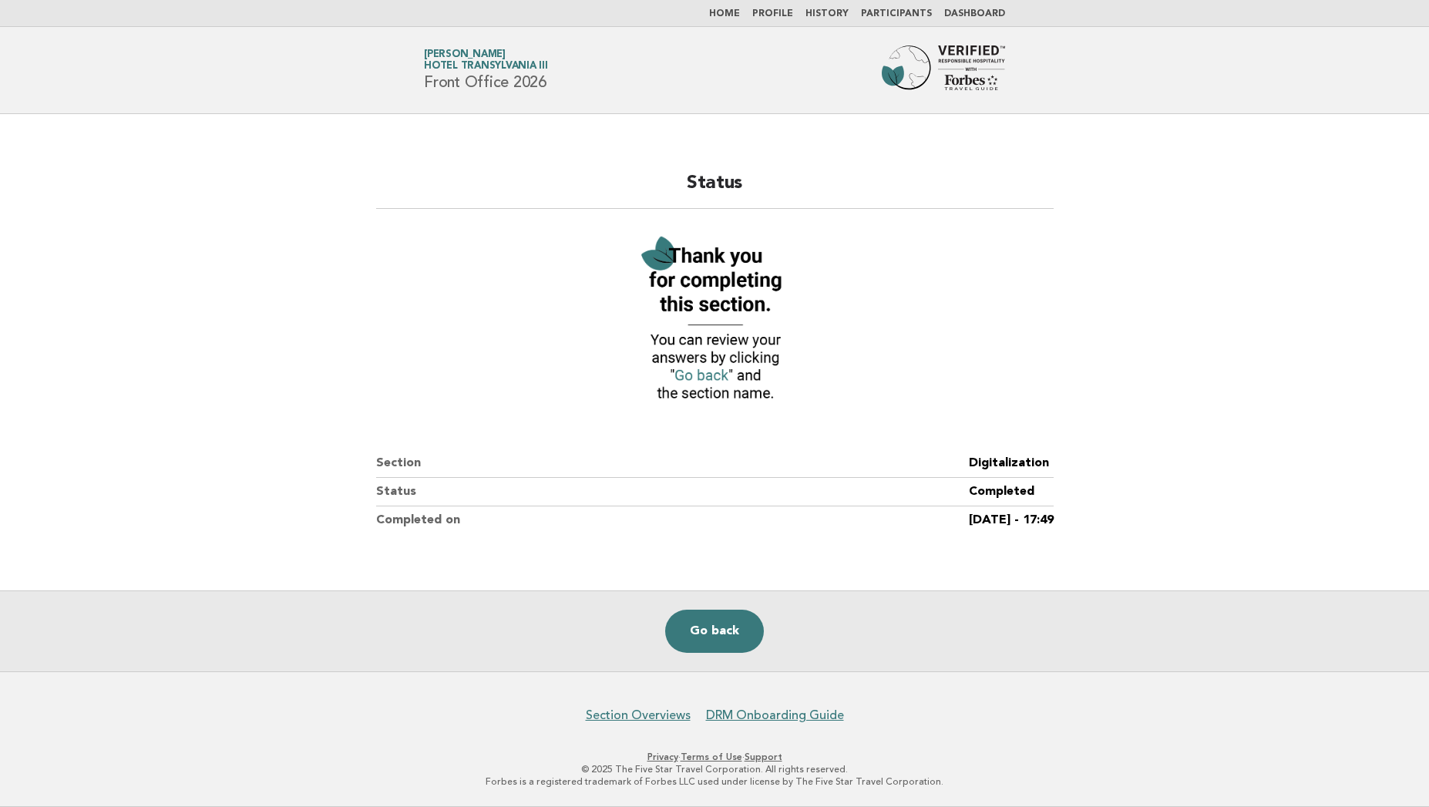
click at [722, 638] on link "Go back" at bounding box center [714, 630] width 99 height 43
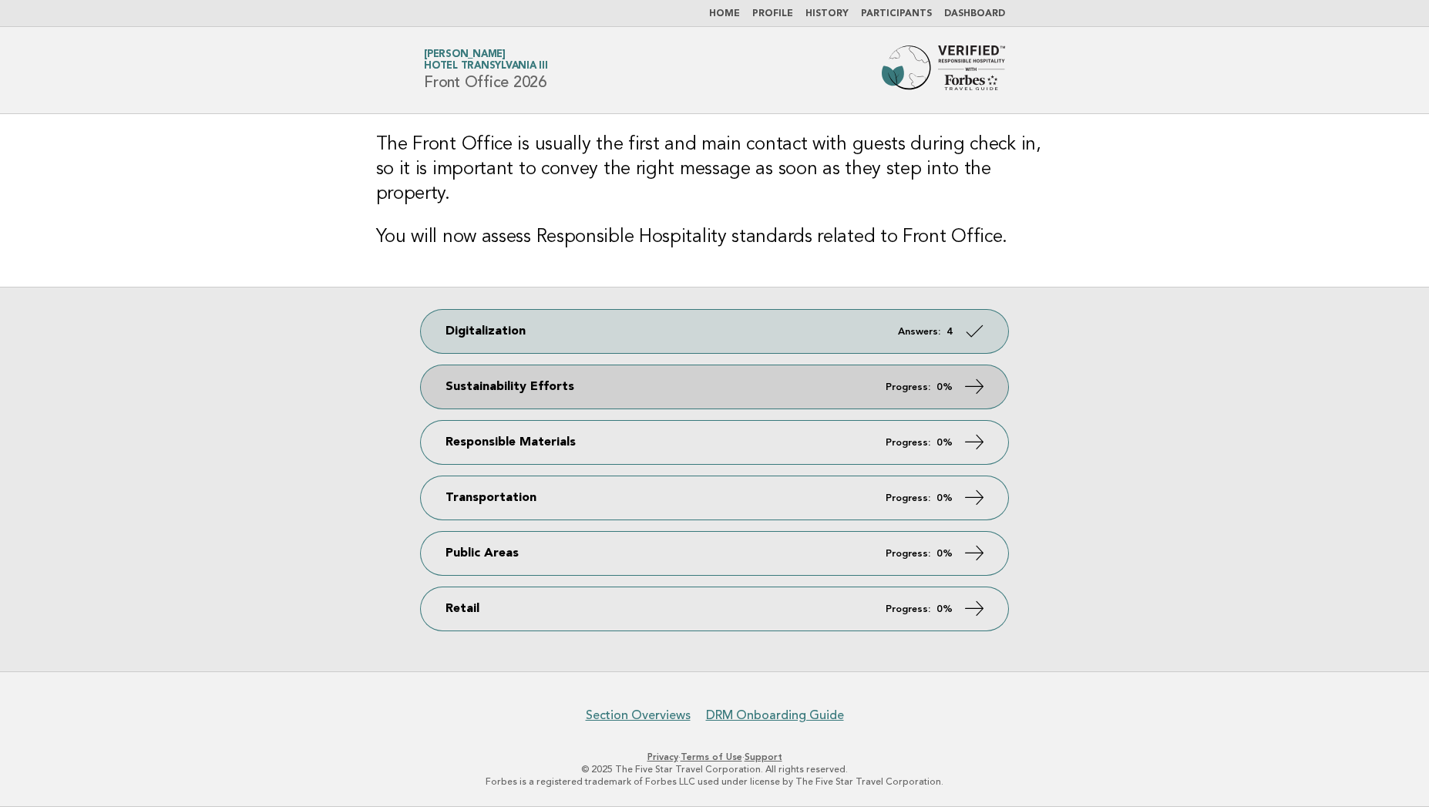
click at [697, 371] on link "Sustainability Efforts Progress: 0%" at bounding box center [714, 386] width 587 height 43
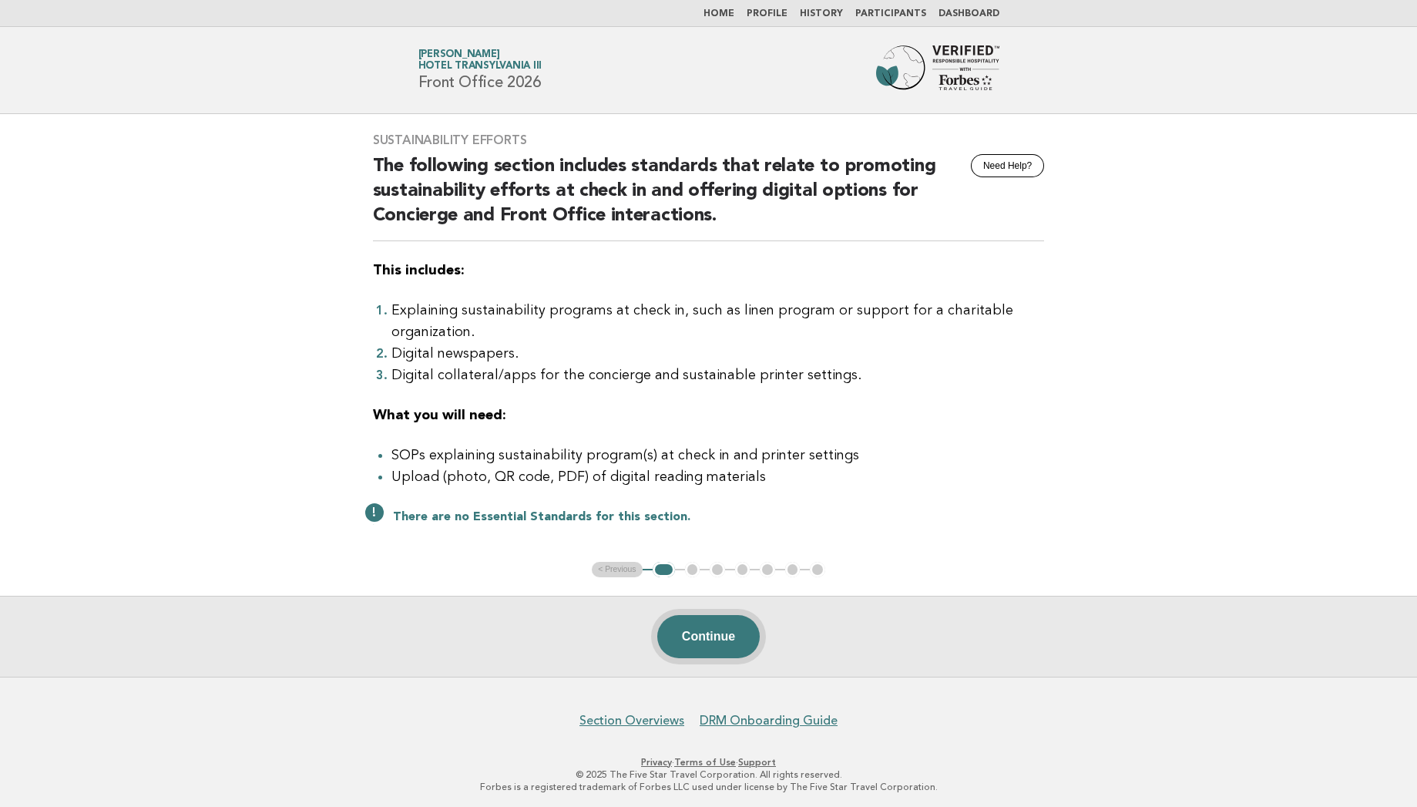
click at [707, 646] on button "Continue" at bounding box center [708, 636] width 102 height 43
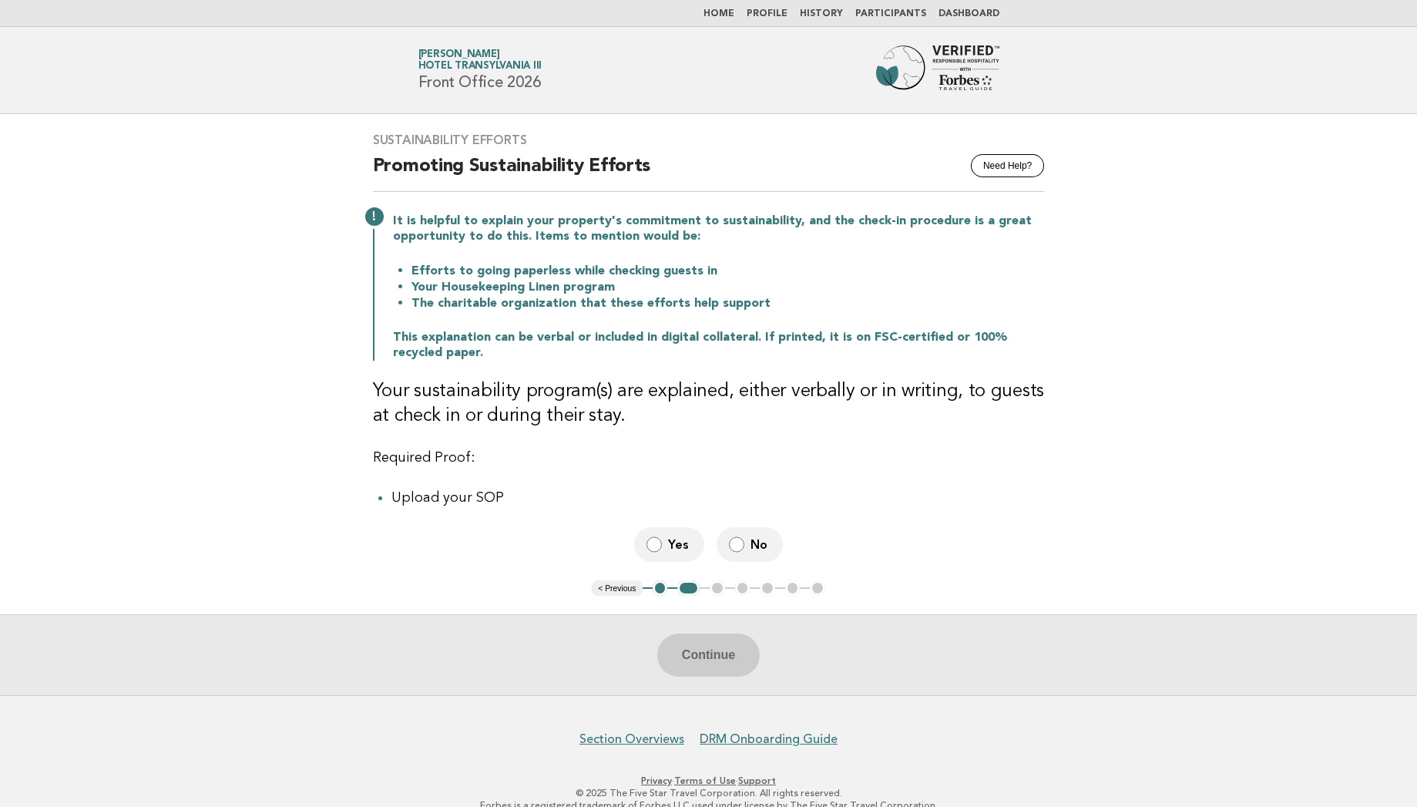
click at [748, 549] on label "No" at bounding box center [750, 544] width 66 height 35
click at [703, 653] on button "Continue" at bounding box center [708, 654] width 102 height 43
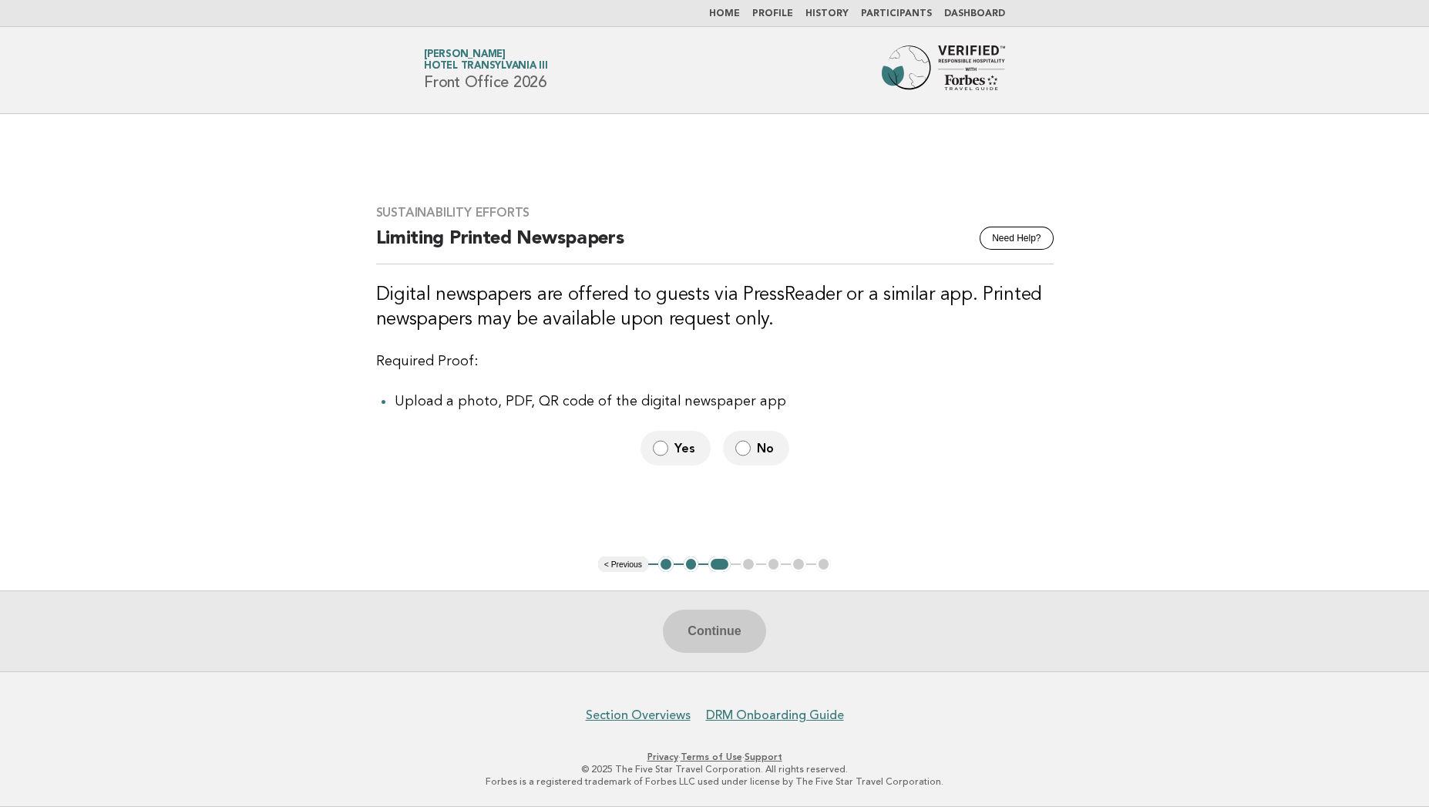
click at [749, 458] on label "No" at bounding box center [756, 448] width 66 height 35
click at [726, 616] on button "Continue" at bounding box center [714, 630] width 102 height 43
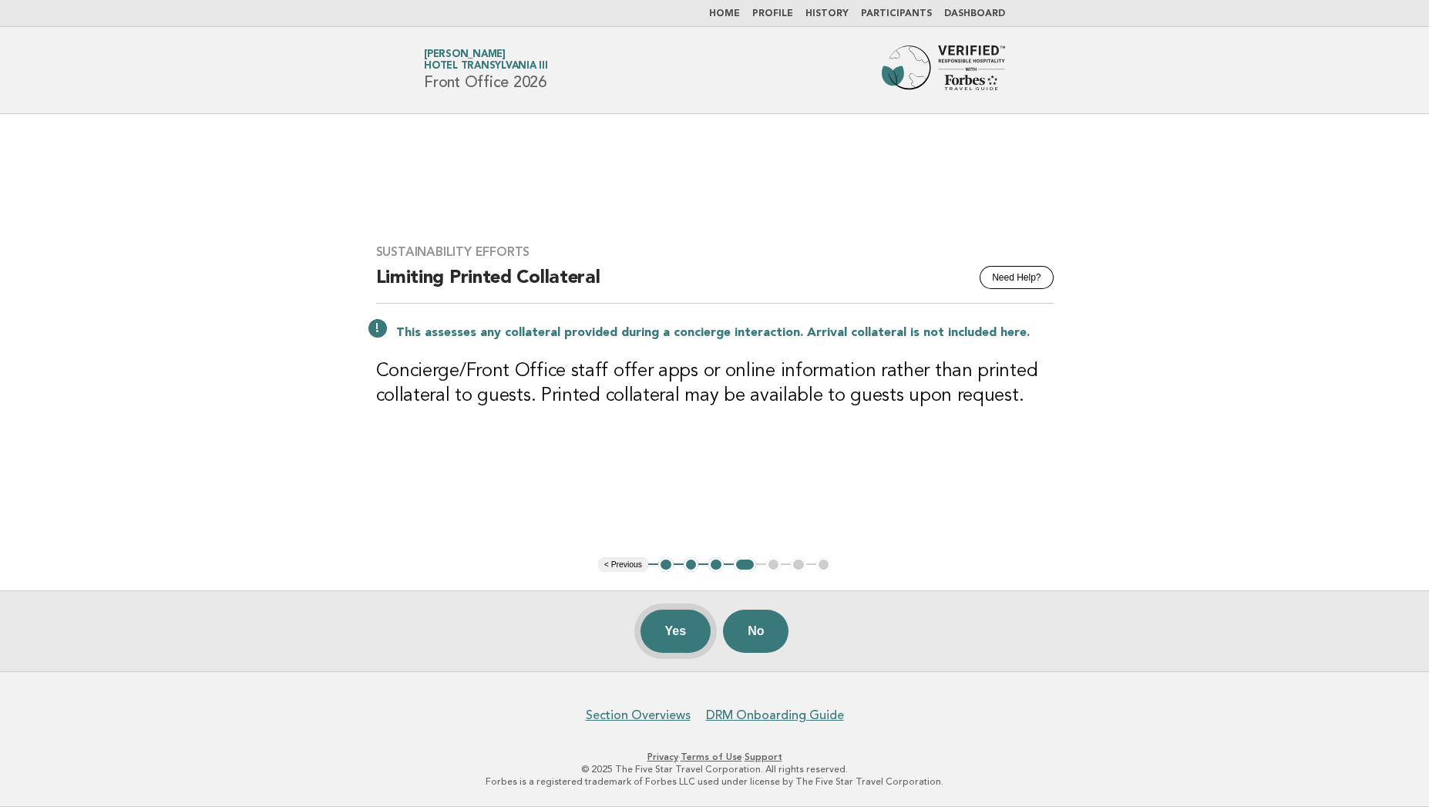
click at [663, 641] on button "Yes" at bounding box center [675, 630] width 71 height 43
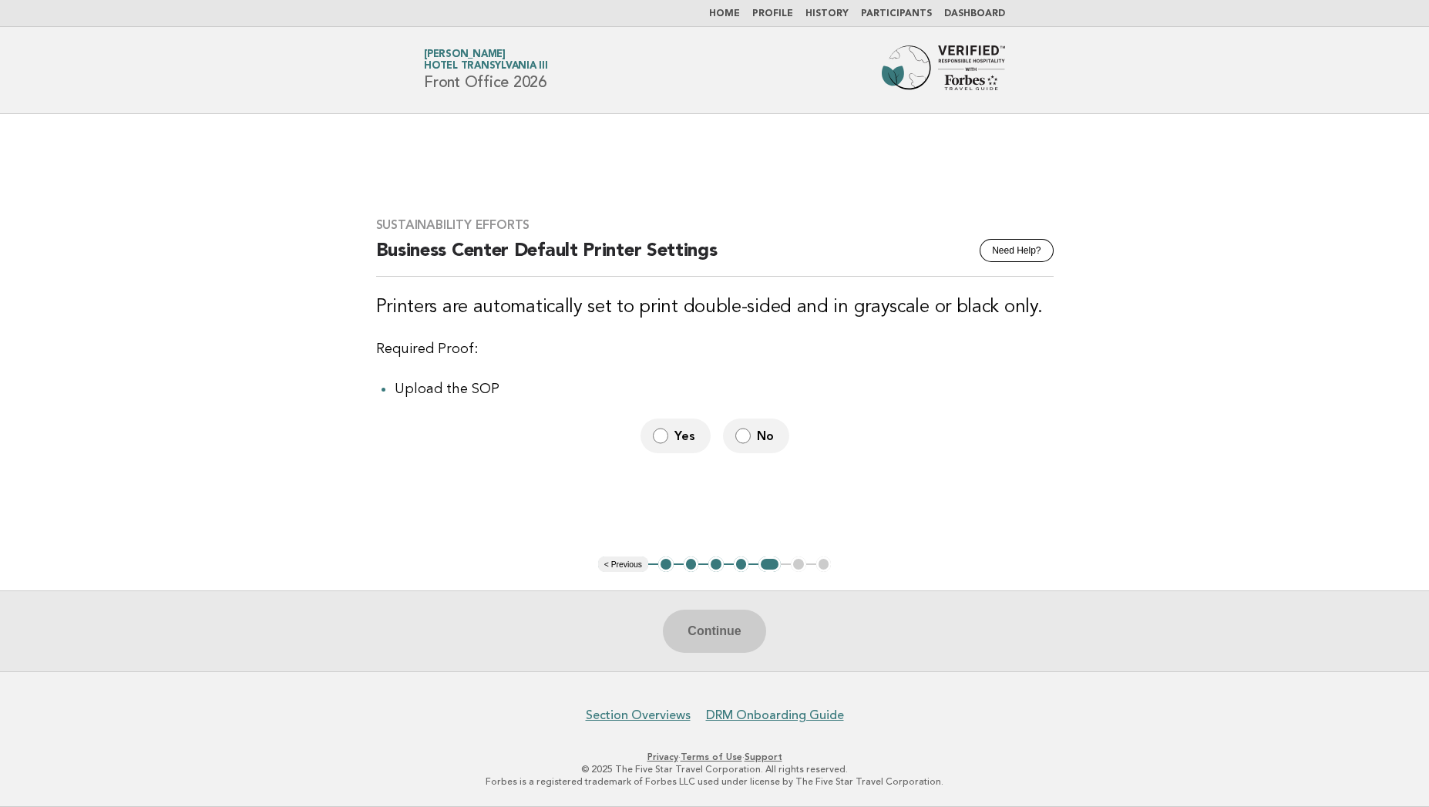
click at [751, 430] on label "No" at bounding box center [756, 435] width 66 height 35
click at [713, 626] on button "Continue" at bounding box center [714, 630] width 102 height 43
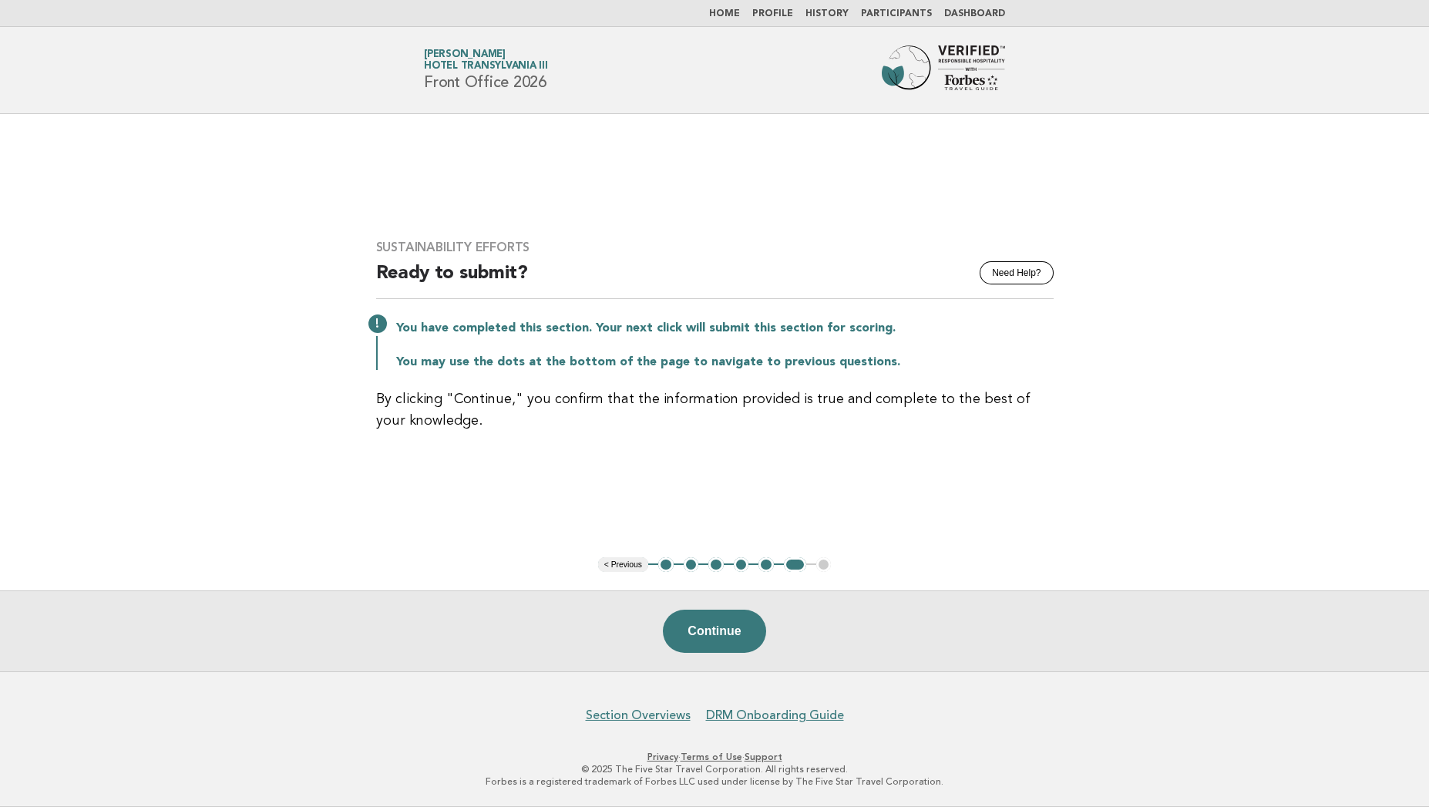
click at [713, 626] on button "Continue" at bounding box center [714, 630] width 102 height 43
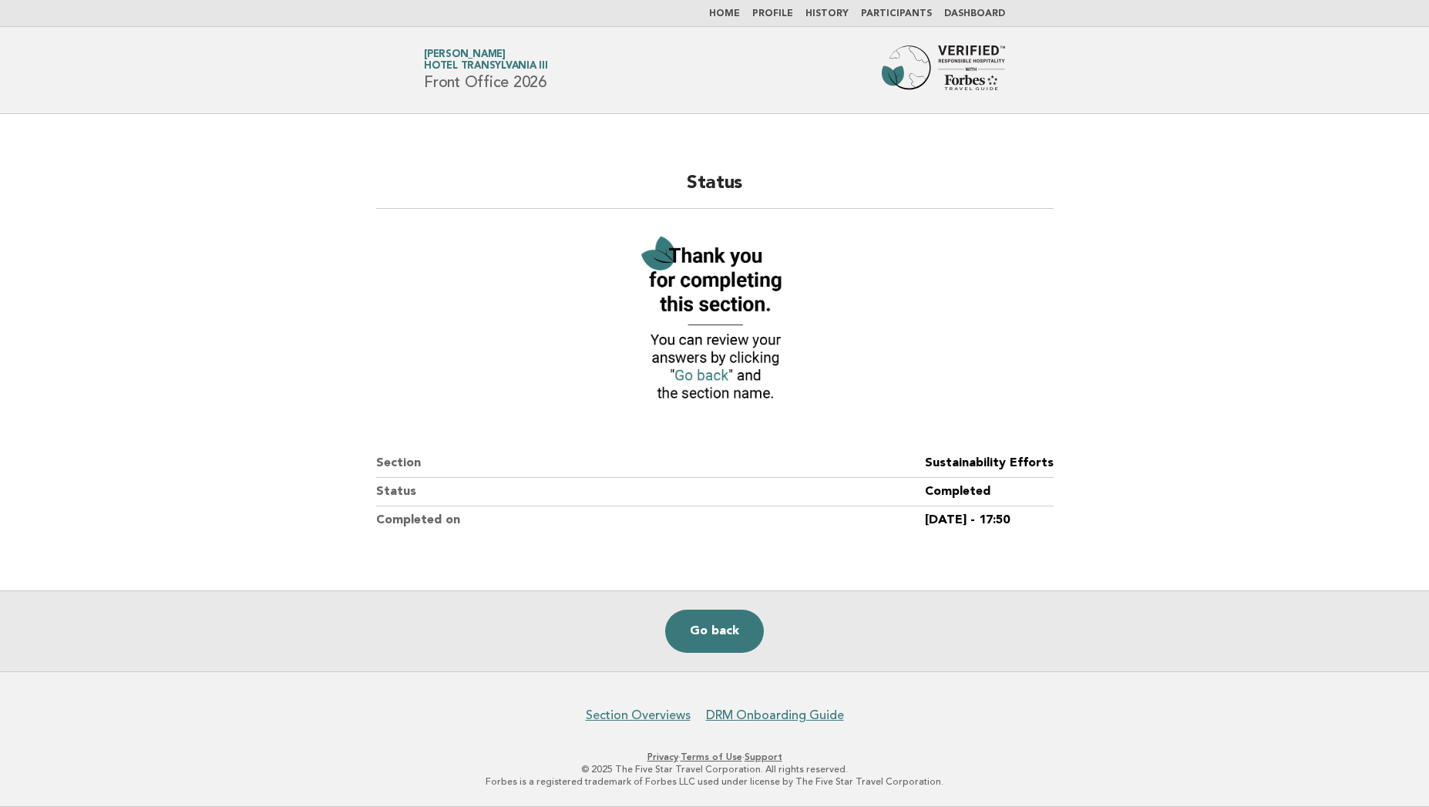
click at [713, 626] on link "Go back" at bounding box center [714, 630] width 99 height 43
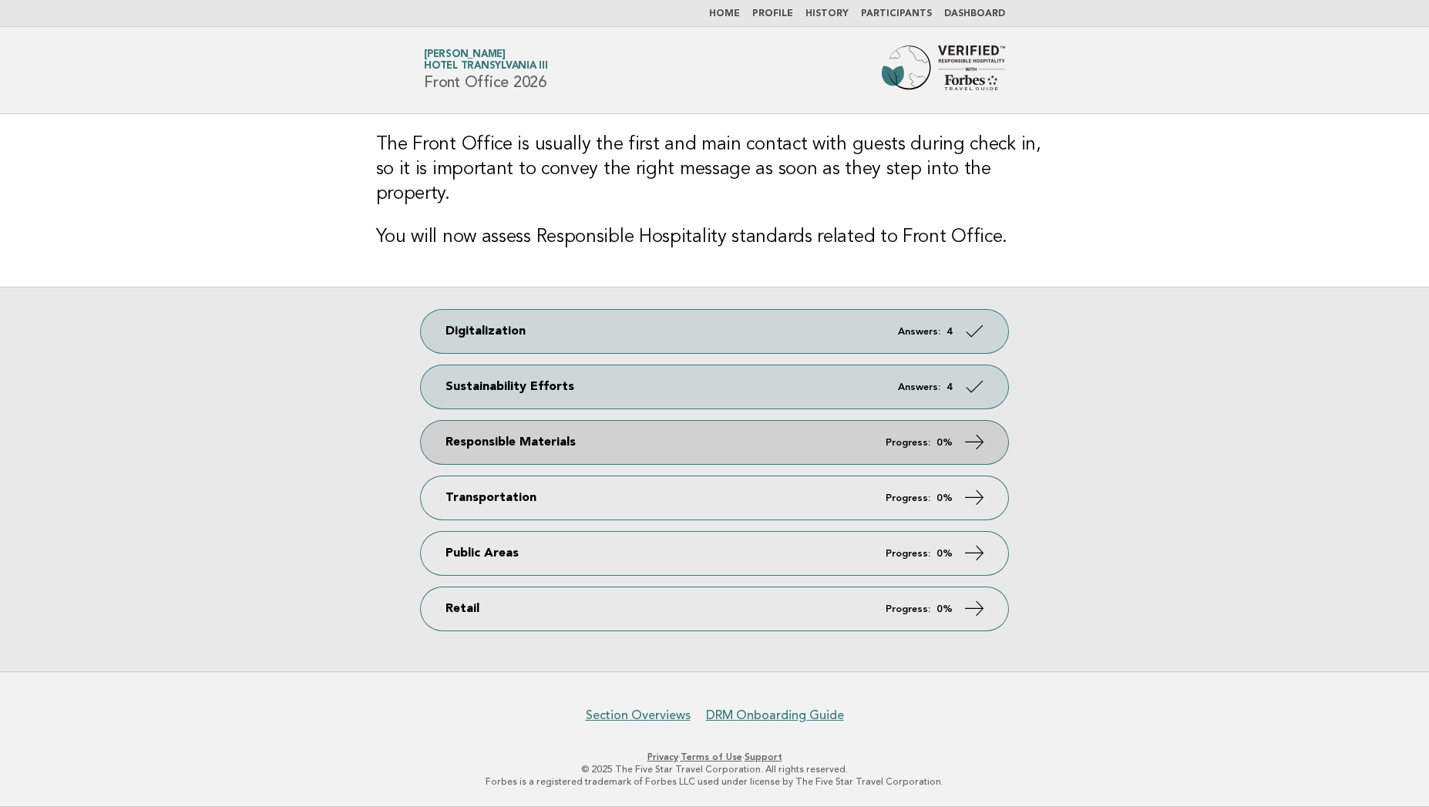
click at [737, 445] on link "Responsible Materials Progress: 0%" at bounding box center [714, 442] width 587 height 43
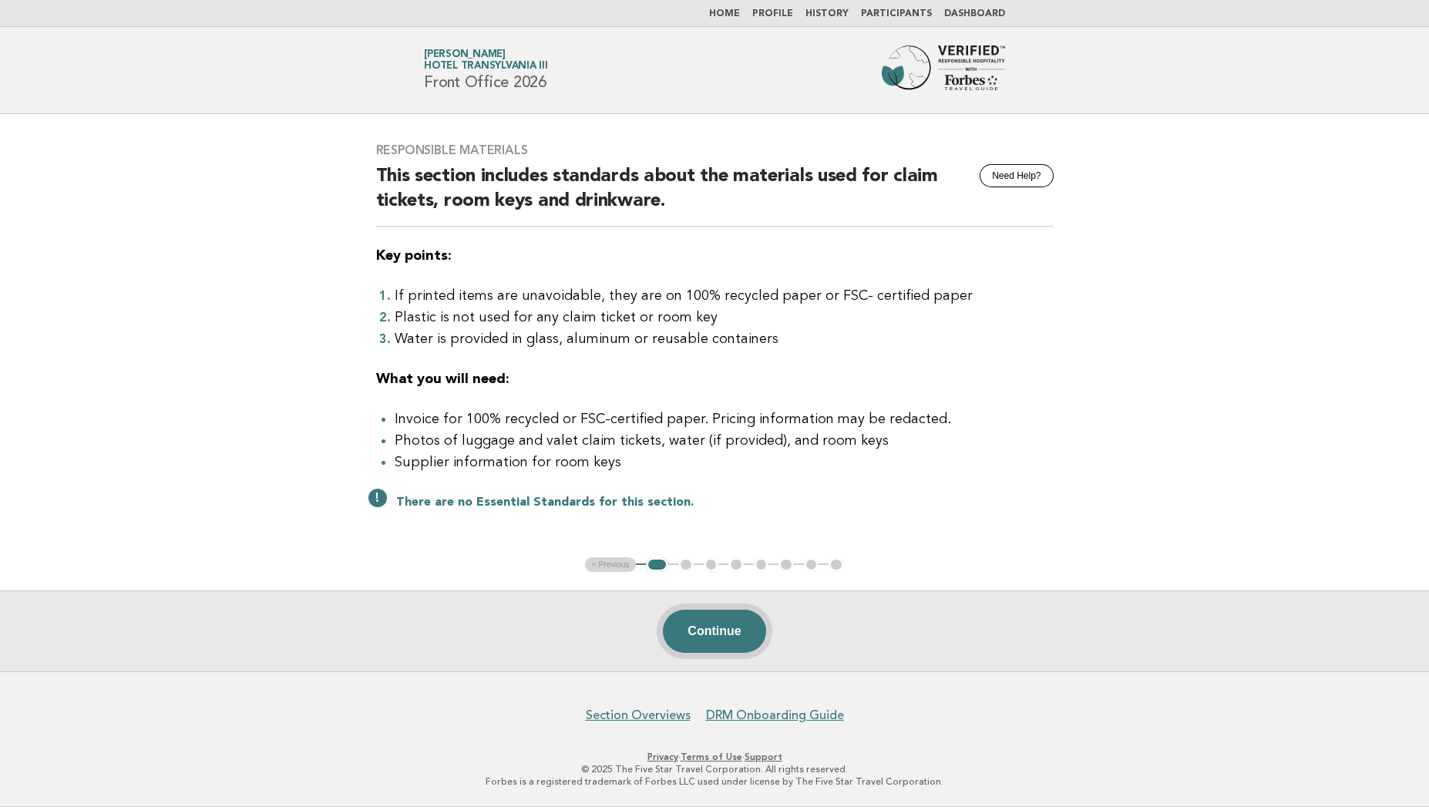
click at [735, 640] on button "Continue" at bounding box center [714, 630] width 102 height 43
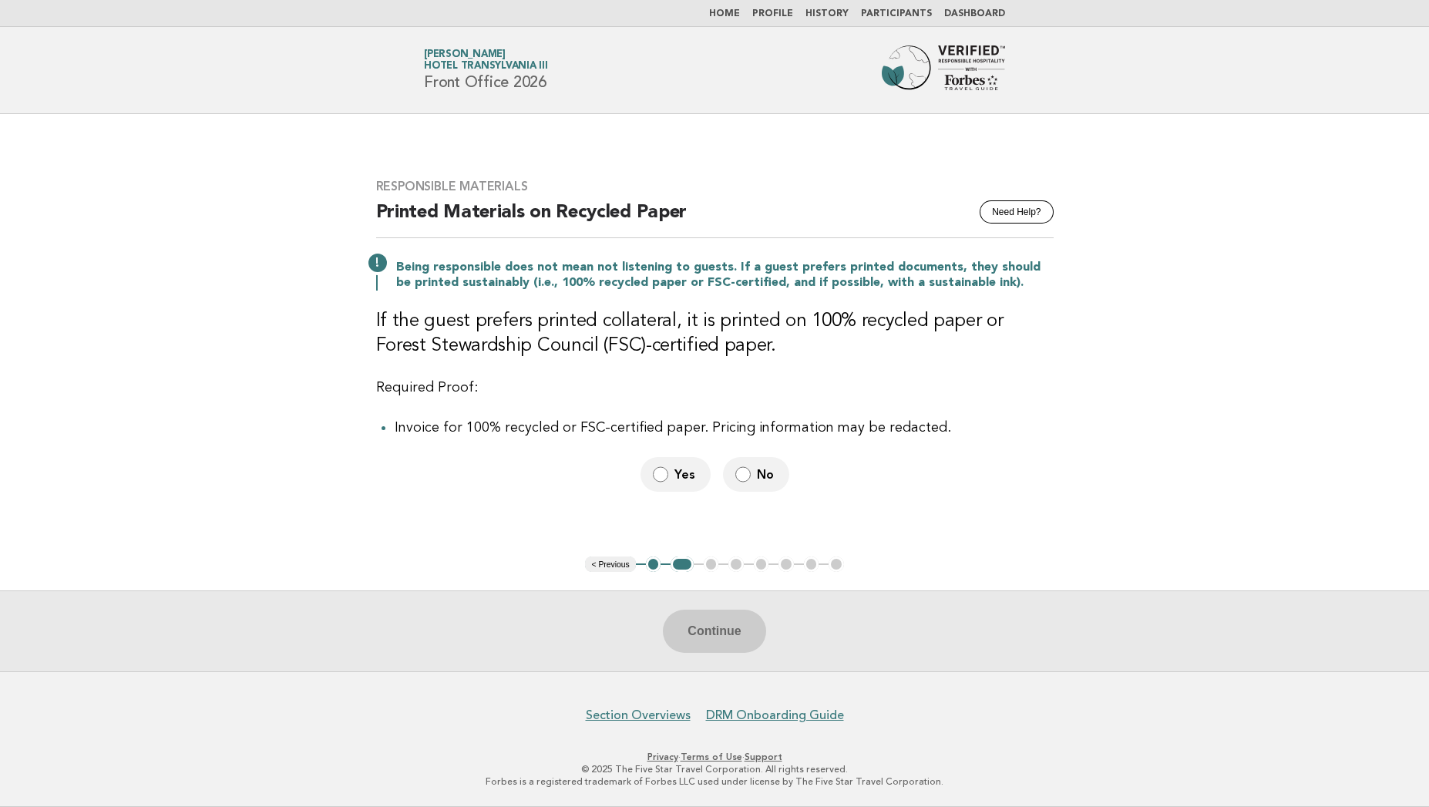
click at [750, 480] on label "No" at bounding box center [756, 474] width 66 height 35
click at [710, 613] on button "Continue" at bounding box center [714, 630] width 102 height 43
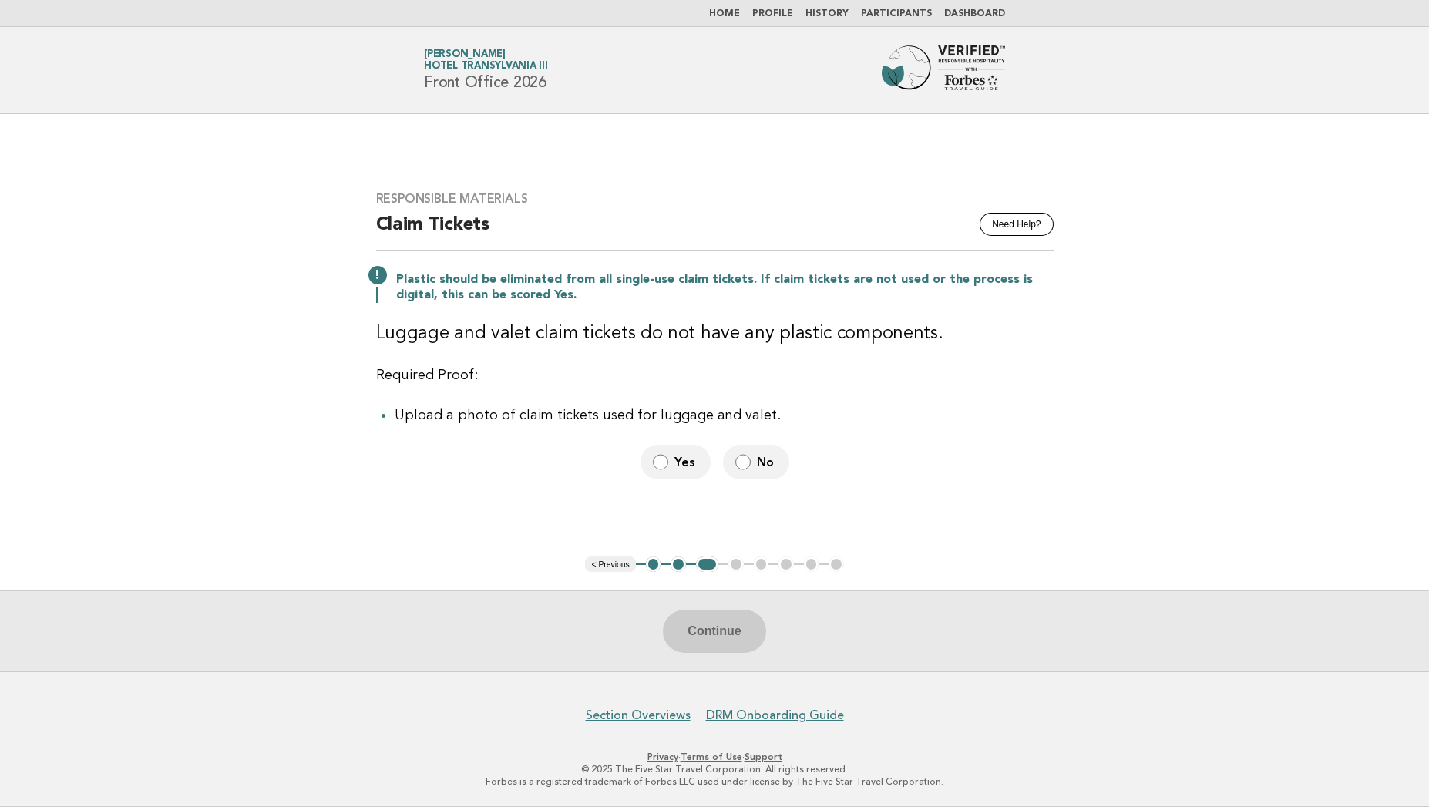
click at [757, 465] on span "No" at bounding box center [767, 462] width 20 height 16
click at [707, 633] on button "Continue" at bounding box center [714, 630] width 102 height 43
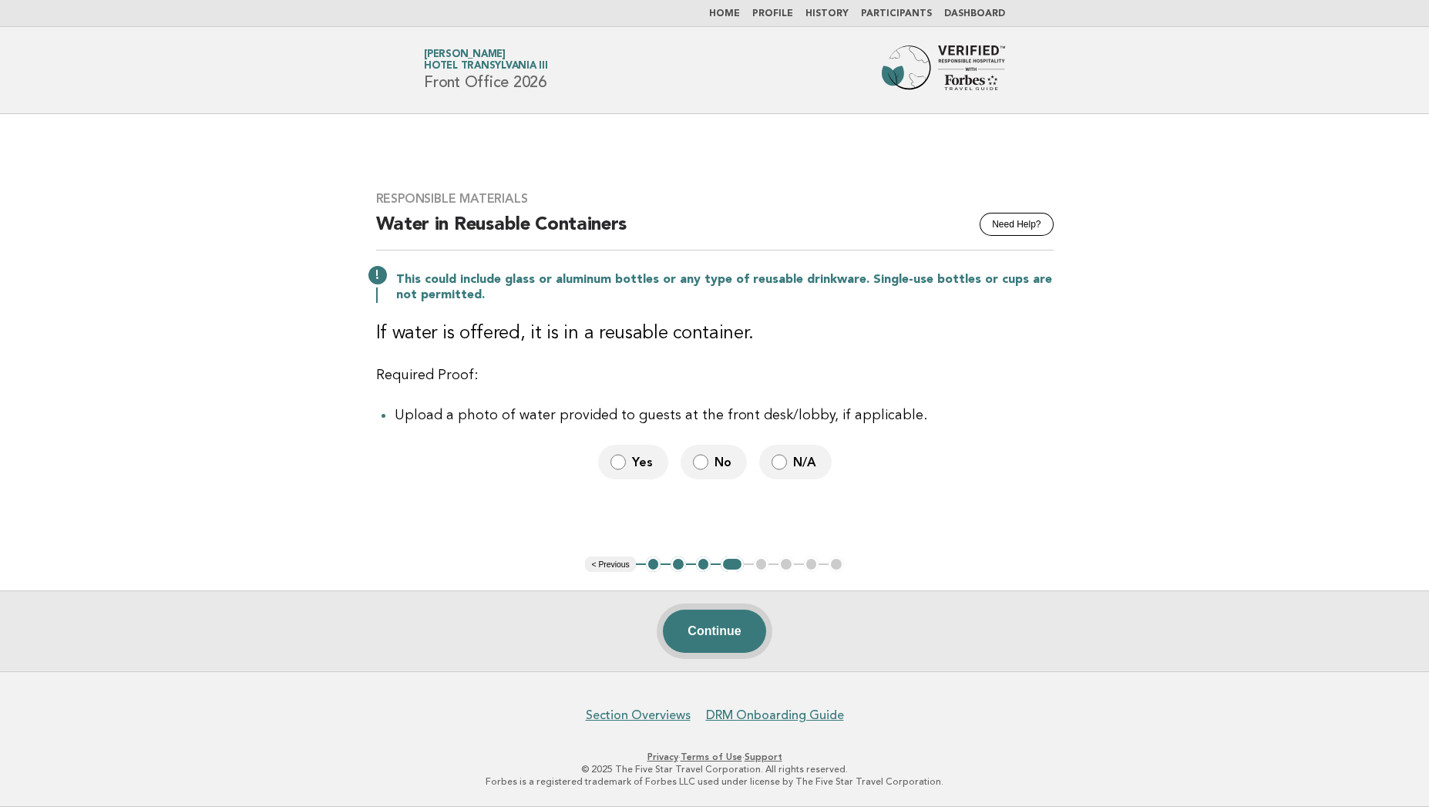
click at [710, 622] on button "Continue" at bounding box center [714, 630] width 102 height 43
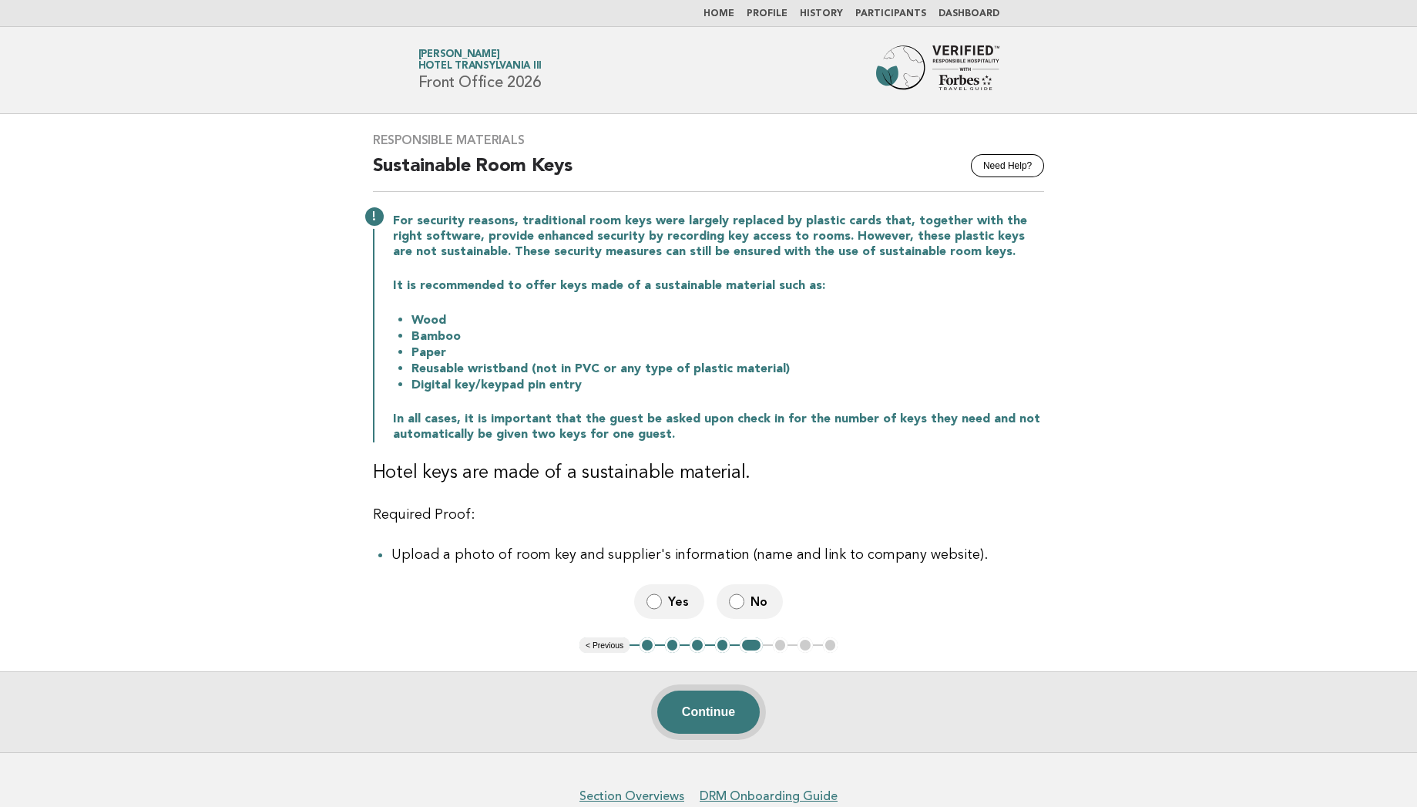
click at [715, 710] on button "Continue" at bounding box center [708, 711] width 102 height 43
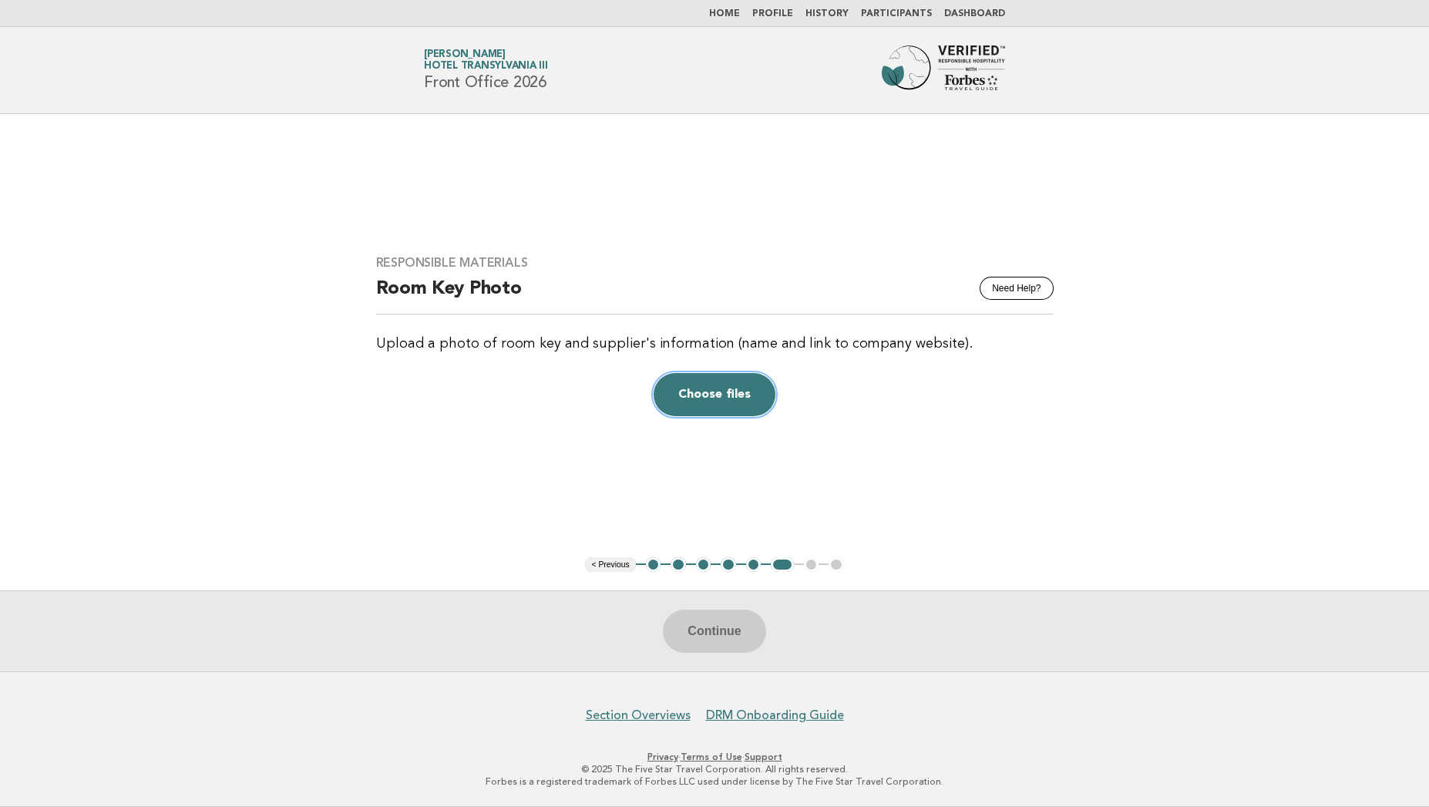
click at [737, 401] on button "Choose files" at bounding box center [714, 394] width 122 height 43
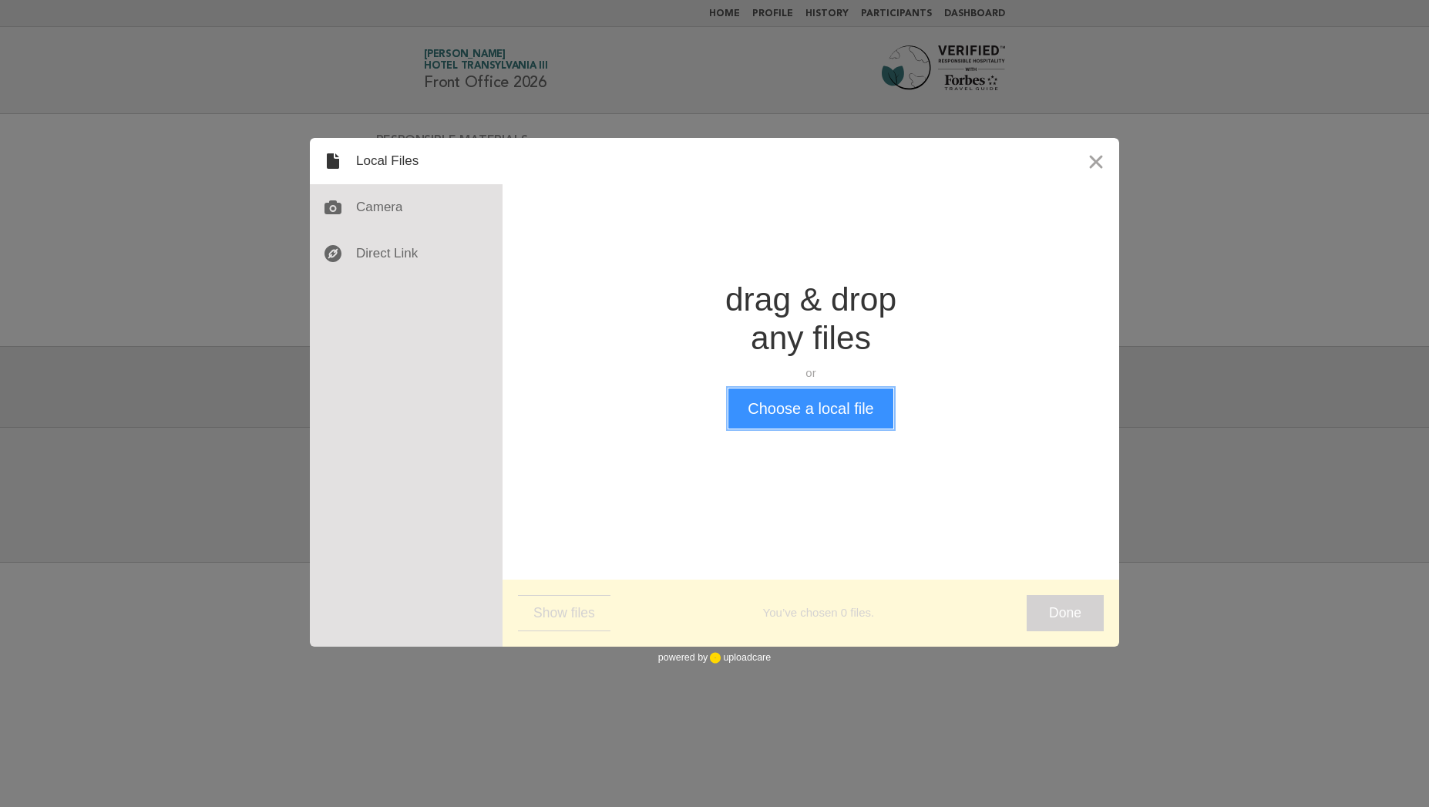
click at [792, 397] on button "Choose a local file" at bounding box center [810, 408] width 164 height 40
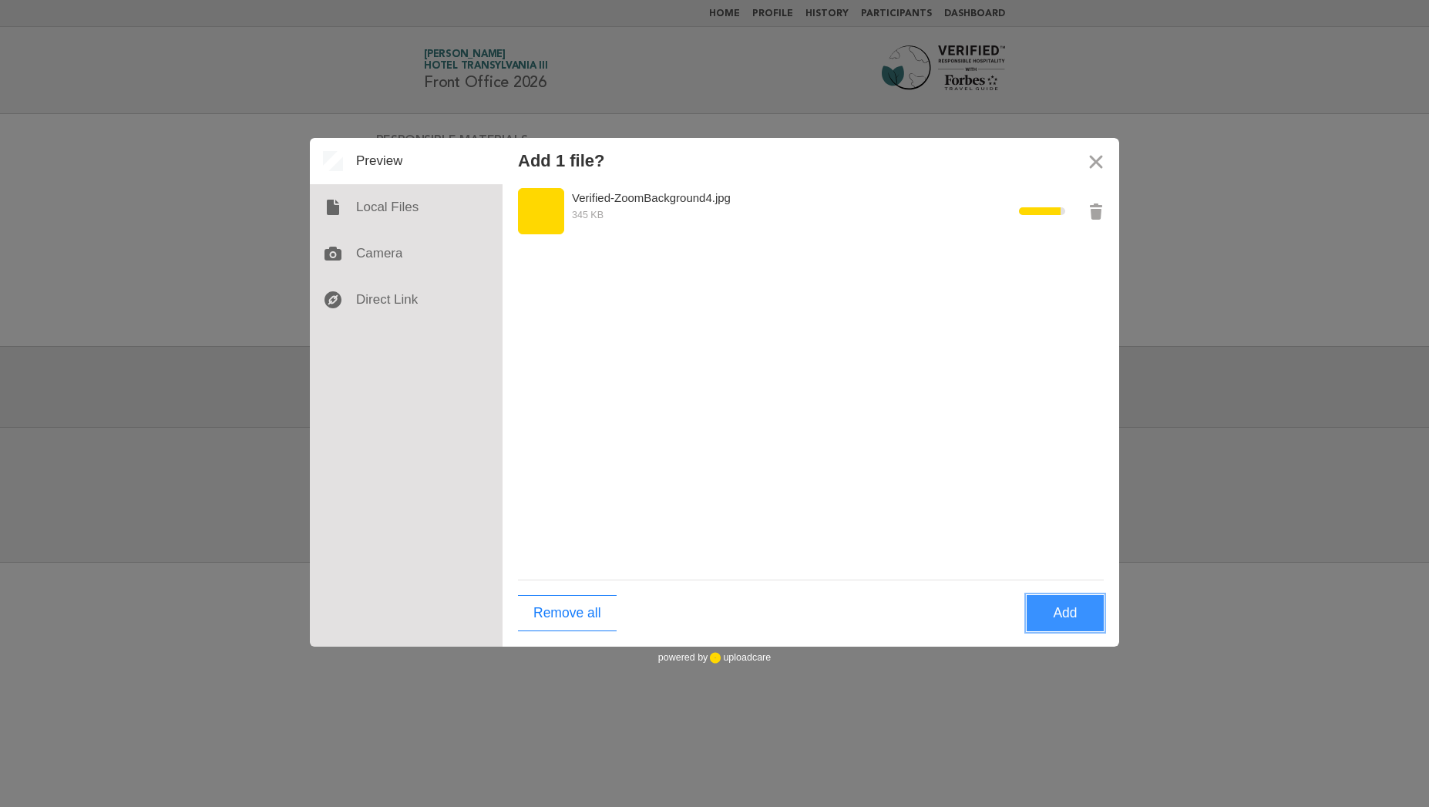
click at [1053, 605] on button "Add" at bounding box center [1064, 613] width 77 height 36
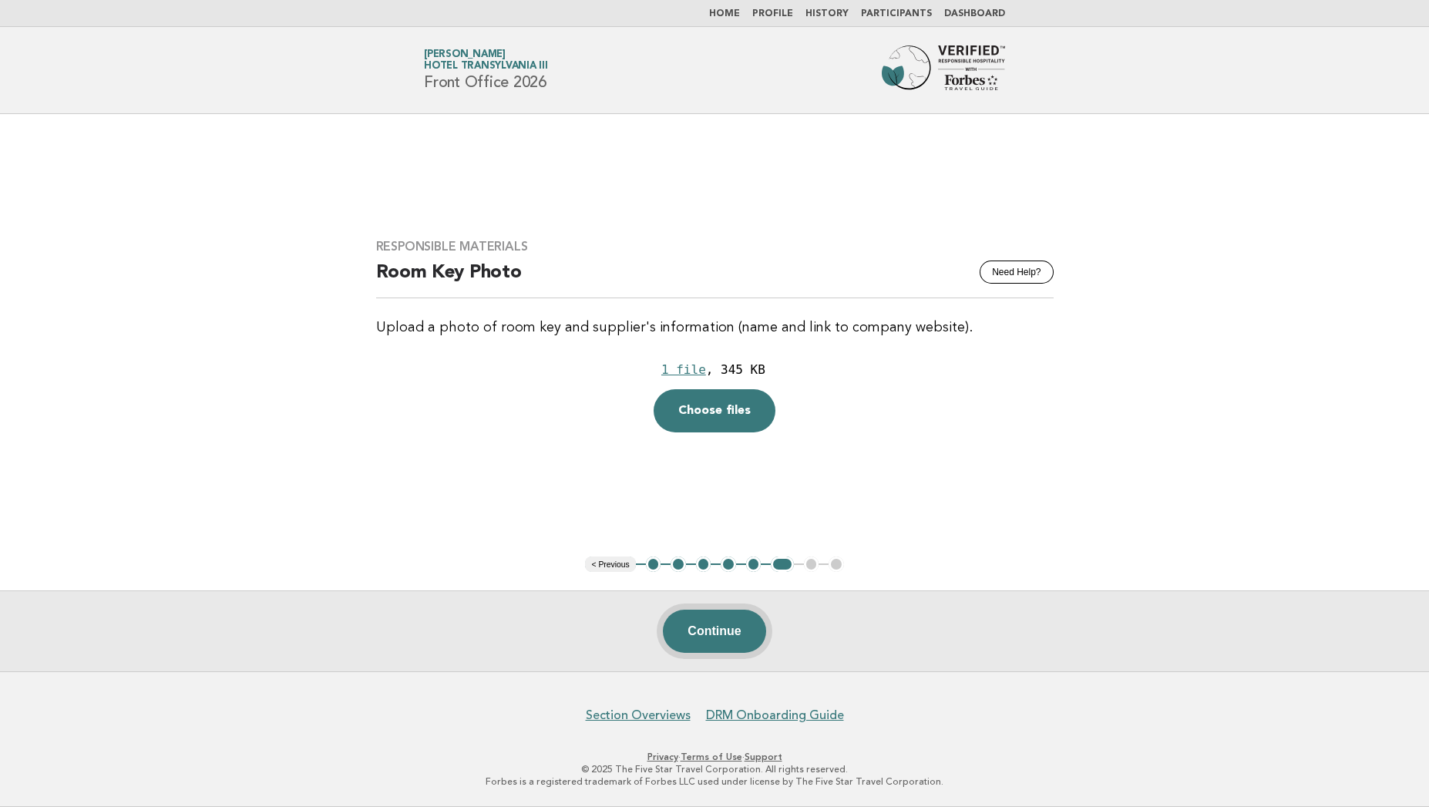
click at [711, 619] on button "Continue" at bounding box center [714, 630] width 102 height 43
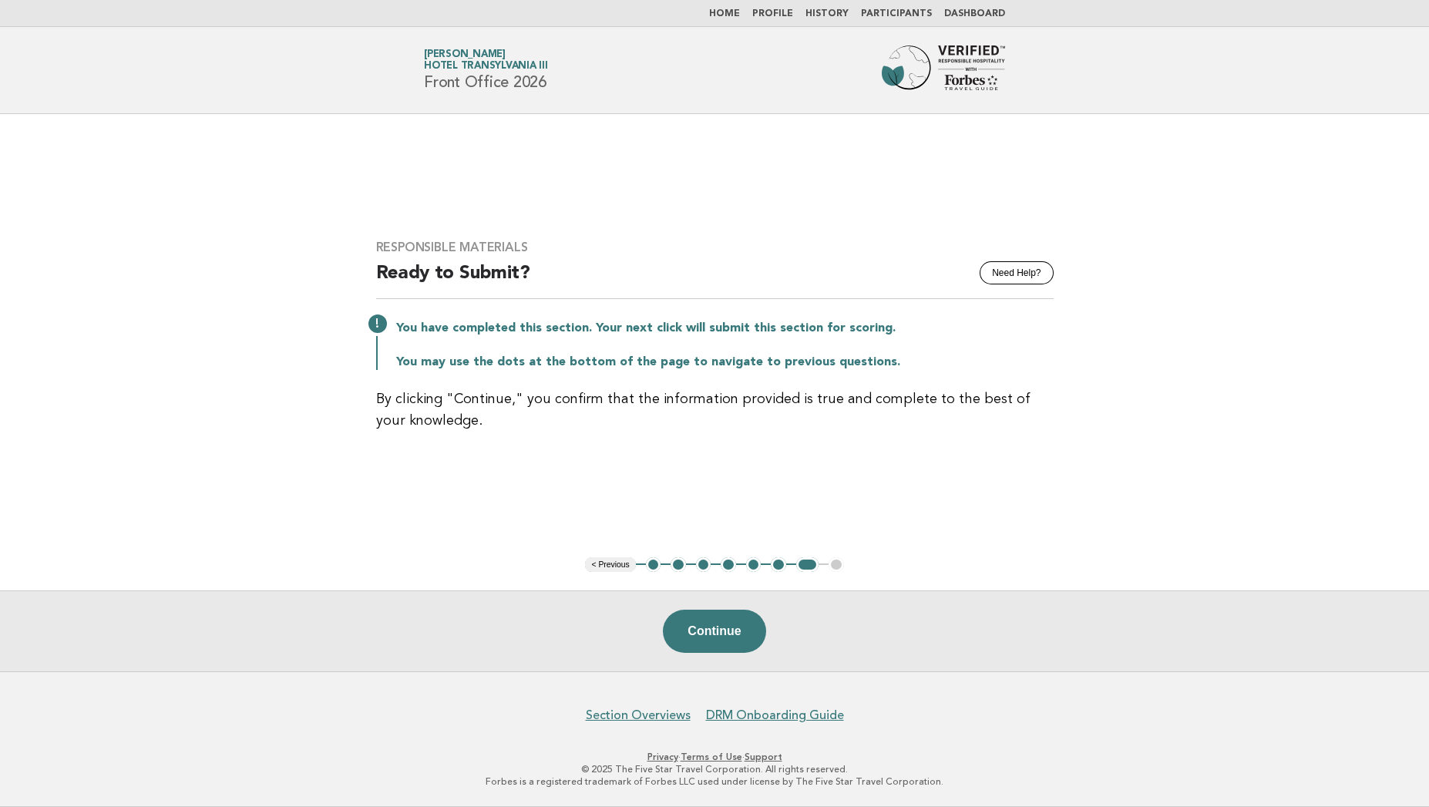
click at [711, 619] on button "Continue" at bounding box center [714, 630] width 102 height 43
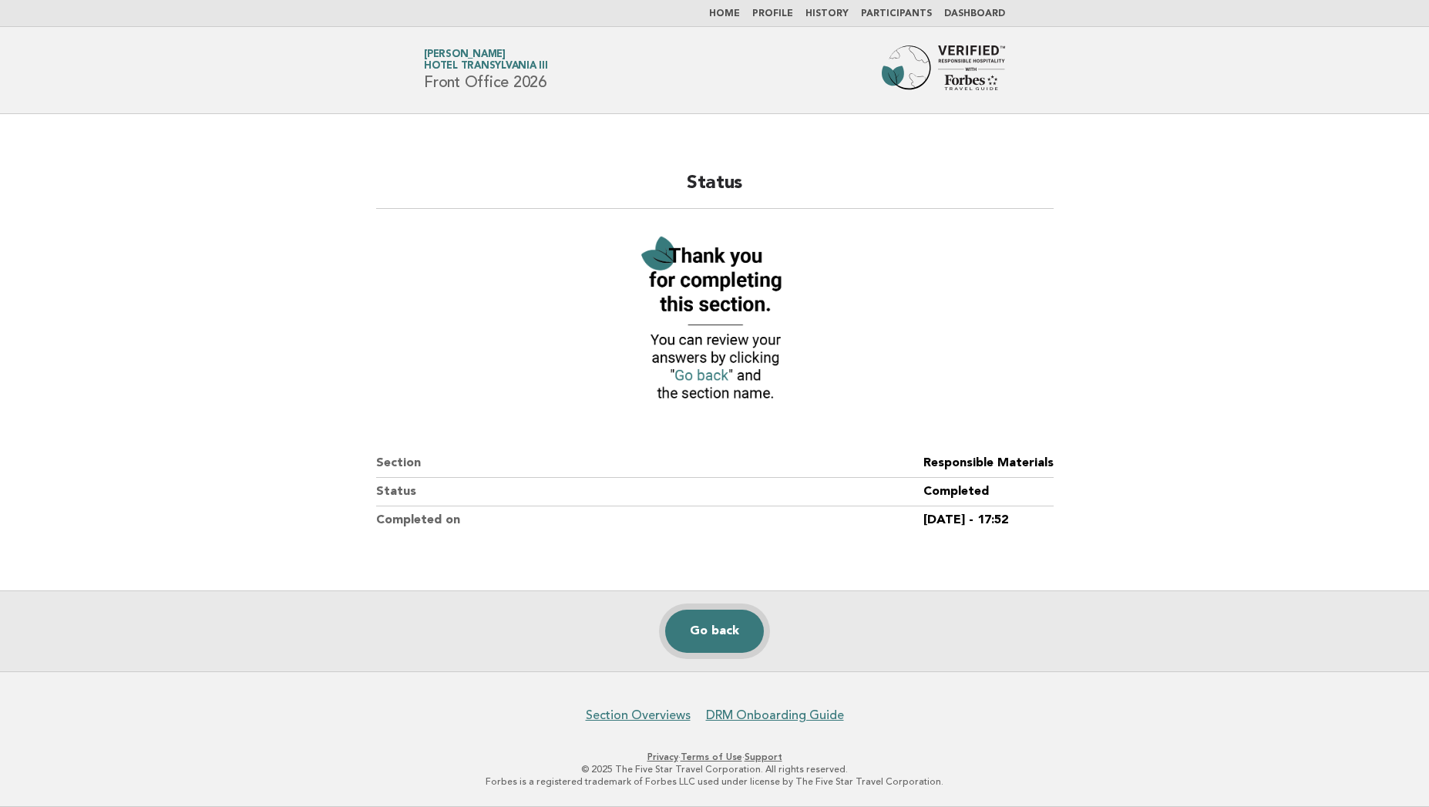
click at [710, 629] on link "Go back" at bounding box center [714, 630] width 99 height 43
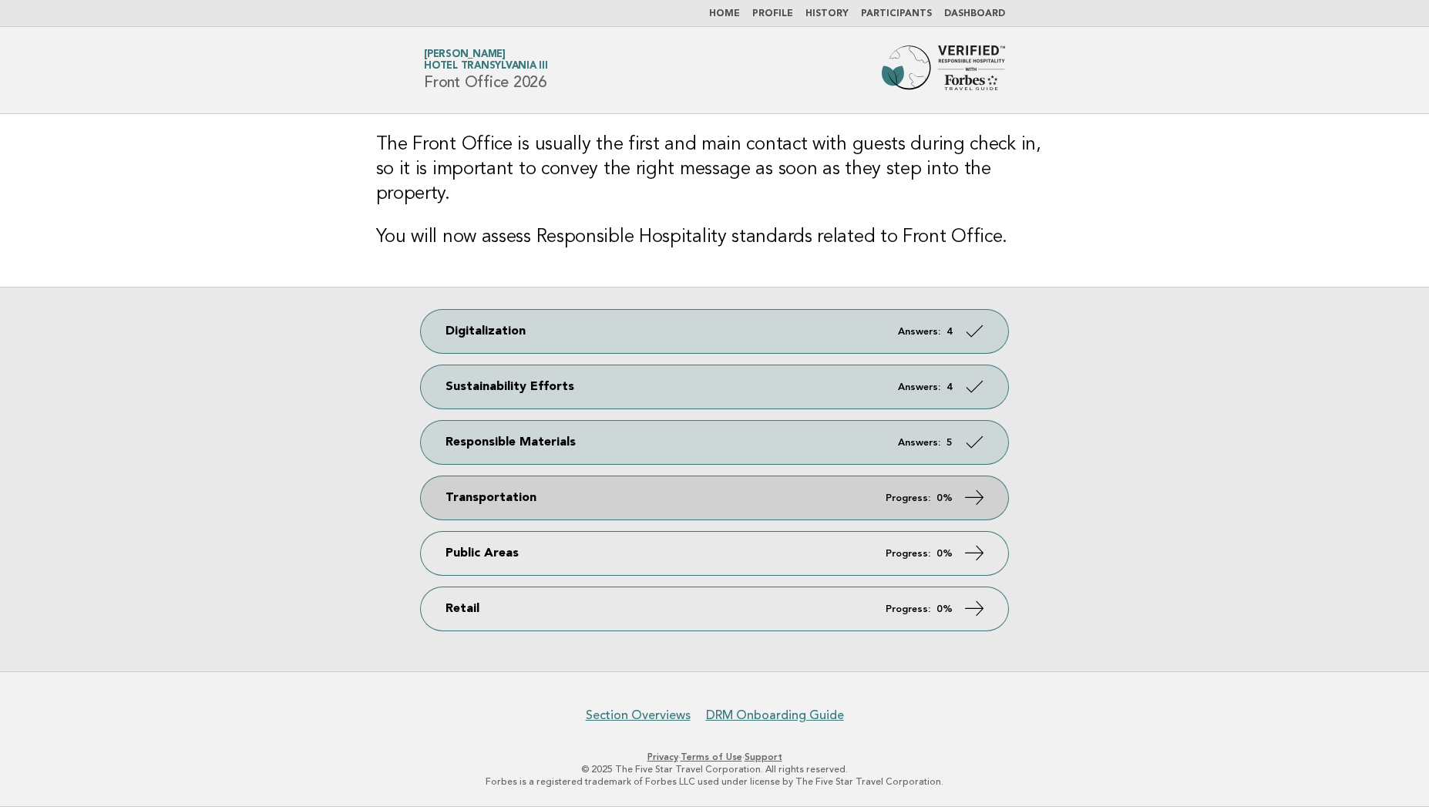
click at [724, 495] on link "Transportation Progress: 0%" at bounding box center [714, 497] width 587 height 43
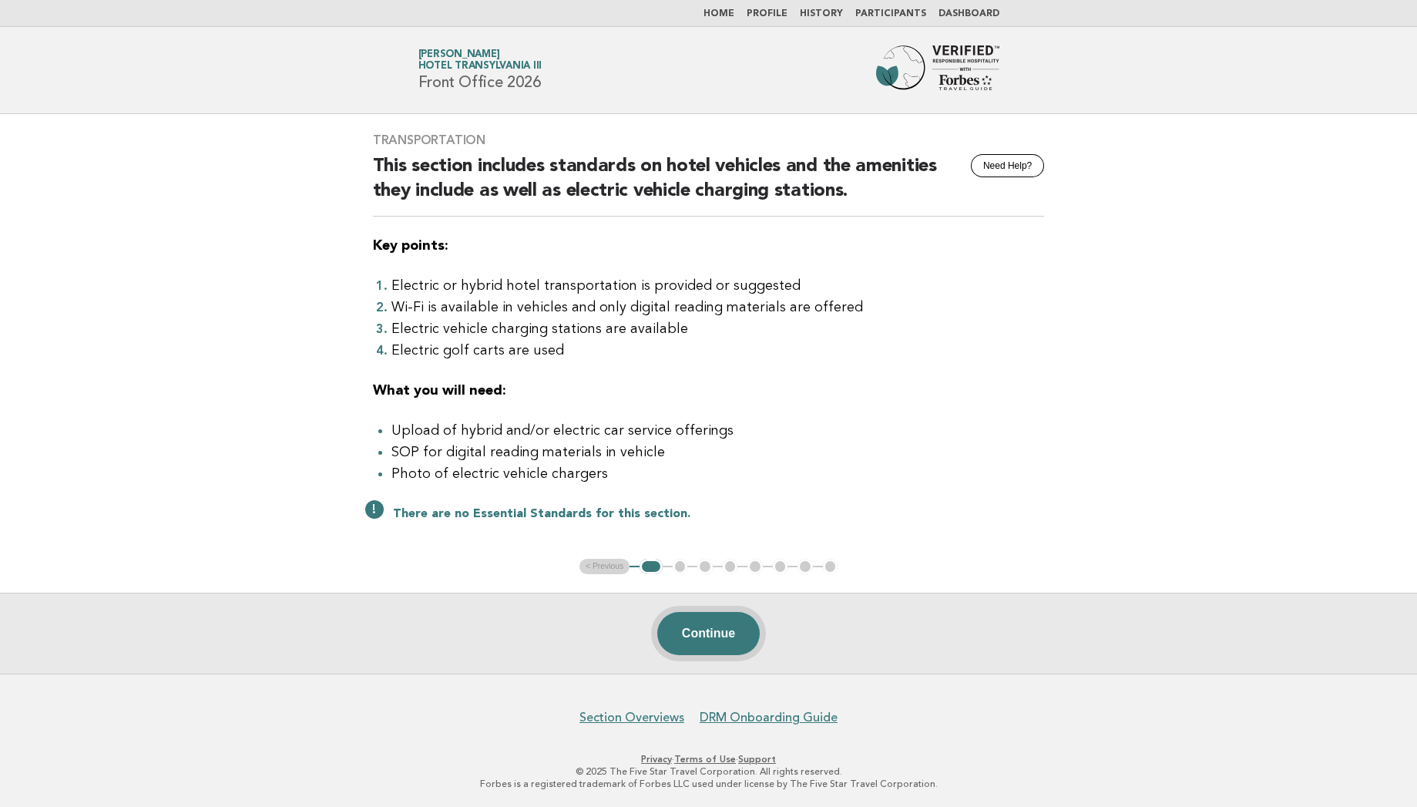
click at [697, 618] on button "Continue" at bounding box center [708, 633] width 102 height 43
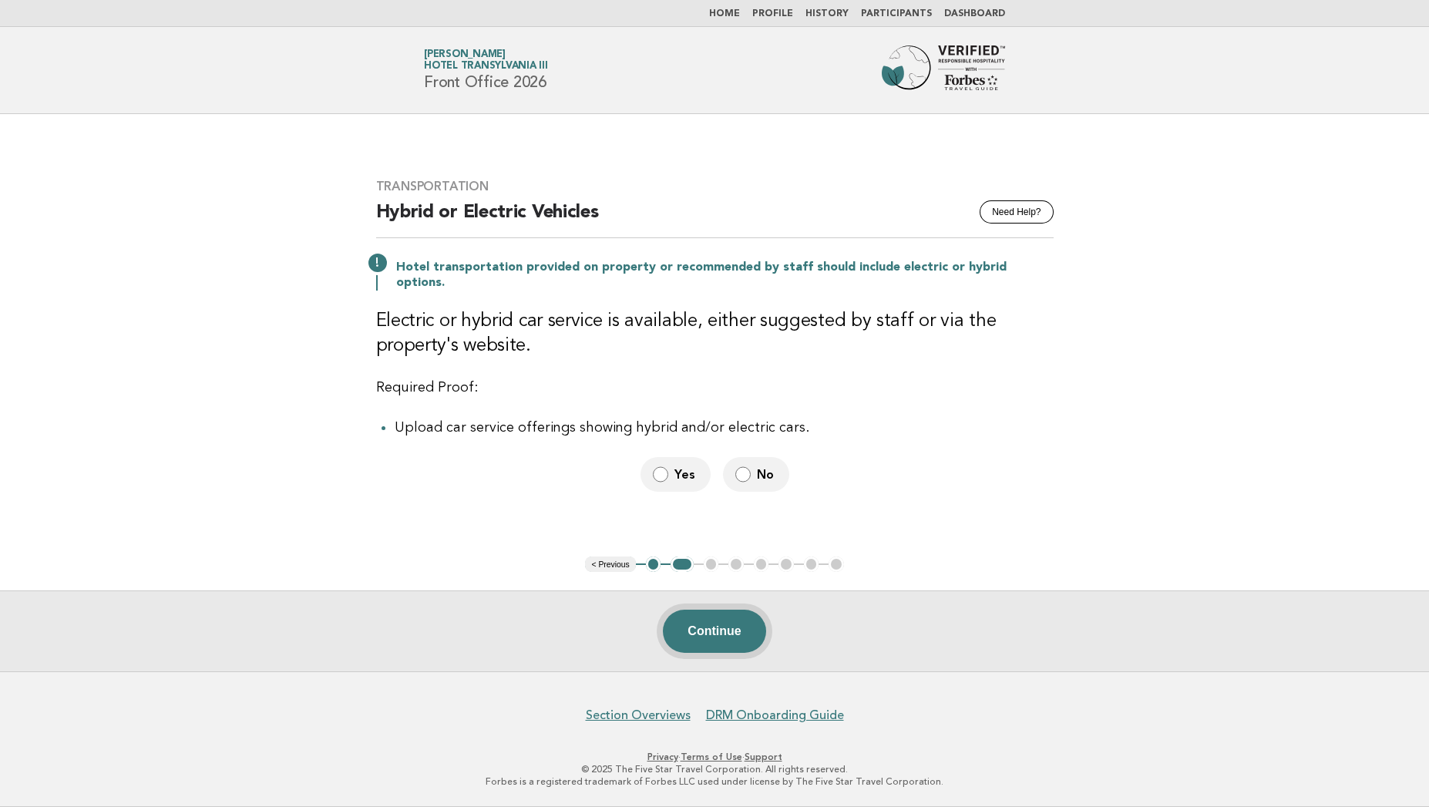
click at [726, 646] on button "Continue" at bounding box center [714, 630] width 102 height 43
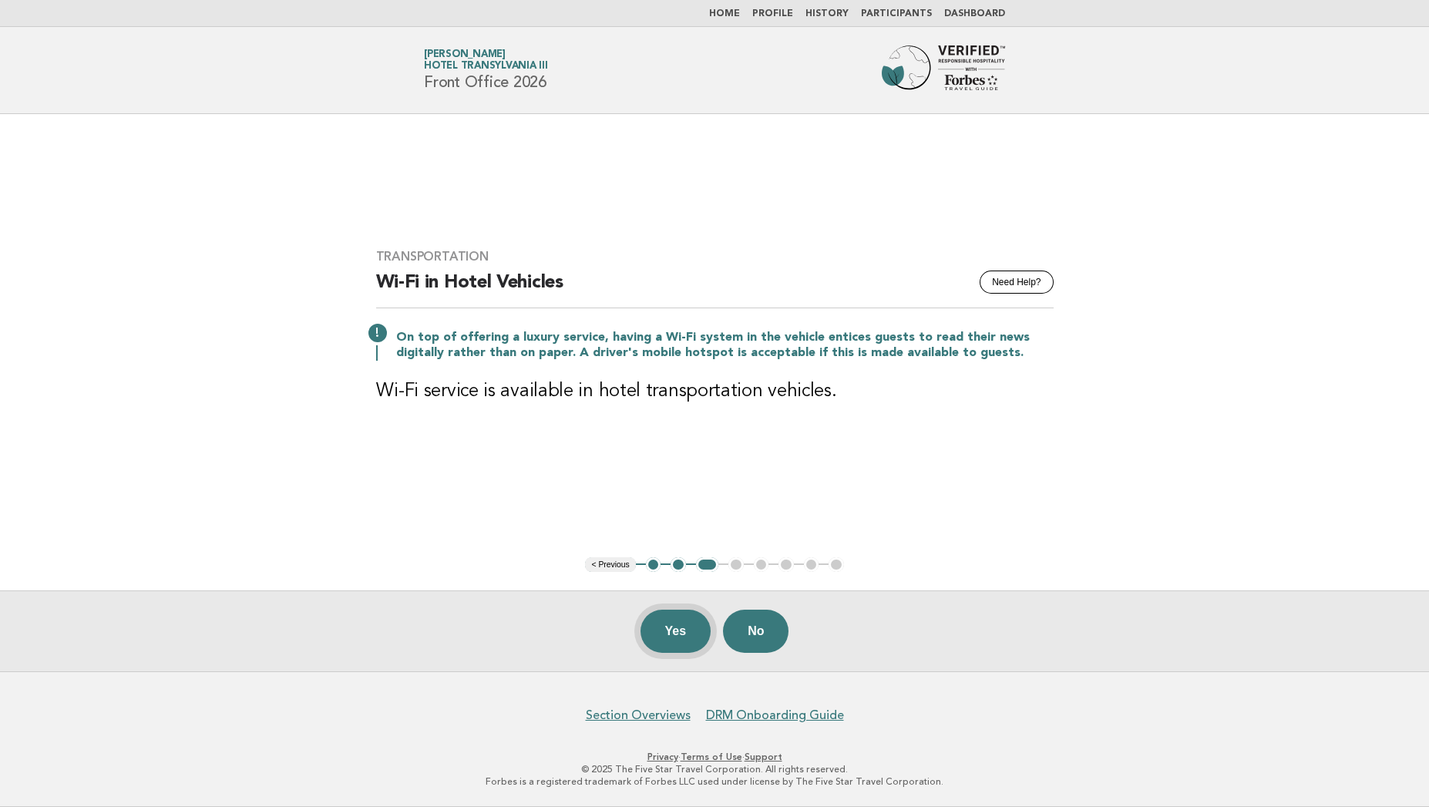
click at [683, 640] on button "Yes" at bounding box center [675, 630] width 71 height 43
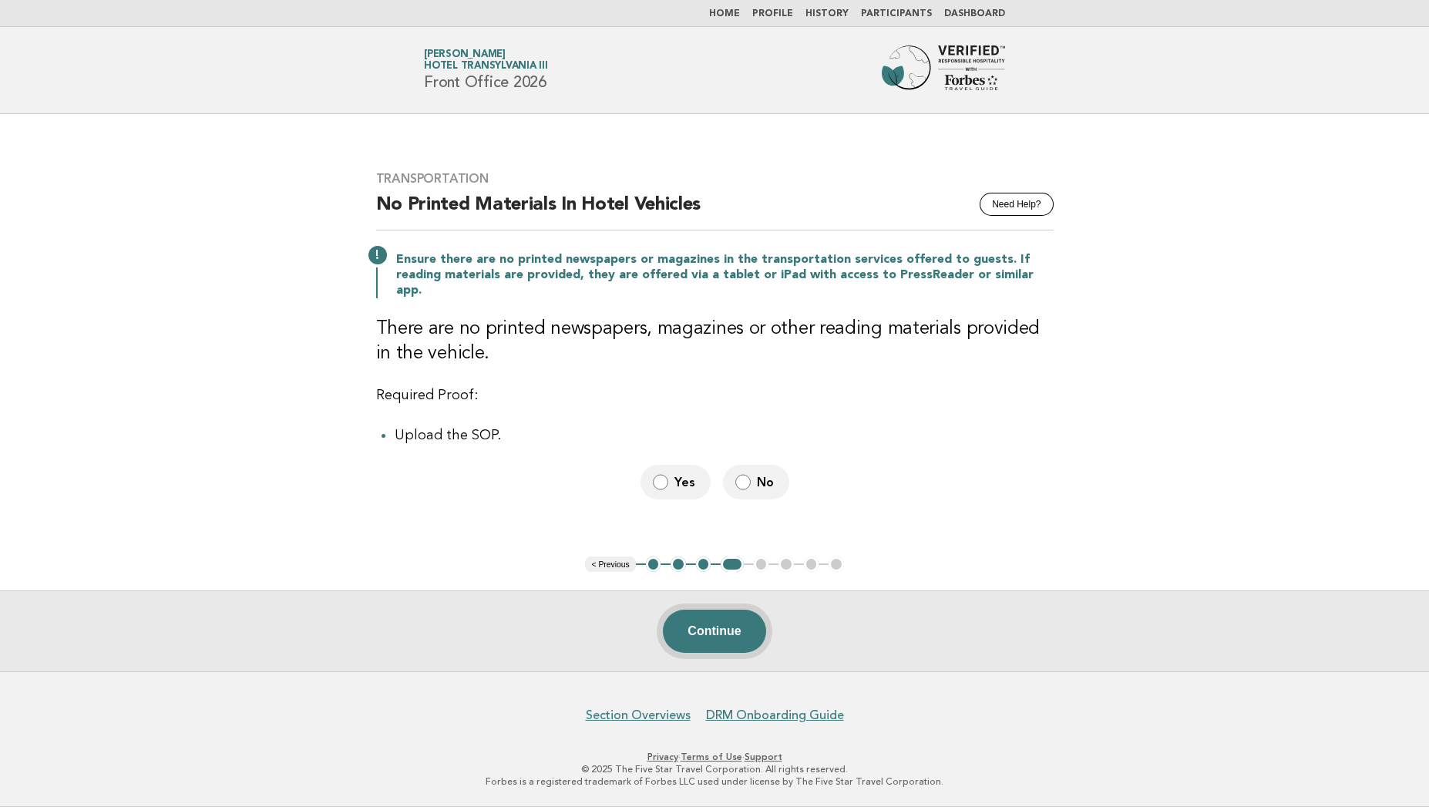
click at [720, 643] on button "Continue" at bounding box center [714, 630] width 102 height 43
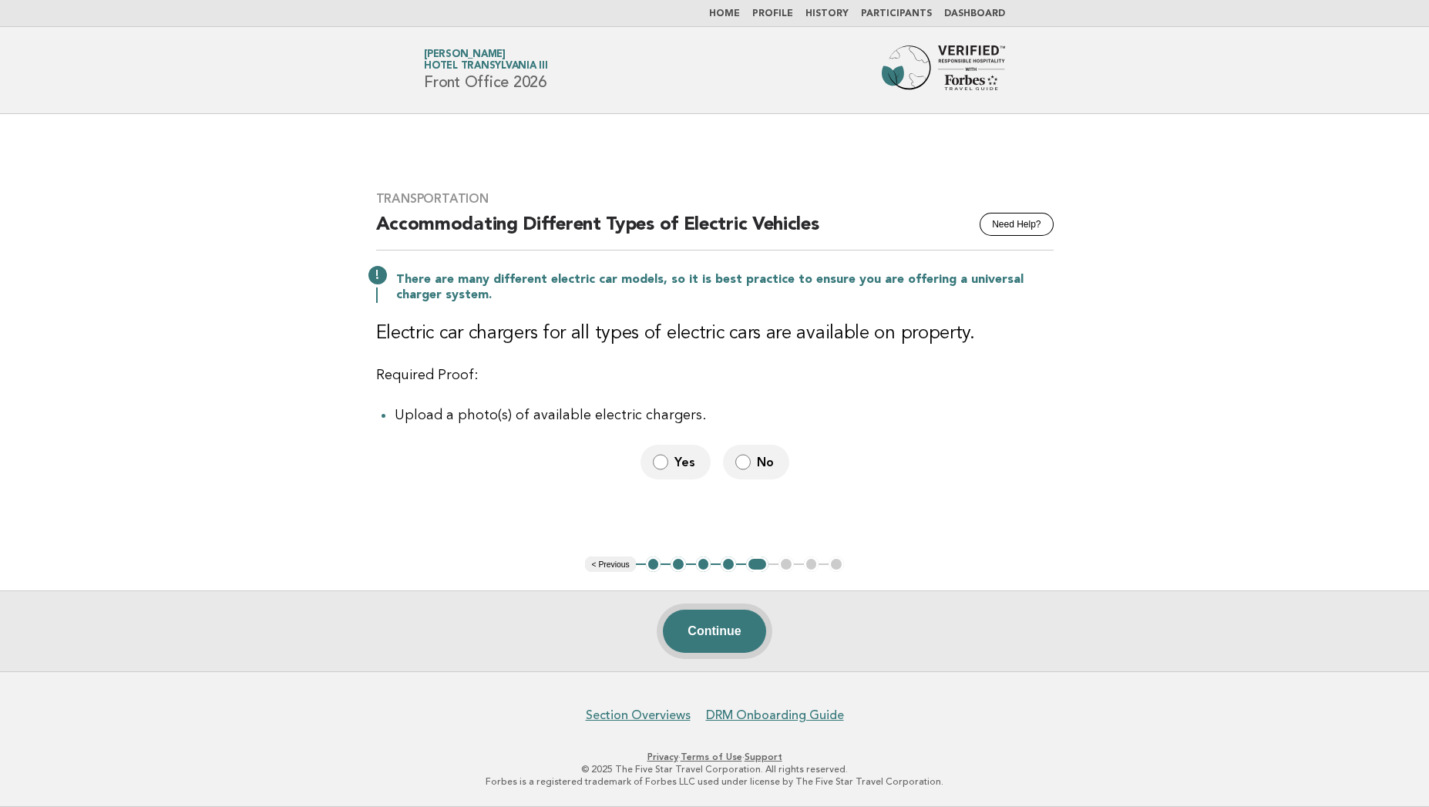
click at [715, 626] on button "Continue" at bounding box center [714, 630] width 102 height 43
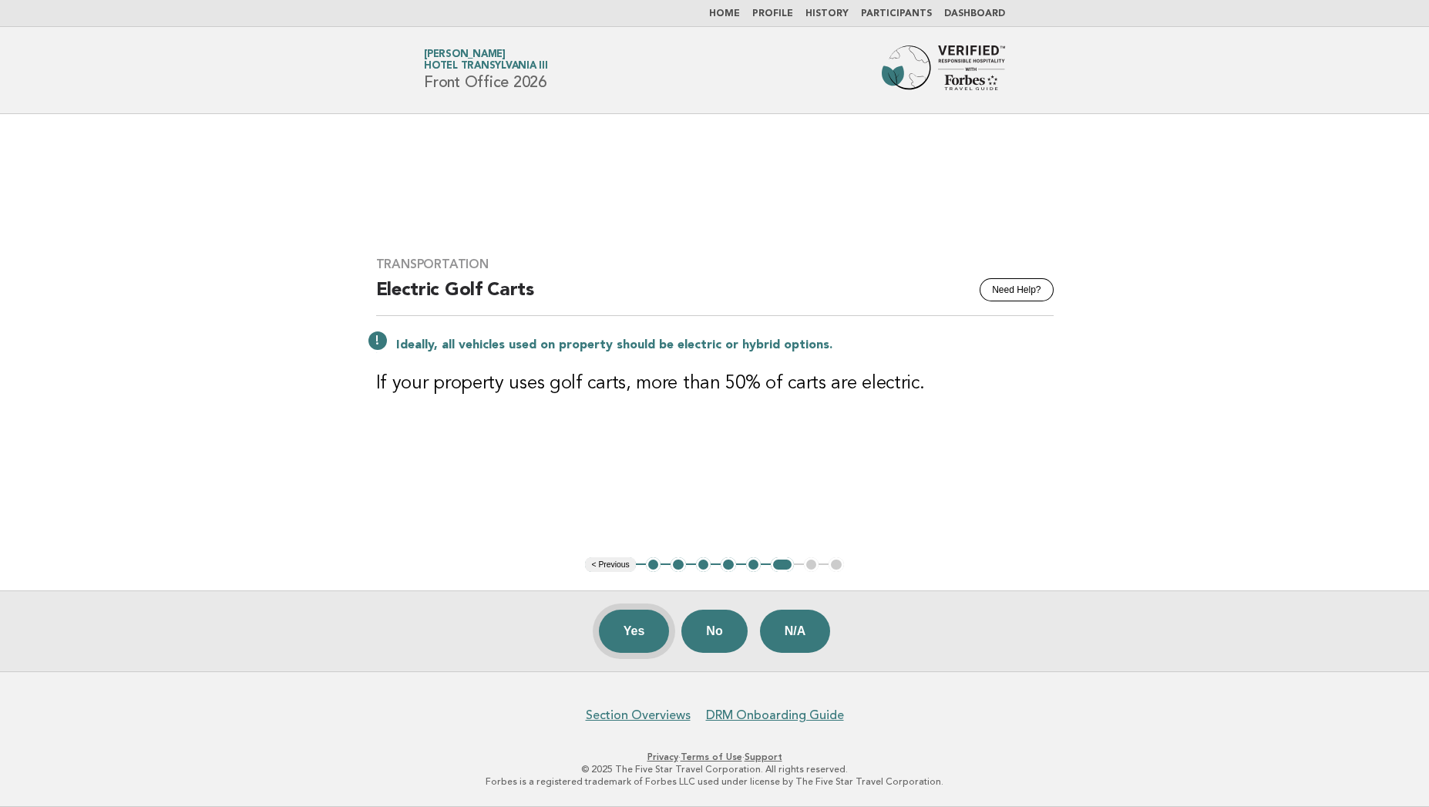
click at [650, 630] on button "Yes" at bounding box center [634, 630] width 71 height 43
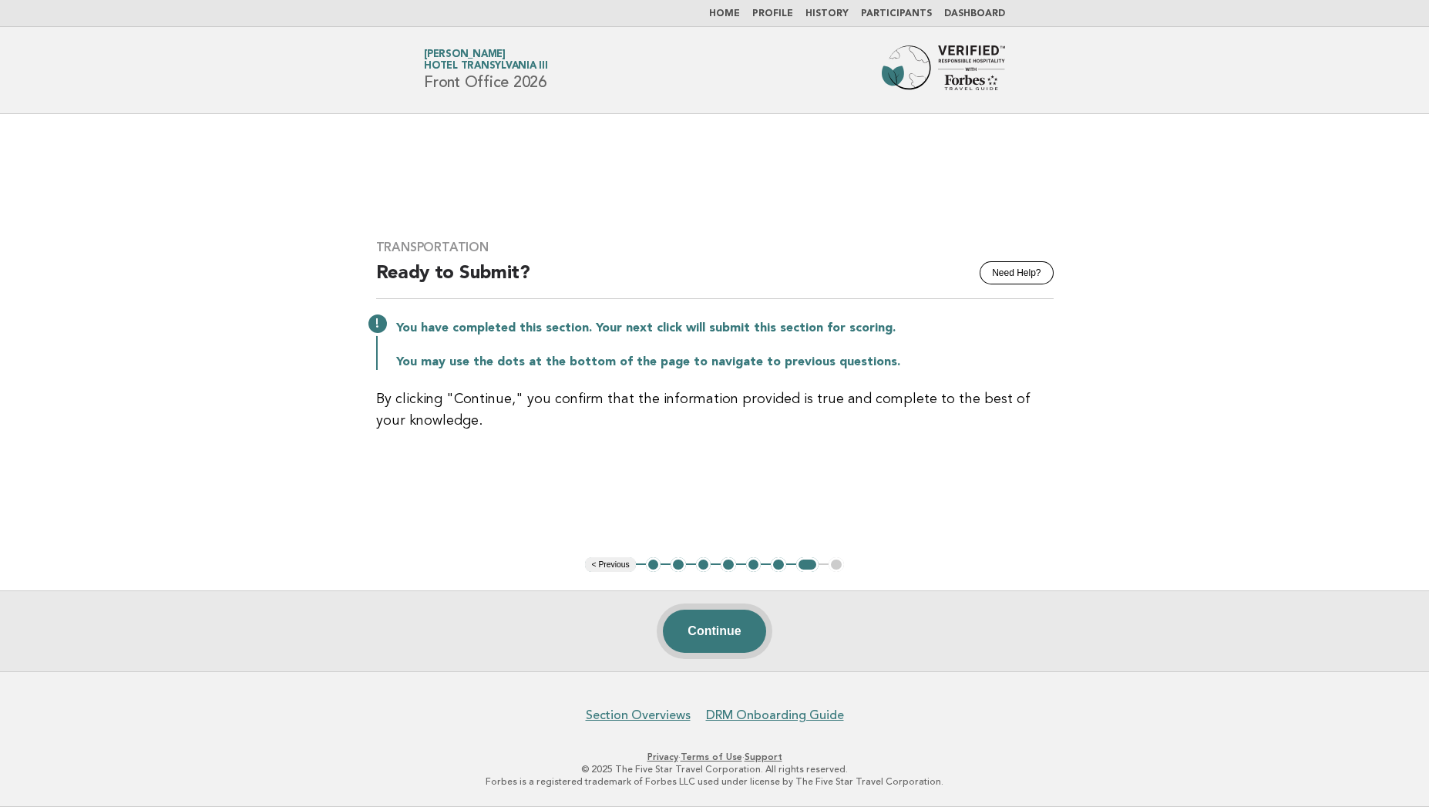
click at [720, 623] on button "Continue" at bounding box center [714, 630] width 102 height 43
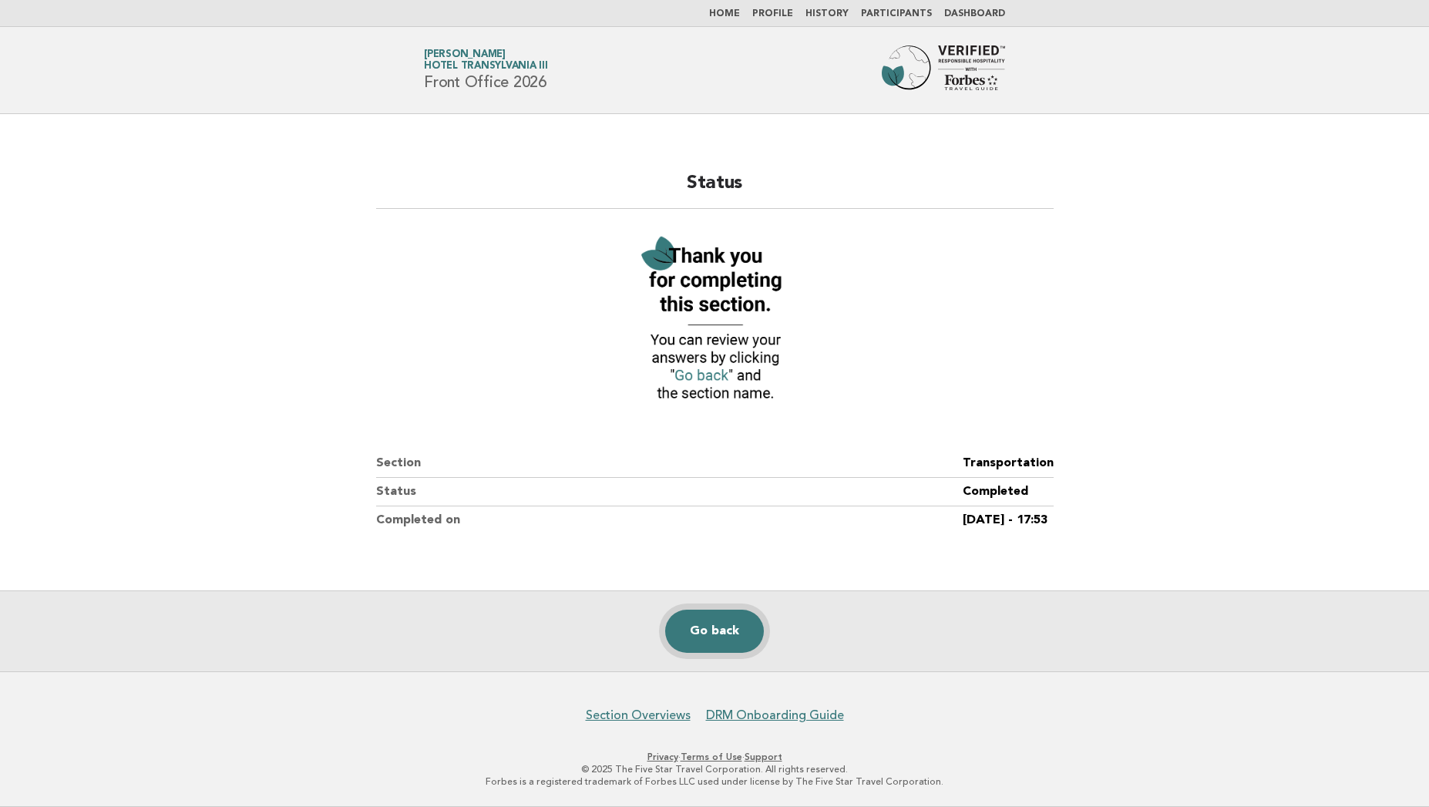
click at [717, 634] on link "Go back" at bounding box center [714, 630] width 99 height 43
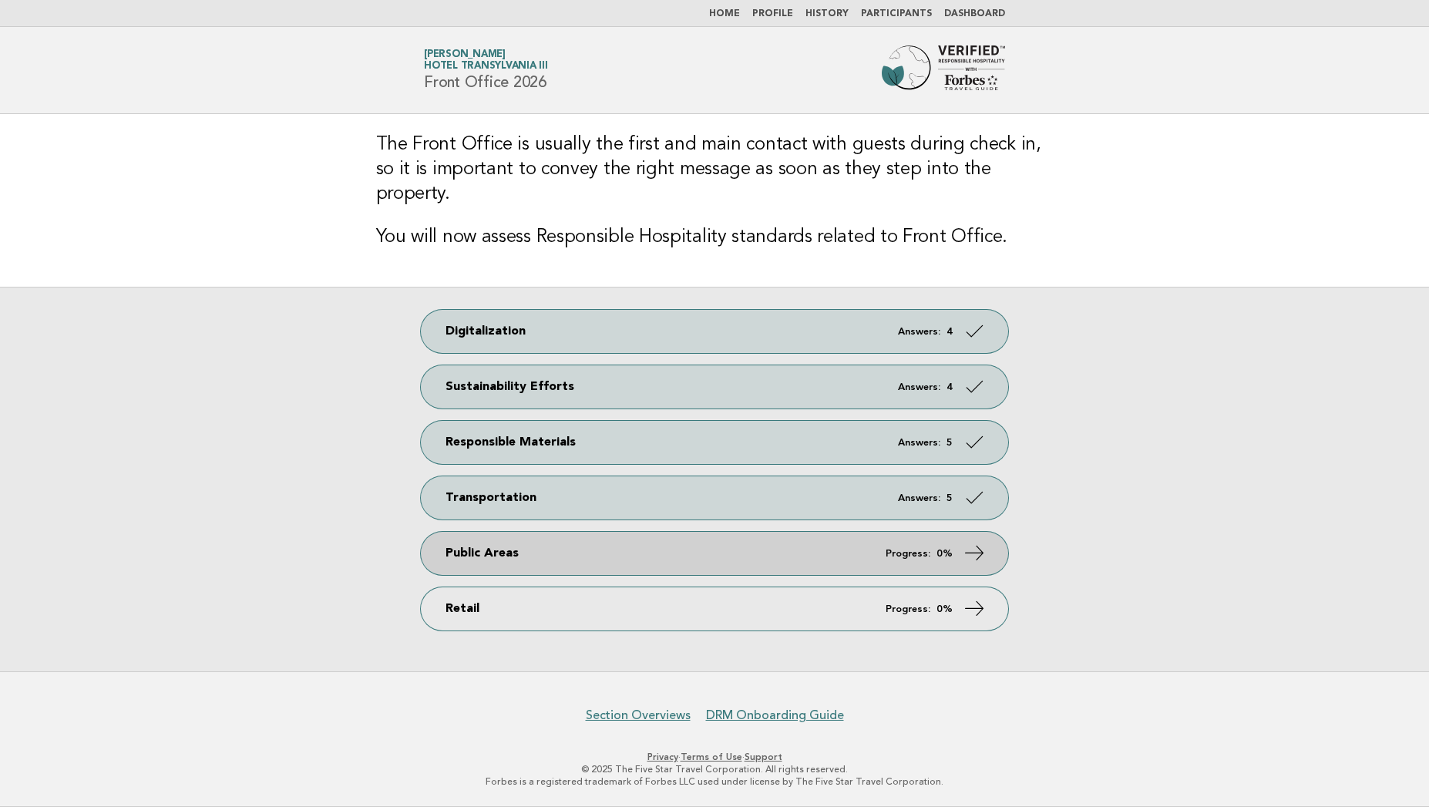
click at [719, 545] on link "Public Areas Progress: 0%" at bounding box center [714, 553] width 587 height 43
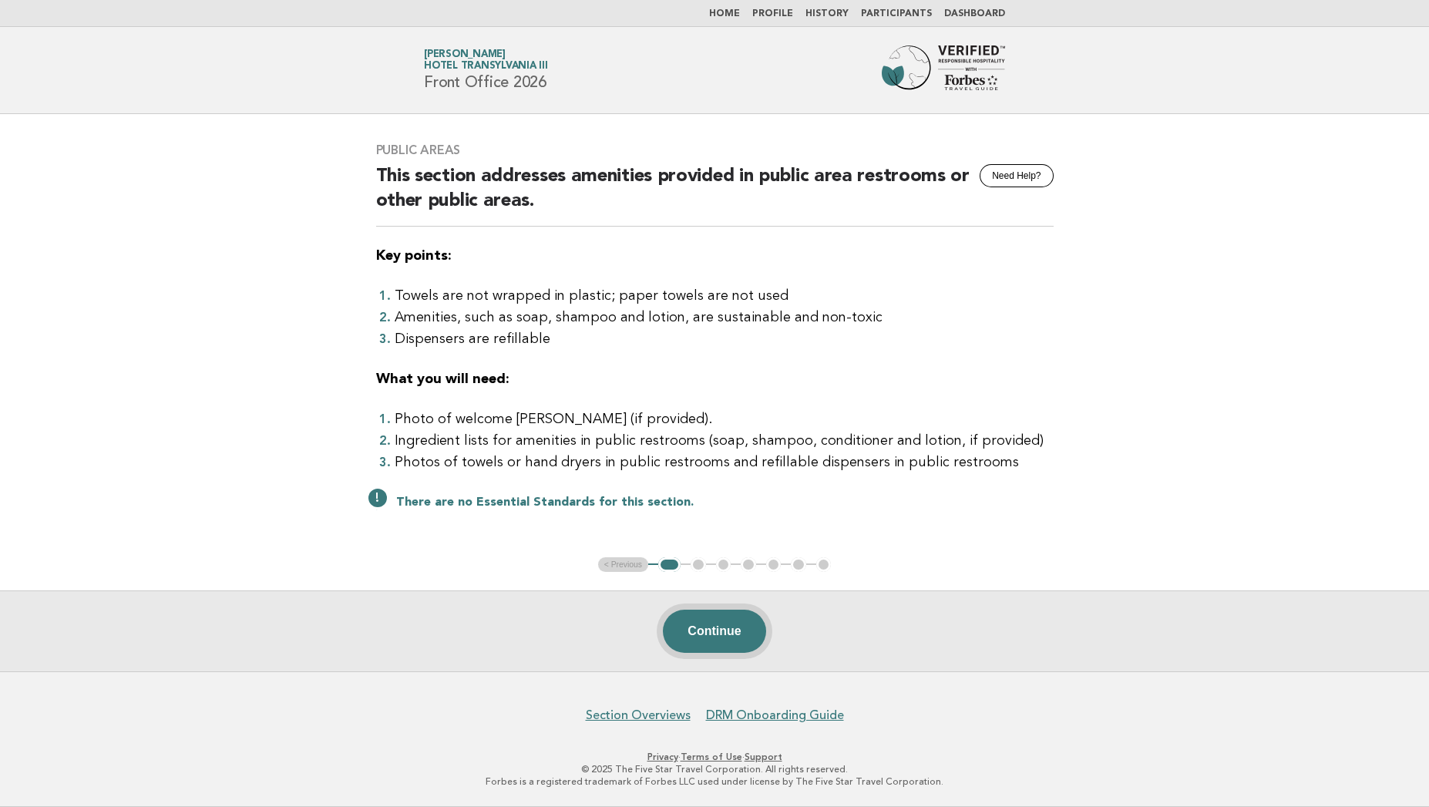
click at [718, 626] on button "Continue" at bounding box center [714, 630] width 102 height 43
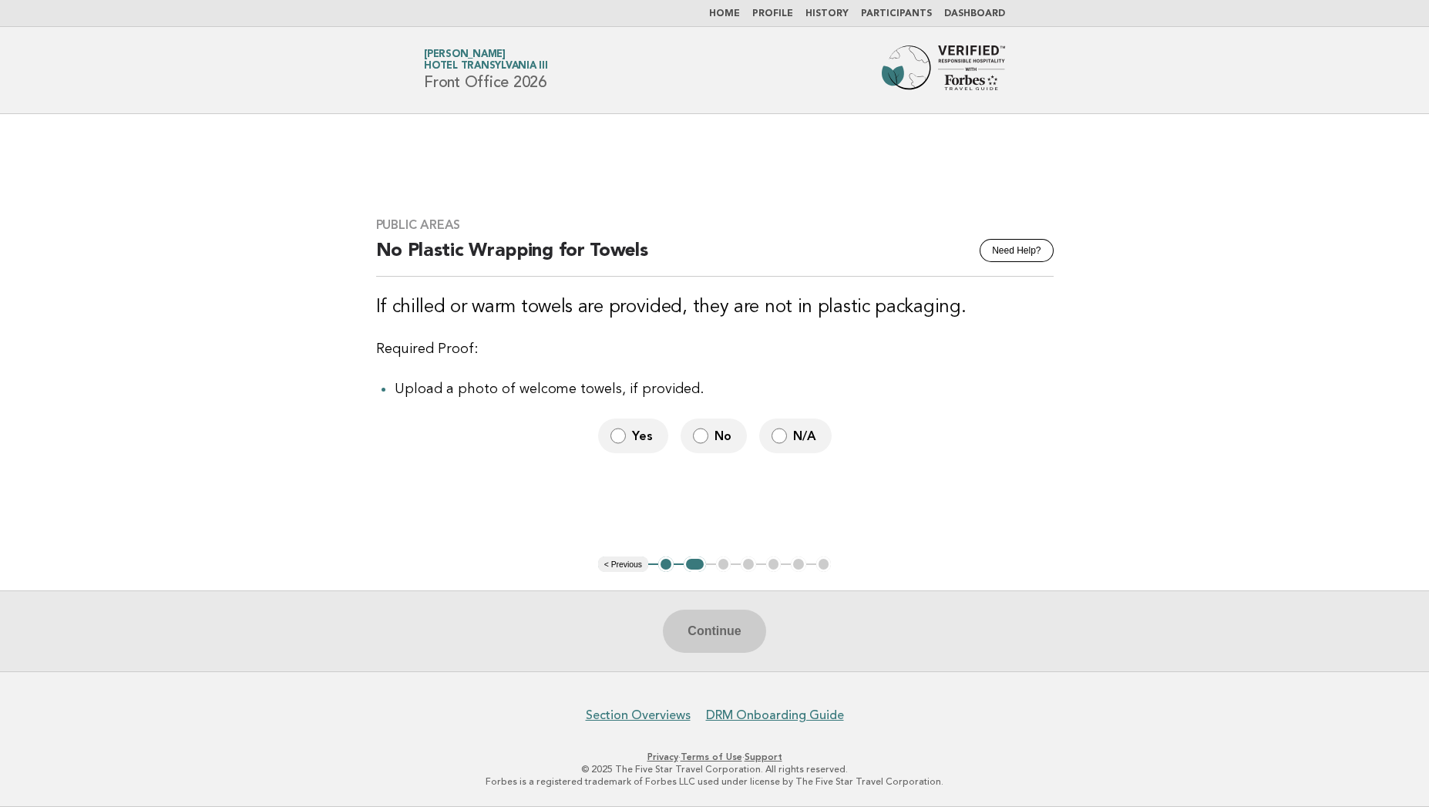
click at [714, 435] on span "No" at bounding box center [724, 436] width 20 height 16
click at [691, 646] on button "Continue" at bounding box center [714, 630] width 102 height 43
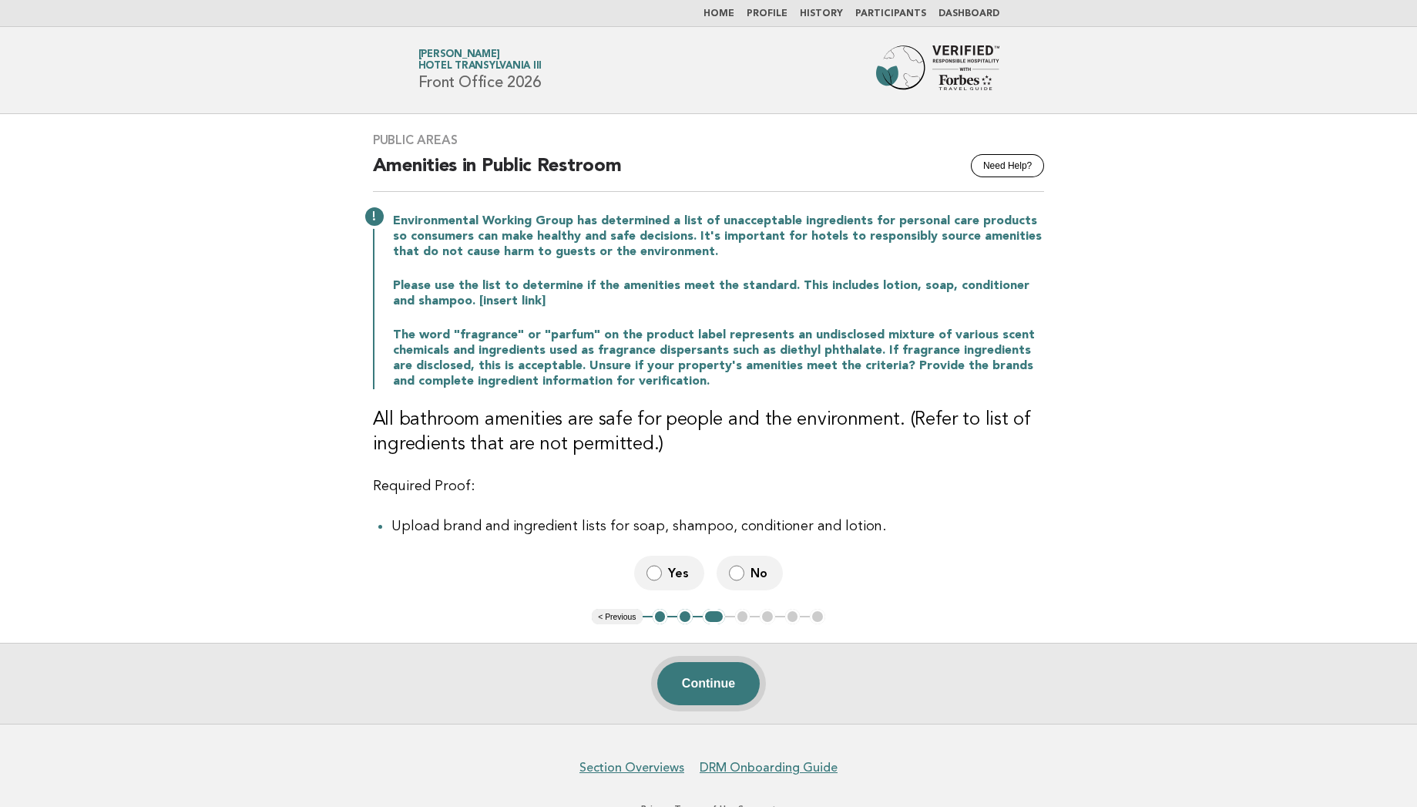
click at [701, 689] on button "Continue" at bounding box center [708, 683] width 102 height 43
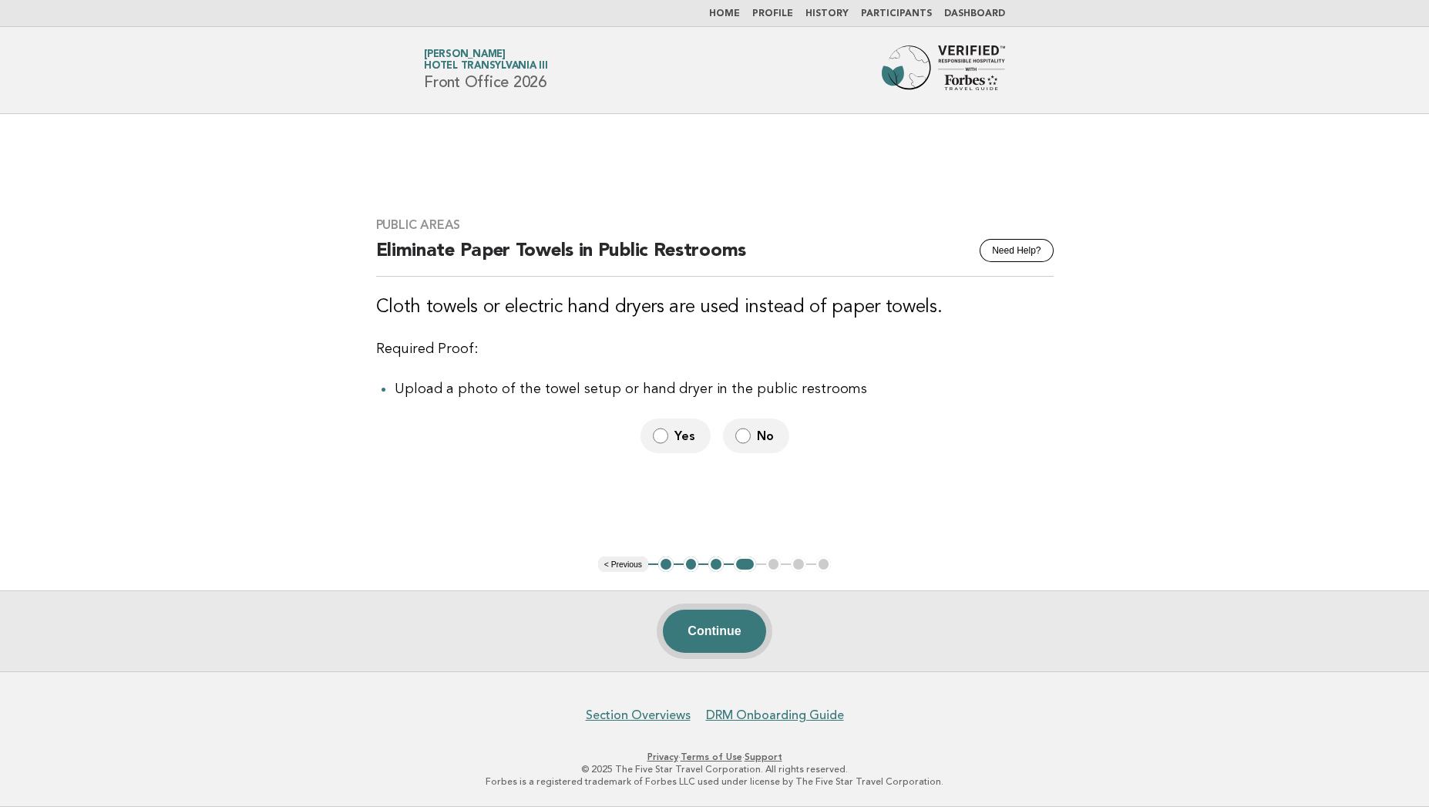
click at [705, 621] on button "Continue" at bounding box center [714, 630] width 102 height 43
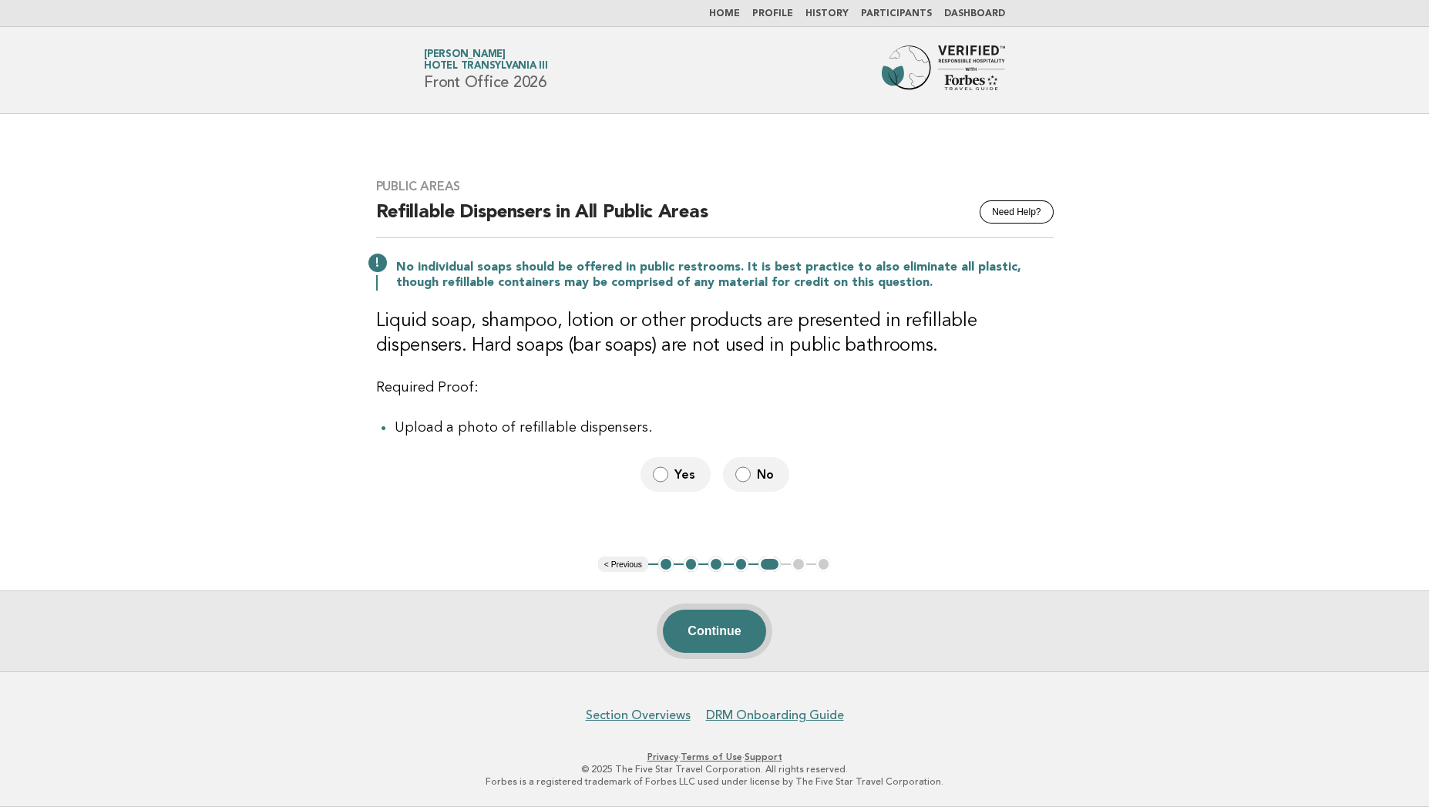
click at [698, 637] on button "Continue" at bounding box center [714, 630] width 102 height 43
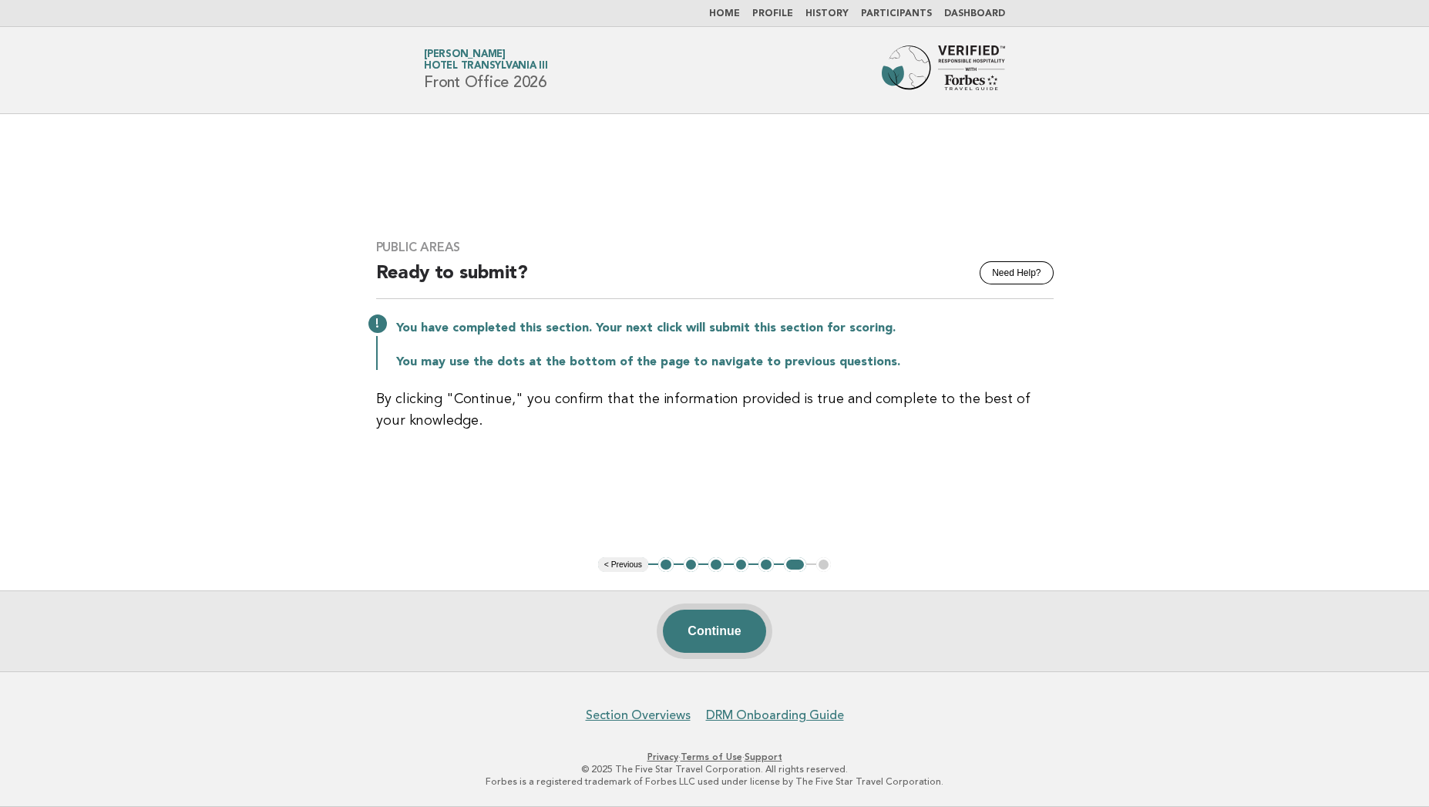
click at [705, 628] on button "Continue" at bounding box center [714, 630] width 102 height 43
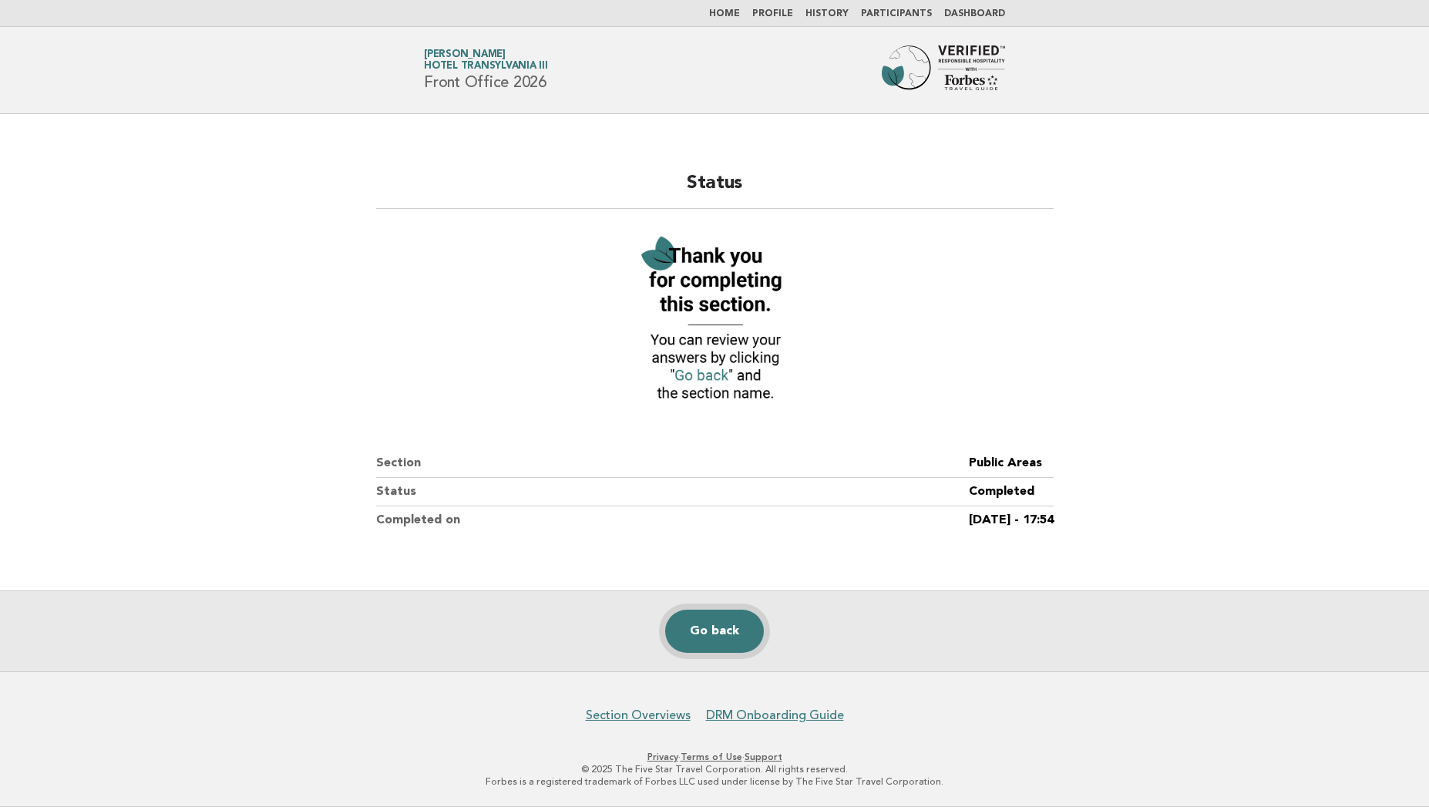
click at [707, 620] on link "Go back" at bounding box center [714, 630] width 99 height 43
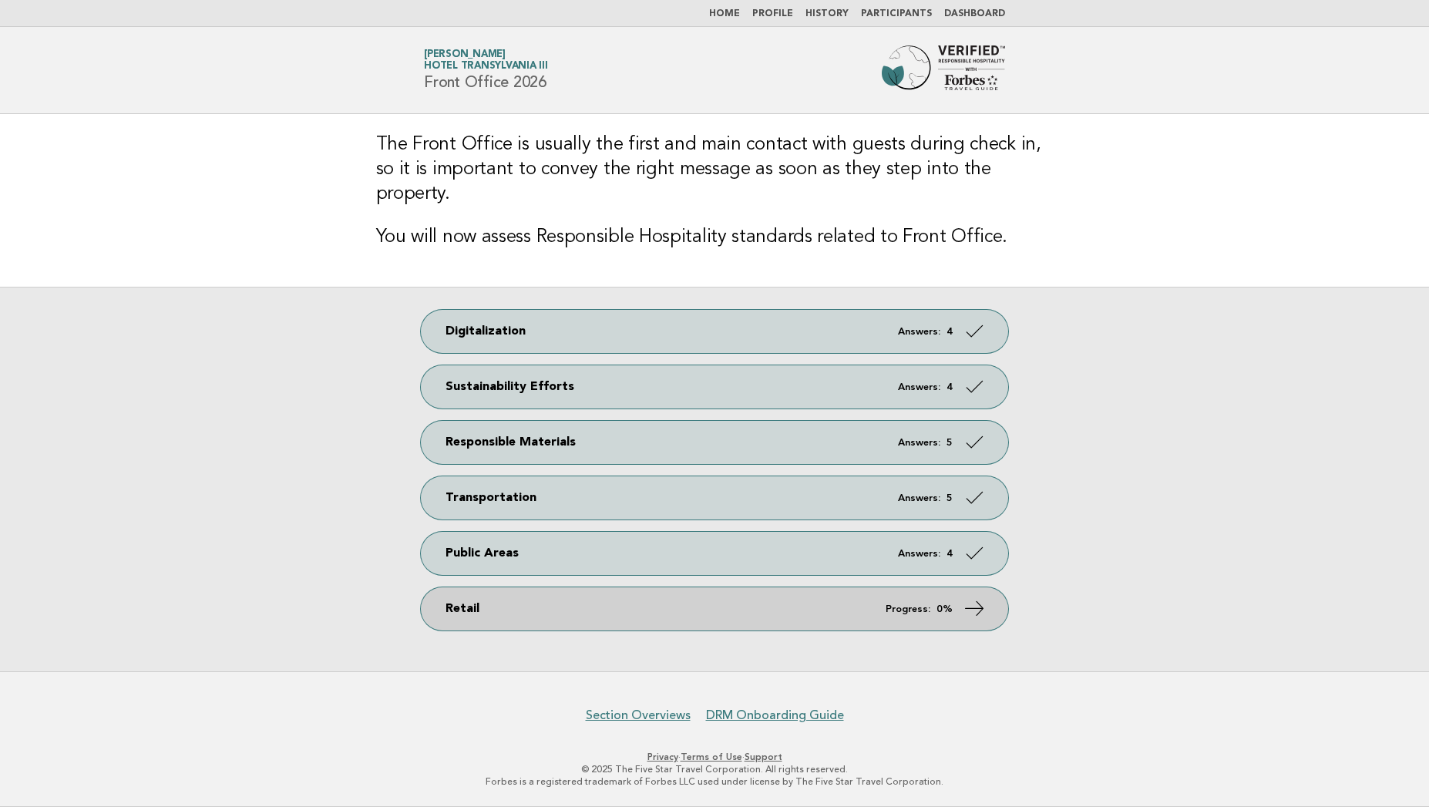
click at [717, 599] on link "Retail Progress: 0%" at bounding box center [714, 608] width 587 height 43
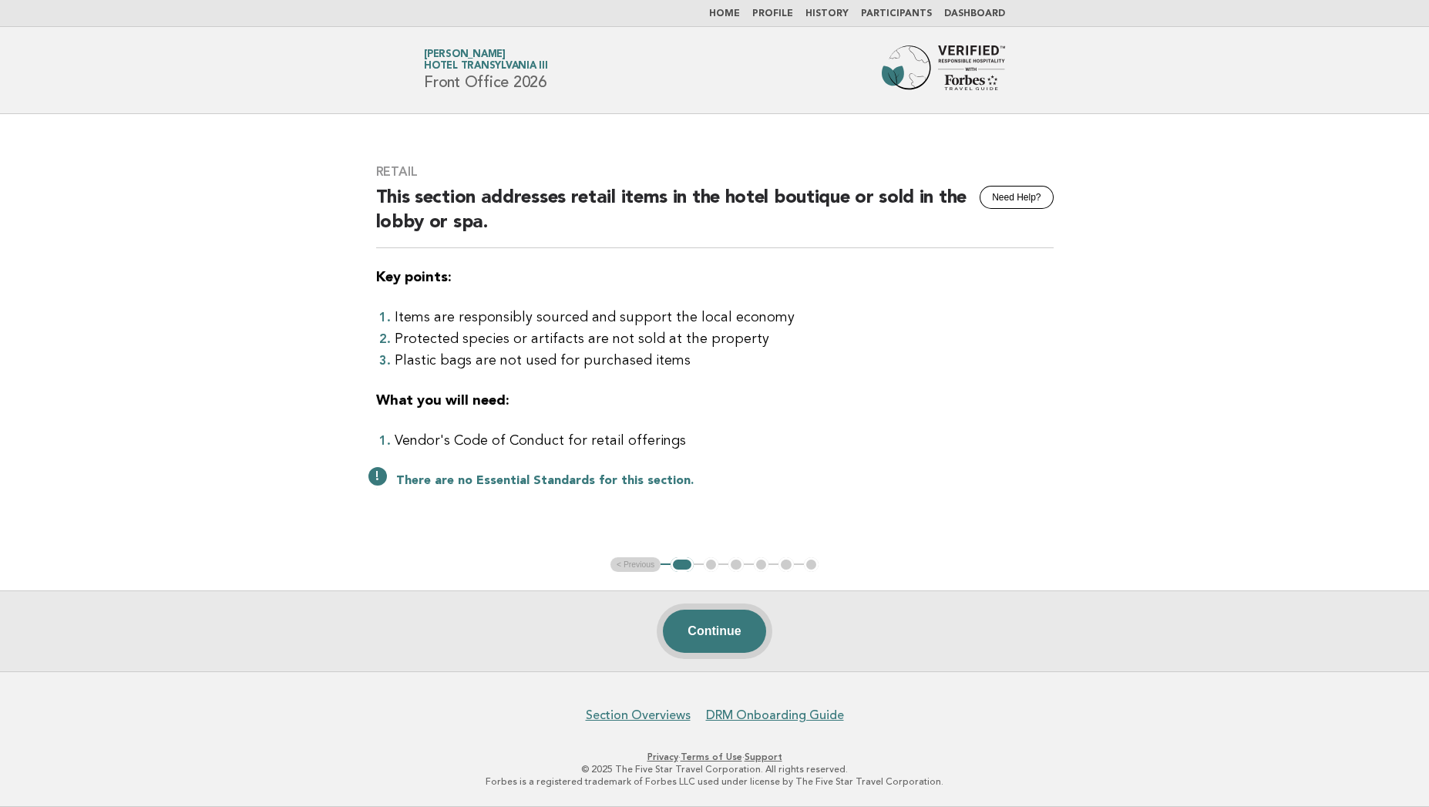
click at [710, 618] on button "Continue" at bounding box center [714, 630] width 102 height 43
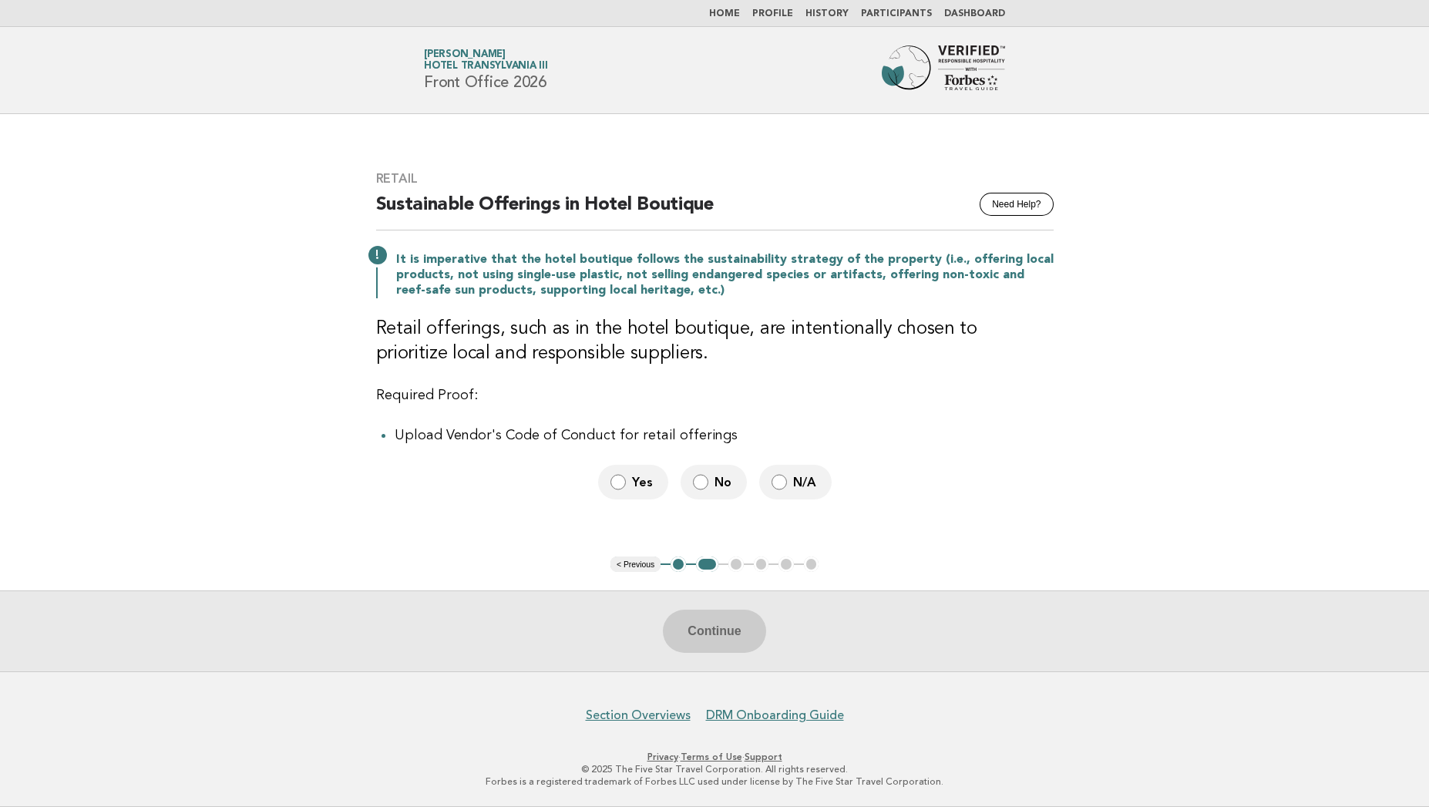
click at [701, 472] on label "No" at bounding box center [713, 482] width 66 height 35
click at [706, 636] on button "Continue" at bounding box center [714, 630] width 102 height 43
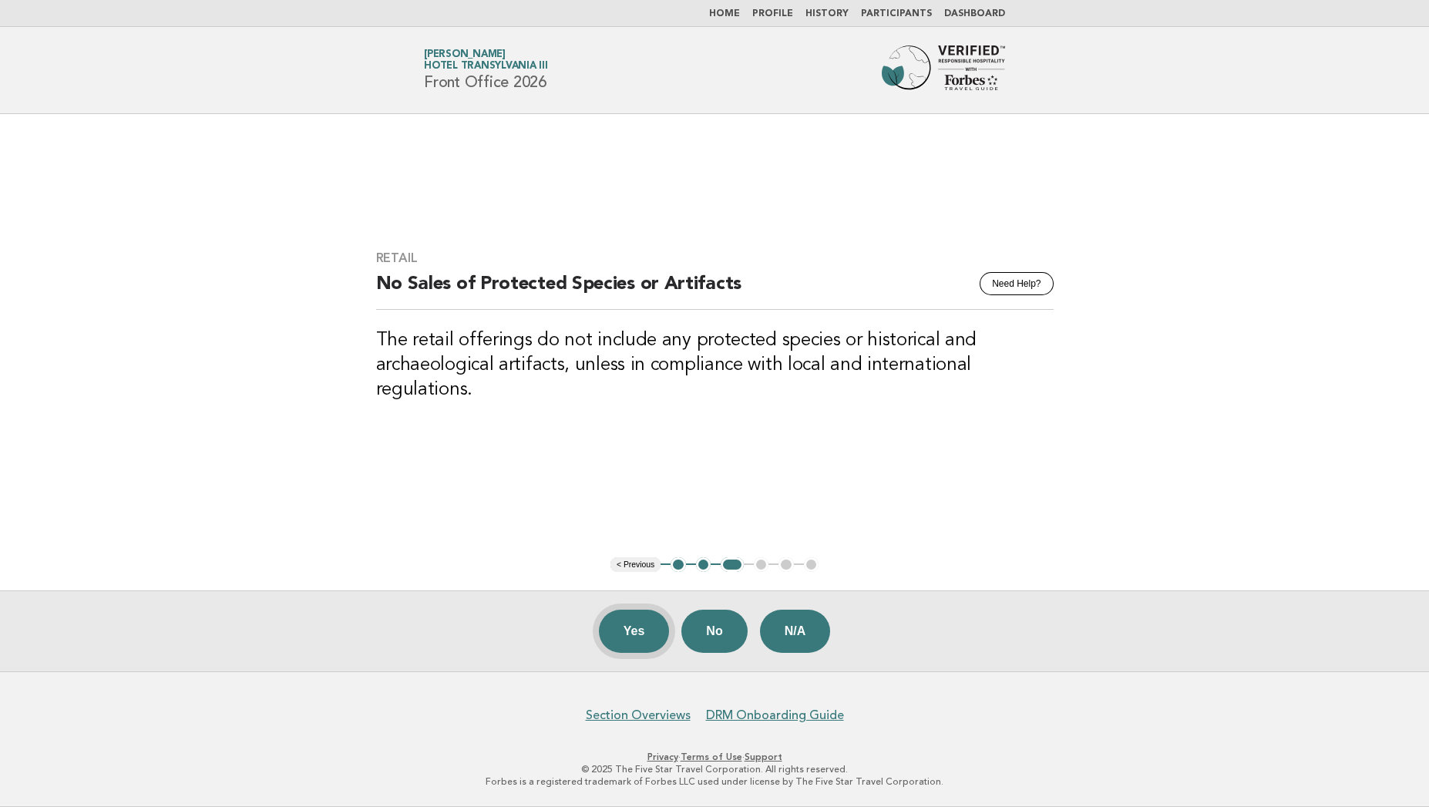
click at [631, 640] on button "Yes" at bounding box center [634, 630] width 71 height 43
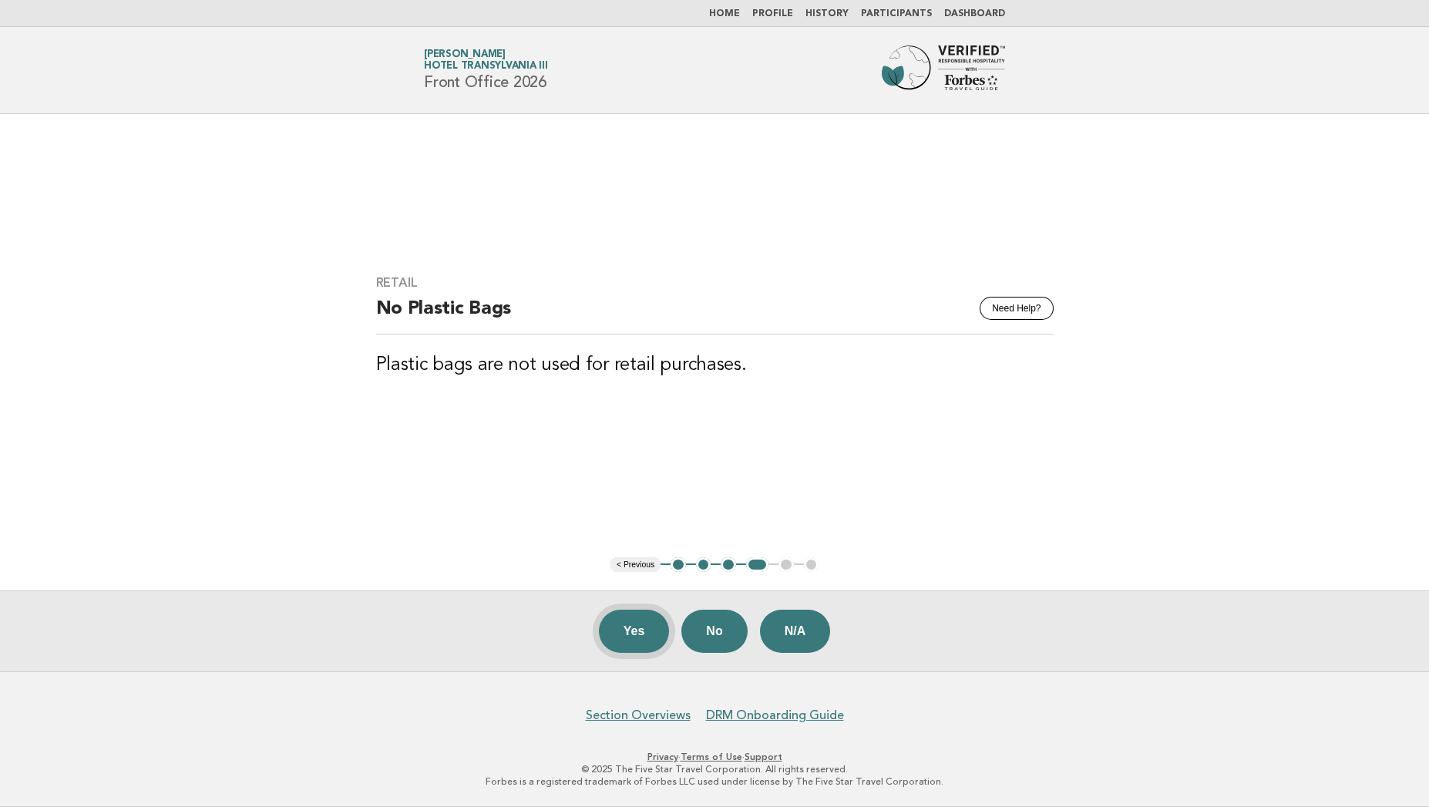
click at [640, 635] on button "Yes" at bounding box center [634, 630] width 71 height 43
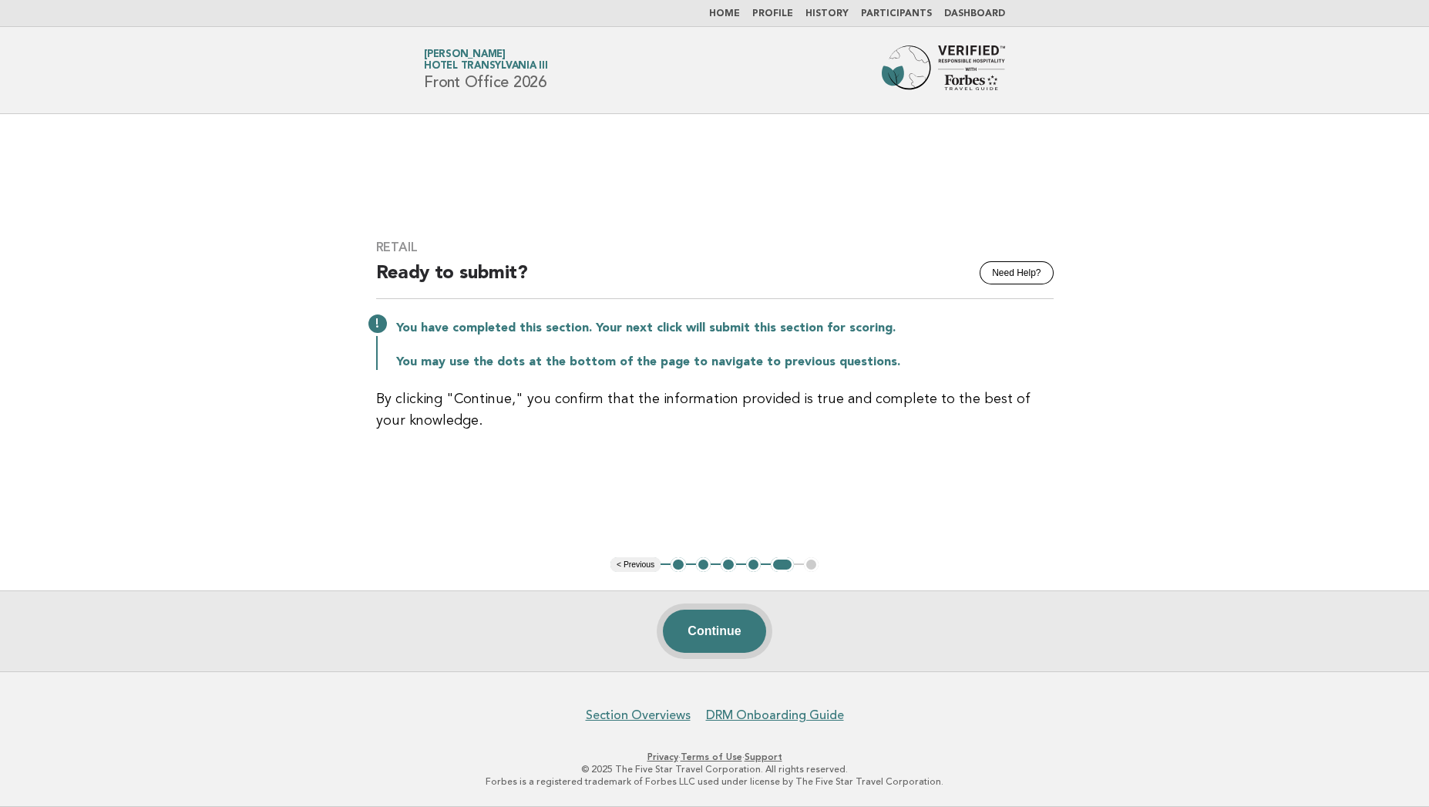
click at [703, 630] on button "Continue" at bounding box center [714, 630] width 102 height 43
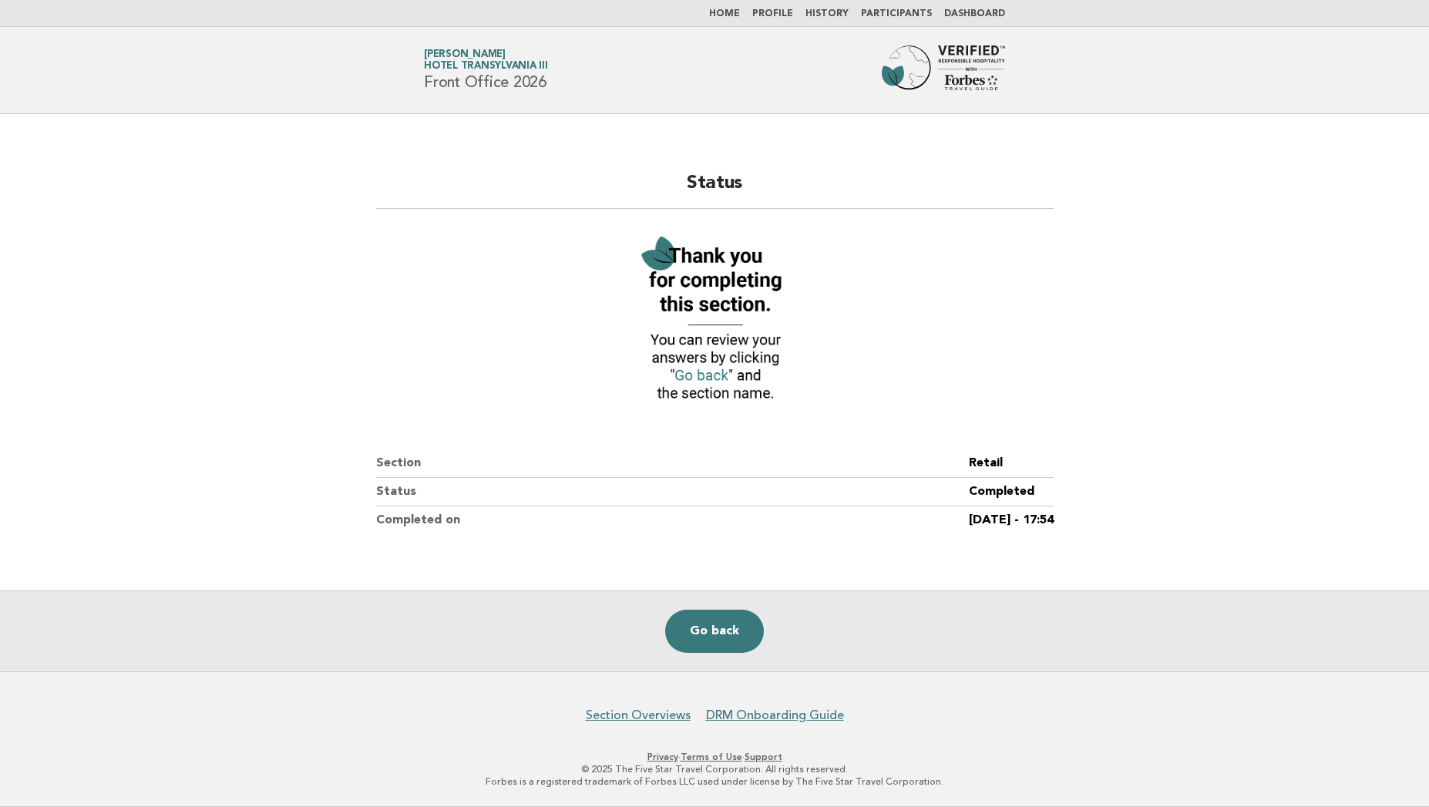
click at [703, 630] on link "Go back" at bounding box center [714, 630] width 99 height 43
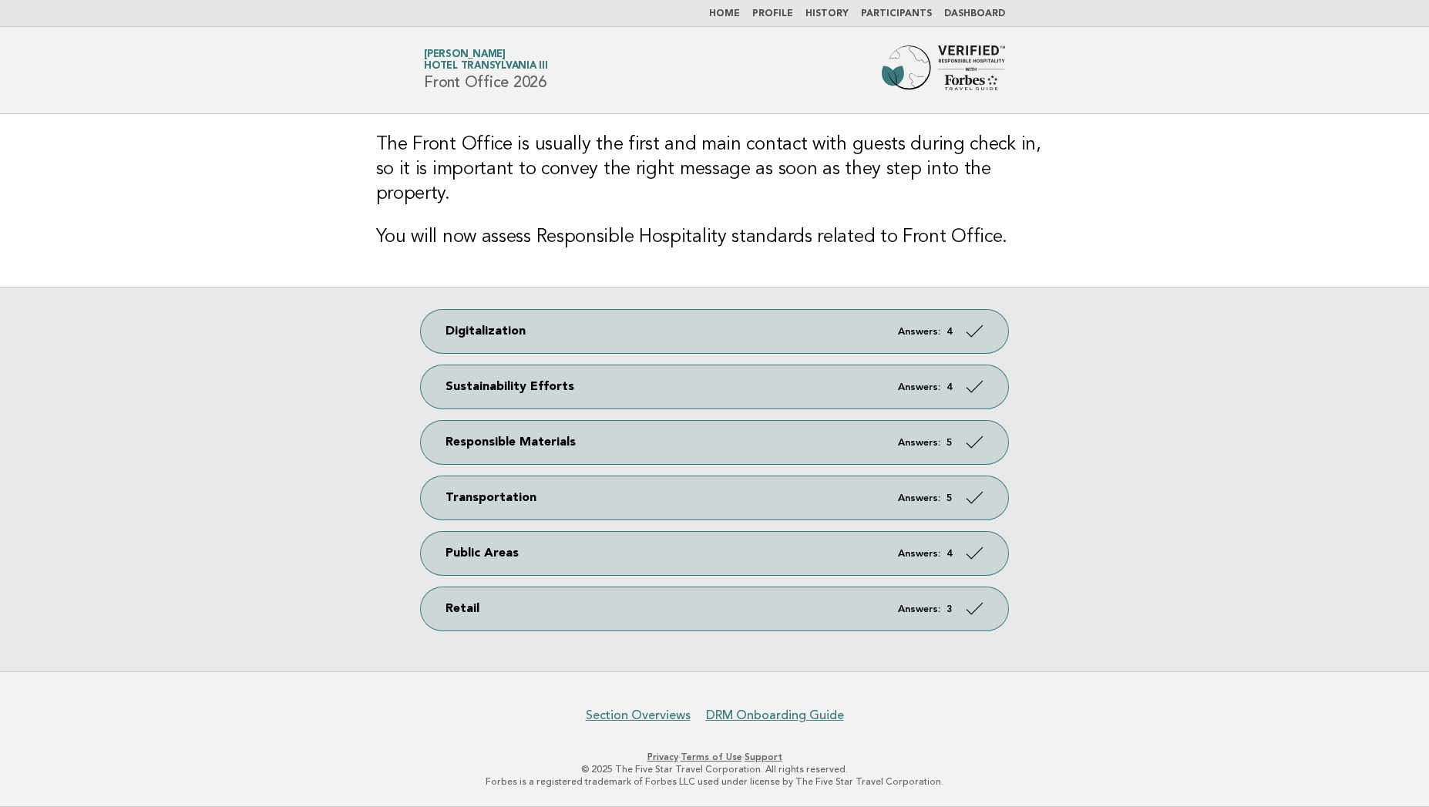
click at [718, 12] on ul "Home Profile History Participants Dashboard" at bounding box center [714, 14] width 624 height 12
click at [726, 9] on link "Home" at bounding box center [724, 13] width 31 height 9
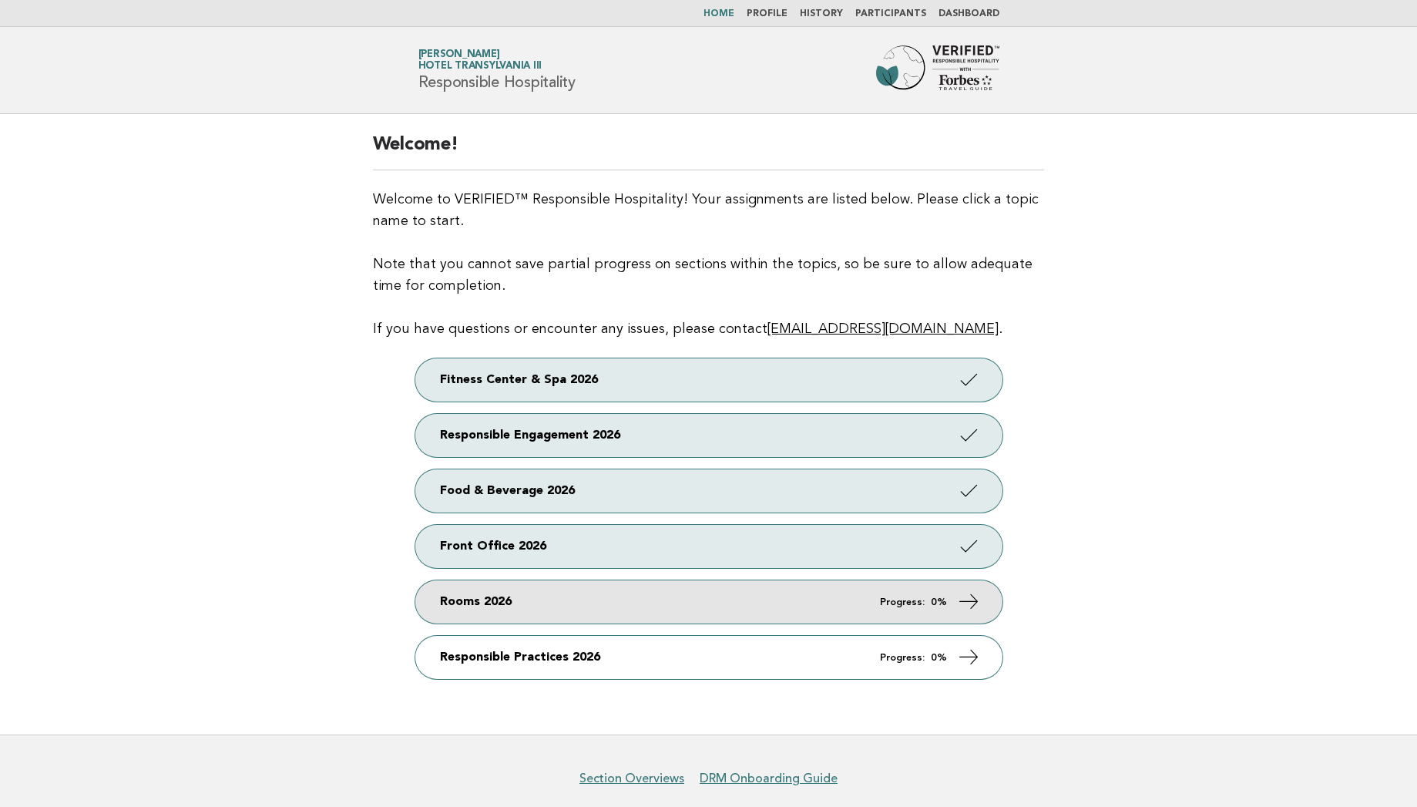
click at [513, 593] on link "Rooms 2026 Progress: 0%" at bounding box center [708, 601] width 587 height 43
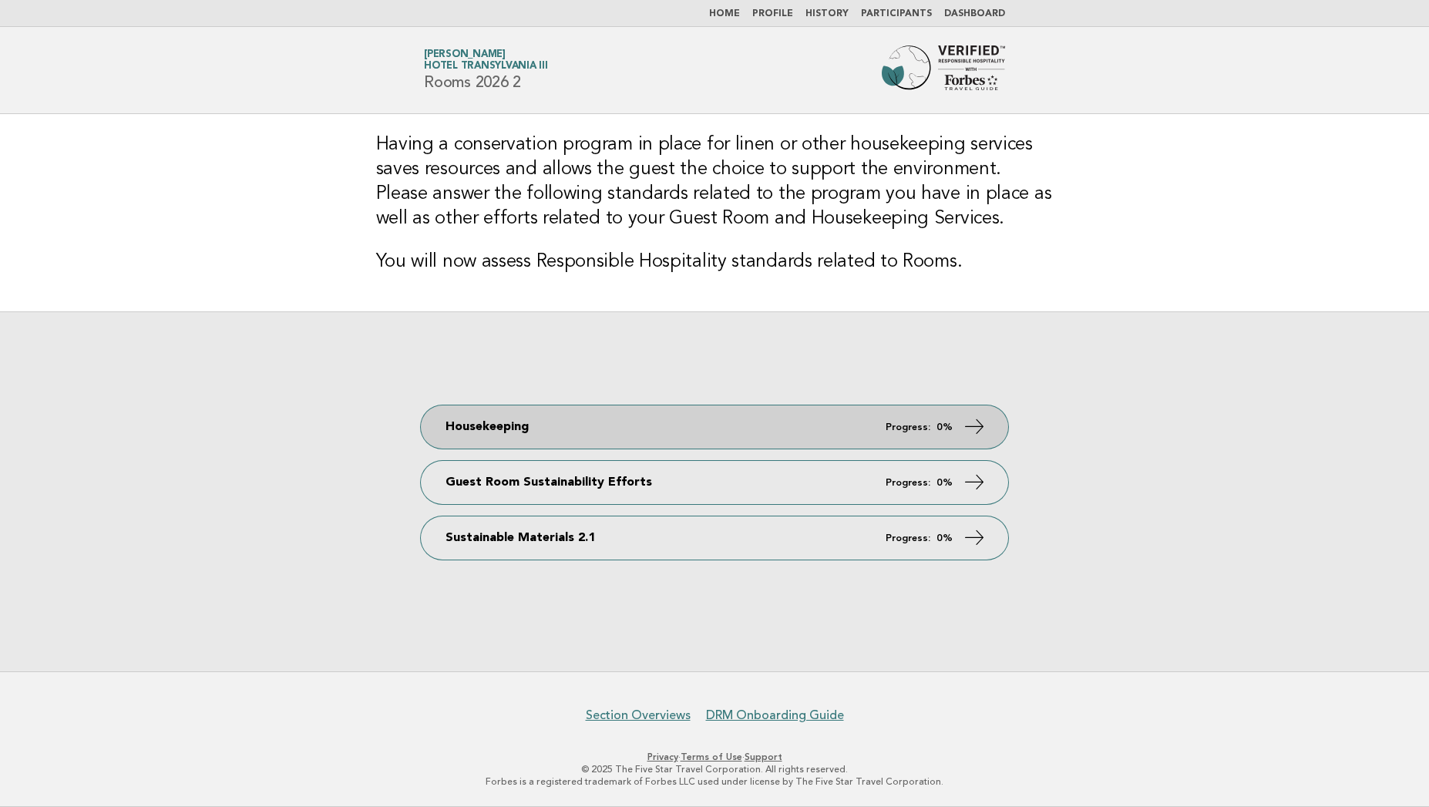
click at [573, 429] on link "Housekeeping Progress: 0%" at bounding box center [714, 426] width 587 height 43
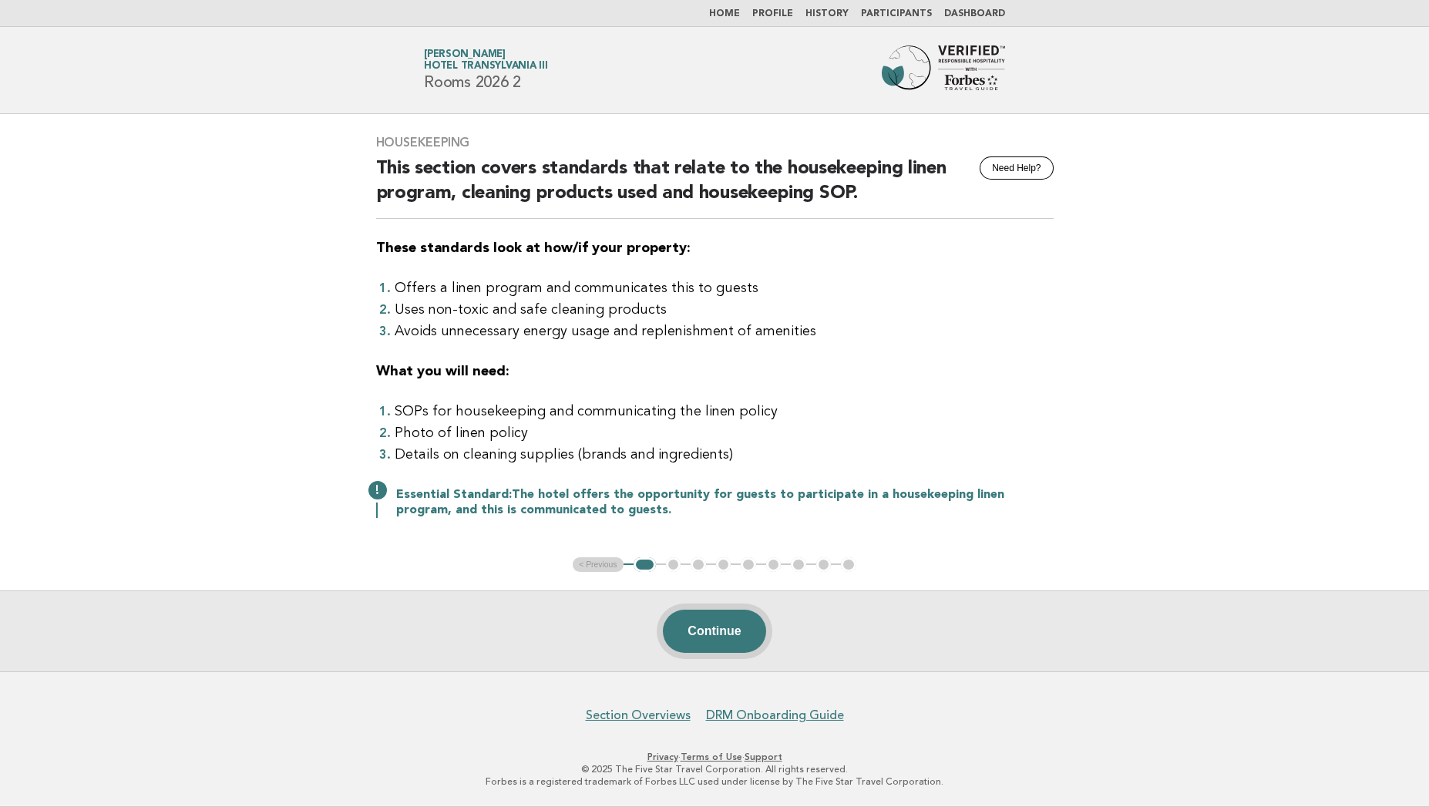
click at [699, 629] on button "Continue" at bounding box center [714, 630] width 102 height 43
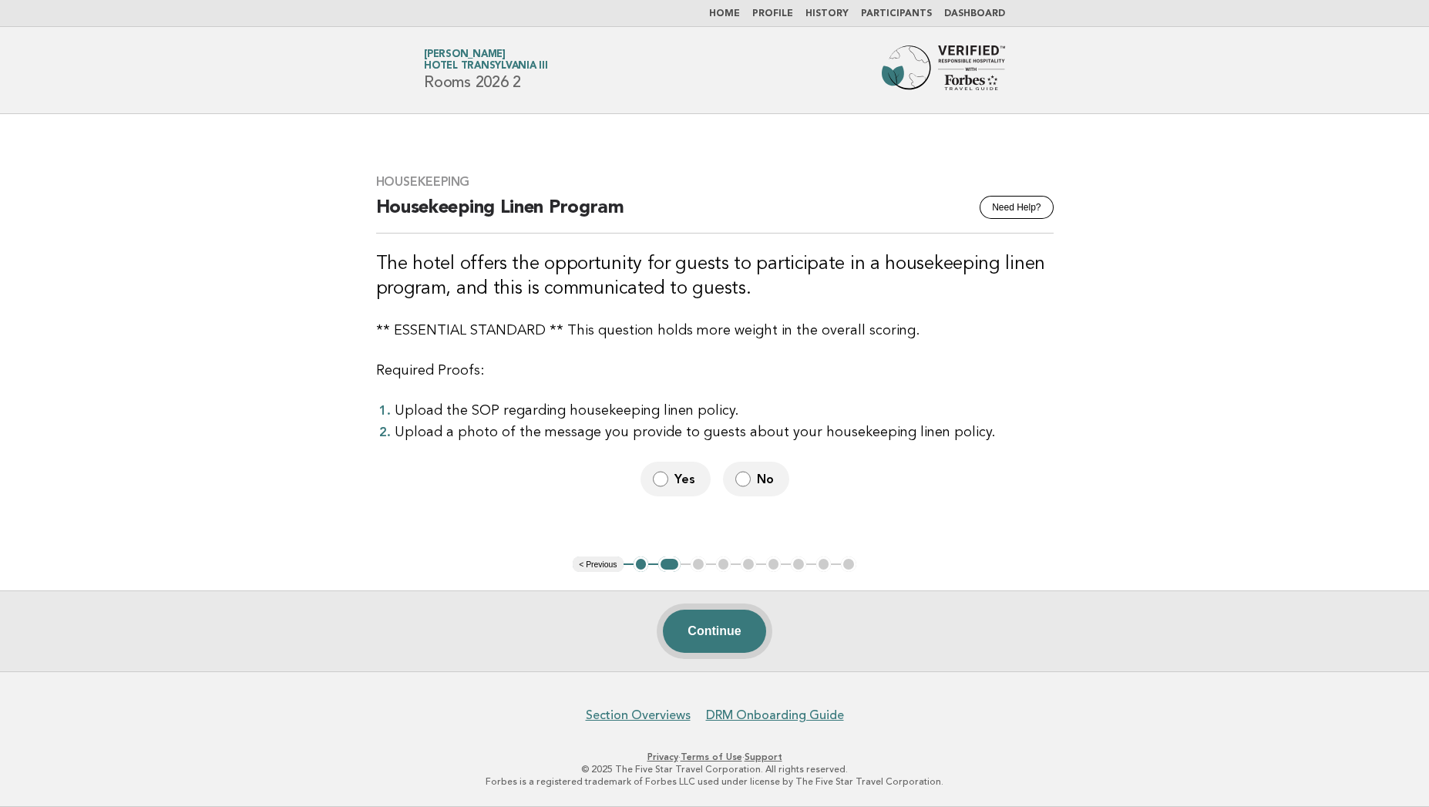
click at [711, 636] on button "Continue" at bounding box center [714, 630] width 102 height 43
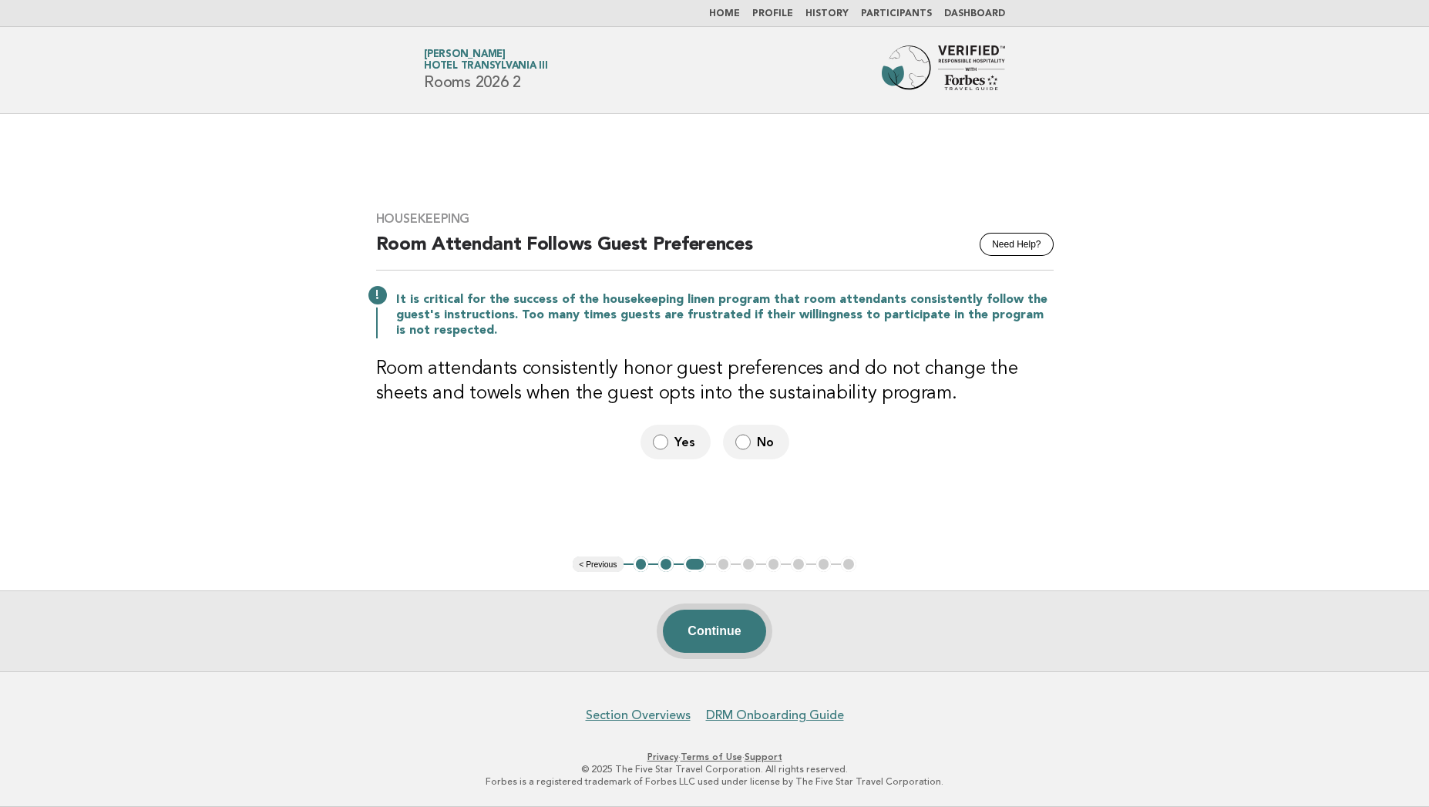
click at [711, 636] on button "Continue" at bounding box center [714, 630] width 102 height 43
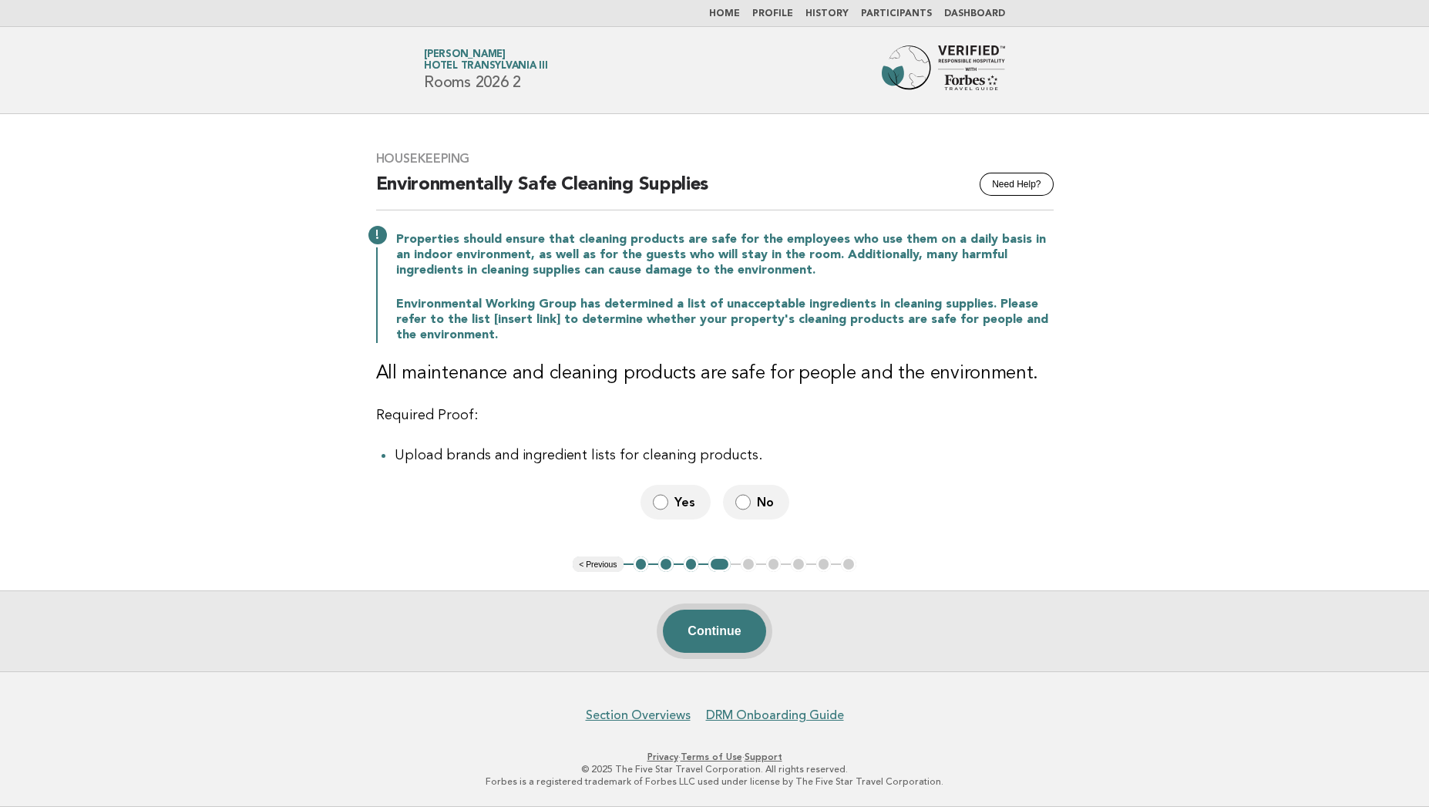
click at [716, 638] on button "Continue" at bounding box center [714, 630] width 102 height 43
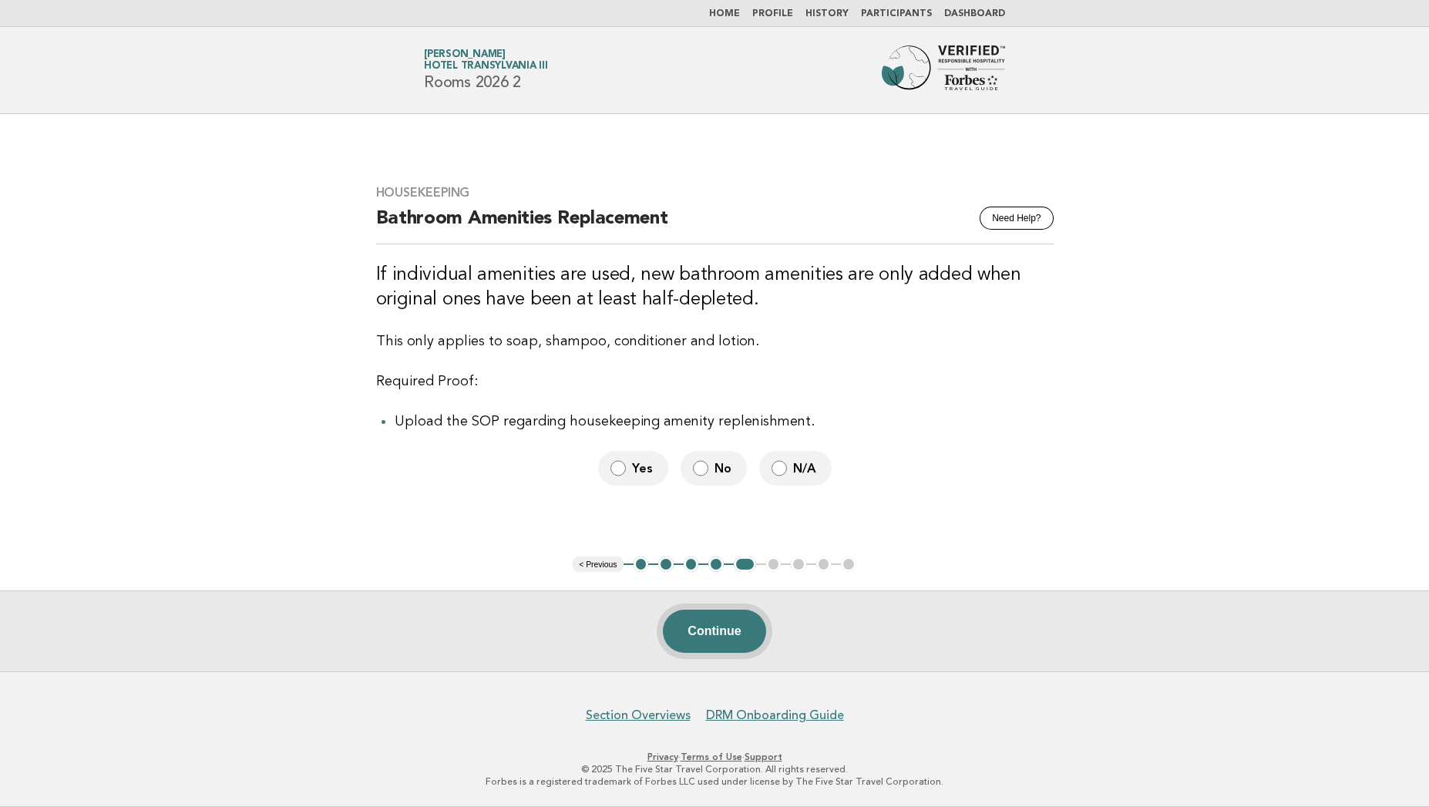
click at [709, 625] on button "Continue" at bounding box center [714, 630] width 102 height 43
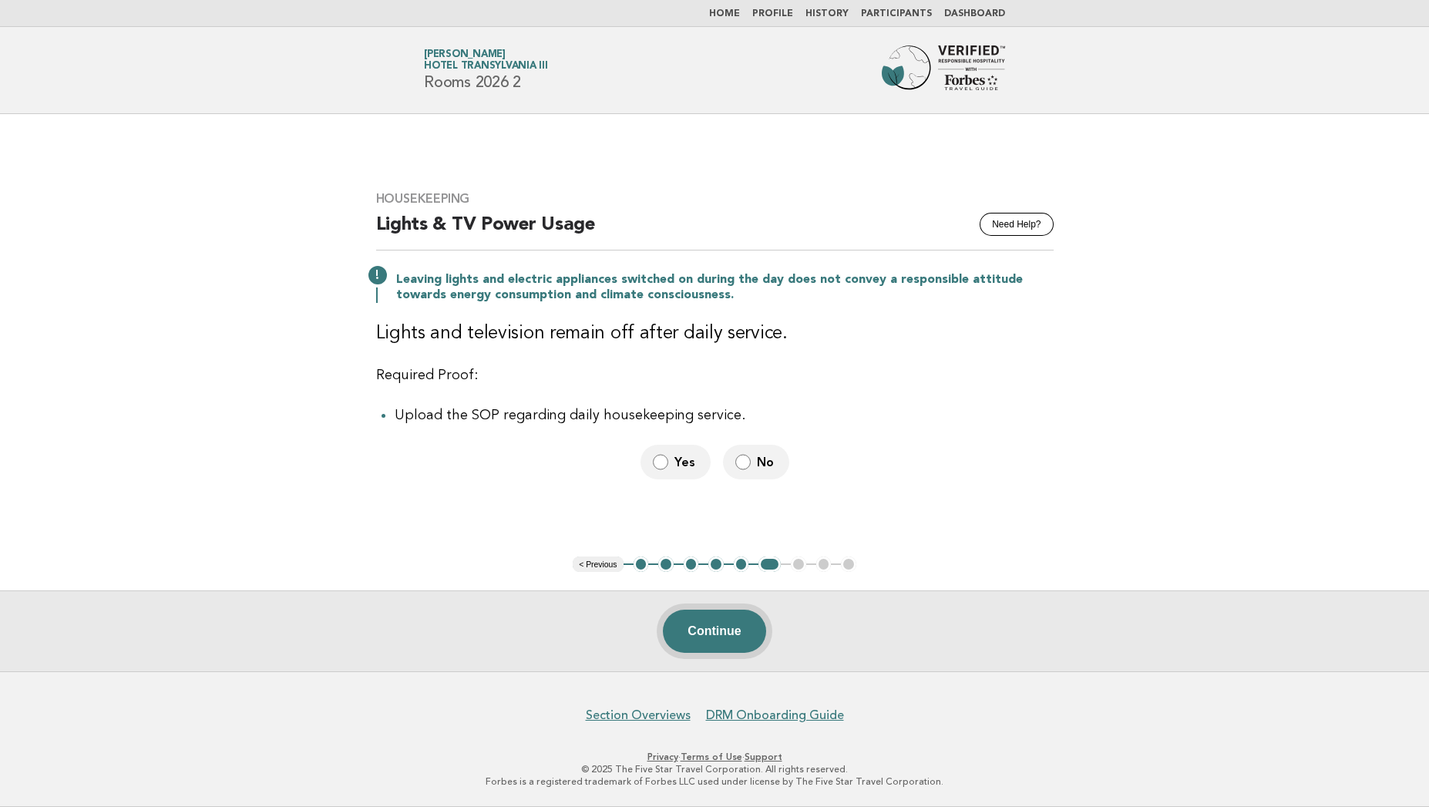
click at [687, 639] on button "Continue" at bounding box center [714, 630] width 102 height 43
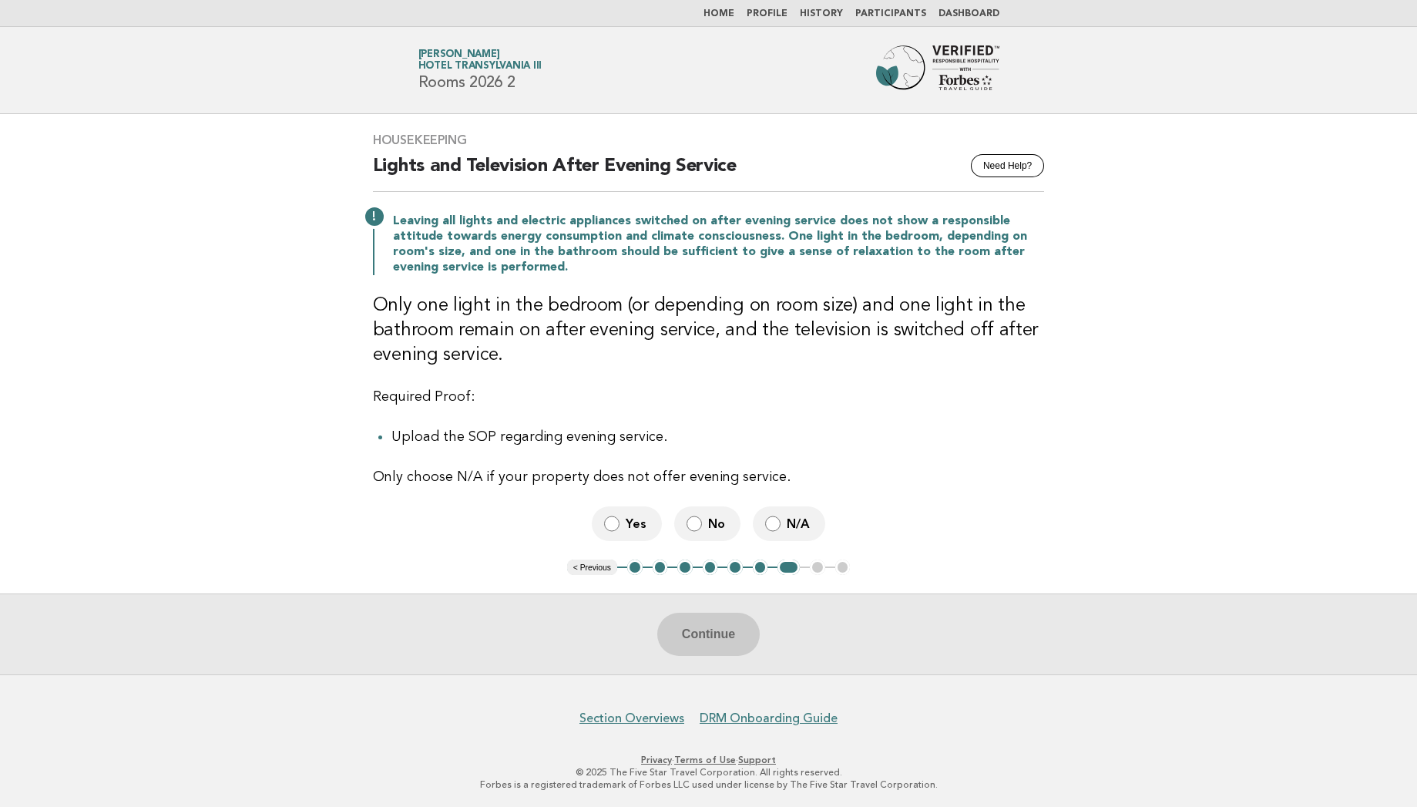
click at [781, 513] on label "N/A" at bounding box center [789, 523] width 72 height 35
click at [710, 628] on button "Continue" at bounding box center [708, 634] width 102 height 43
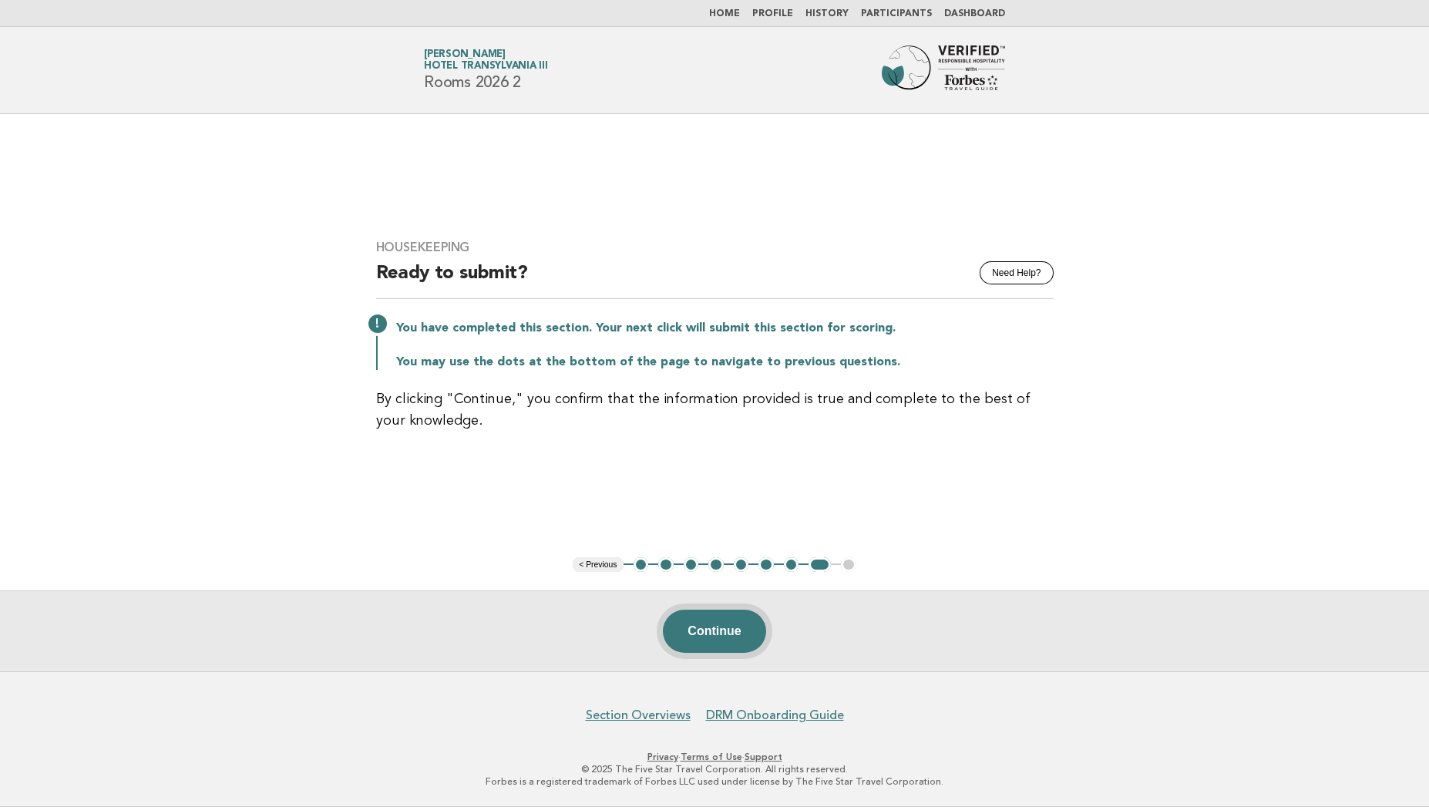
click at [724, 615] on button "Continue" at bounding box center [714, 630] width 102 height 43
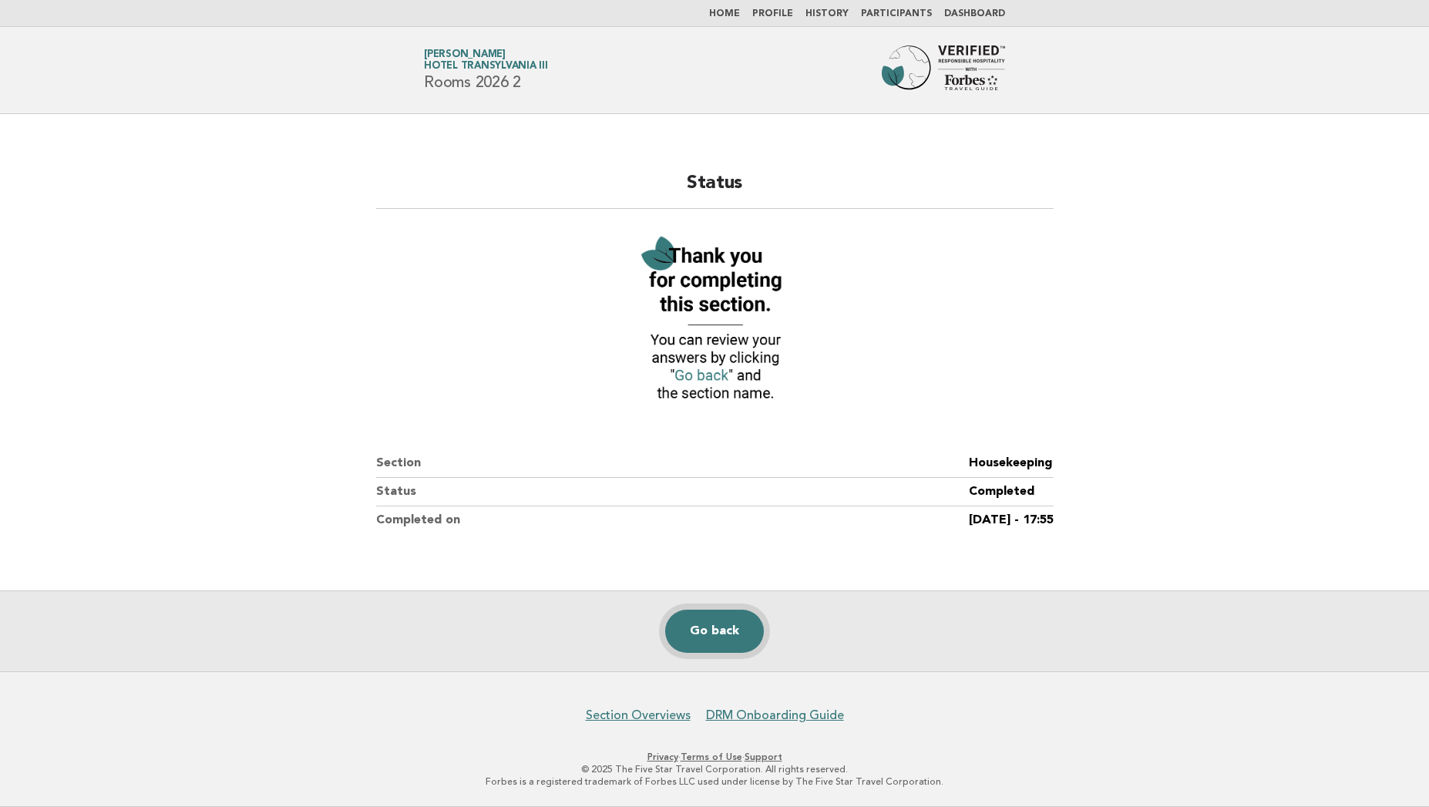
click at [714, 629] on link "Go back" at bounding box center [714, 630] width 99 height 43
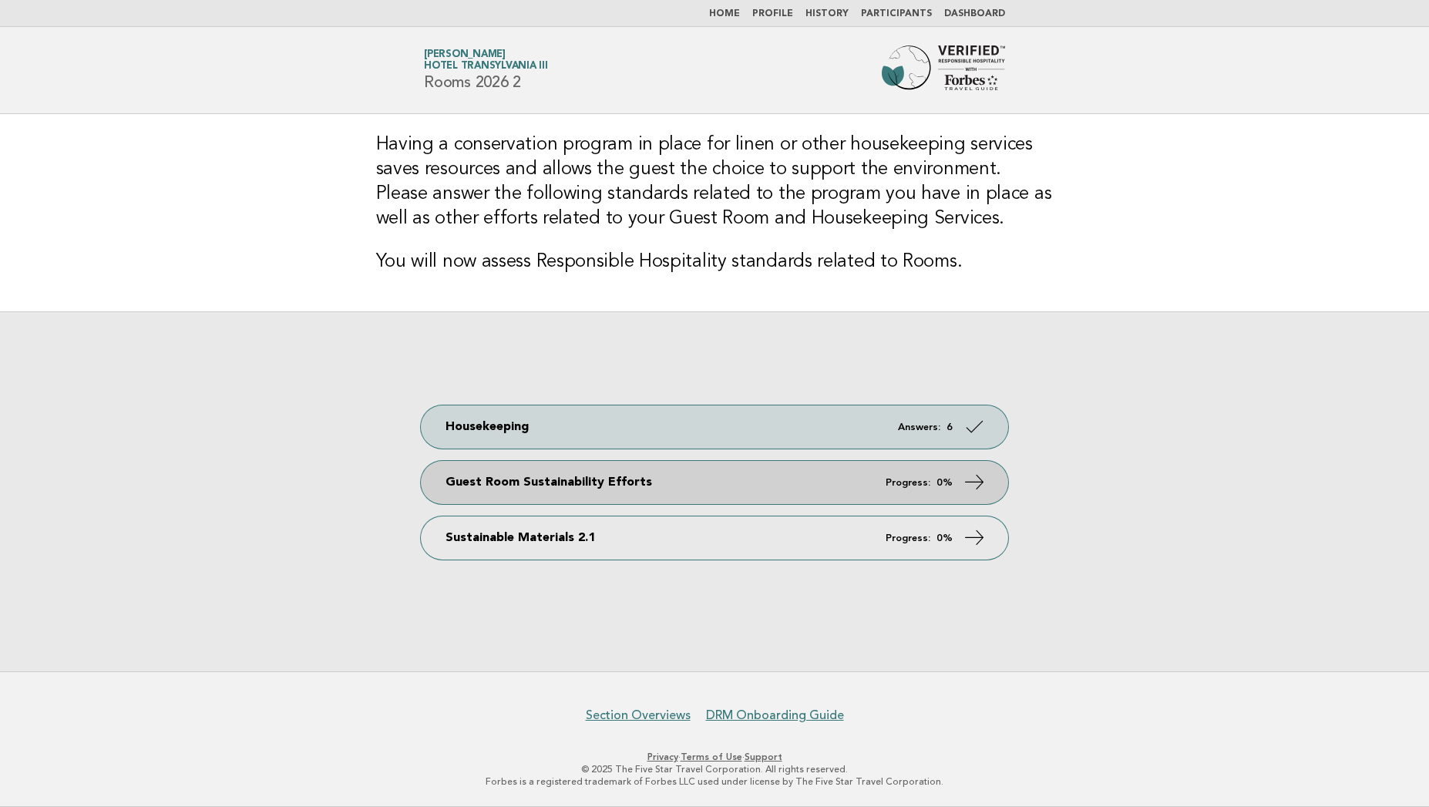
click at [747, 475] on link "Guest Room Sustainability Efforts Progress: 0%" at bounding box center [714, 482] width 587 height 43
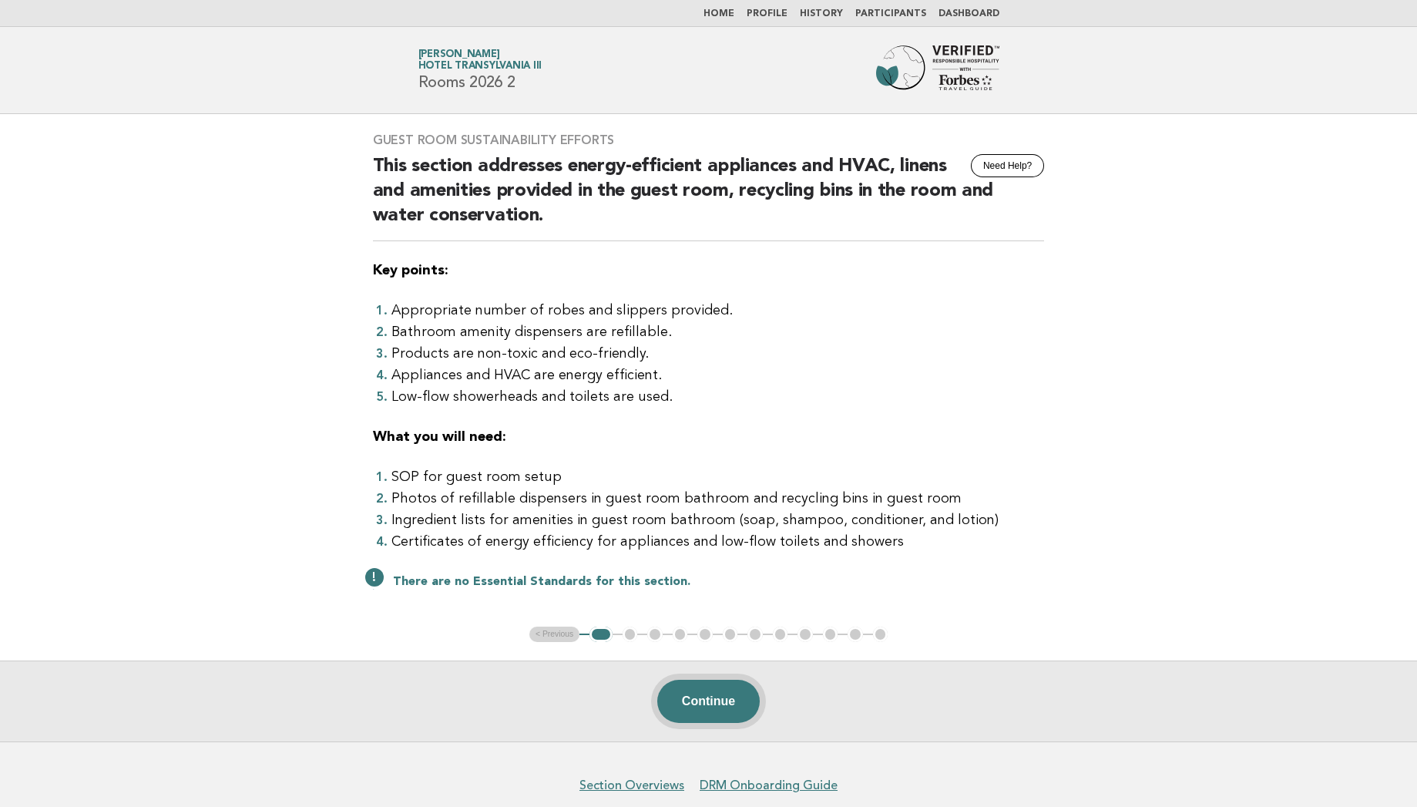
click at [715, 712] on button "Continue" at bounding box center [708, 701] width 102 height 43
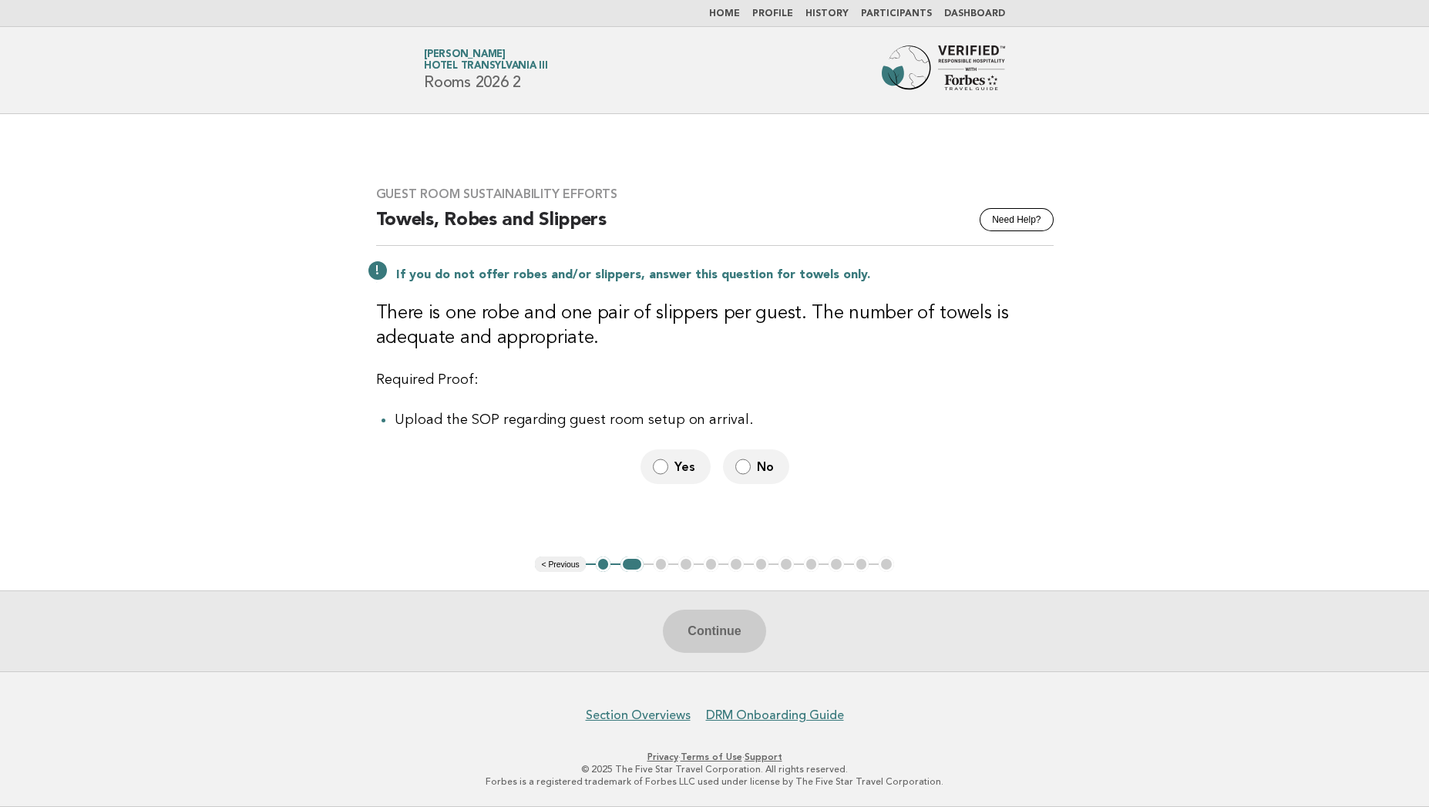
click at [744, 475] on label "No" at bounding box center [756, 466] width 66 height 35
click at [710, 650] on button "Continue" at bounding box center [714, 630] width 102 height 43
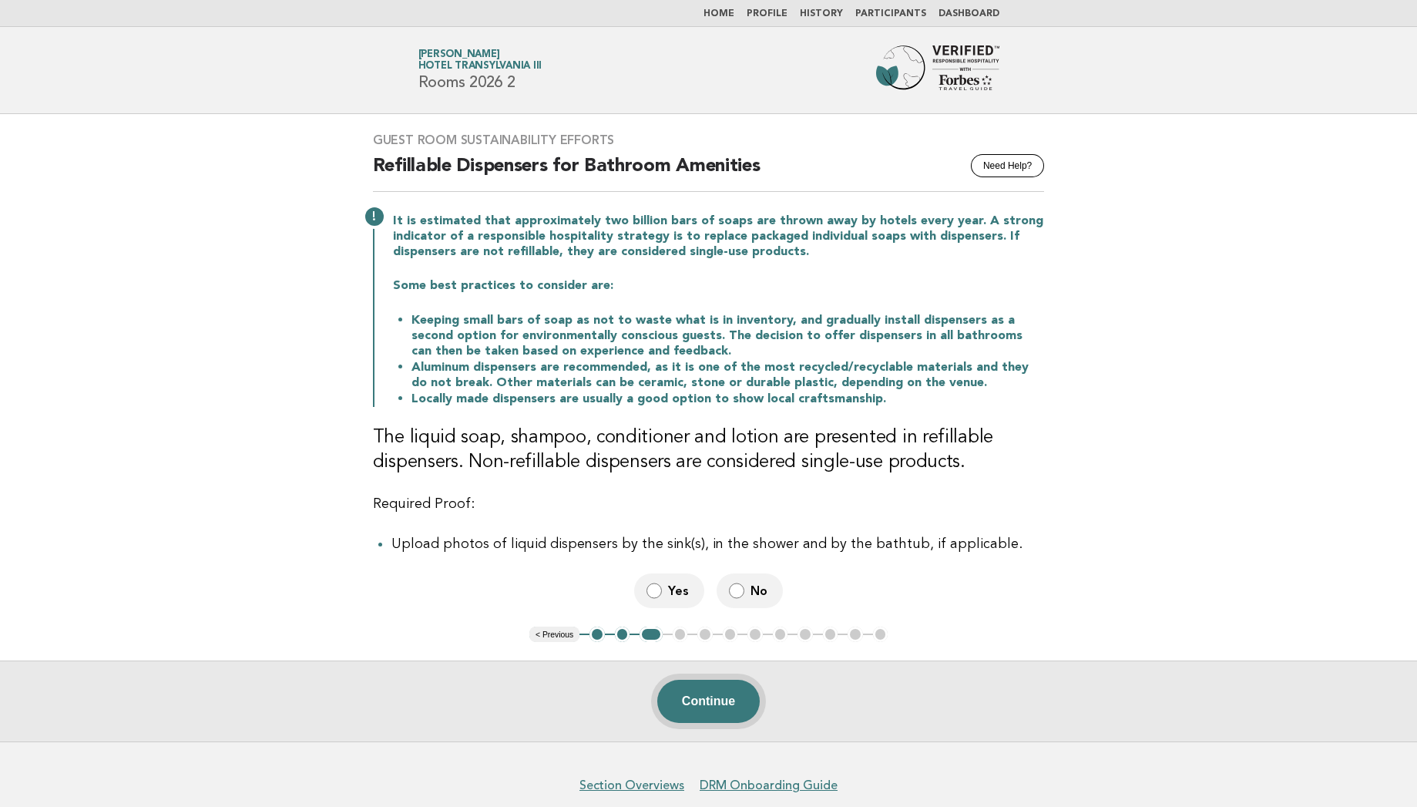
click at [707, 693] on button "Continue" at bounding box center [708, 701] width 102 height 43
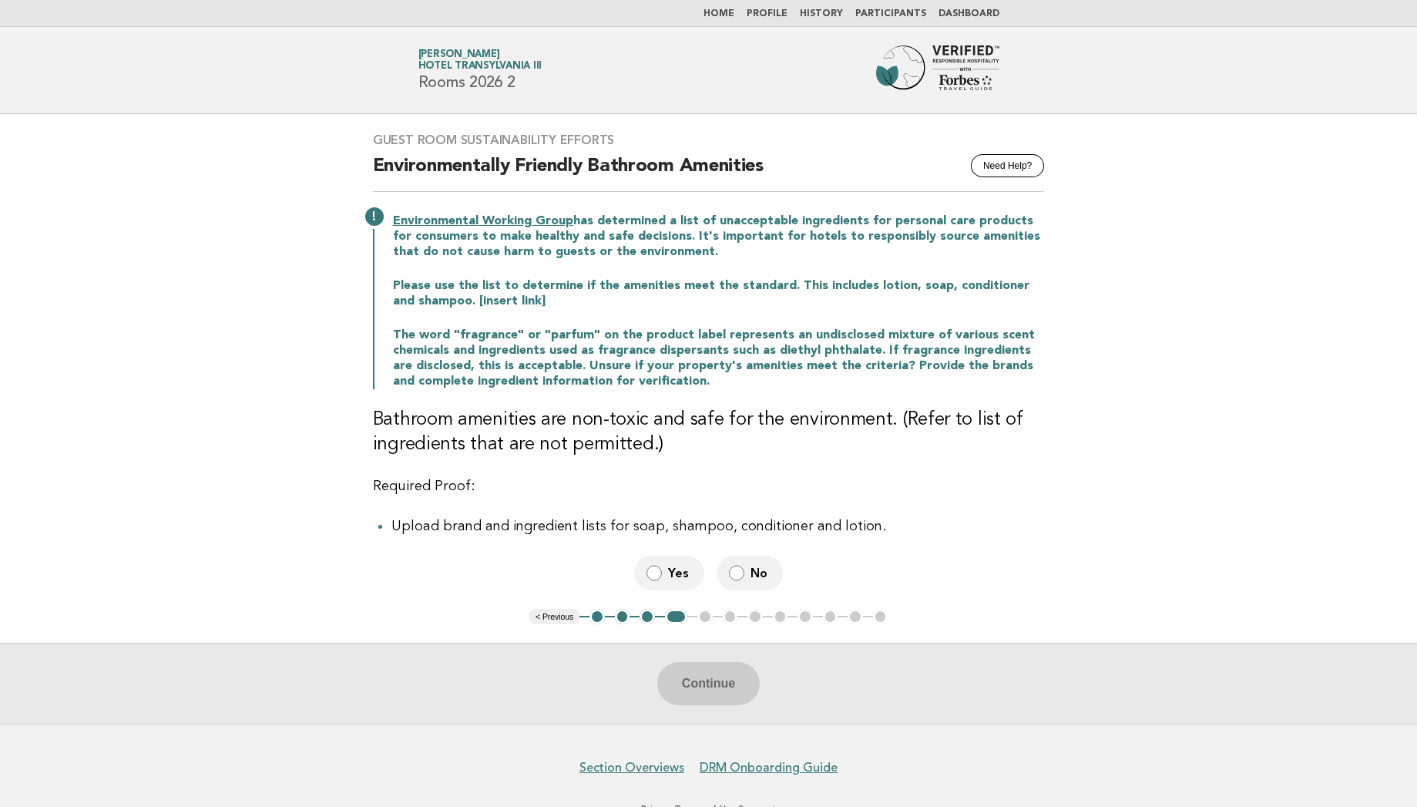
click at [743, 563] on label "No" at bounding box center [750, 573] width 66 height 35
click at [694, 672] on button "Continue" at bounding box center [708, 683] width 102 height 43
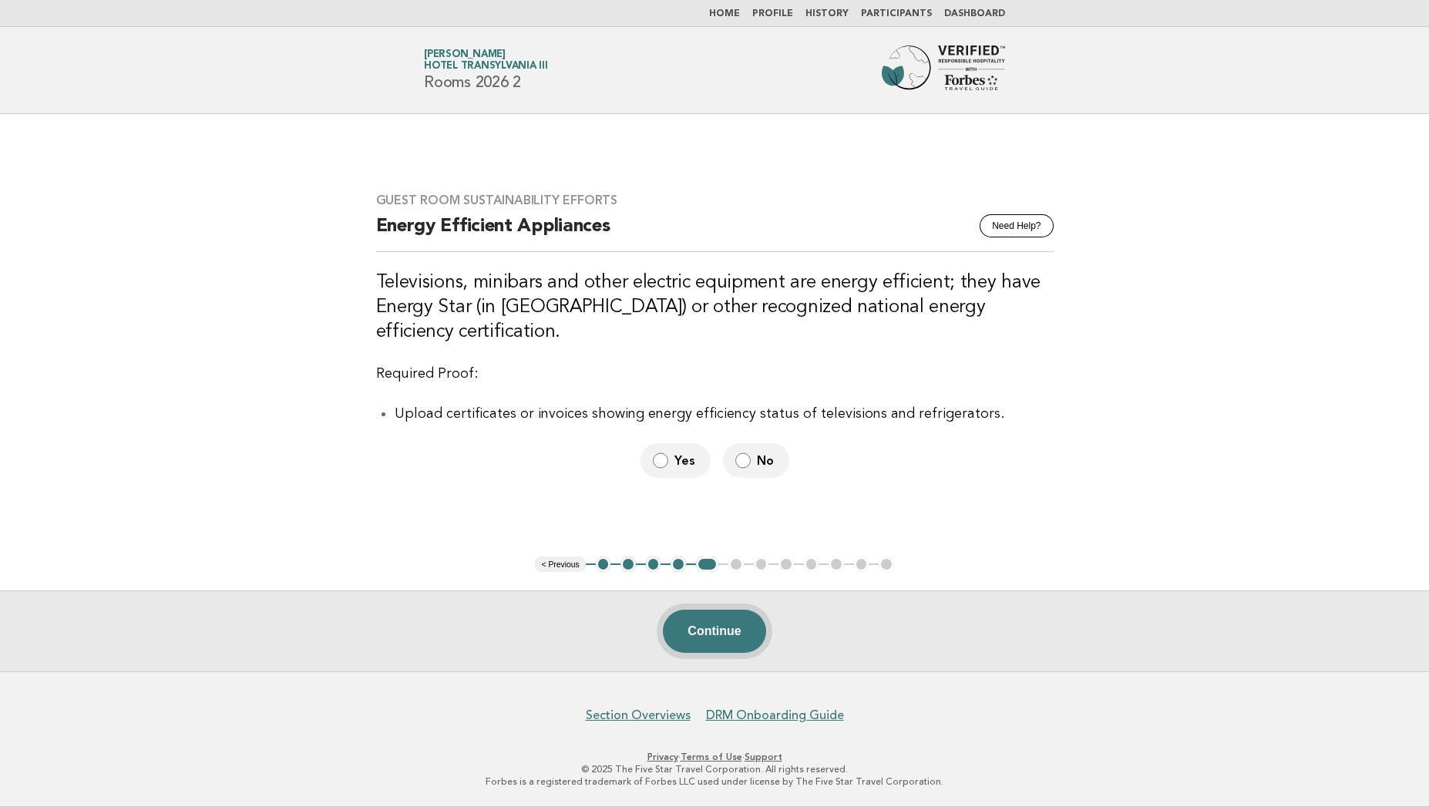
click at [705, 633] on button "Continue" at bounding box center [714, 630] width 102 height 43
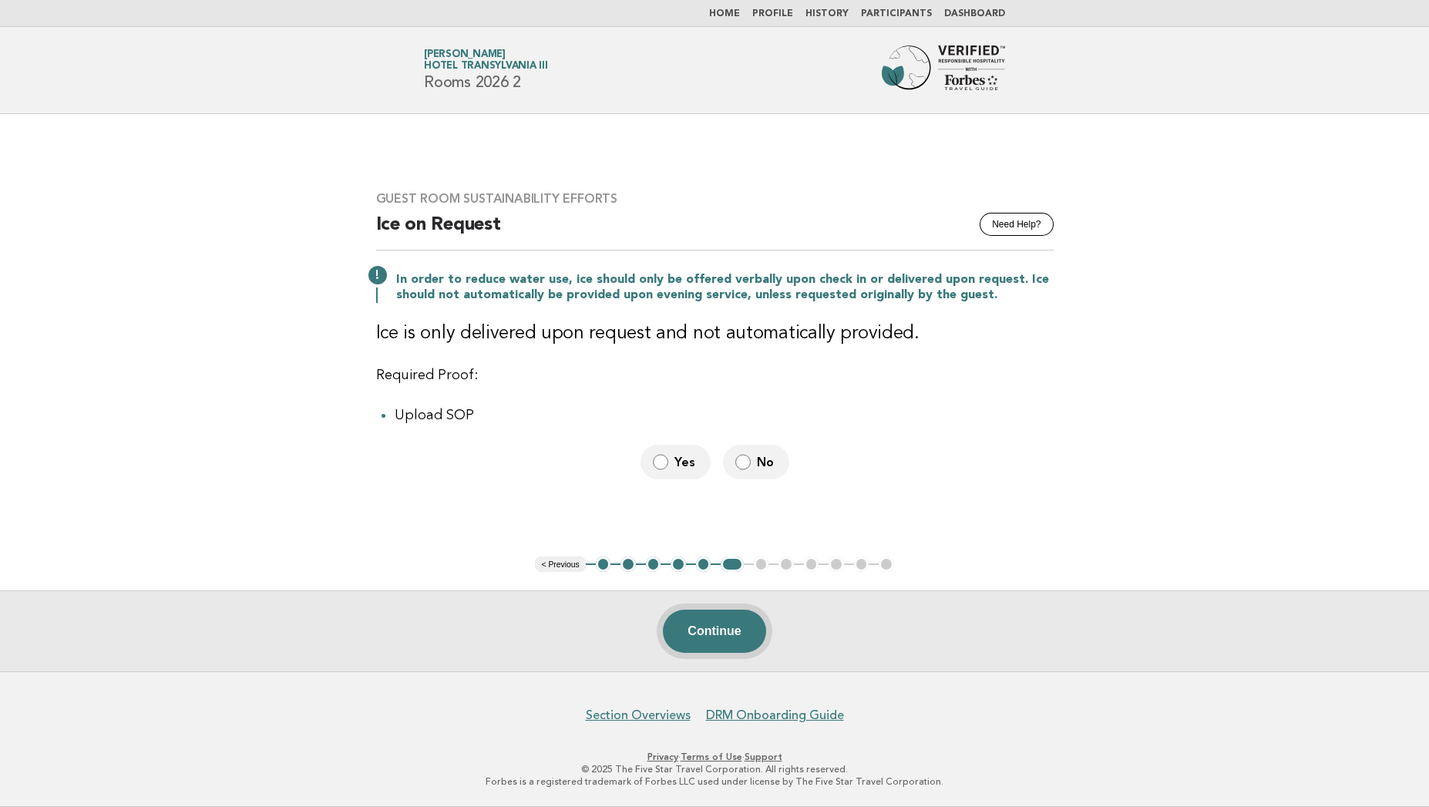
click at [720, 640] on button "Continue" at bounding box center [714, 630] width 102 height 43
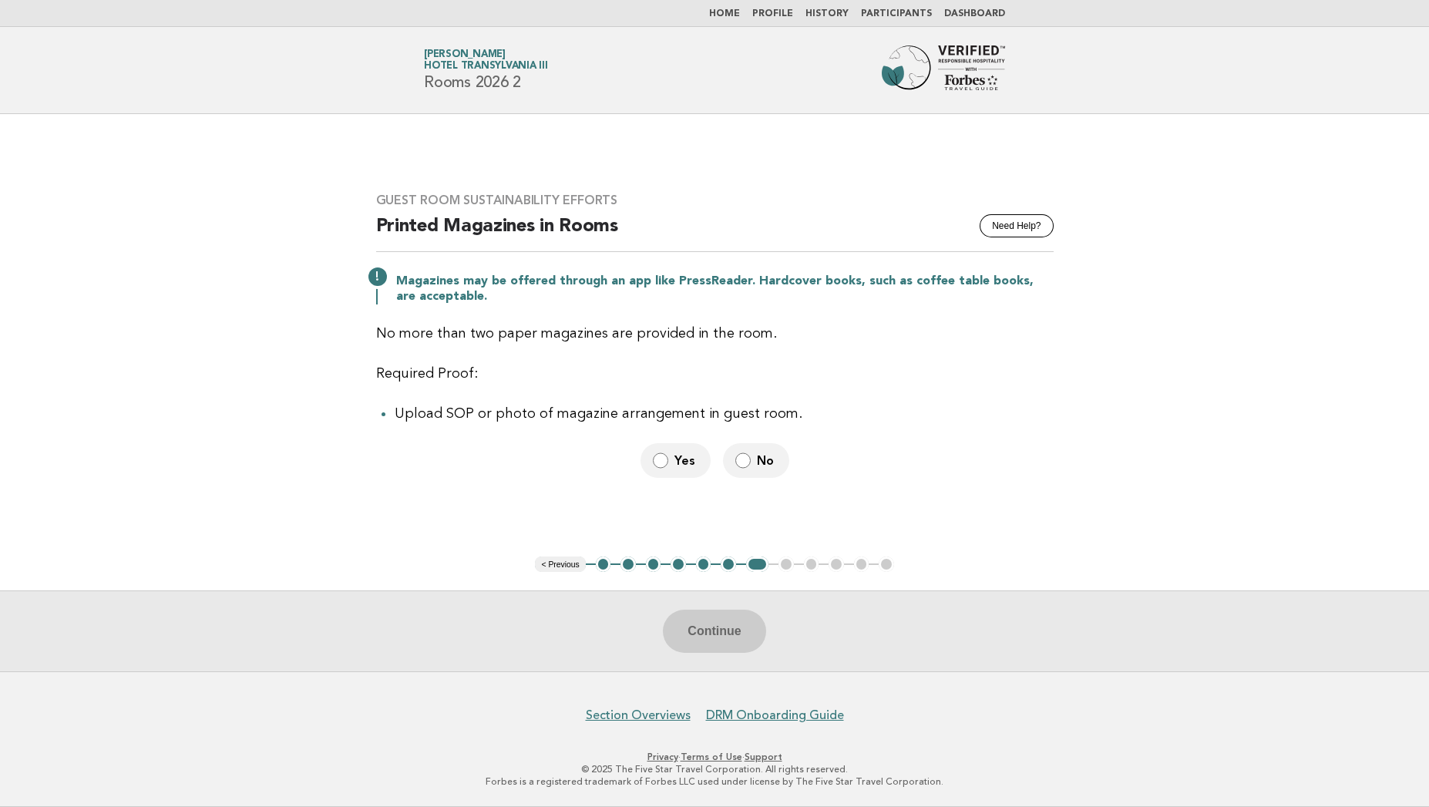
click at [738, 468] on label "No" at bounding box center [756, 460] width 66 height 35
click at [709, 630] on button "Continue" at bounding box center [714, 630] width 102 height 43
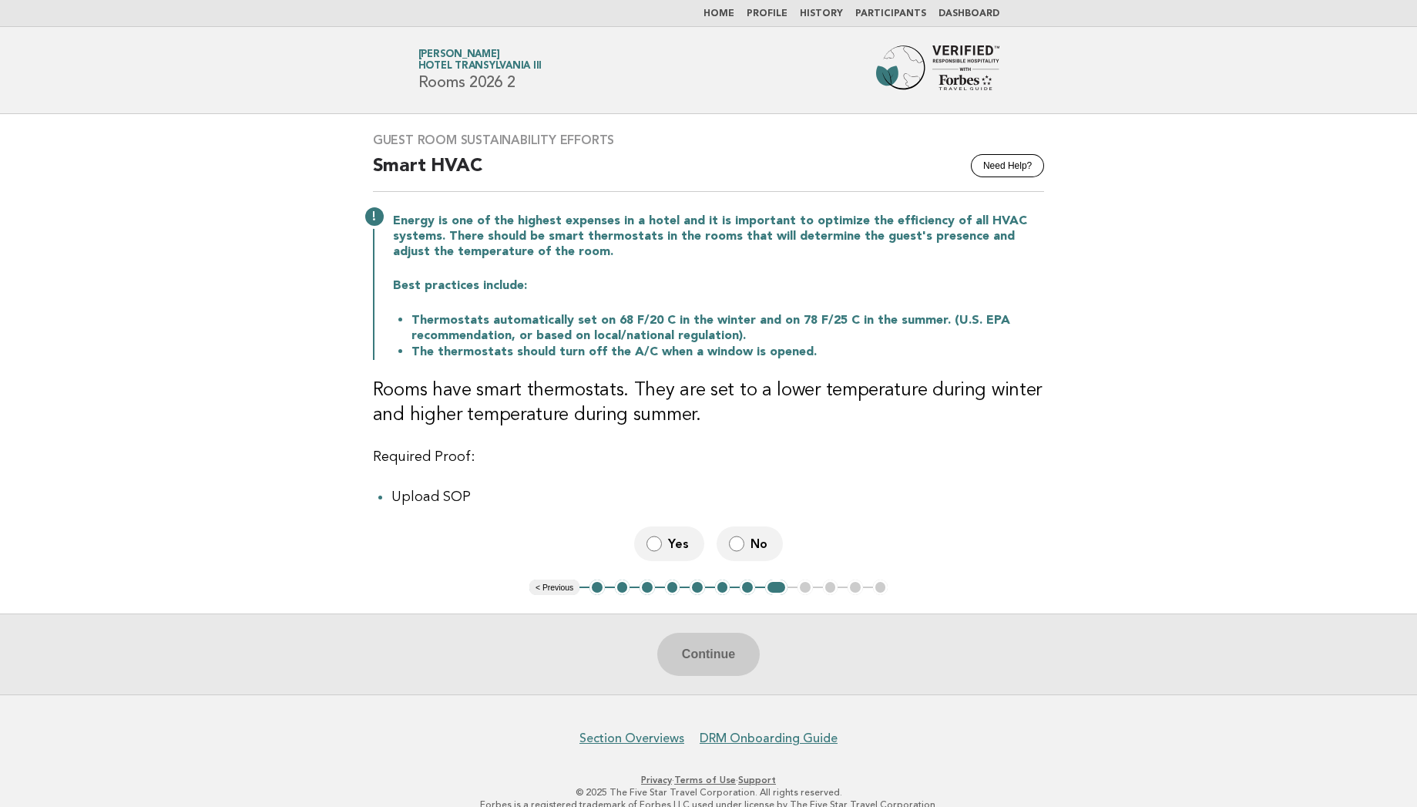
click at [744, 538] on label "No" at bounding box center [750, 543] width 66 height 35
click at [721, 652] on button "Continue" at bounding box center [708, 654] width 102 height 43
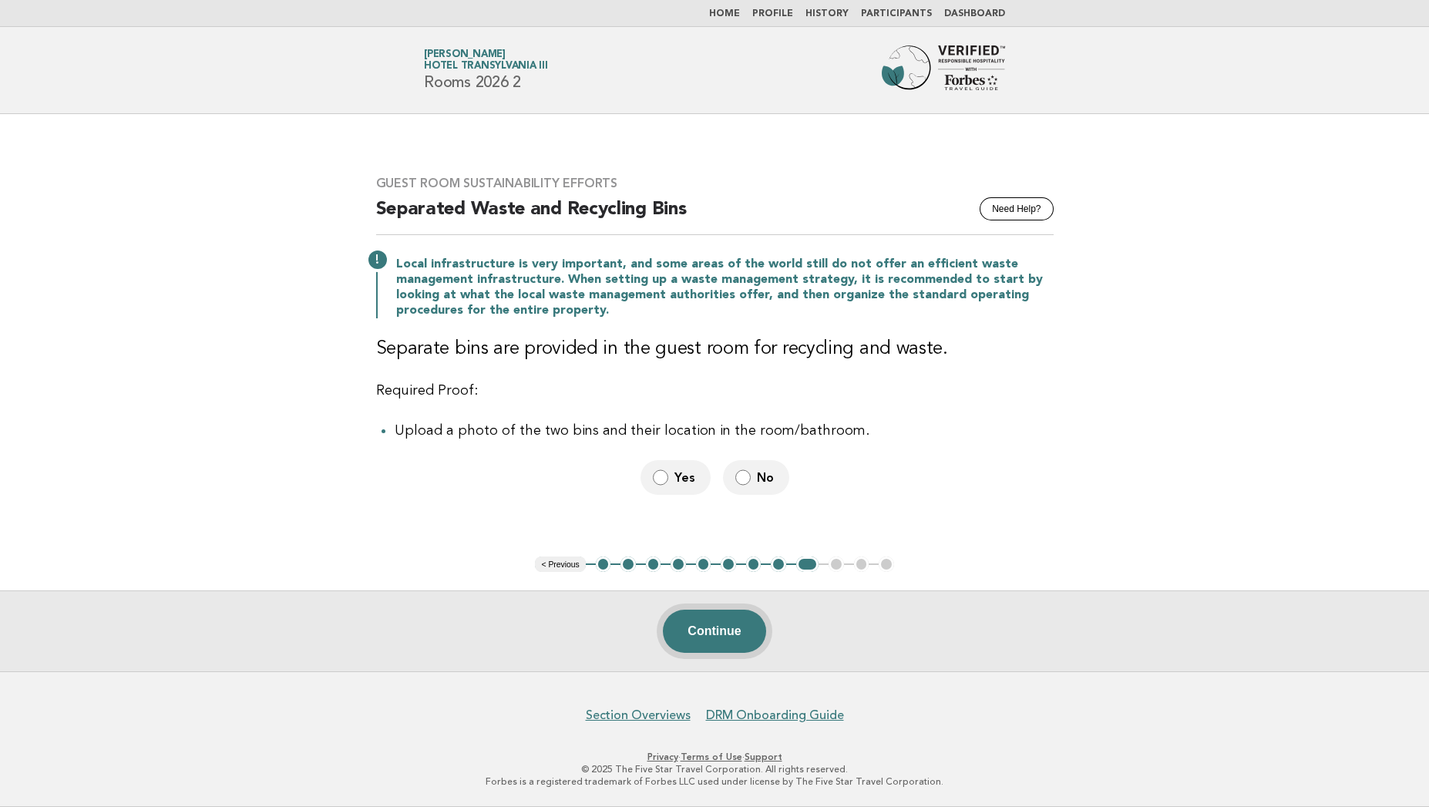
click at [706, 629] on button "Continue" at bounding box center [714, 630] width 102 height 43
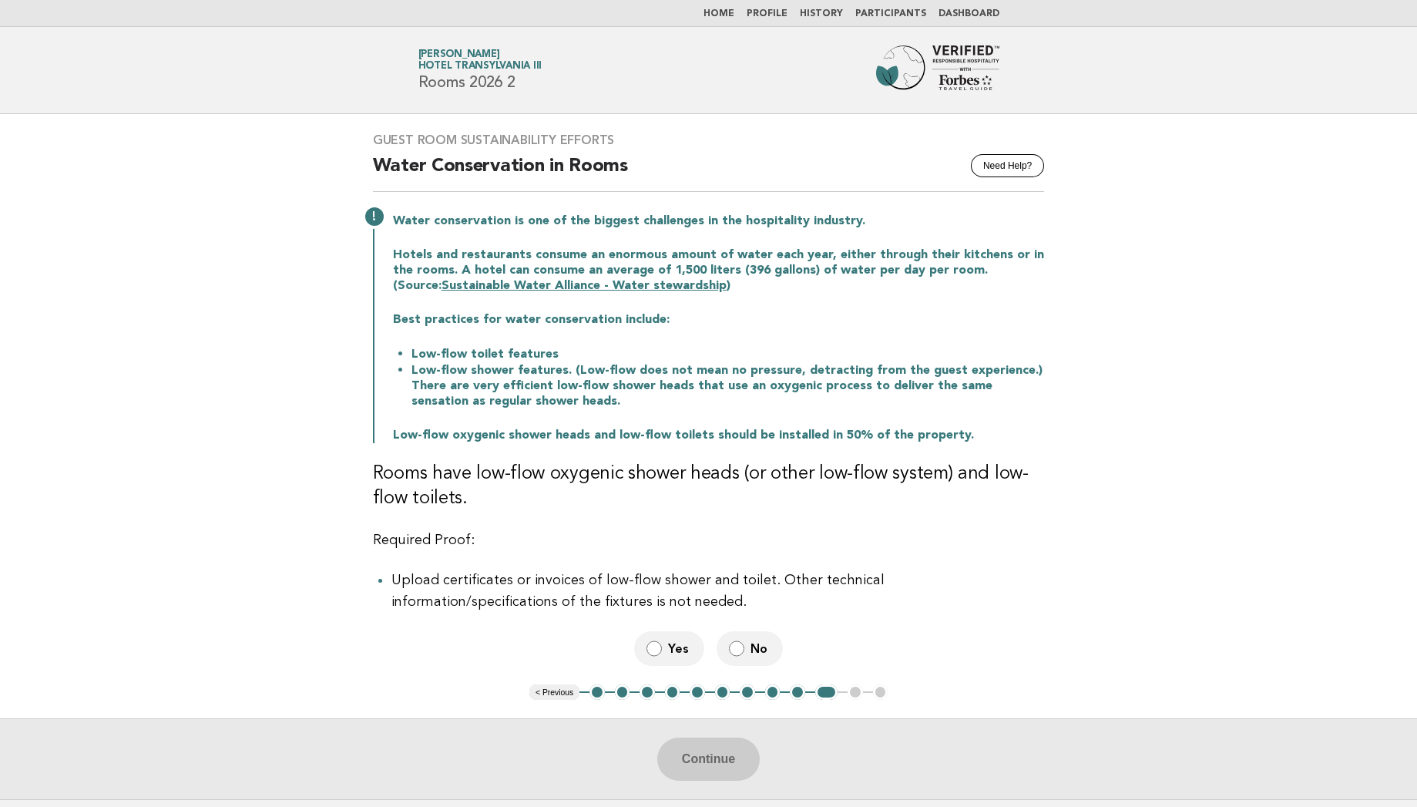
click at [757, 657] on label "No" at bounding box center [750, 648] width 66 height 35
click at [712, 746] on button "Continue" at bounding box center [708, 758] width 102 height 43
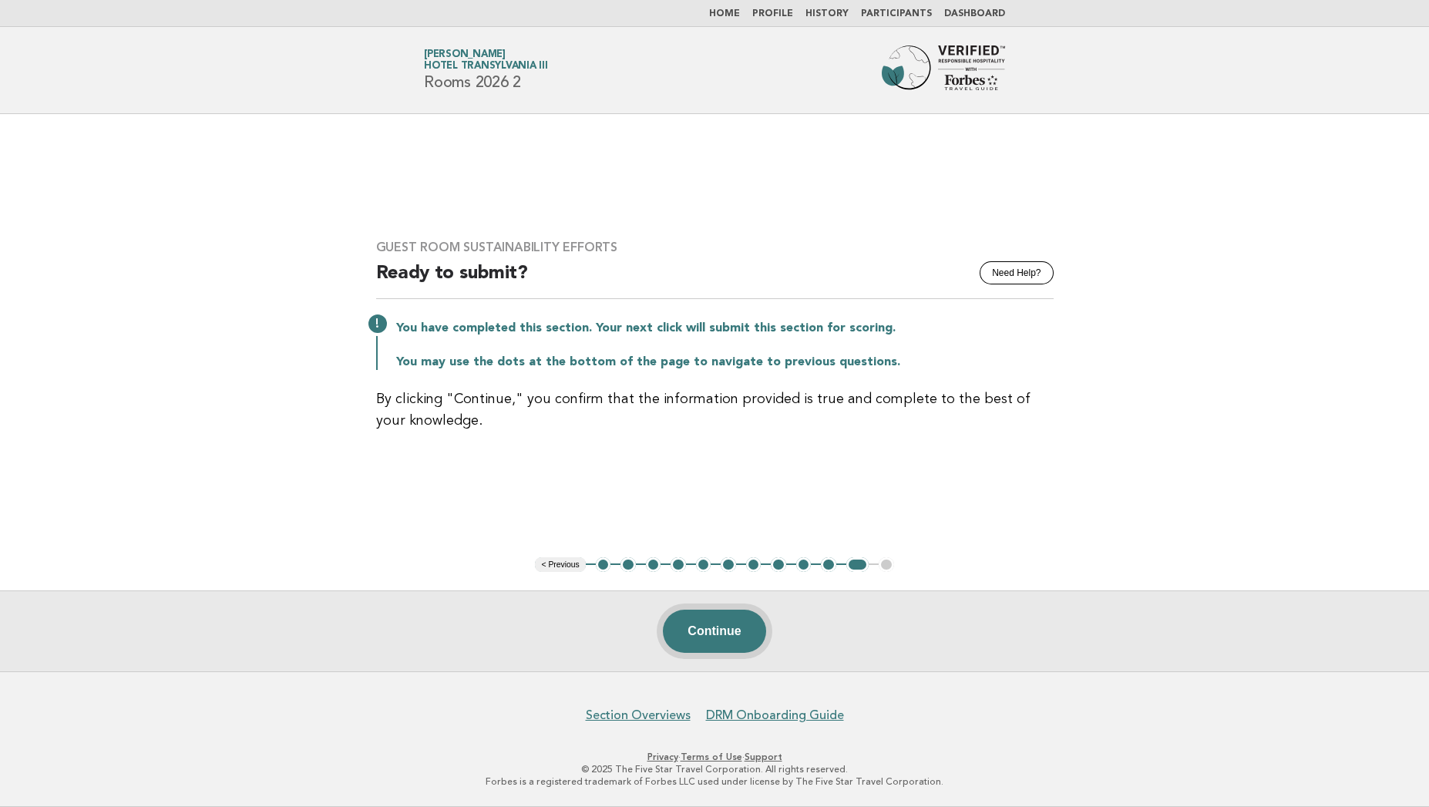
click at [708, 626] on button "Continue" at bounding box center [714, 630] width 102 height 43
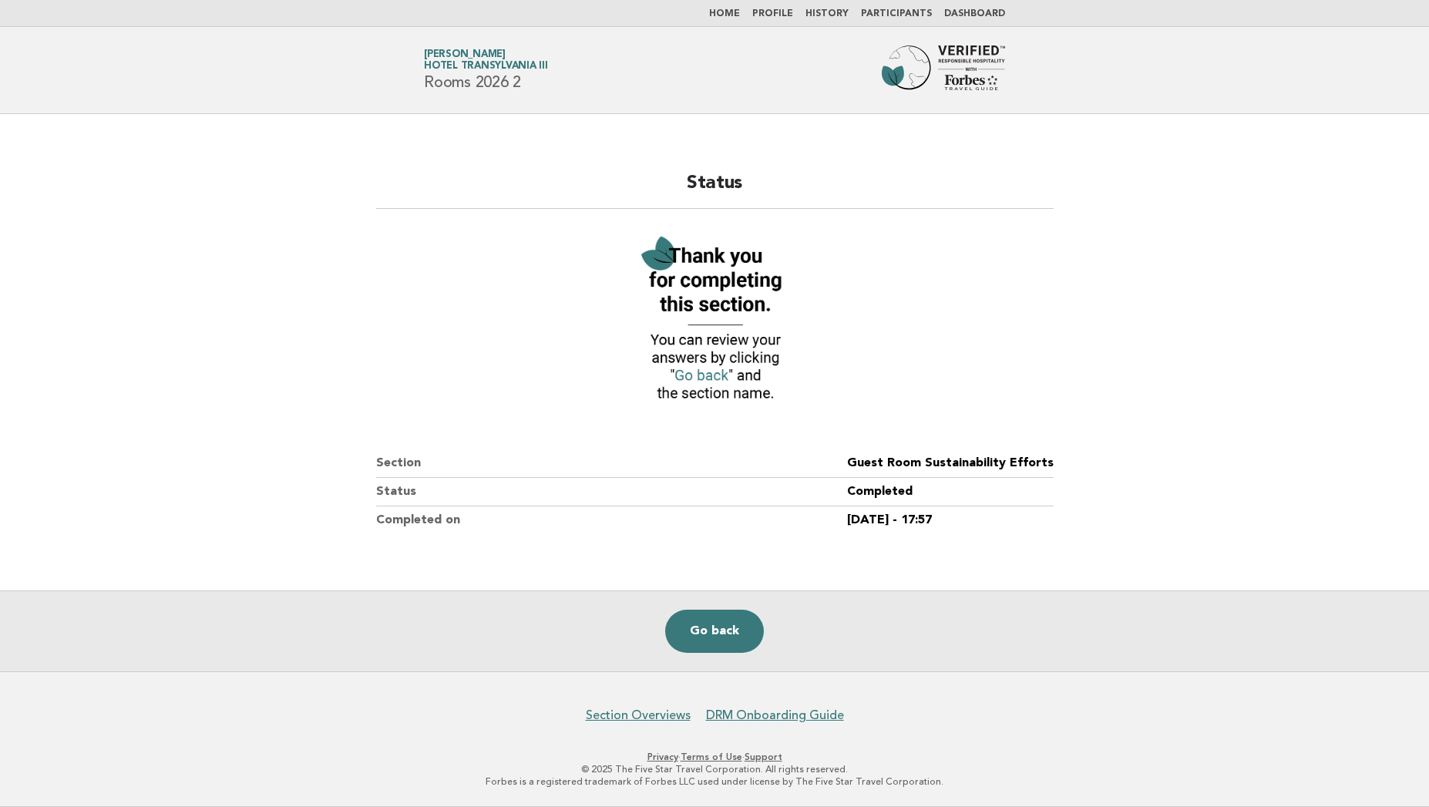
click at [708, 626] on link "Go back" at bounding box center [714, 630] width 99 height 43
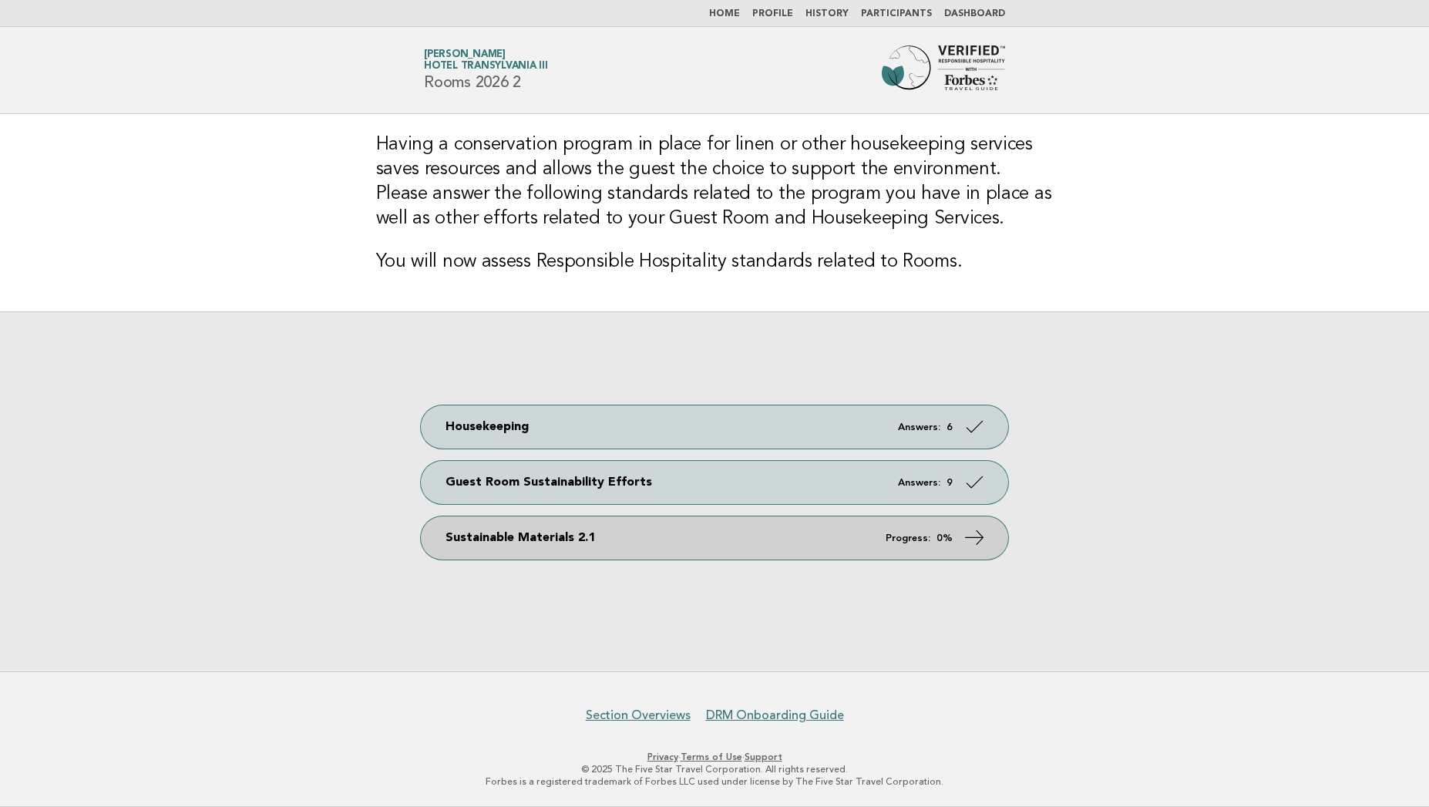
click at [667, 543] on link "Sustainable Materials 2.1 Progress: 0%" at bounding box center [714, 537] width 587 height 43
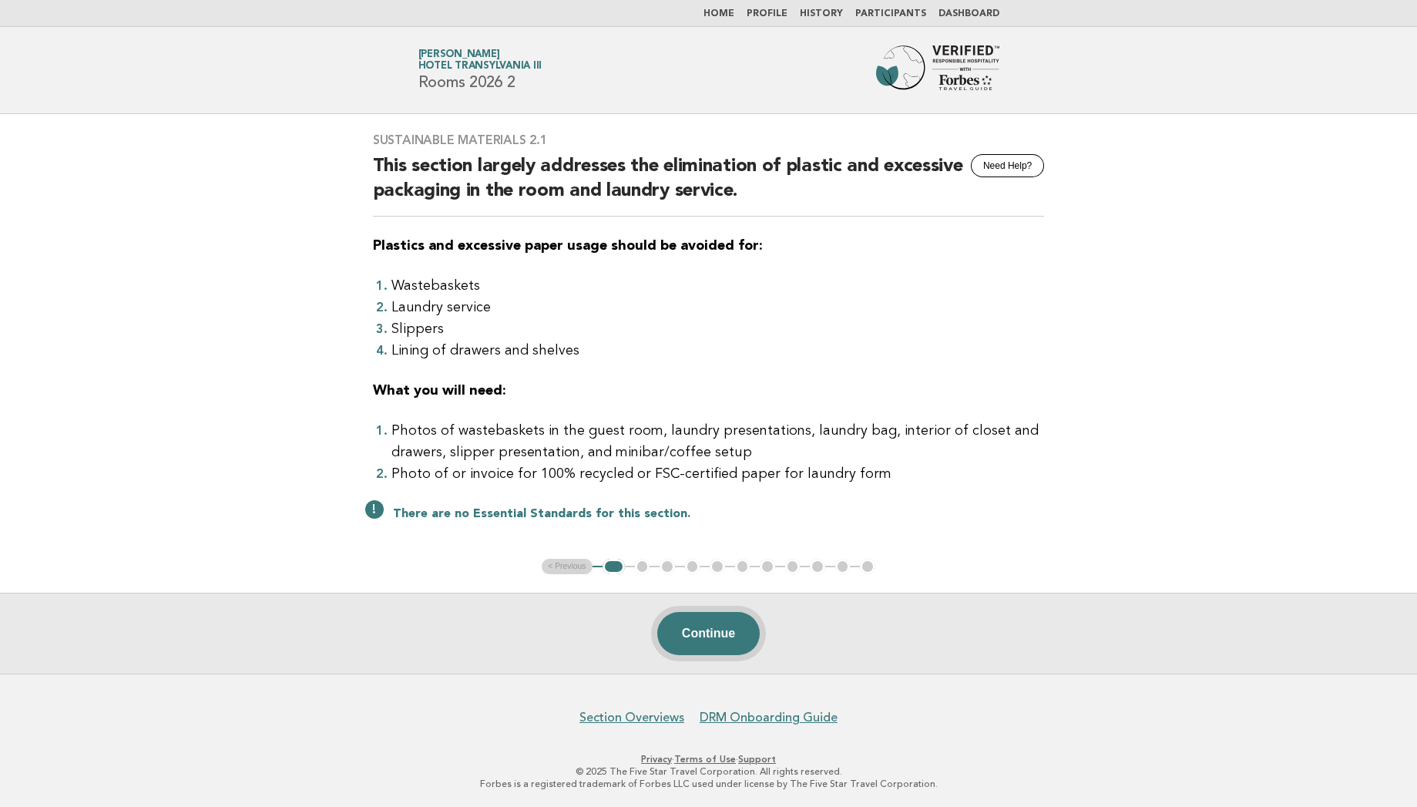
click at [723, 631] on button "Continue" at bounding box center [708, 633] width 102 height 43
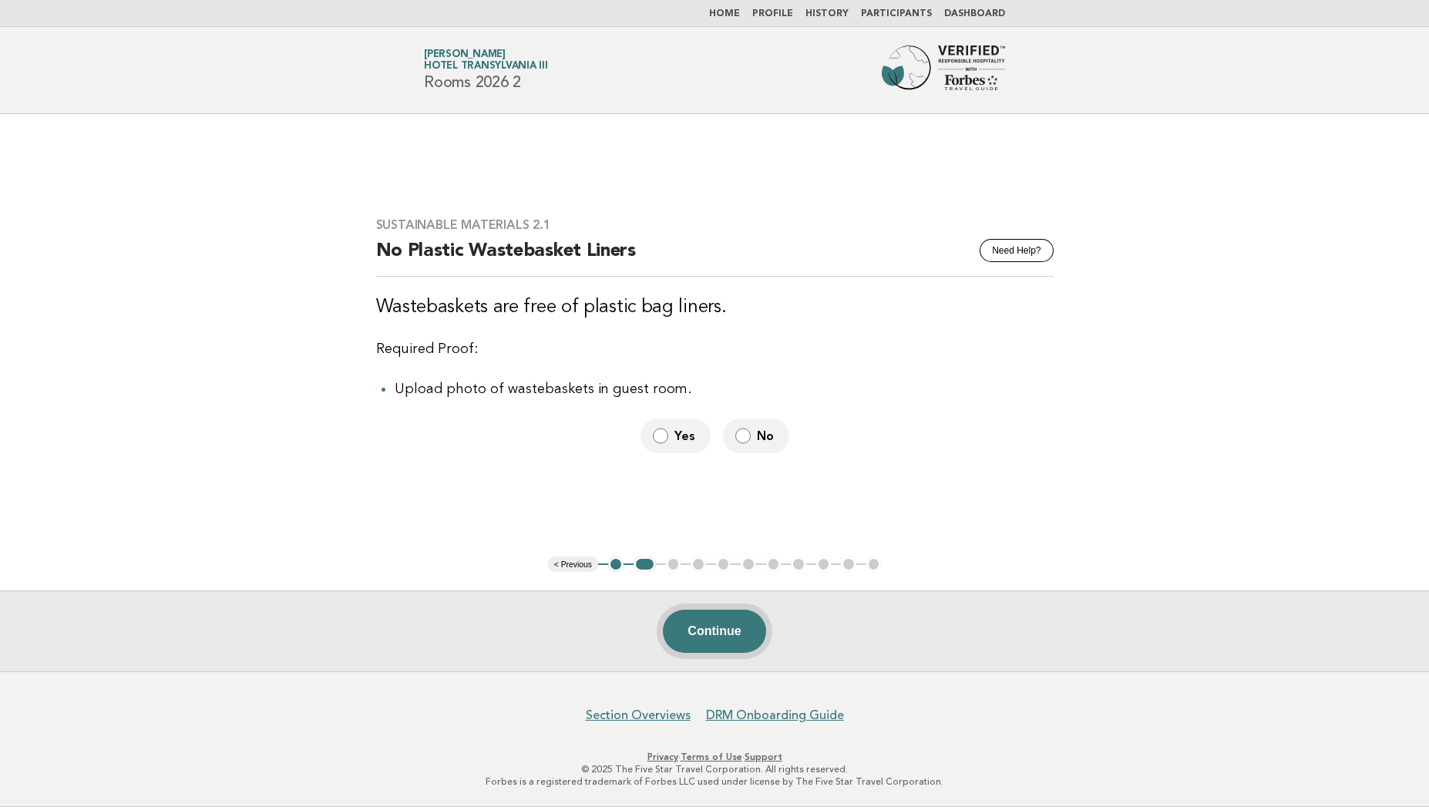
click at [721, 633] on button "Continue" at bounding box center [714, 630] width 102 height 43
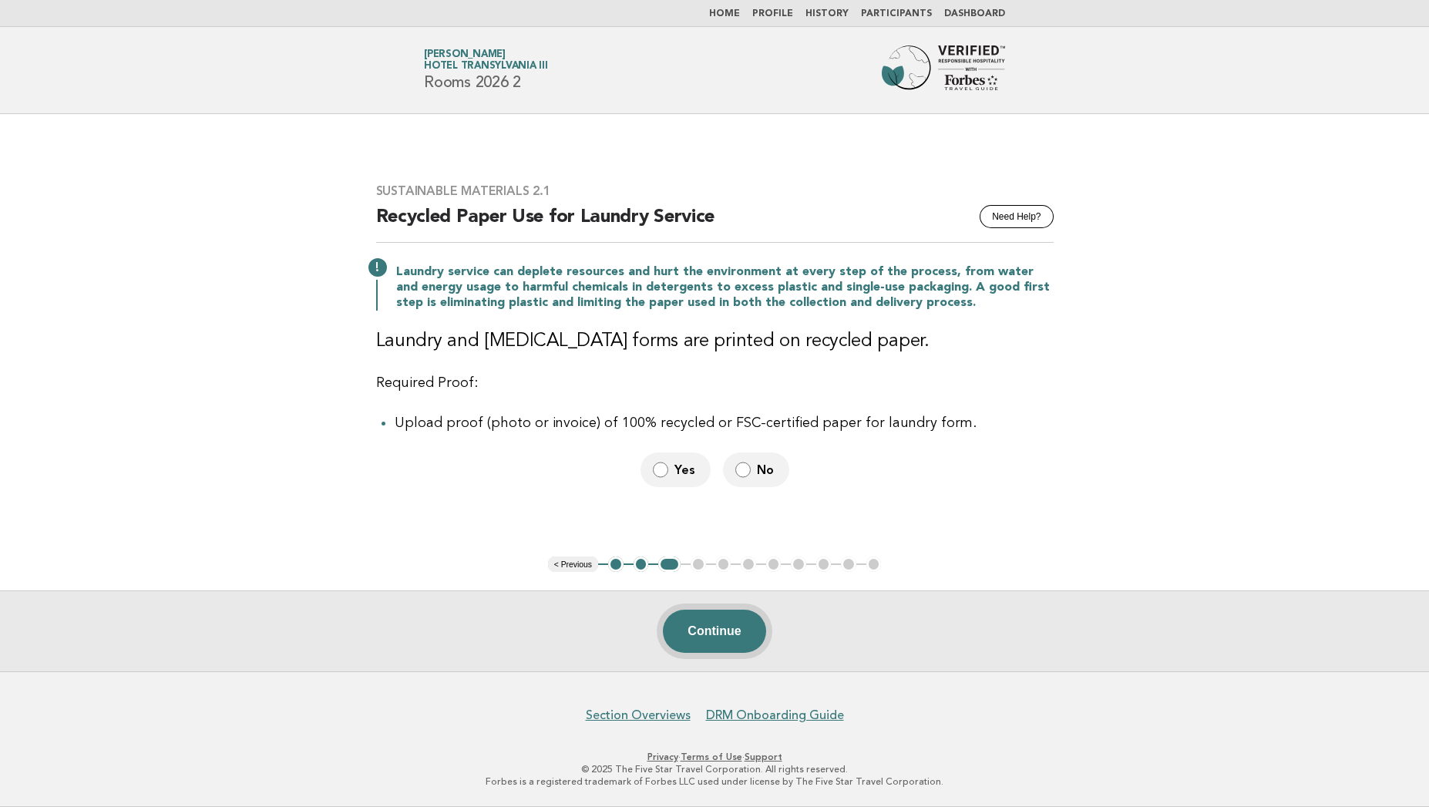
click at [714, 647] on button "Continue" at bounding box center [714, 630] width 102 height 43
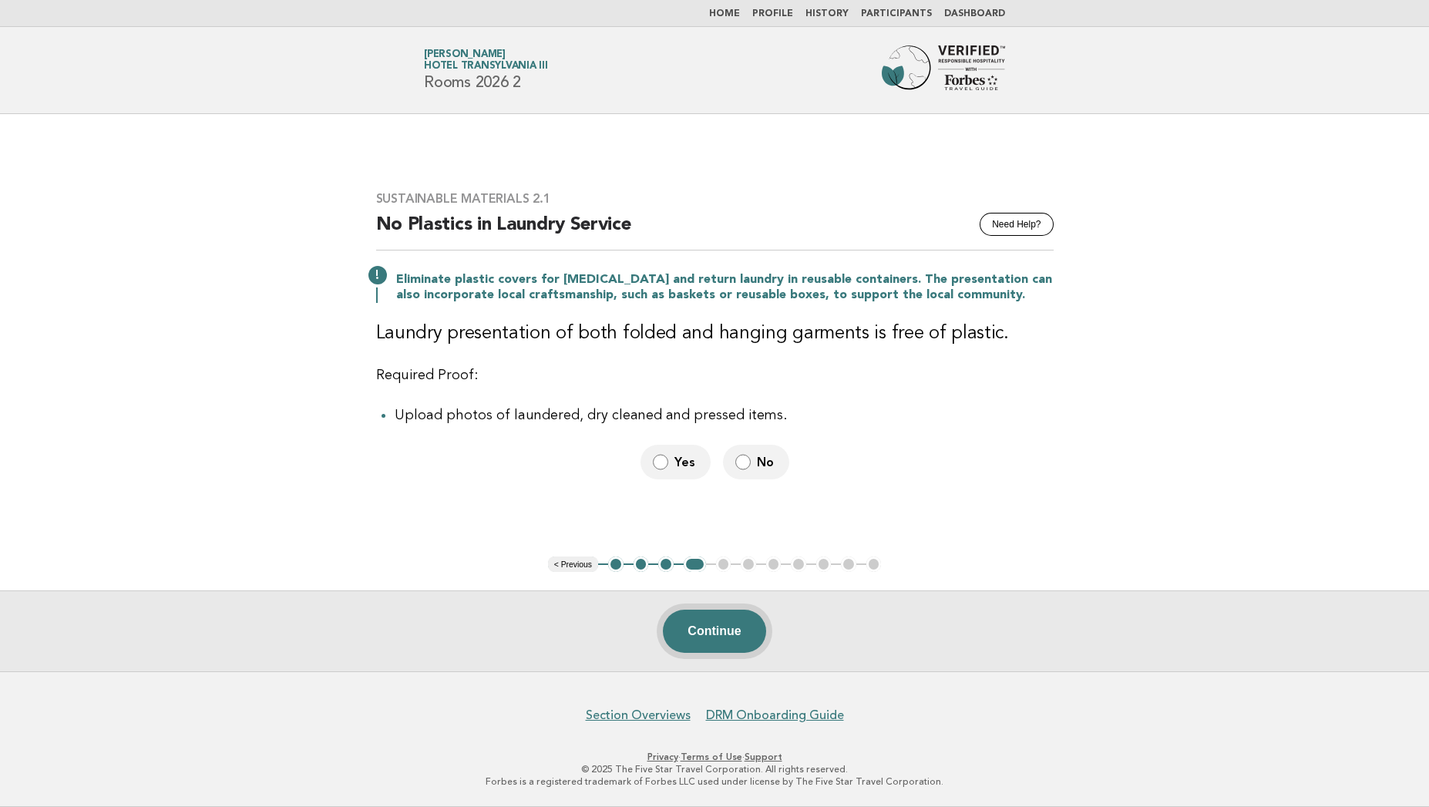
click at [720, 636] on button "Continue" at bounding box center [714, 630] width 102 height 43
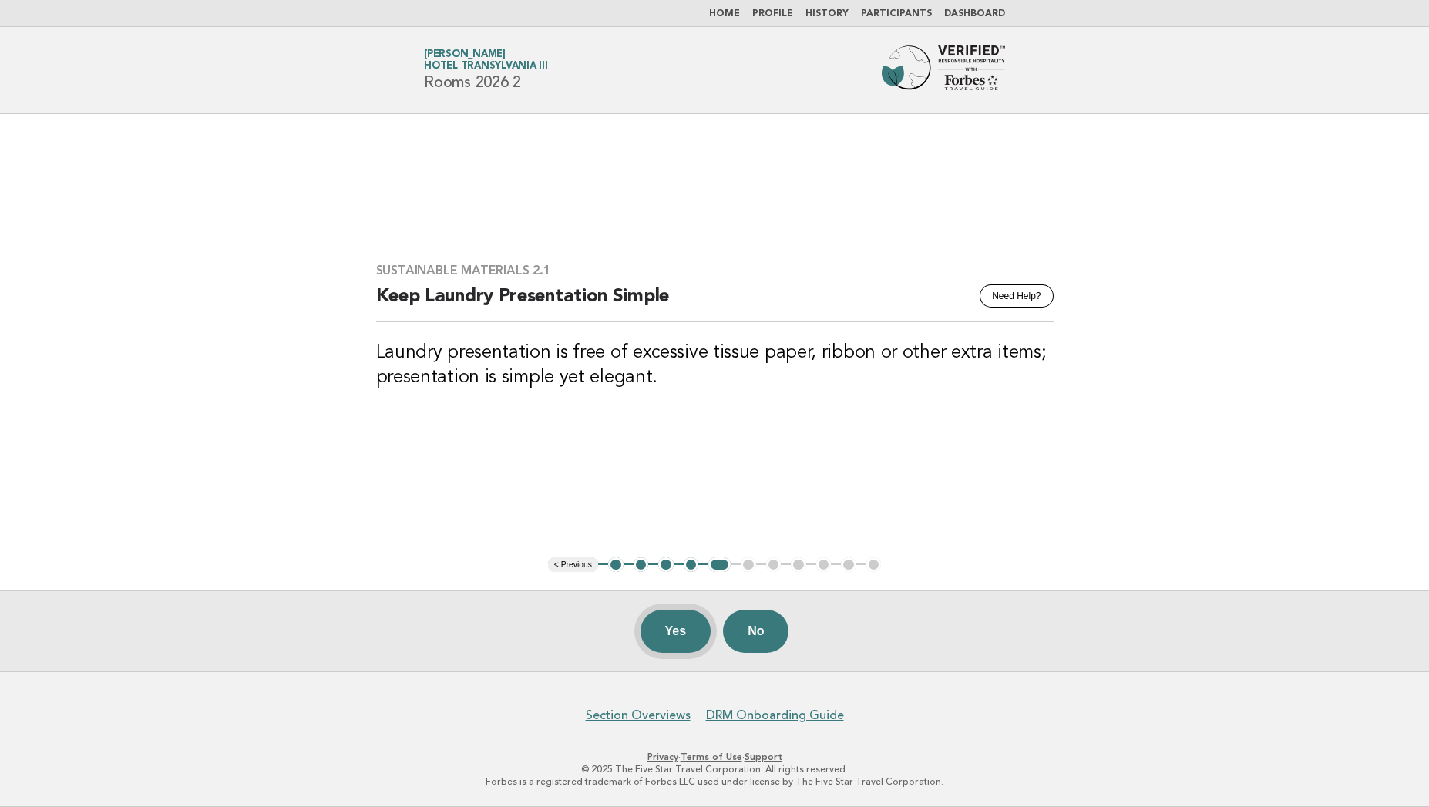
click at [676, 638] on button "Yes" at bounding box center [675, 630] width 71 height 43
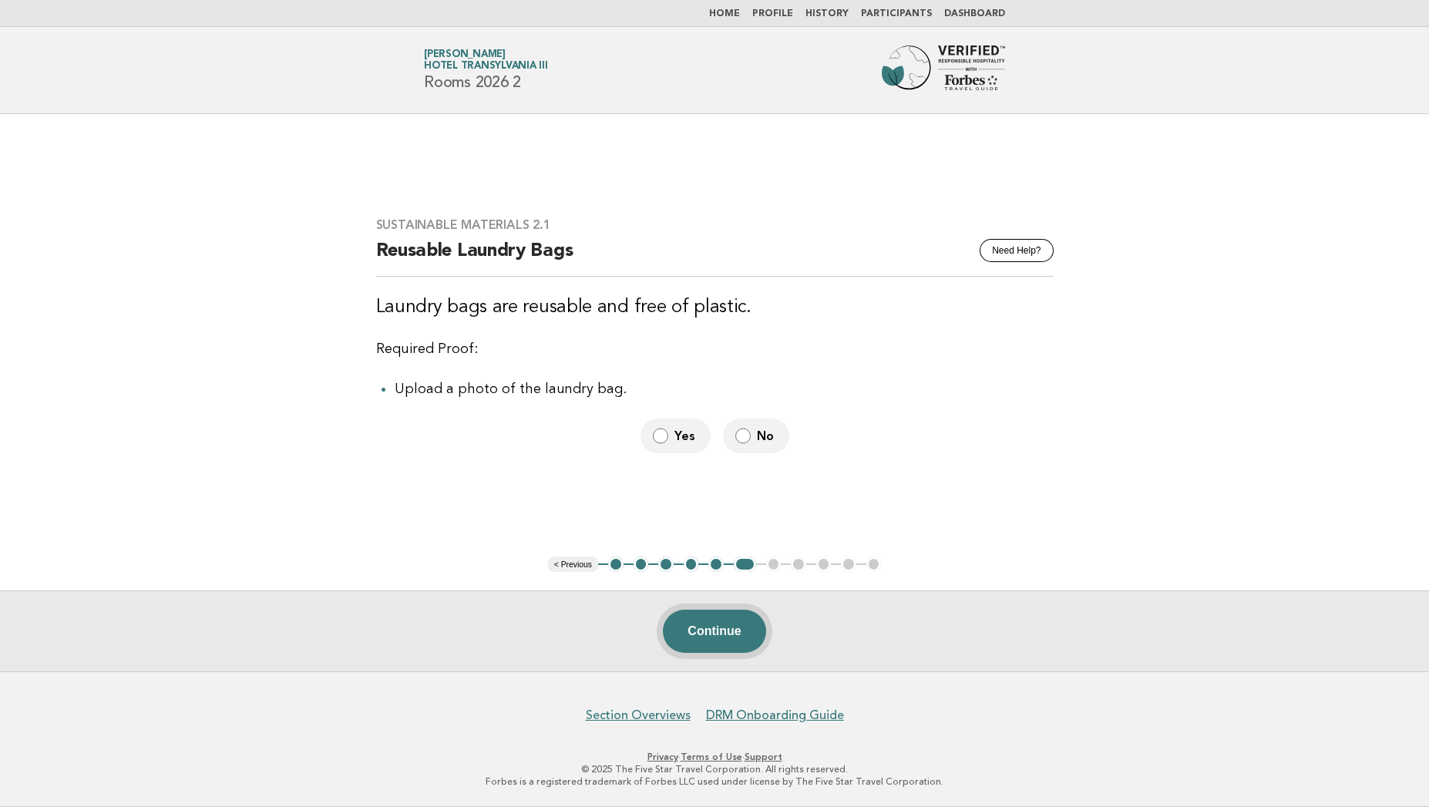
click at [705, 634] on button "Continue" at bounding box center [714, 630] width 102 height 43
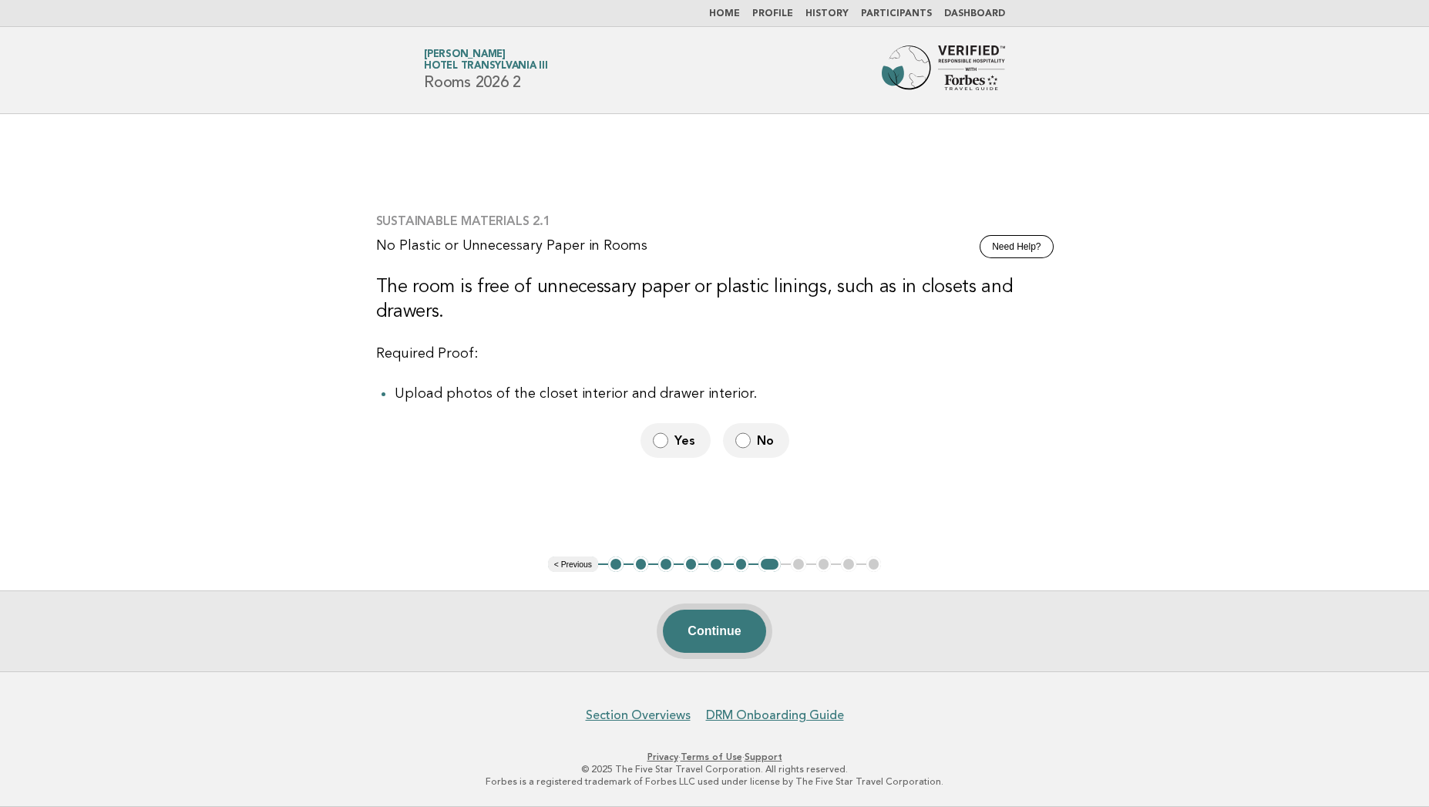
click at [700, 626] on button "Continue" at bounding box center [714, 630] width 102 height 43
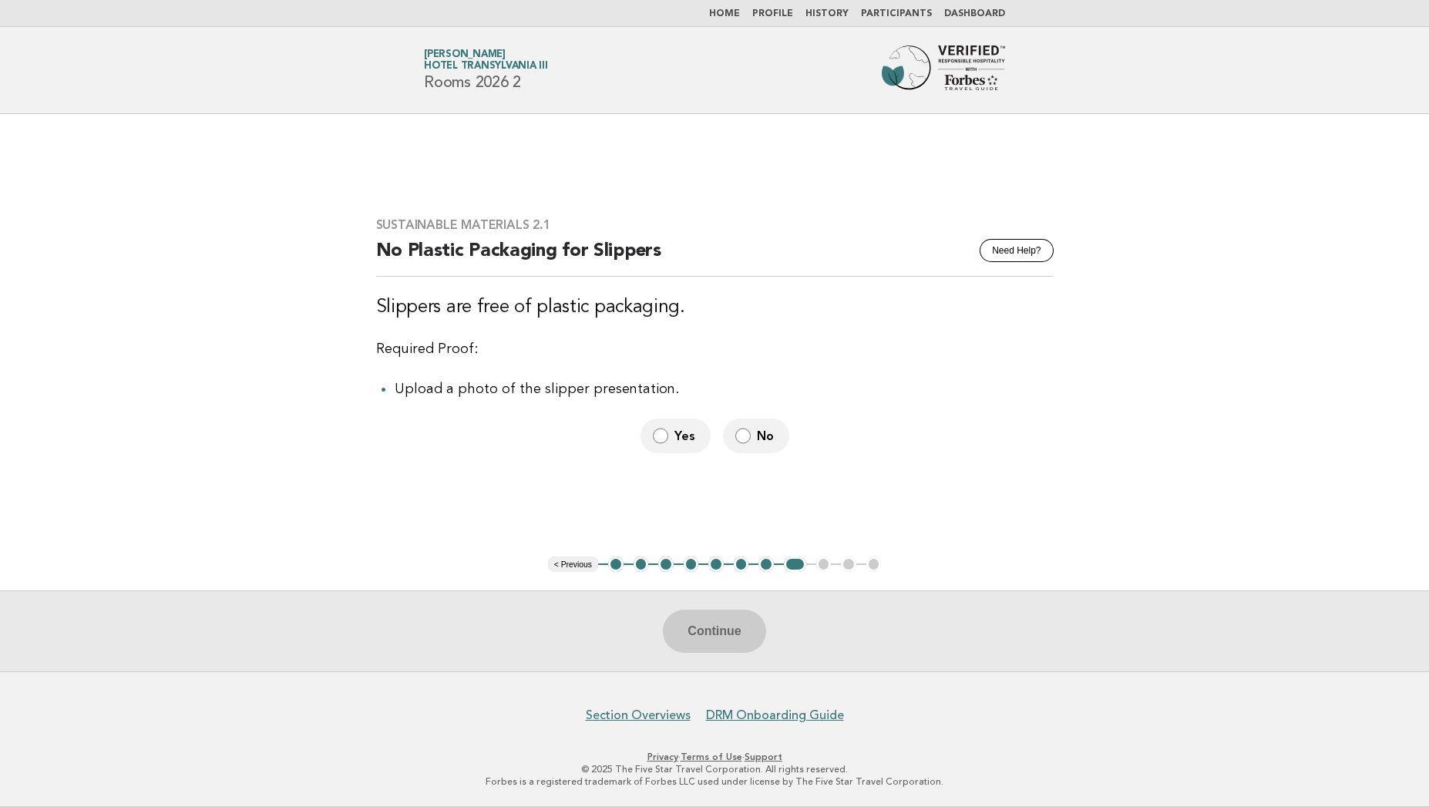
click at [757, 435] on span "No" at bounding box center [767, 436] width 20 height 16
click at [728, 631] on button "Continue" at bounding box center [714, 630] width 102 height 43
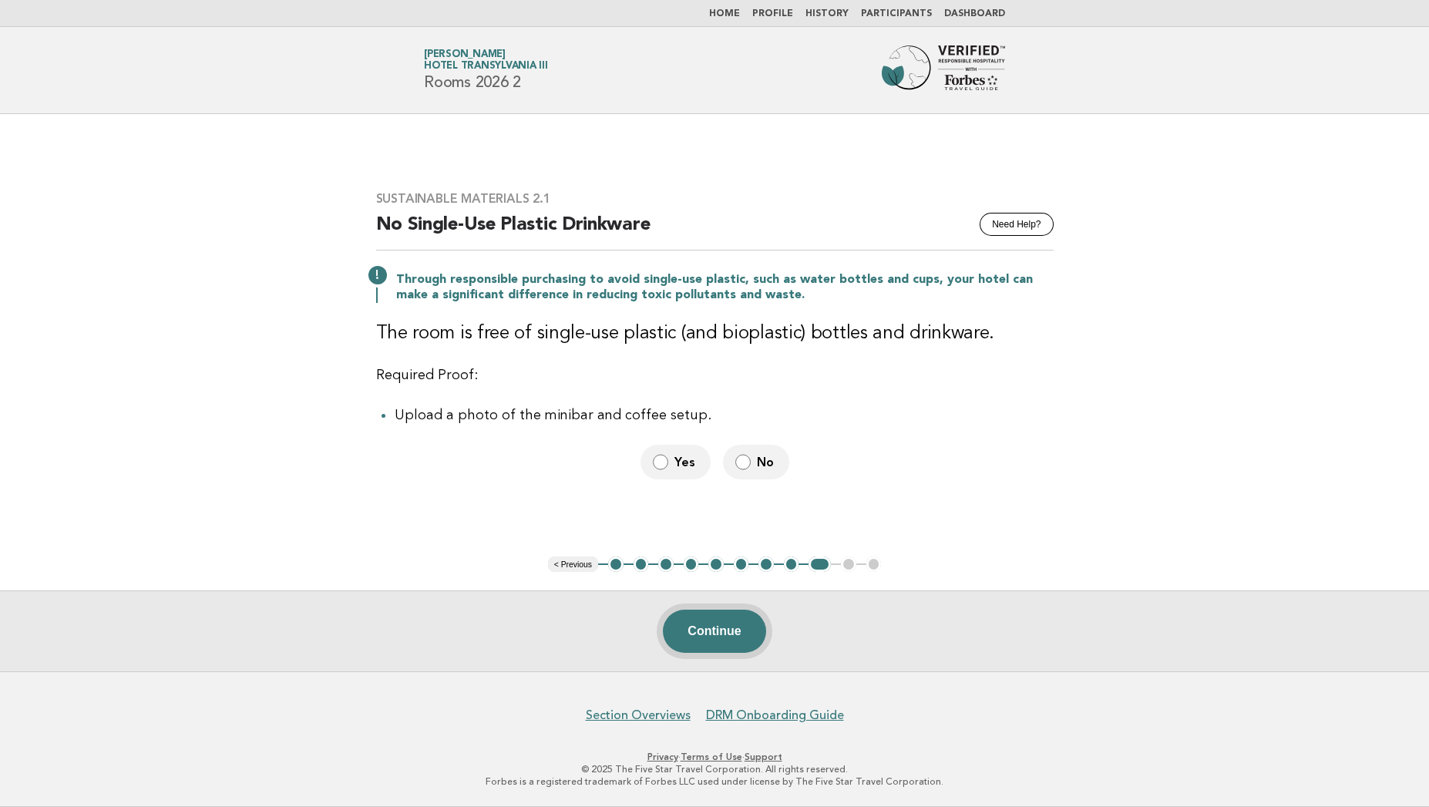
click at [717, 646] on button "Continue" at bounding box center [714, 630] width 102 height 43
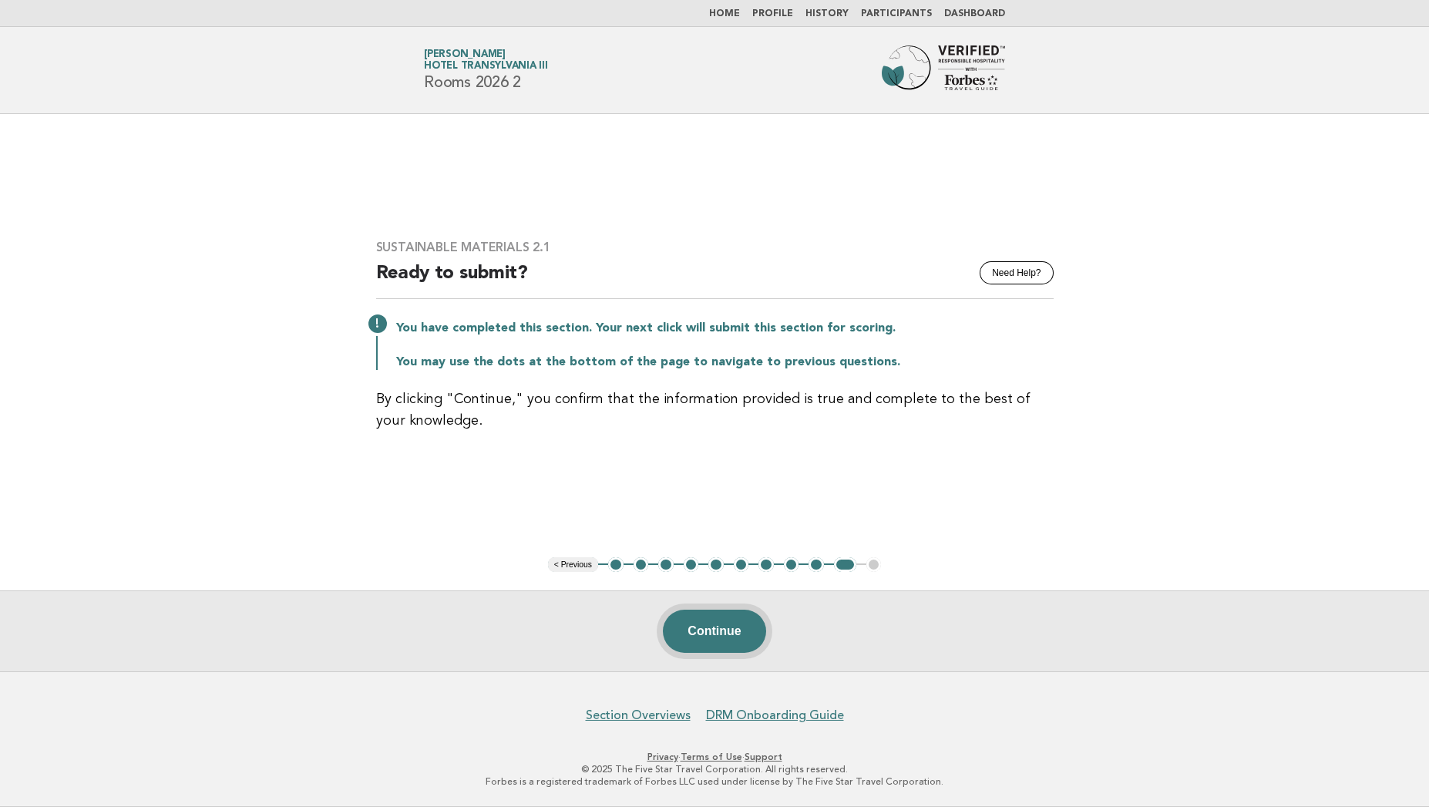
click at [707, 633] on button "Continue" at bounding box center [714, 630] width 102 height 43
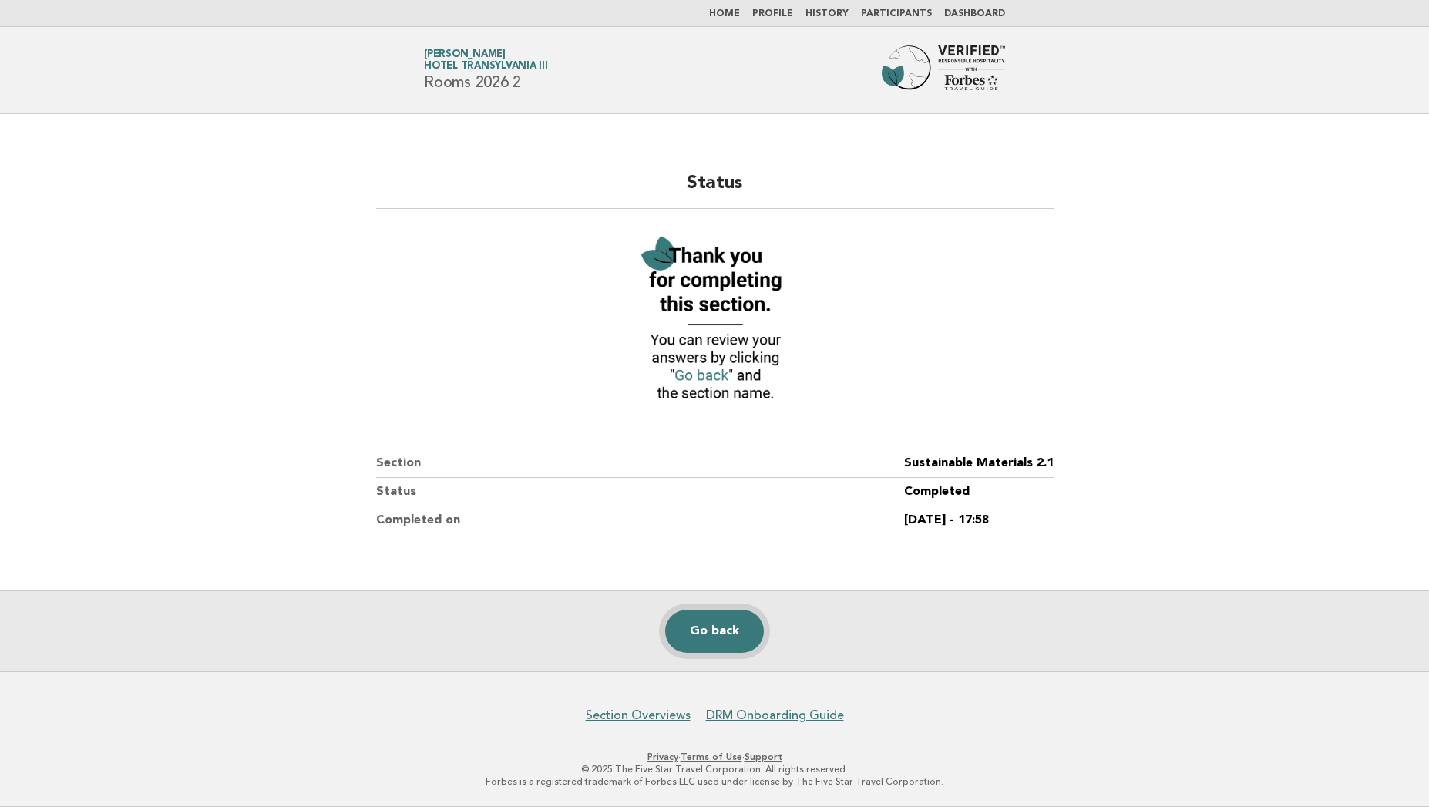
click at [703, 627] on link "Go back" at bounding box center [714, 630] width 99 height 43
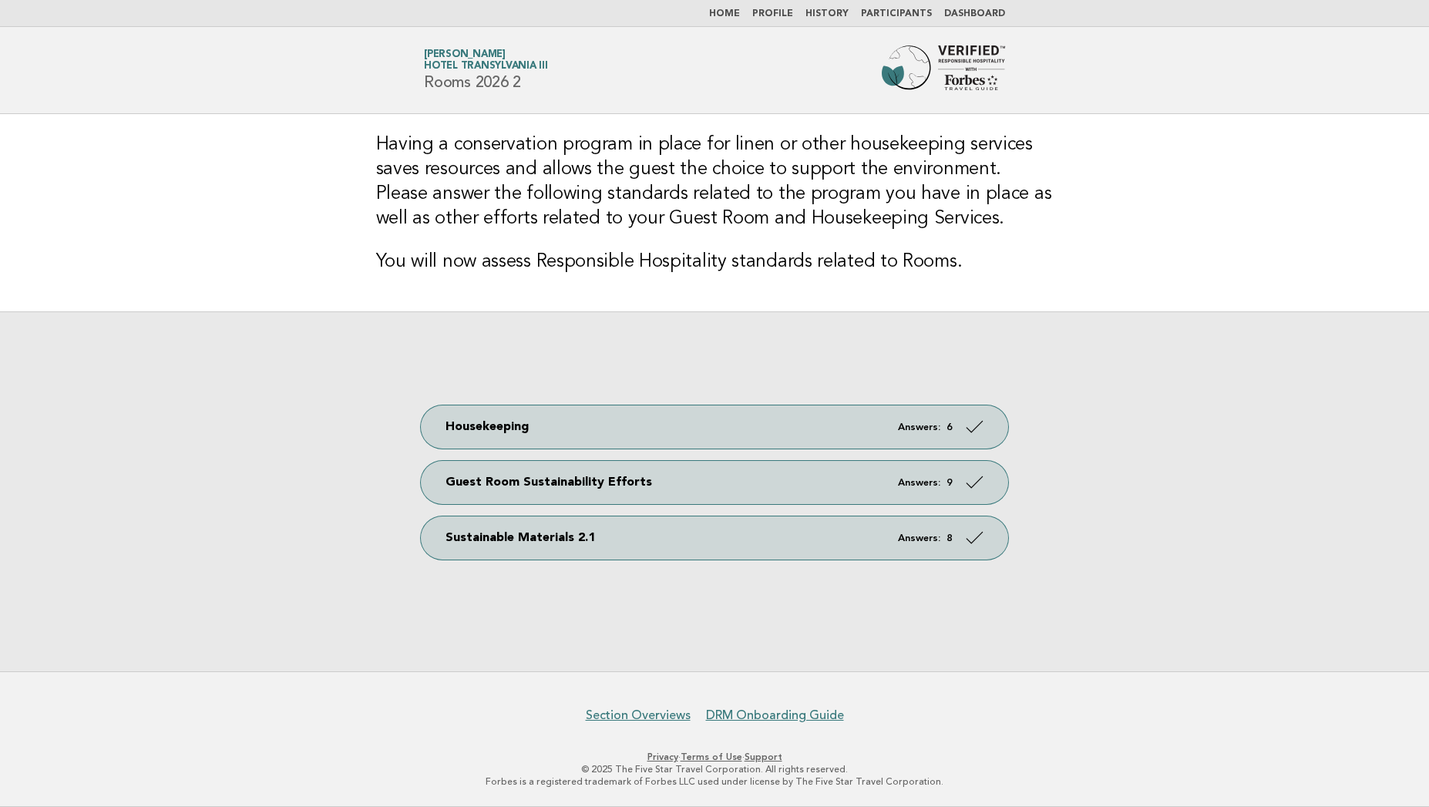
click at [732, 9] on link "Home" at bounding box center [724, 13] width 31 height 9
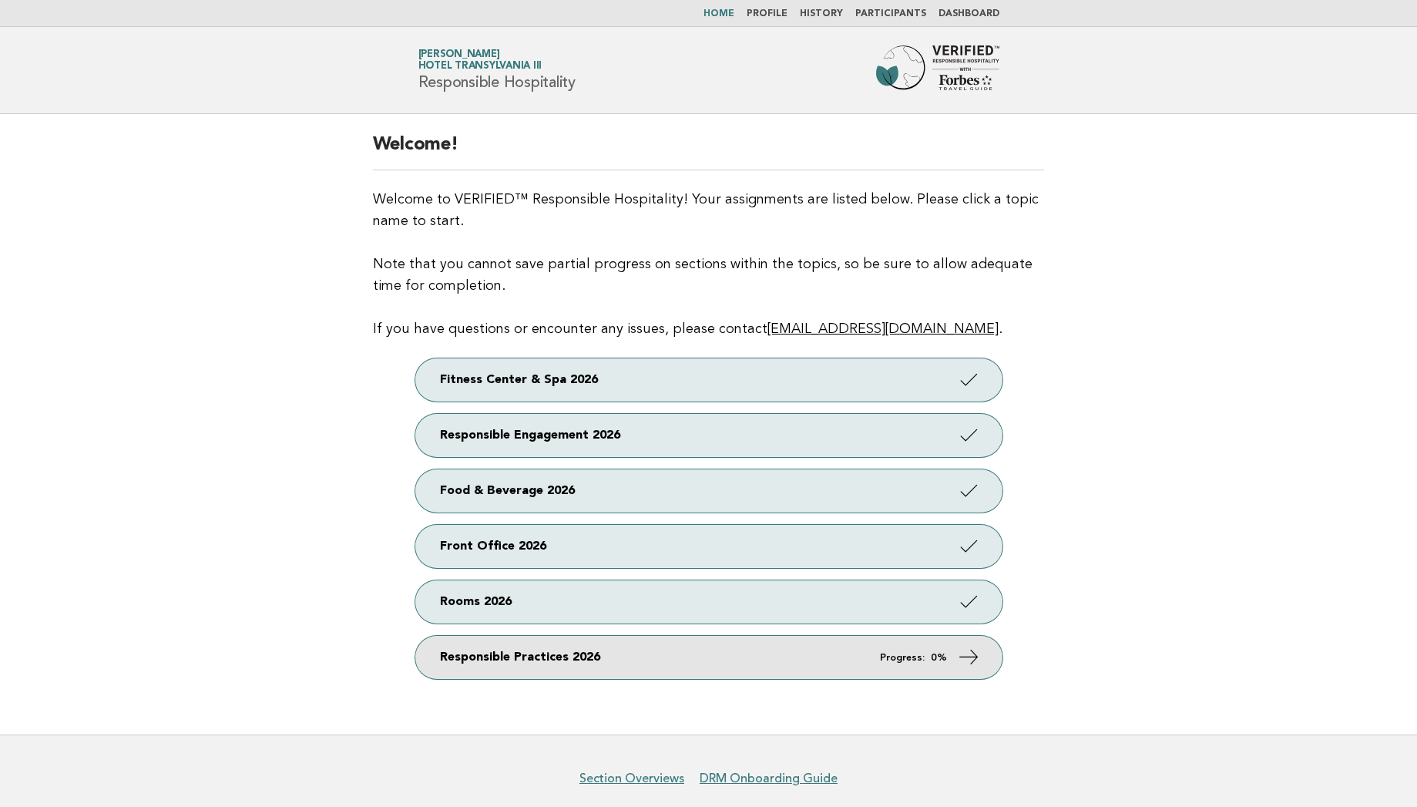
click at [573, 650] on link "Responsible Practices 2026 Progress: 0%" at bounding box center [708, 657] width 587 height 43
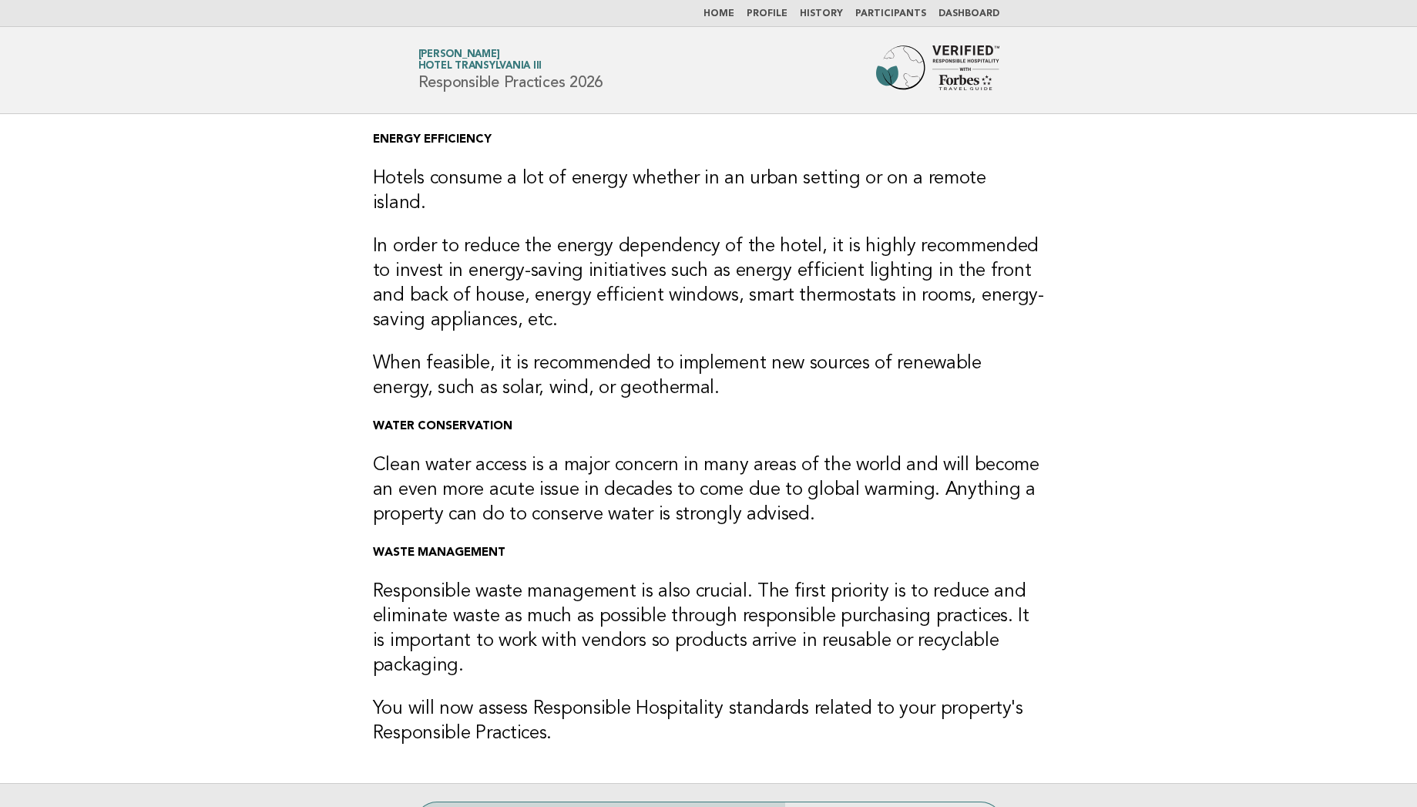
scroll to position [186, 0]
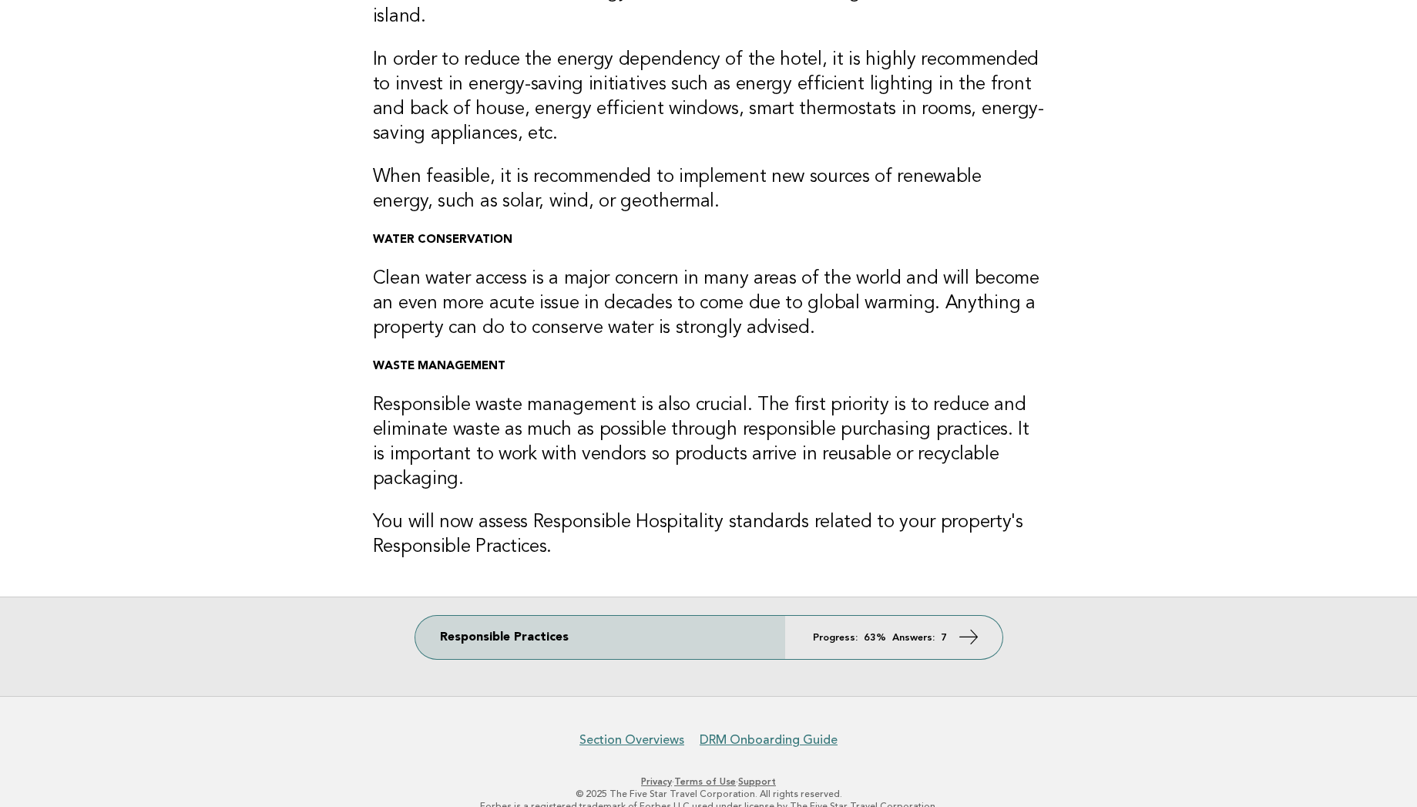
drag, startPoint x: 1428, startPoint y: 495, endPoint x: 1410, endPoint y: 792, distance: 297.9
click at [1410, 792] on html "Home Profile History Participants Dashboard Forbes Travel Guide [PERSON_NAME] H…" at bounding box center [708, 323] width 1417 height 1018
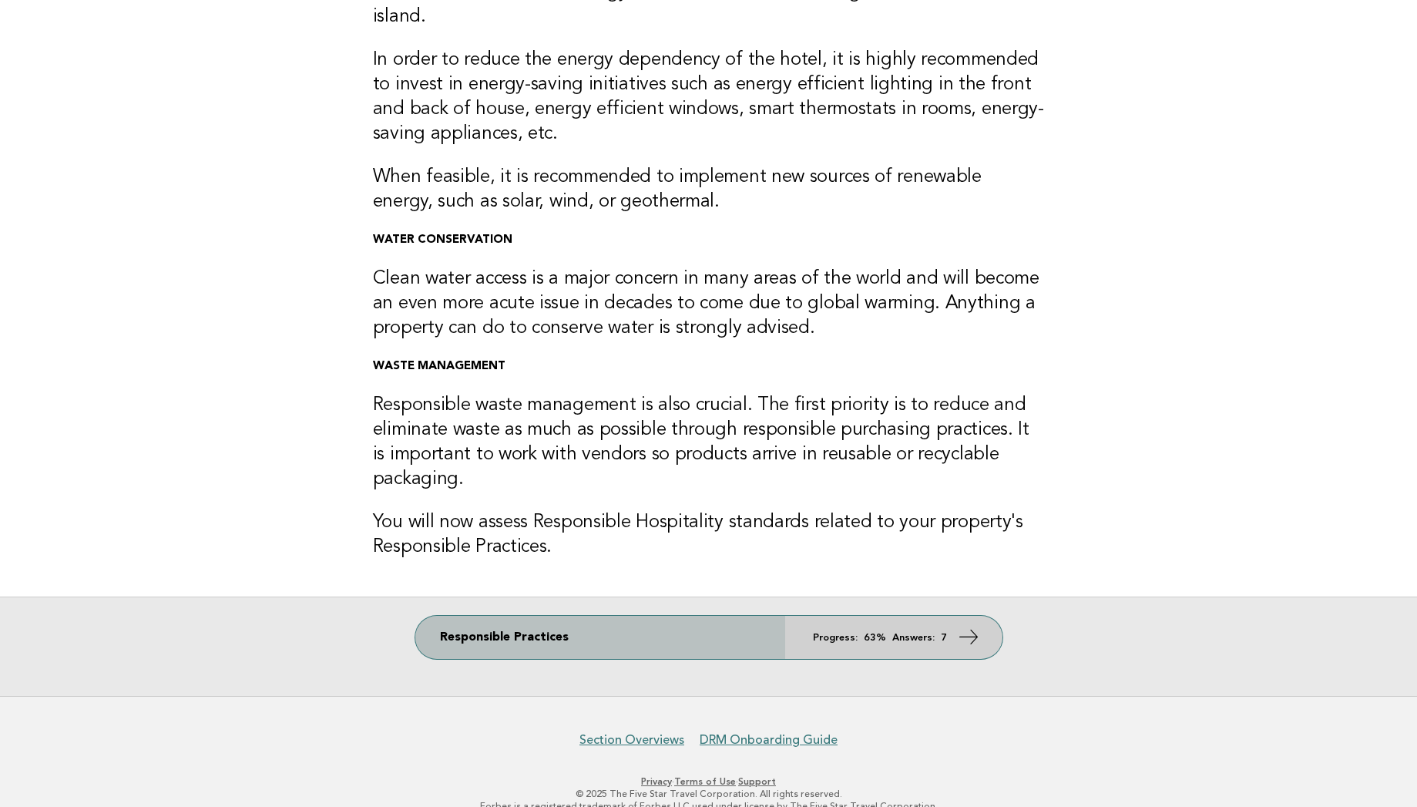
click at [818, 623] on link "Responsible Practices Progress: 63% Answers: 7" at bounding box center [708, 637] width 587 height 43
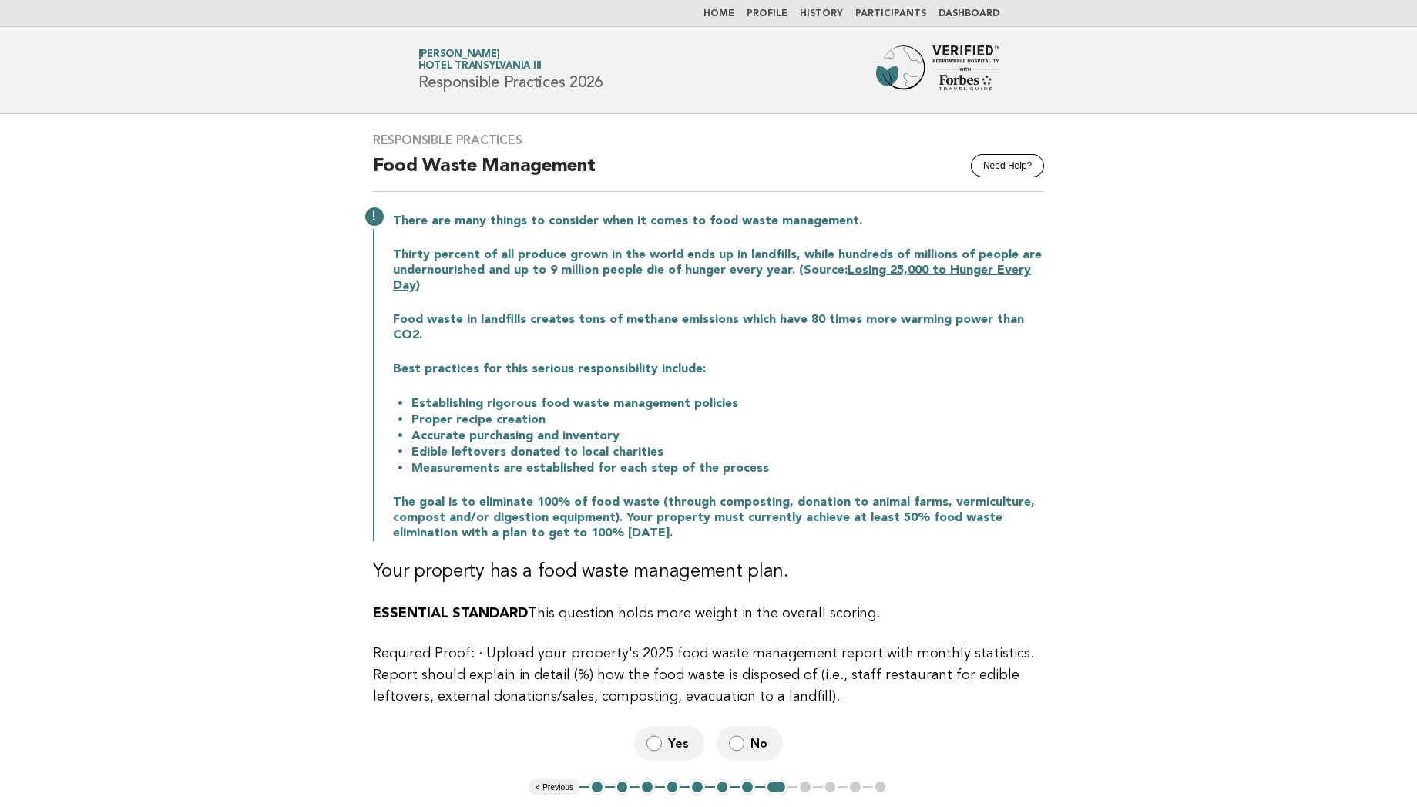
click at [751, 735] on span "No" at bounding box center [760, 743] width 20 height 16
click at [768, 658] on p "Required Proof: · Upload your property's 2025 food waste management report with…" at bounding box center [709, 675] width 672 height 65
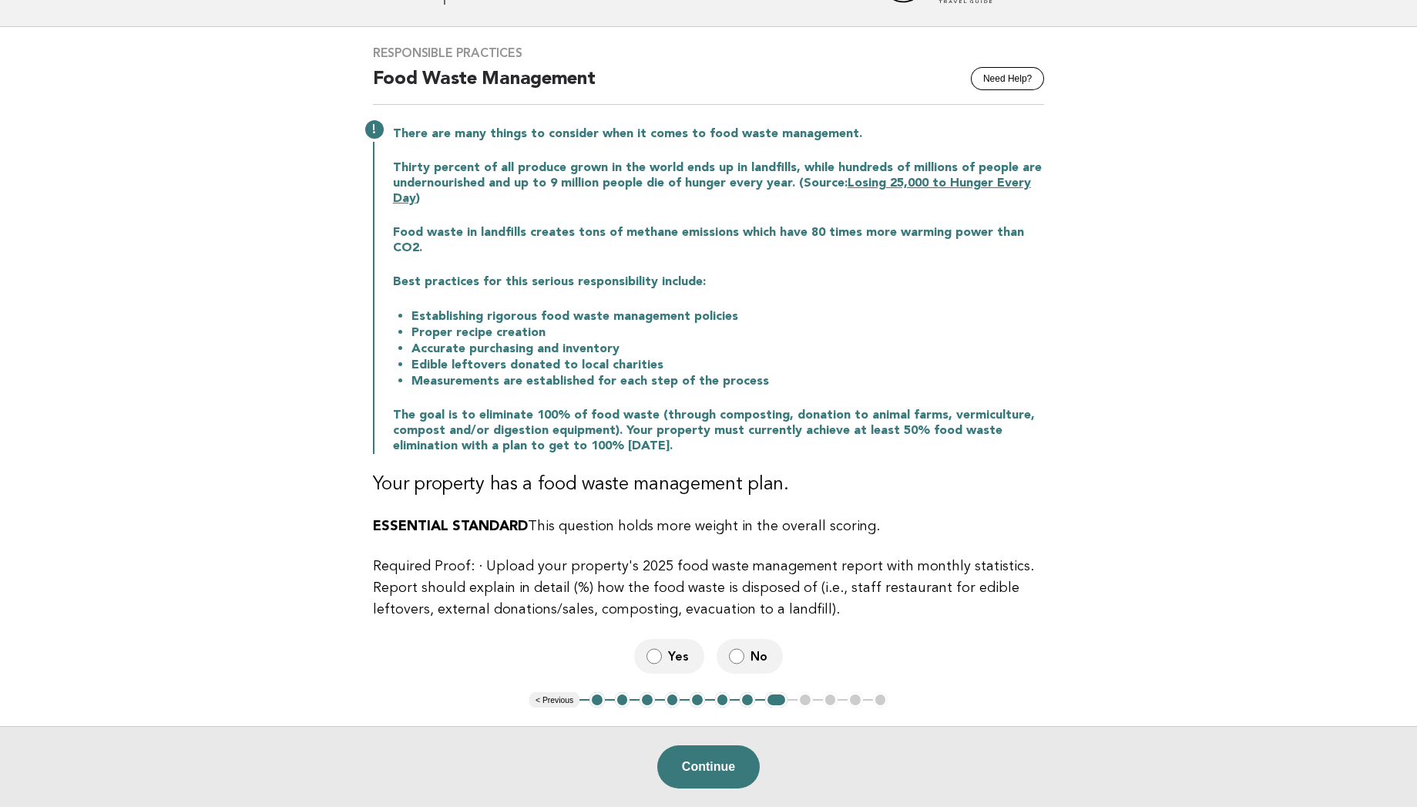
scroll to position [123, 0]
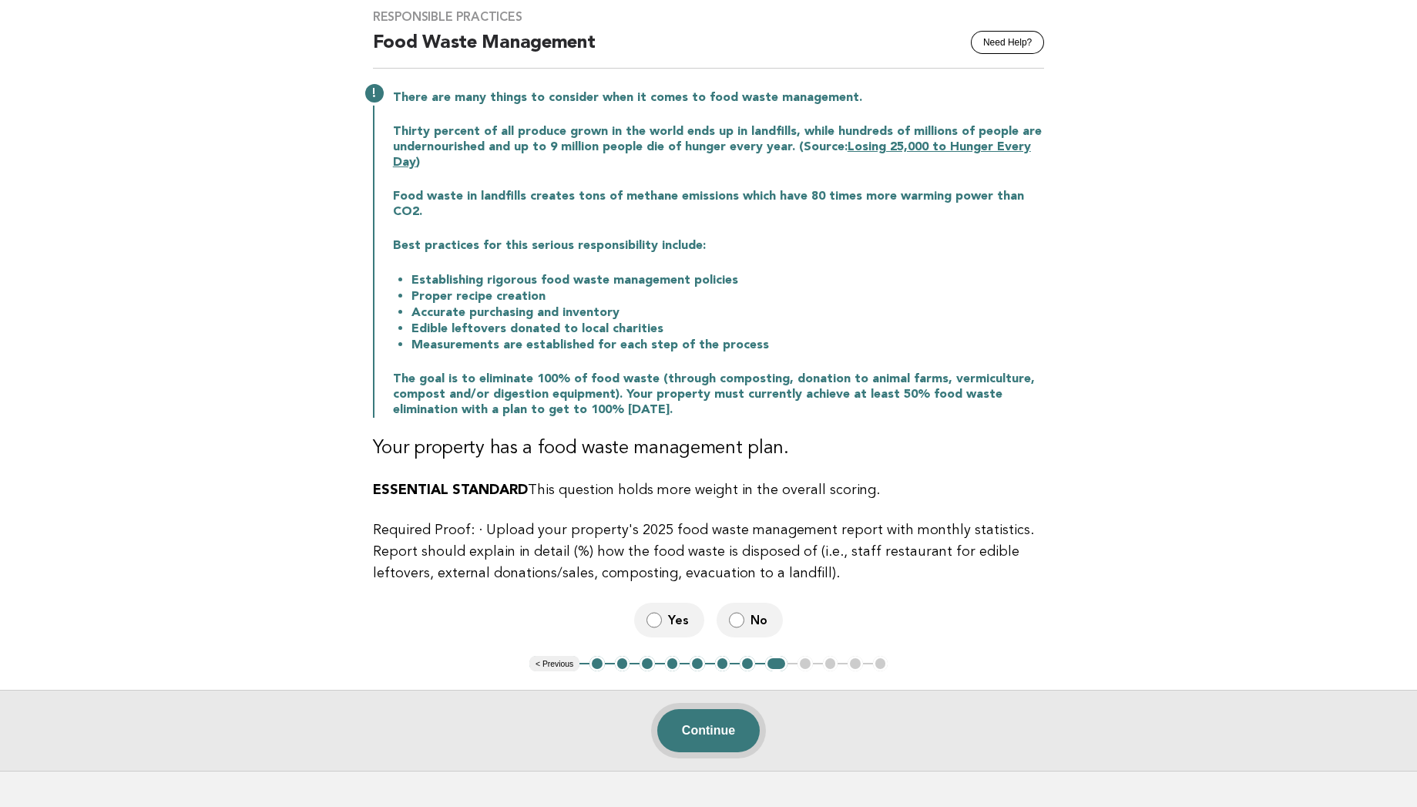
click at [701, 724] on button "Continue" at bounding box center [708, 730] width 102 height 43
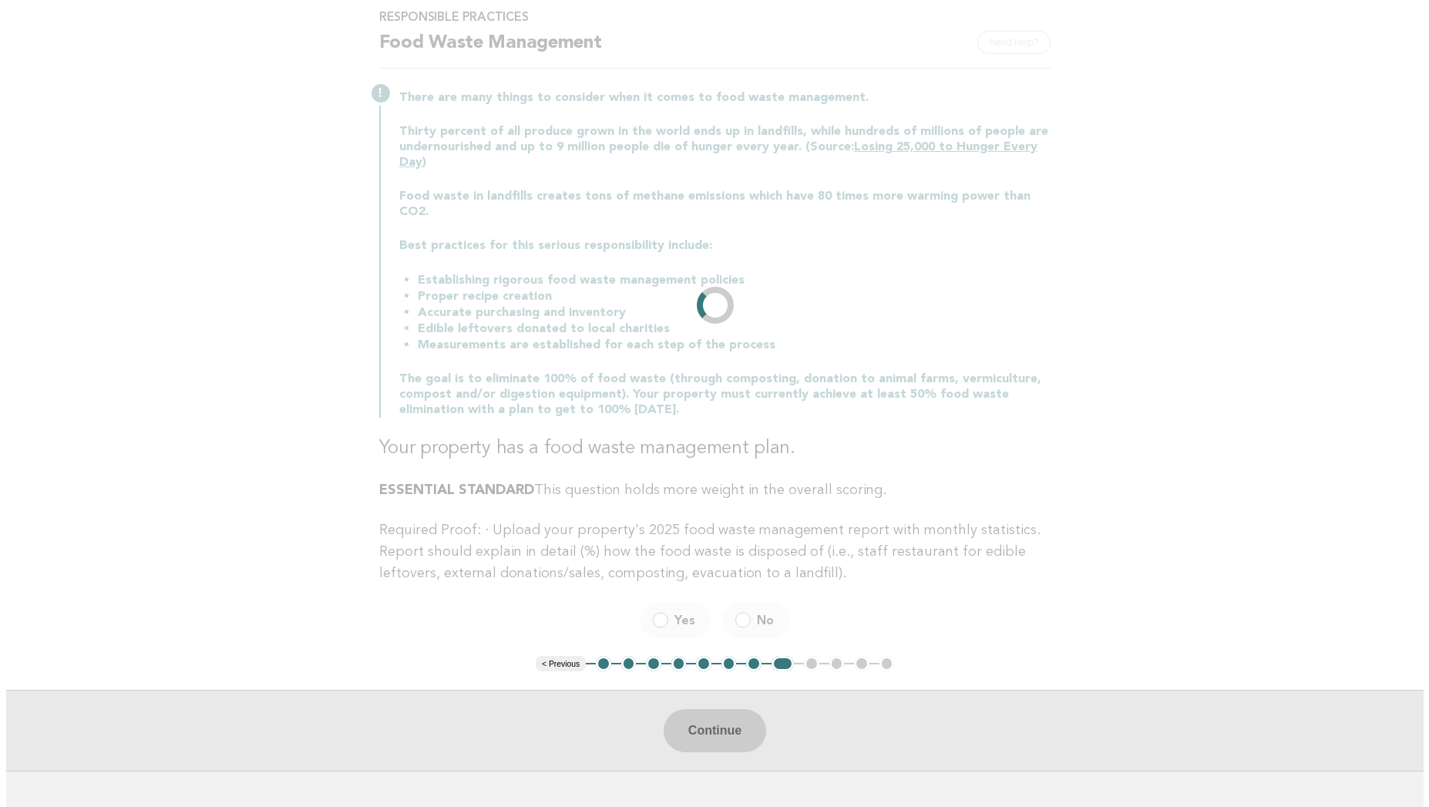
scroll to position [0, 0]
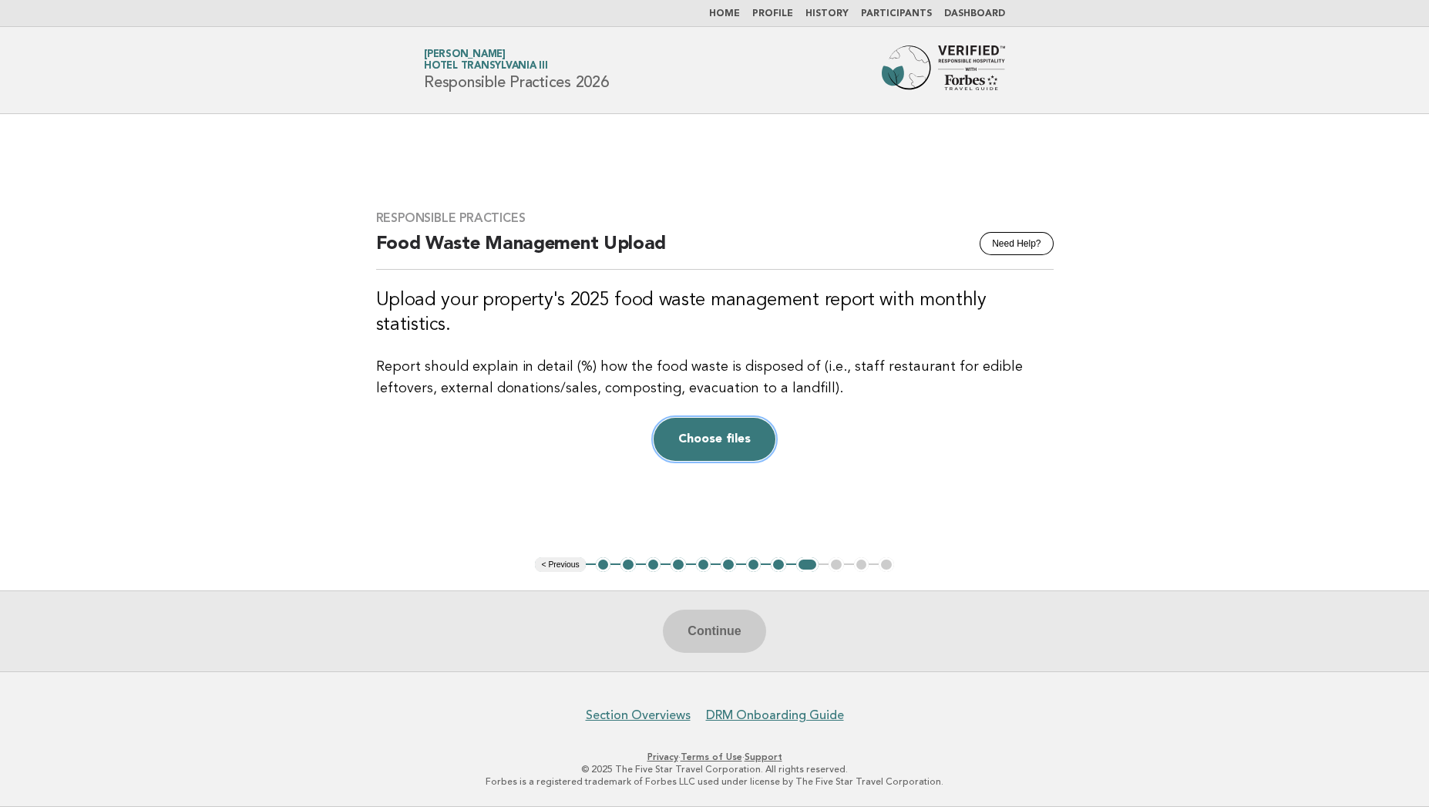
click at [719, 424] on button "Choose files" at bounding box center [714, 439] width 122 height 43
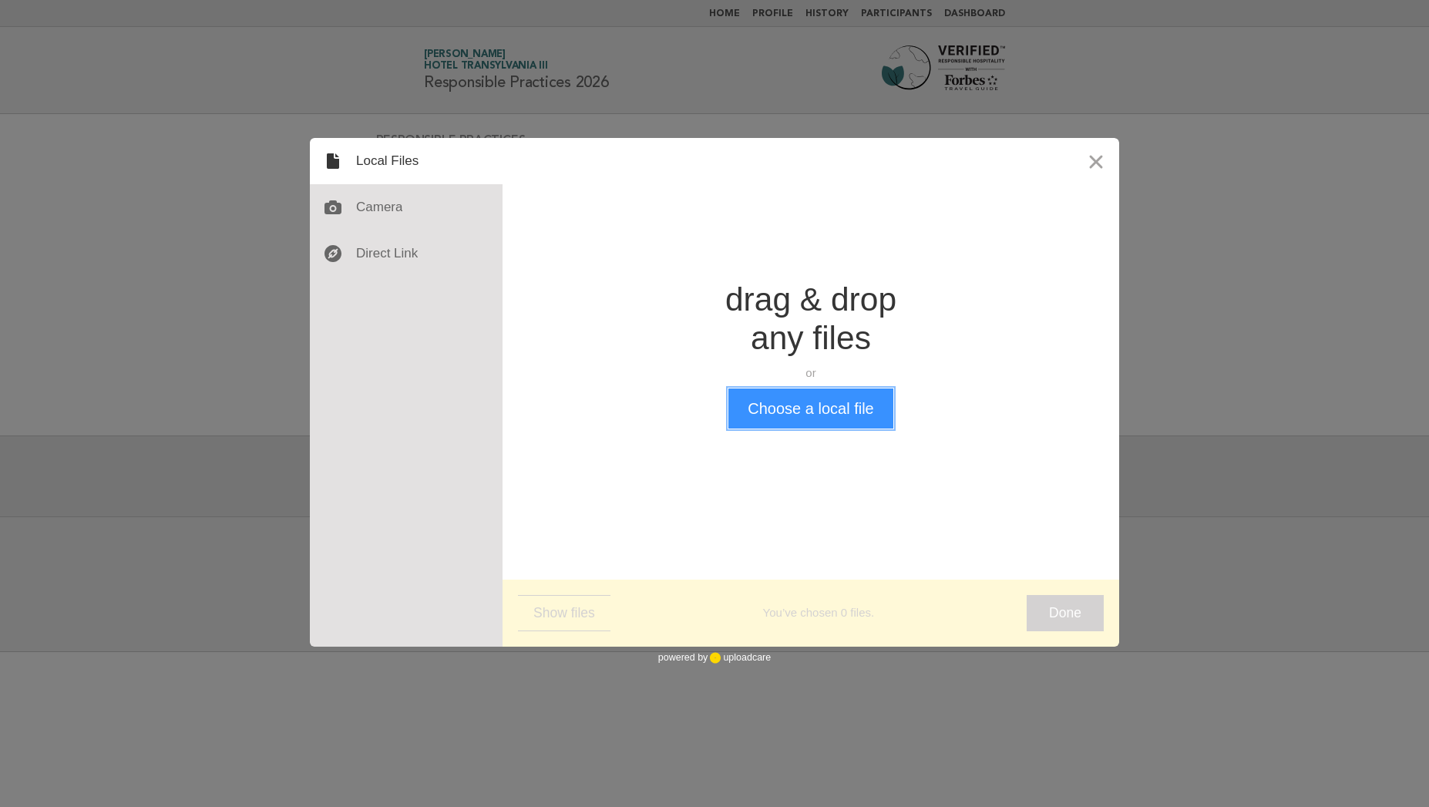
click at [782, 413] on button "Choose a local file" at bounding box center [810, 408] width 164 height 40
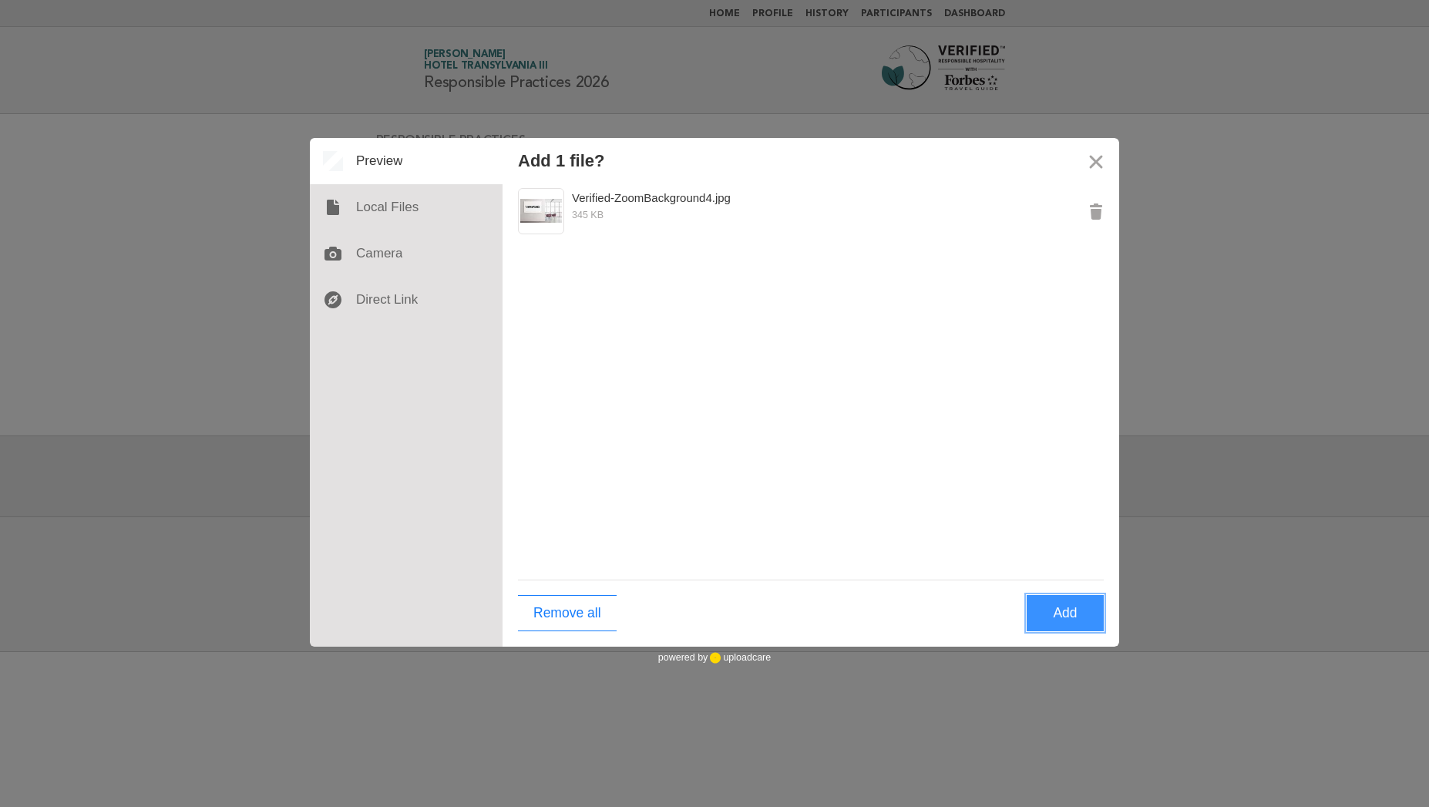
click at [1063, 628] on button "Add" at bounding box center [1064, 613] width 77 height 36
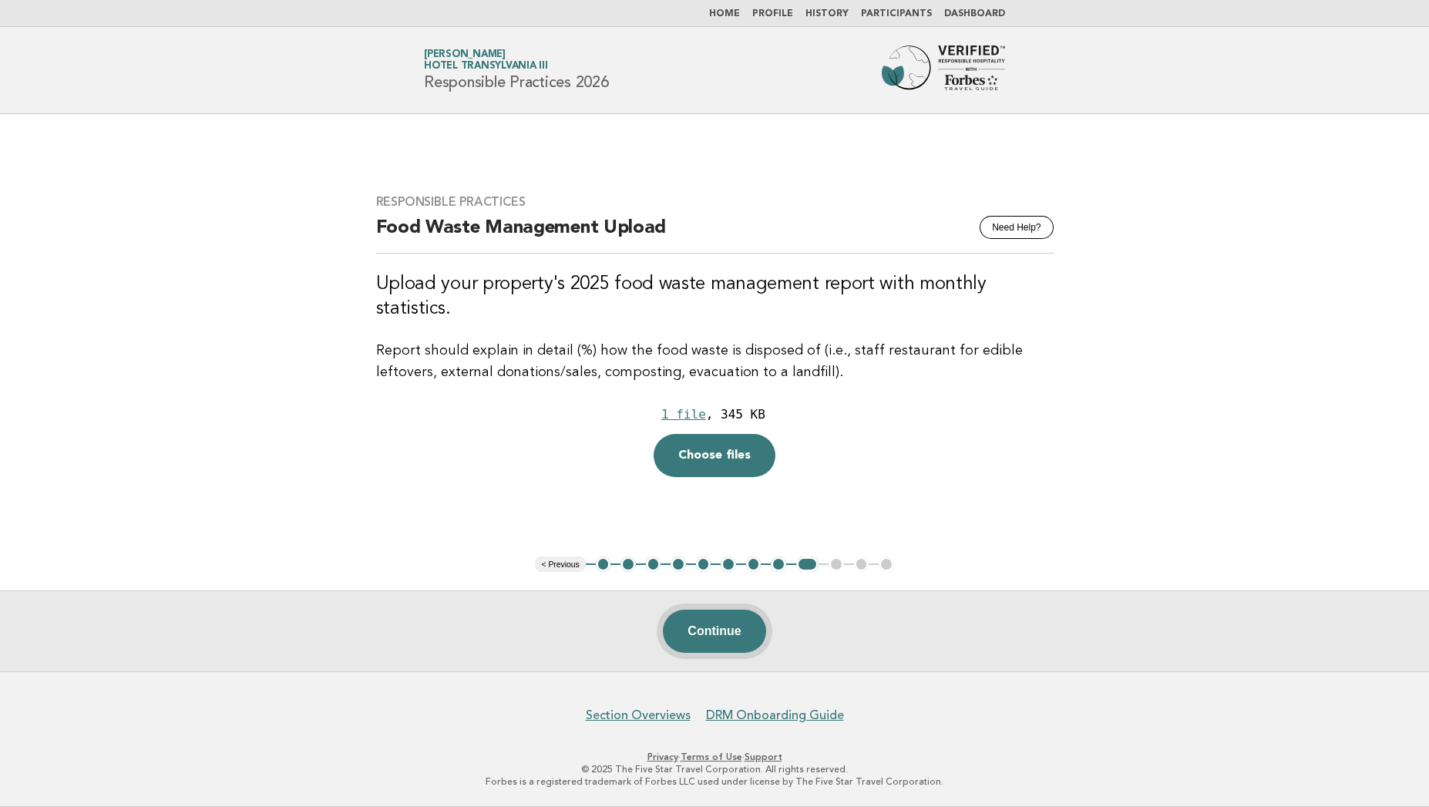
click at [733, 634] on button "Continue" at bounding box center [714, 630] width 102 height 43
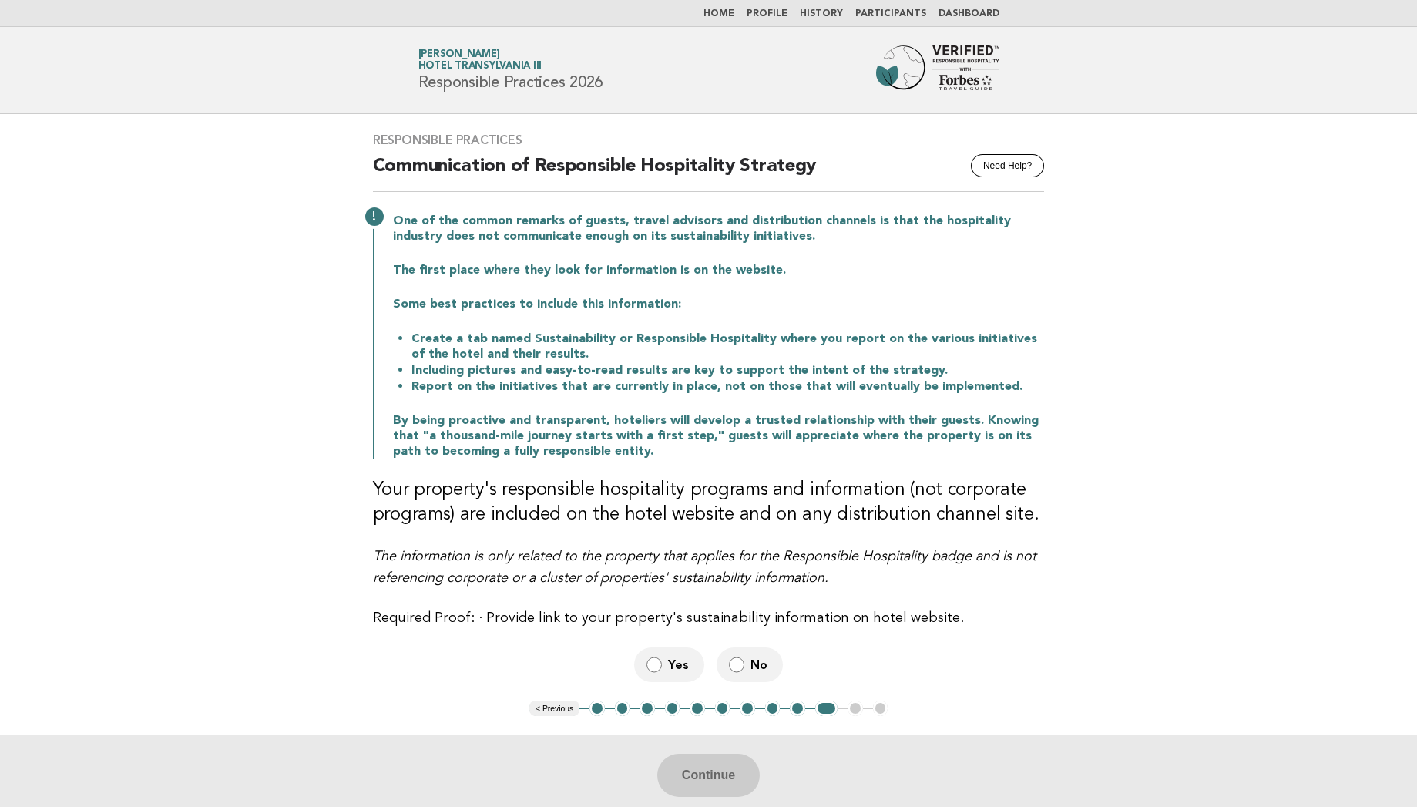
click at [750, 664] on span "No" at bounding box center [760, 664] width 20 height 16
click at [725, 786] on button "Continue" at bounding box center [708, 775] width 102 height 43
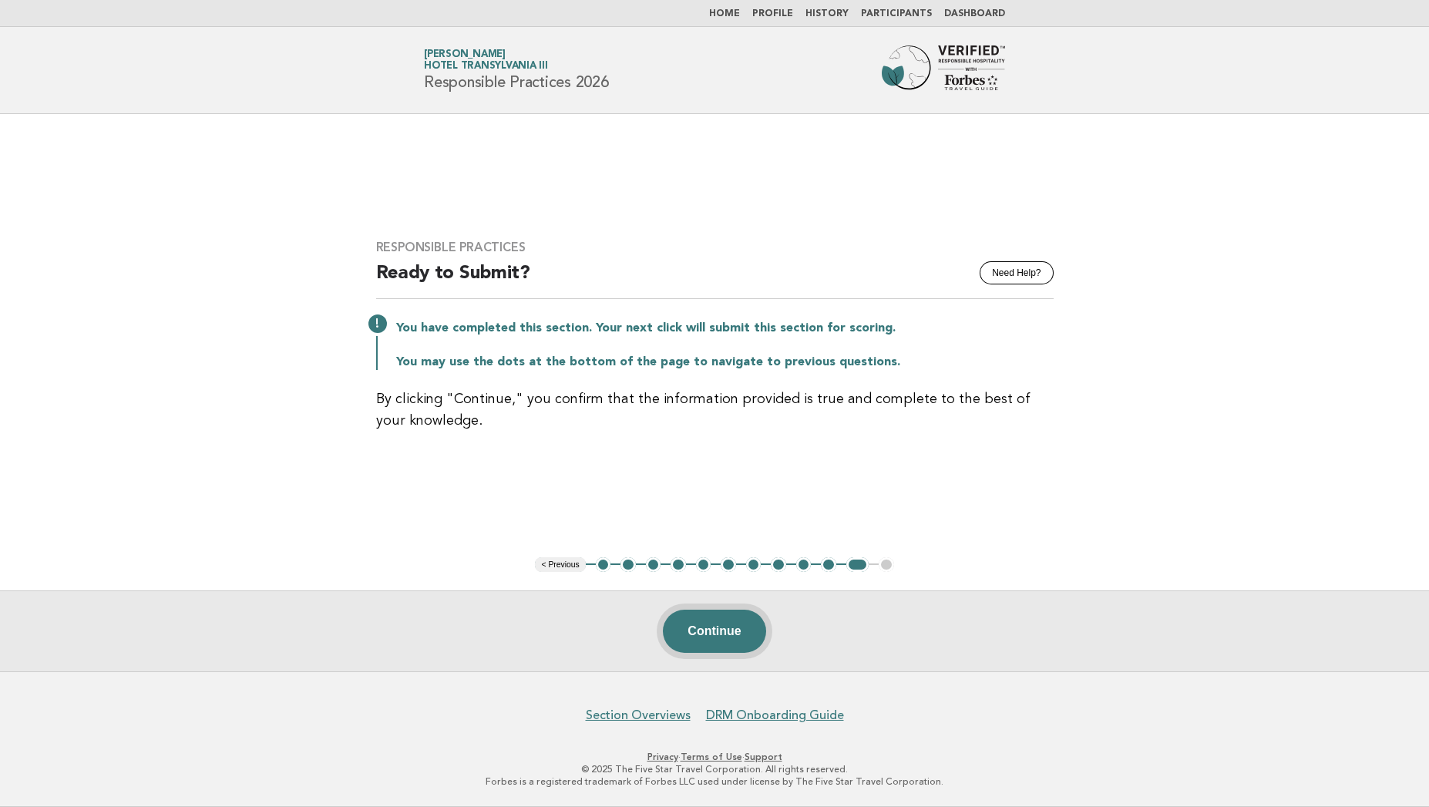
click at [721, 626] on button "Continue" at bounding box center [714, 630] width 102 height 43
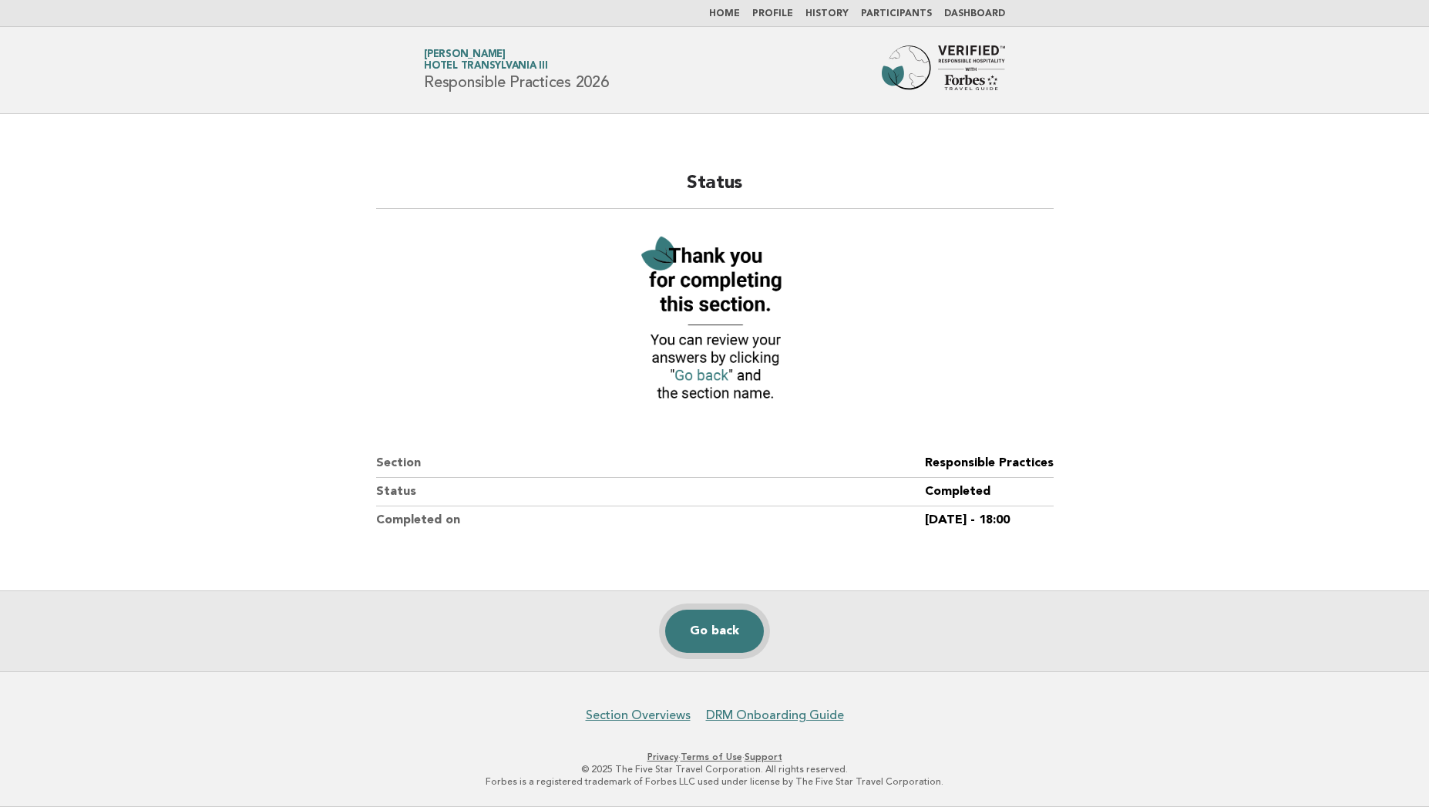
click at [740, 627] on link "Go back" at bounding box center [714, 630] width 99 height 43
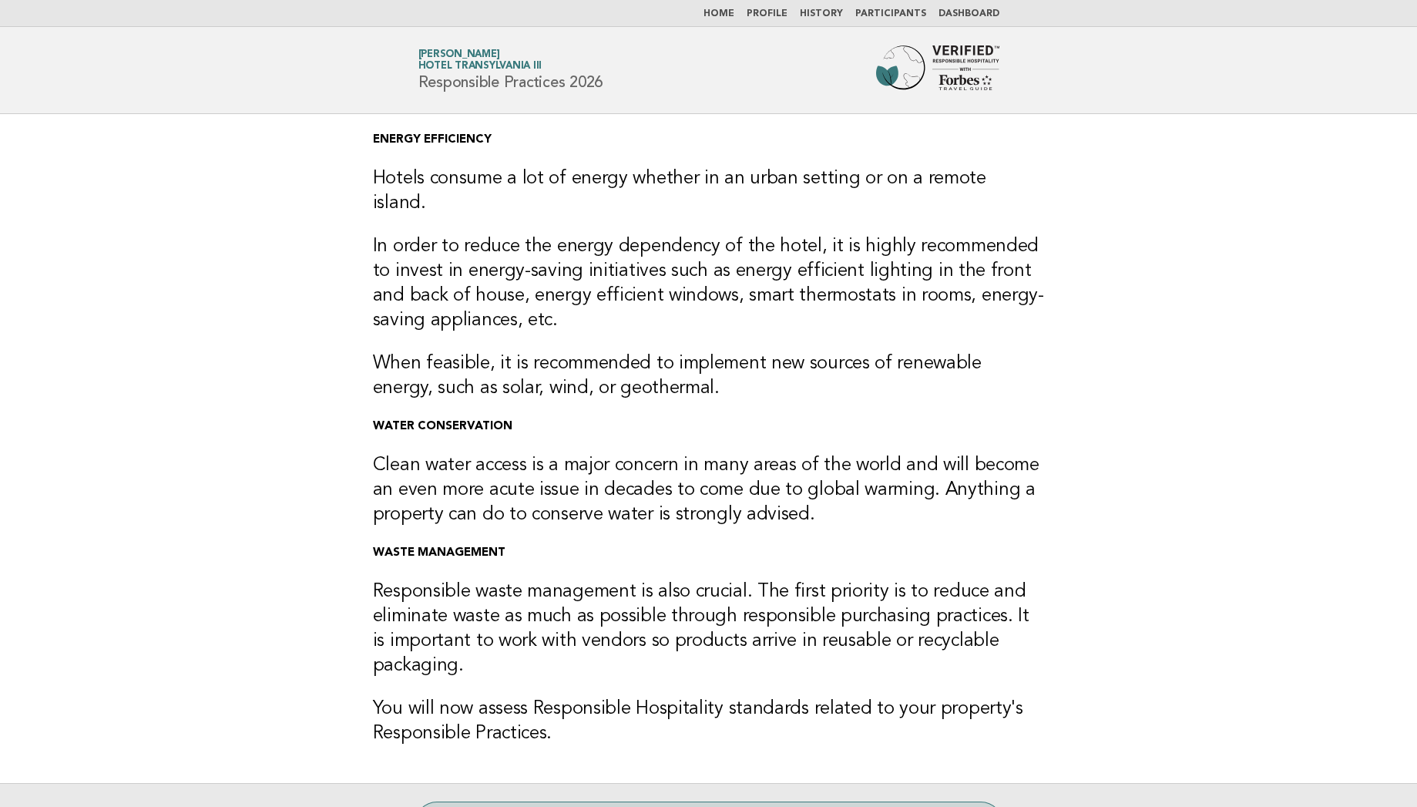
click at [734, 18] on link "Home" at bounding box center [718, 13] width 31 height 9
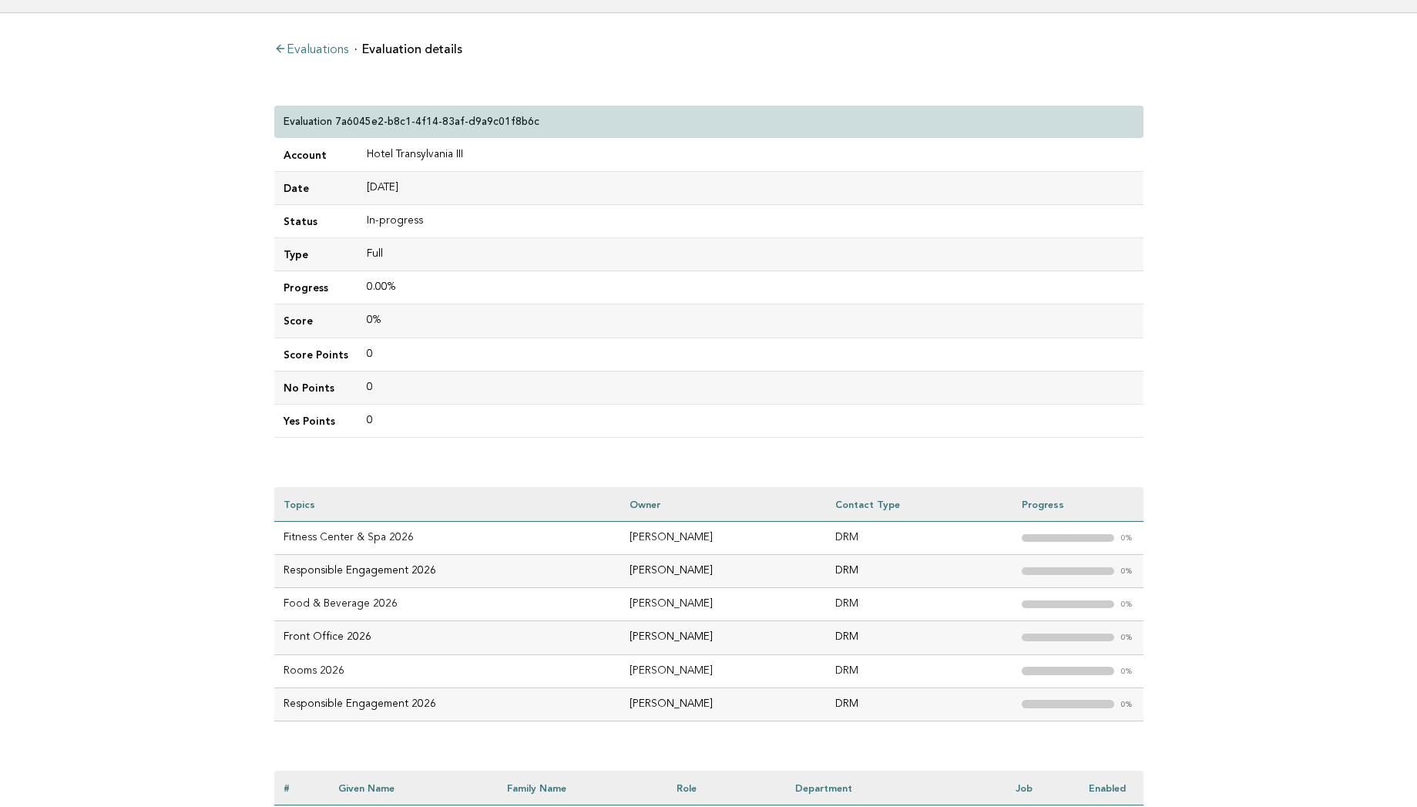
scroll to position [76, 0]
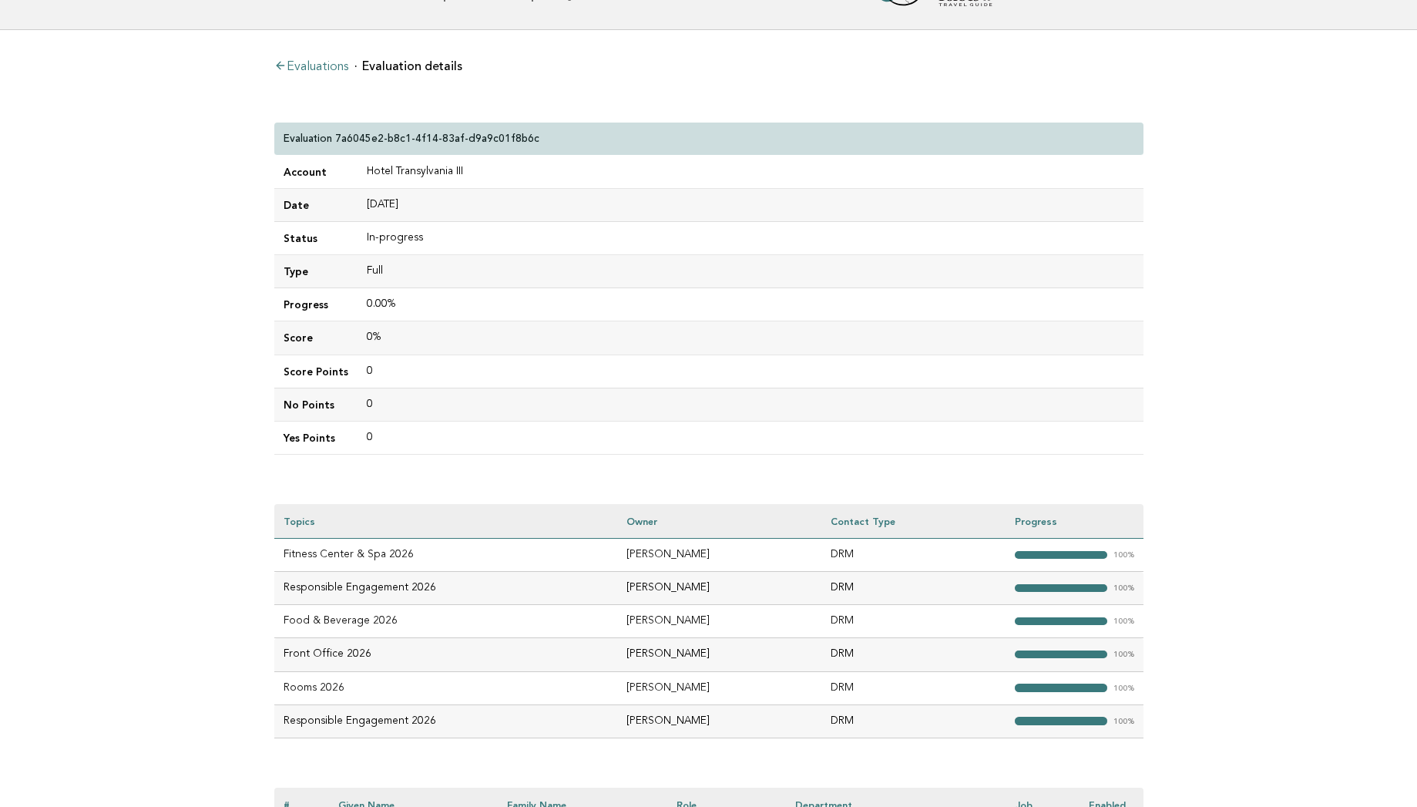
scroll to position [62, 0]
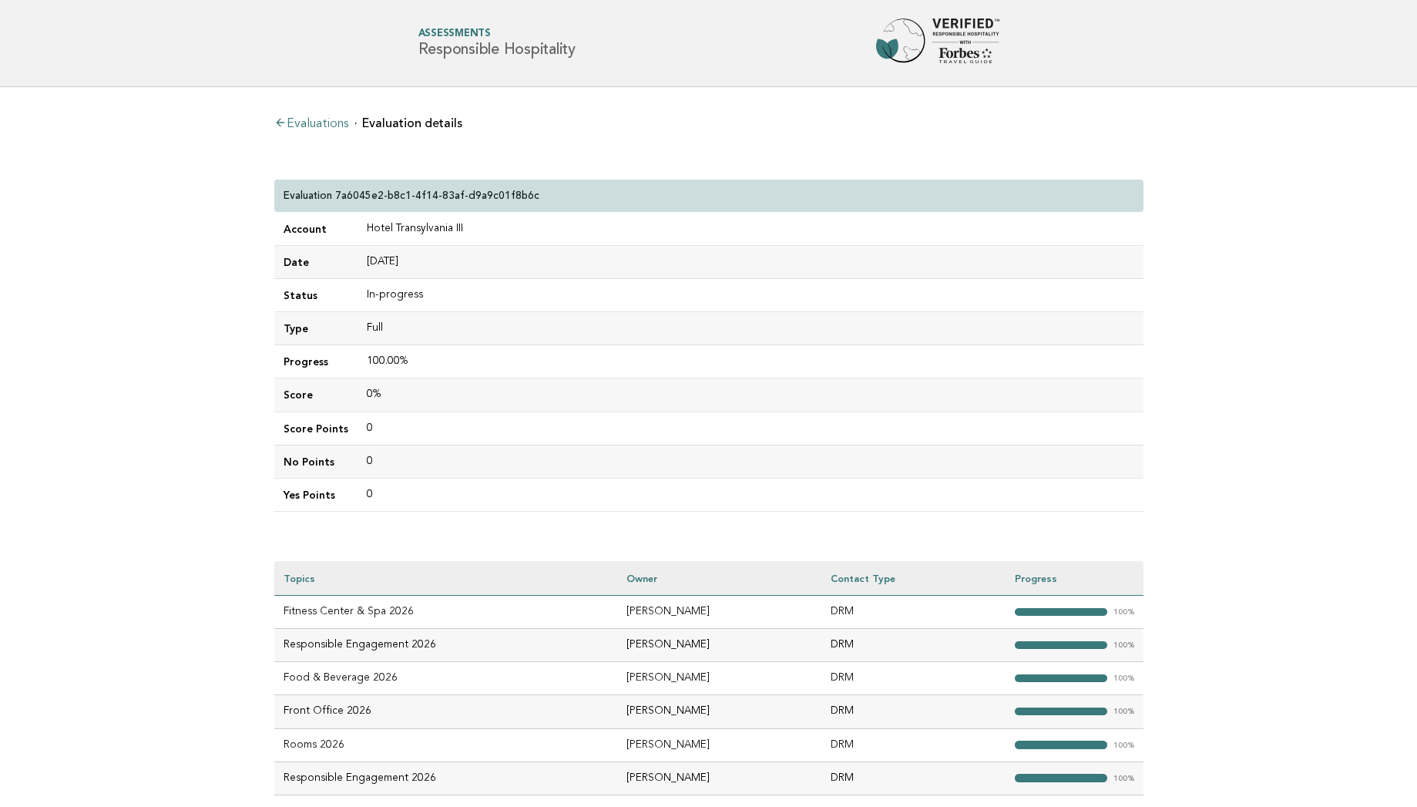
scroll to position [62, 0]
